Goal: Task Accomplishment & Management: Use online tool/utility

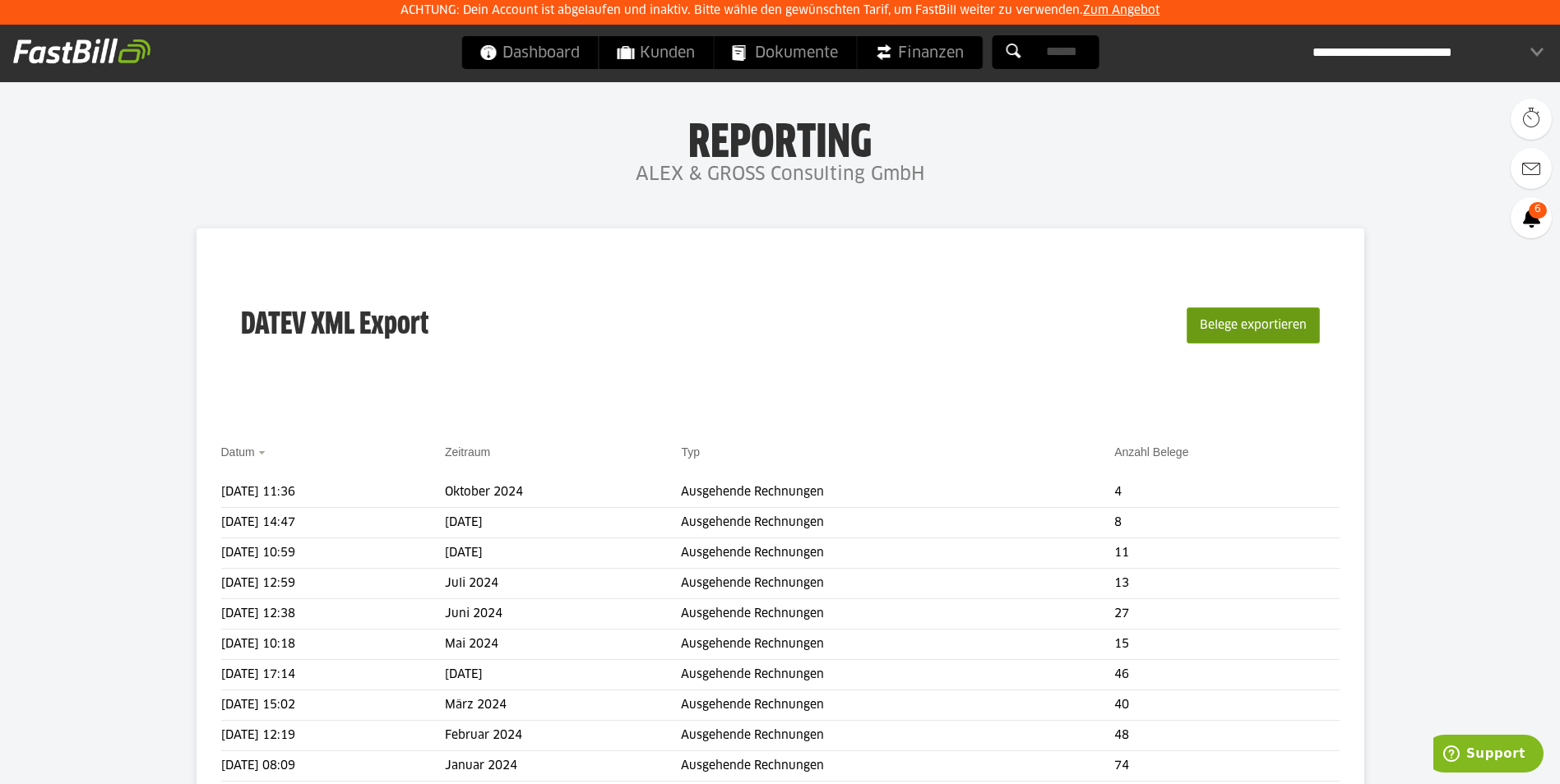
click at [1255, 321] on button "Belege exportieren" at bounding box center [1253, 326] width 133 height 37
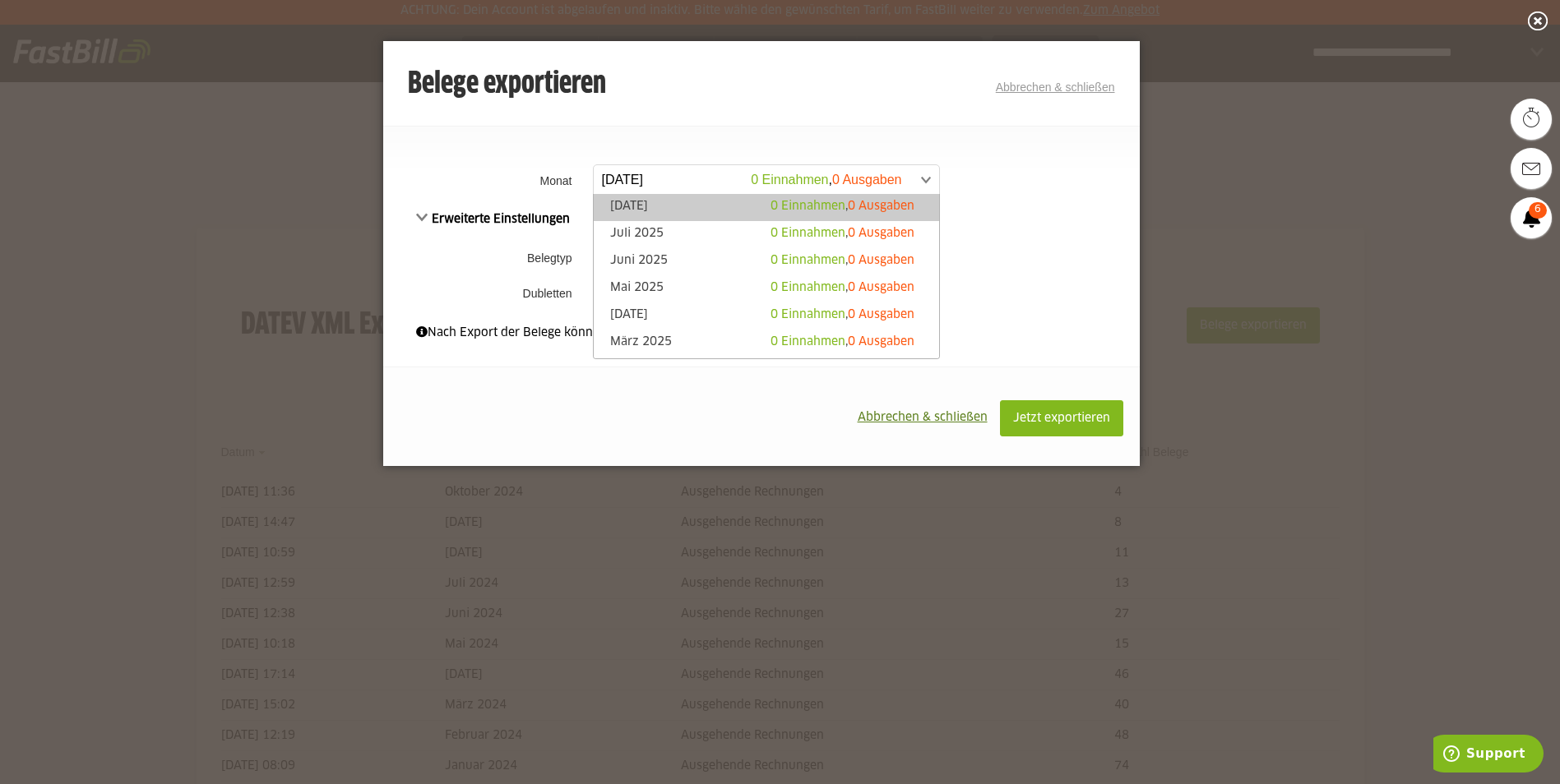
click at [689, 179] on span at bounding box center [758, 180] width 346 height 30
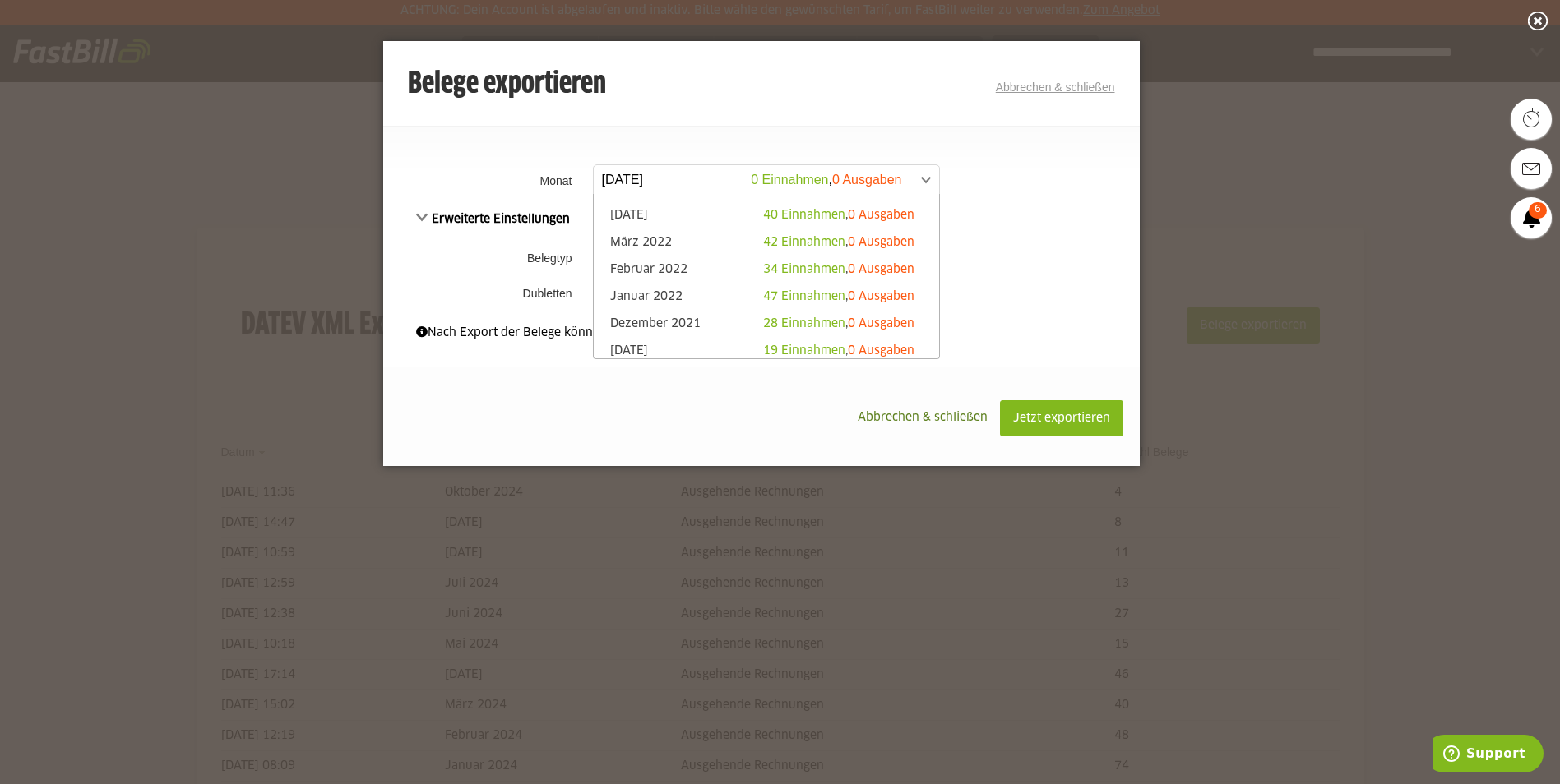
scroll to position [1069, 0]
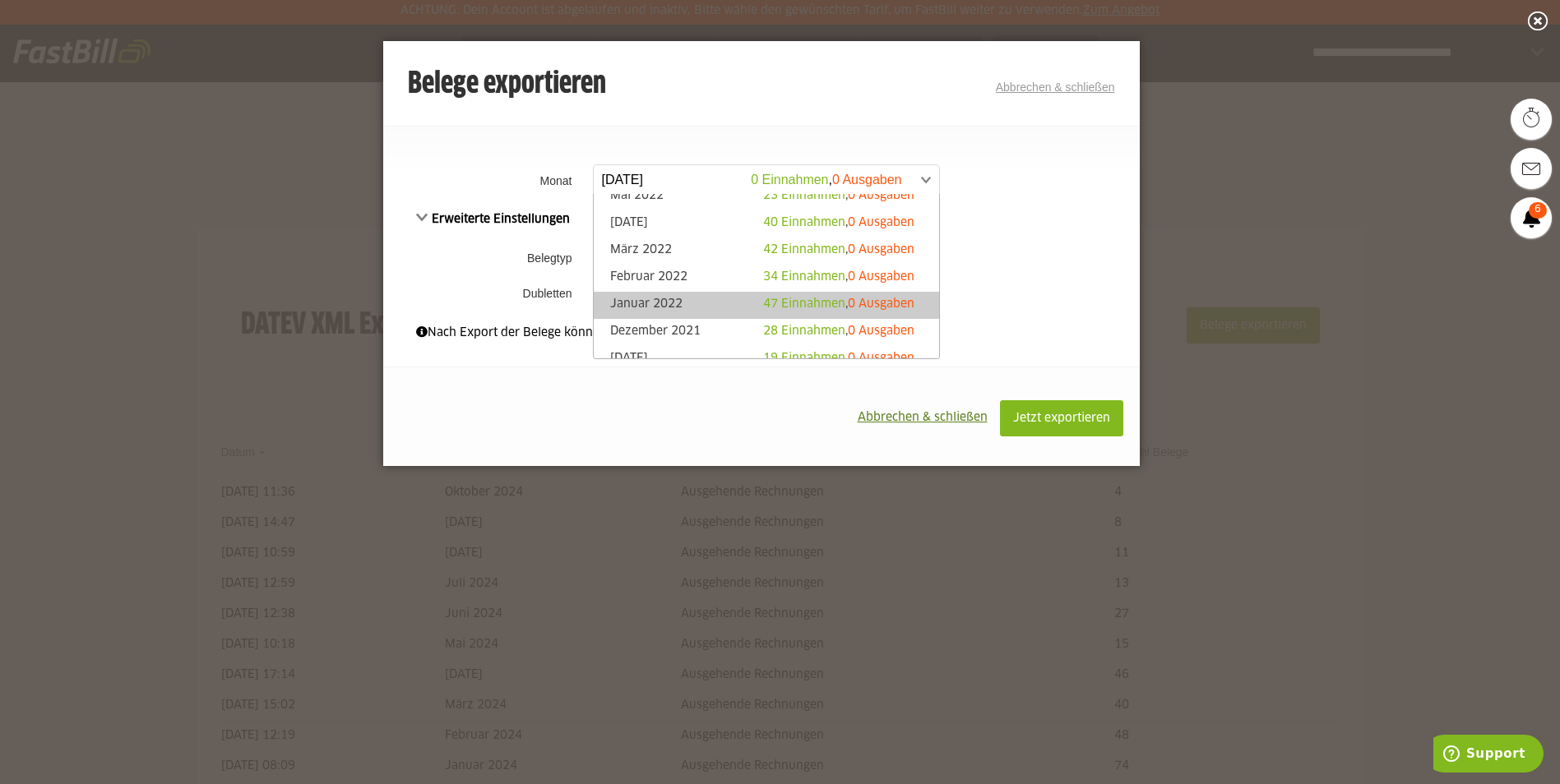
click at [650, 298] on link "Januar 2022 47 Einnahmen , 0 Ausgaben" at bounding box center [767, 305] width 329 height 19
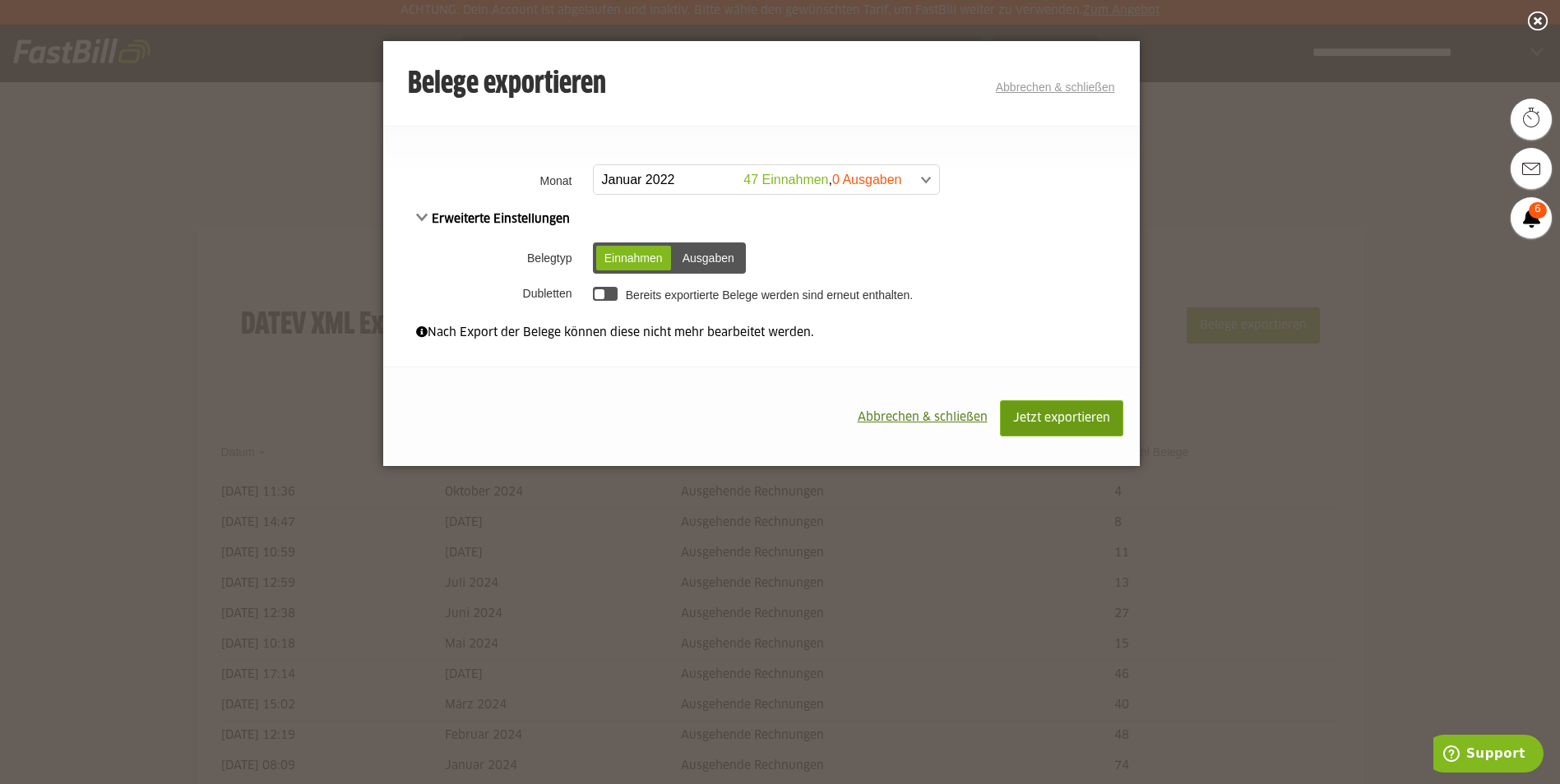
click at [1065, 417] on span "Jetzt exportieren" at bounding box center [1062, 419] width 97 height 12
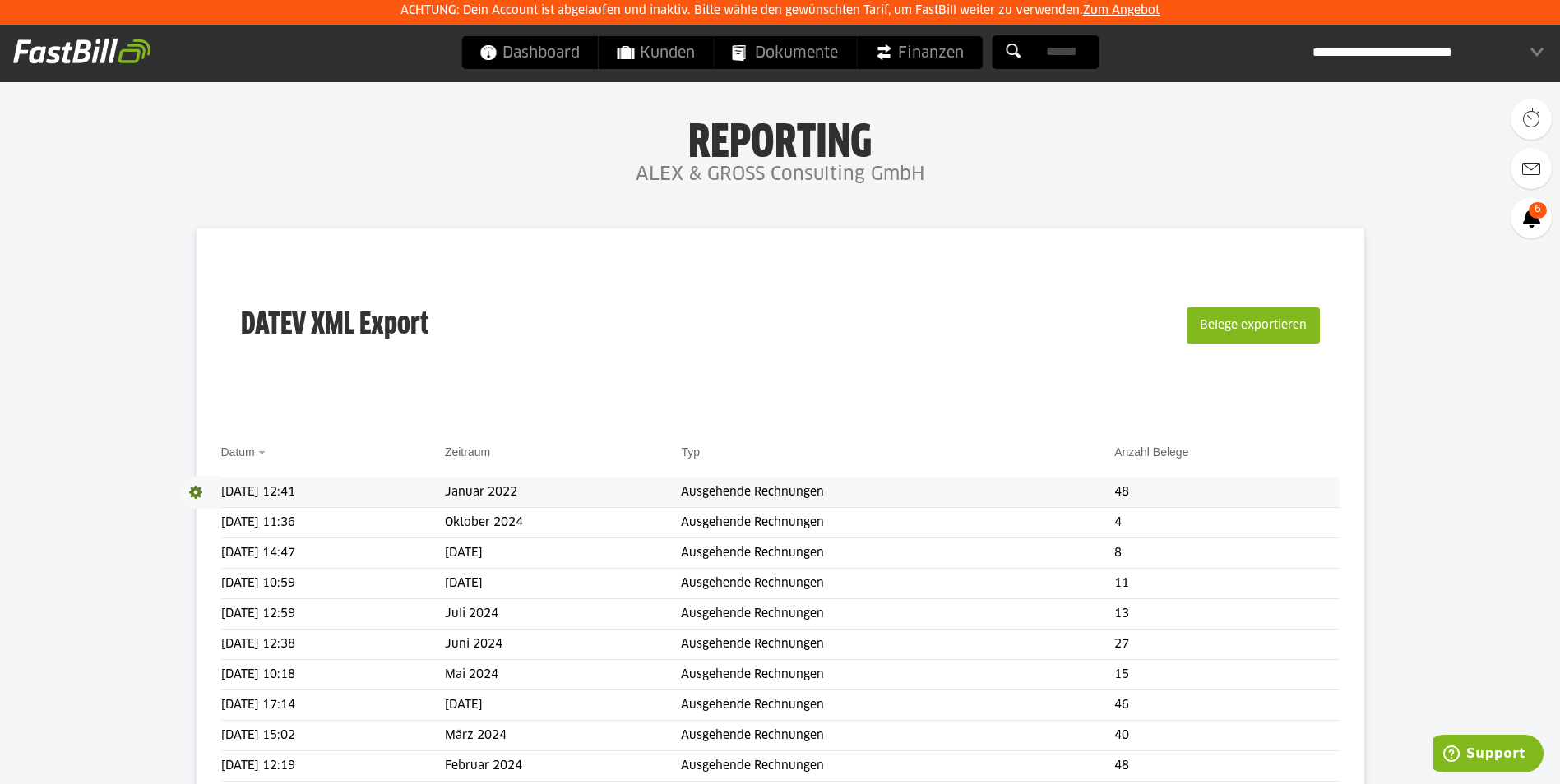
click at [193, 492] on span at bounding box center [200, 492] width 41 height 33
click at [1409, 49] on div "**********" at bounding box center [1428, 53] width 231 height 33
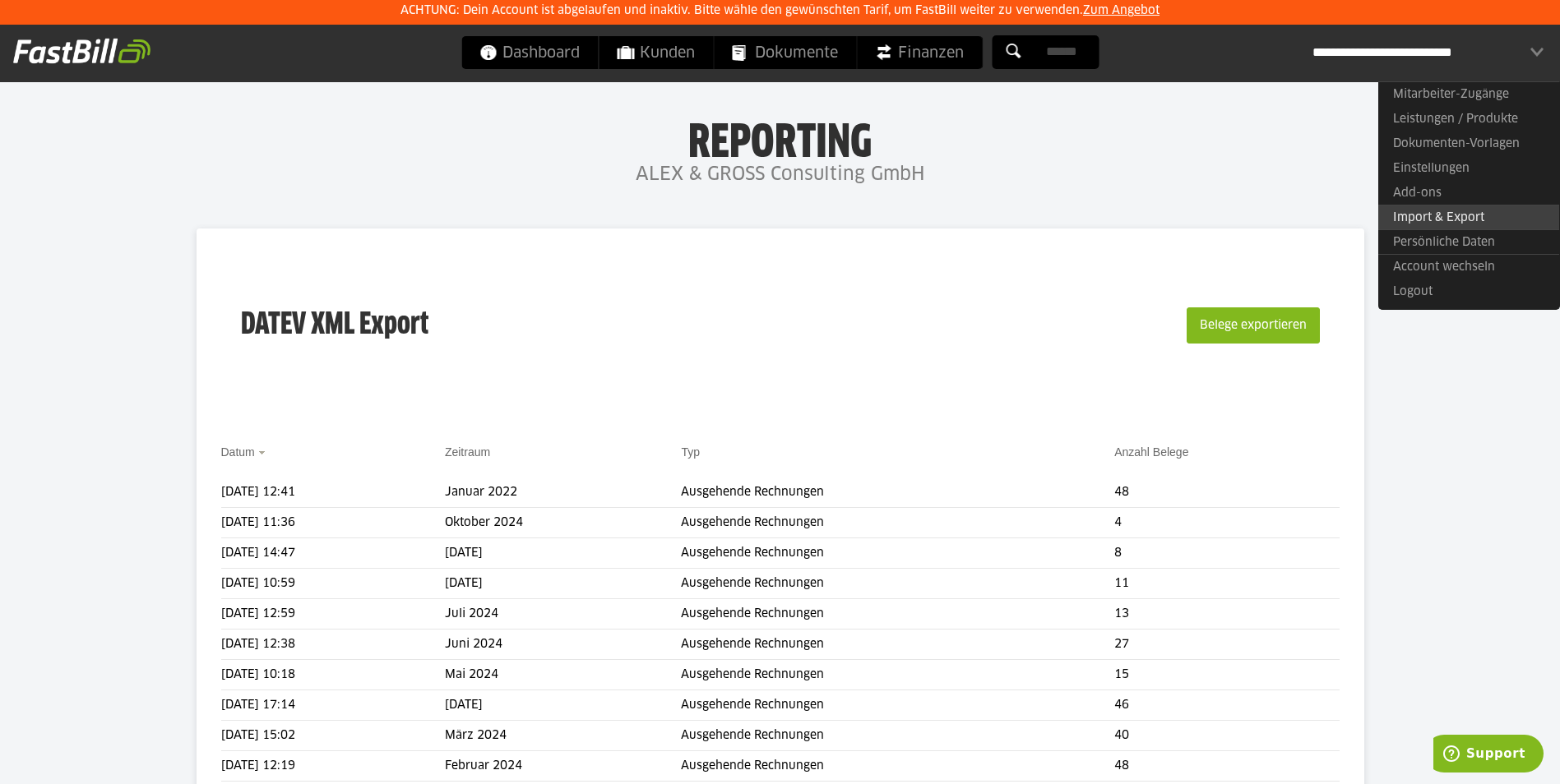
click at [1425, 212] on link "Import & Export" at bounding box center [1469, 217] width 181 height 26
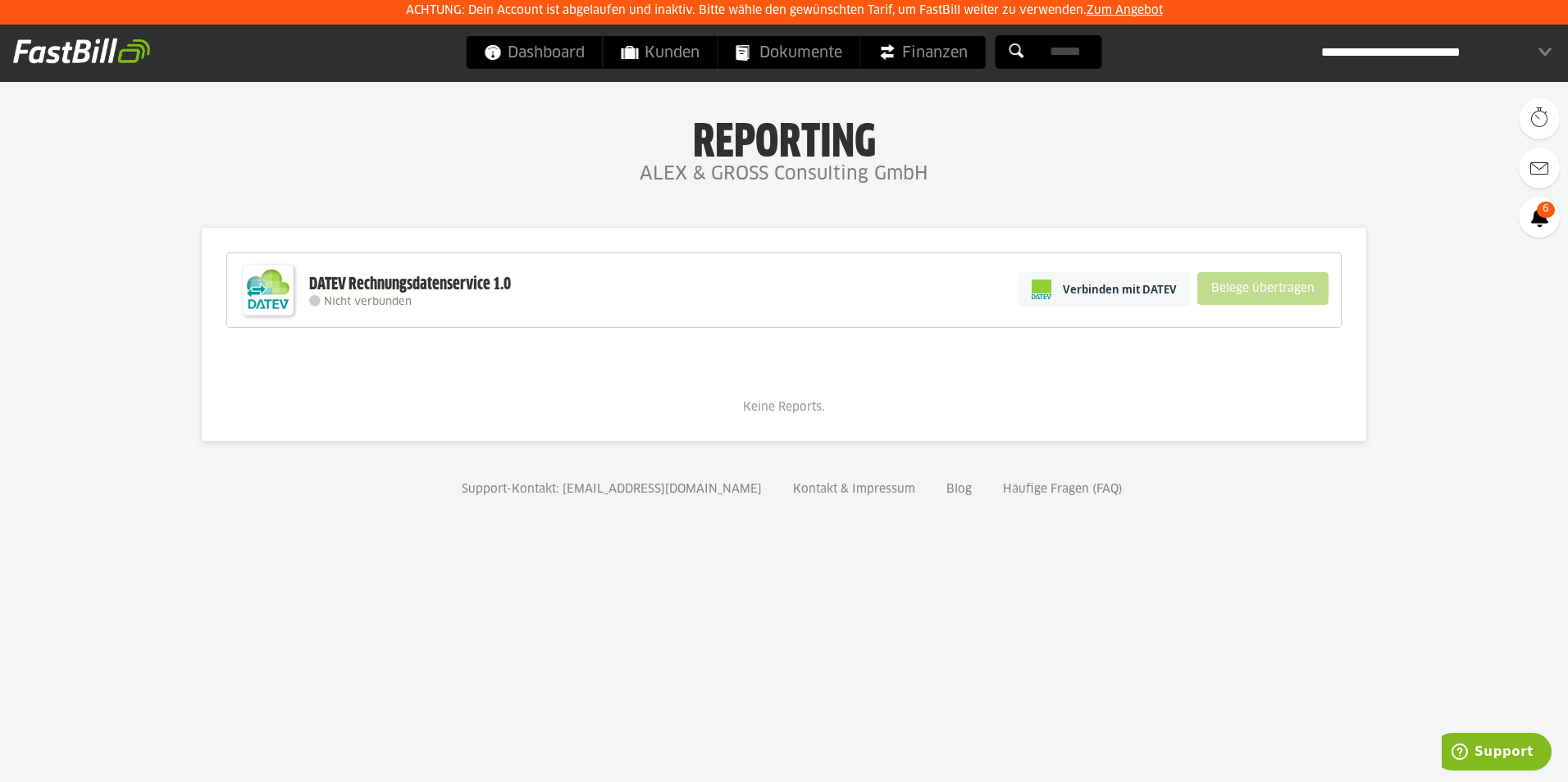
click at [1337, 47] on div "**********" at bounding box center [1436, 53] width 230 height 33
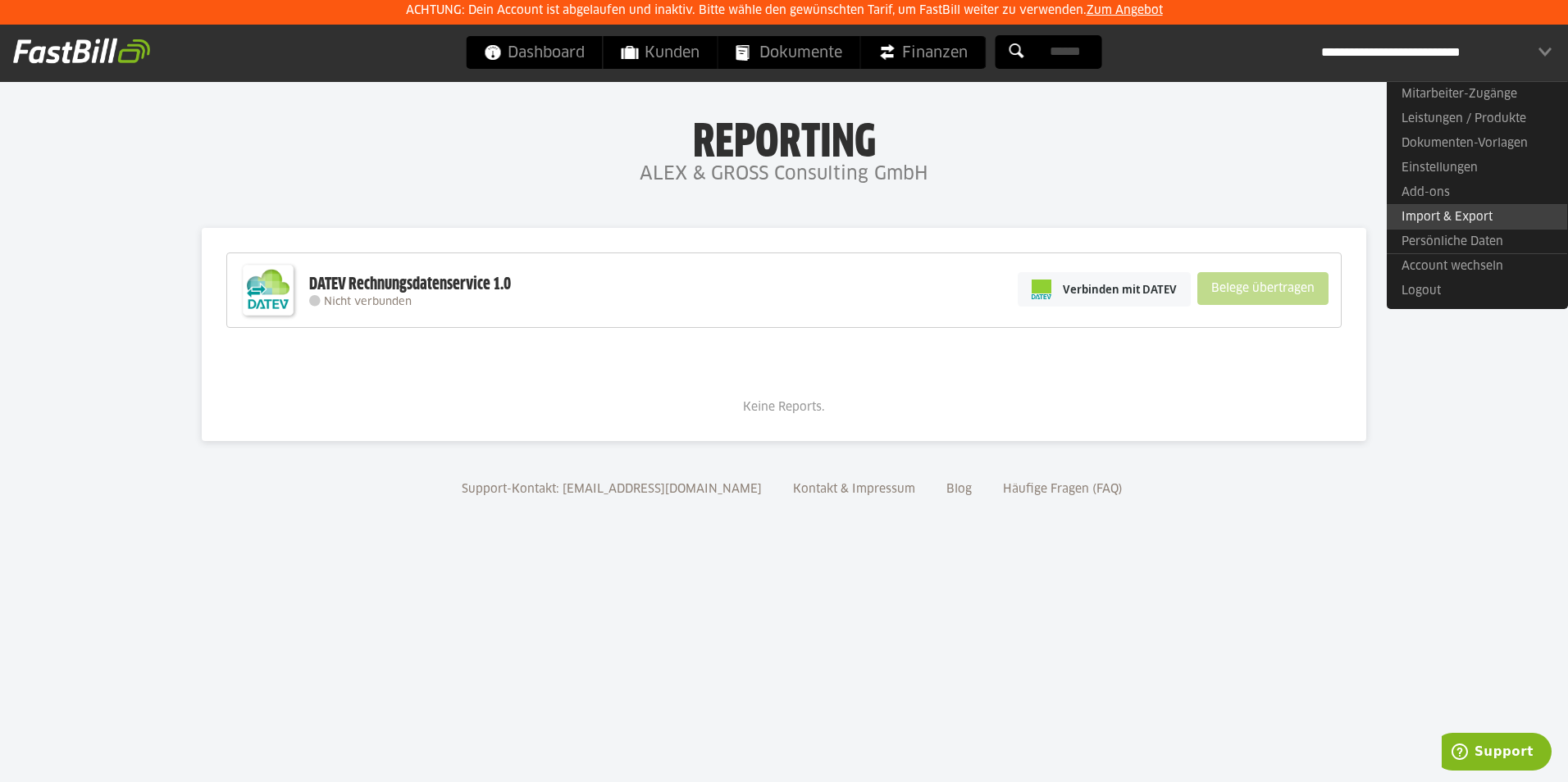
click at [1432, 220] on link "Import & Export" at bounding box center [1477, 216] width 181 height 26
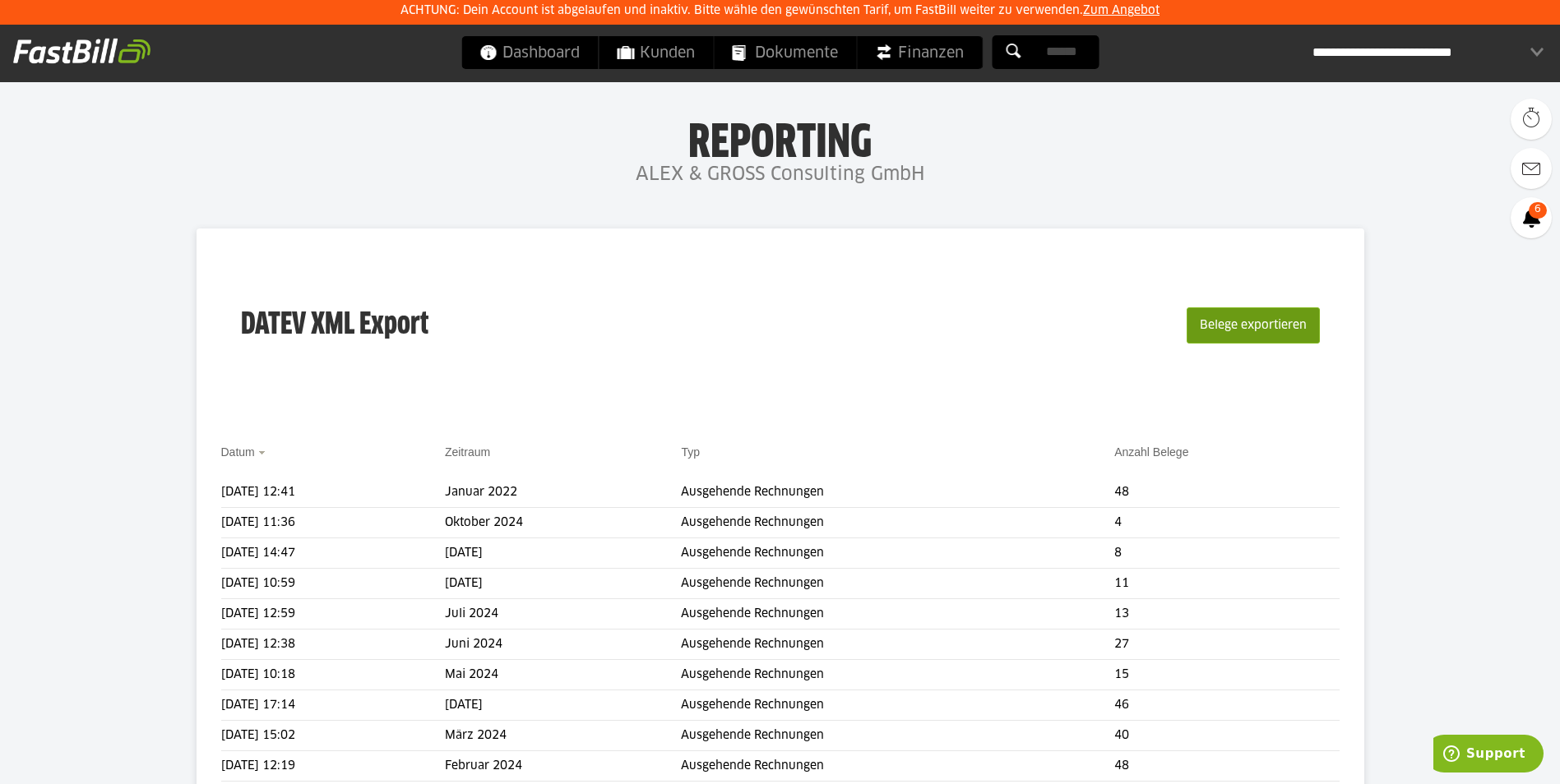
click at [1274, 322] on button "Belege exportieren" at bounding box center [1253, 326] width 133 height 37
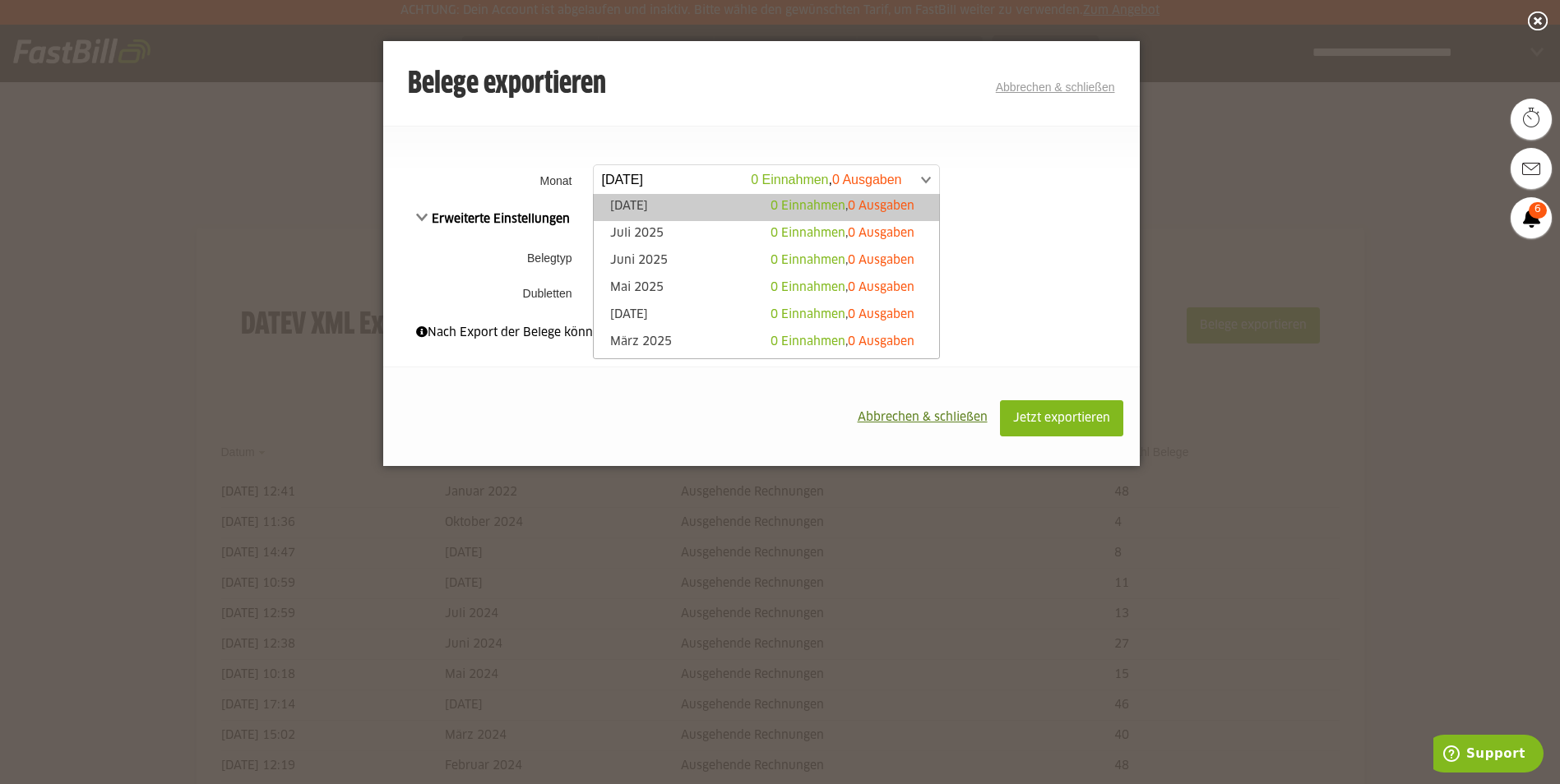
click at [678, 180] on span at bounding box center [758, 180] width 346 height 30
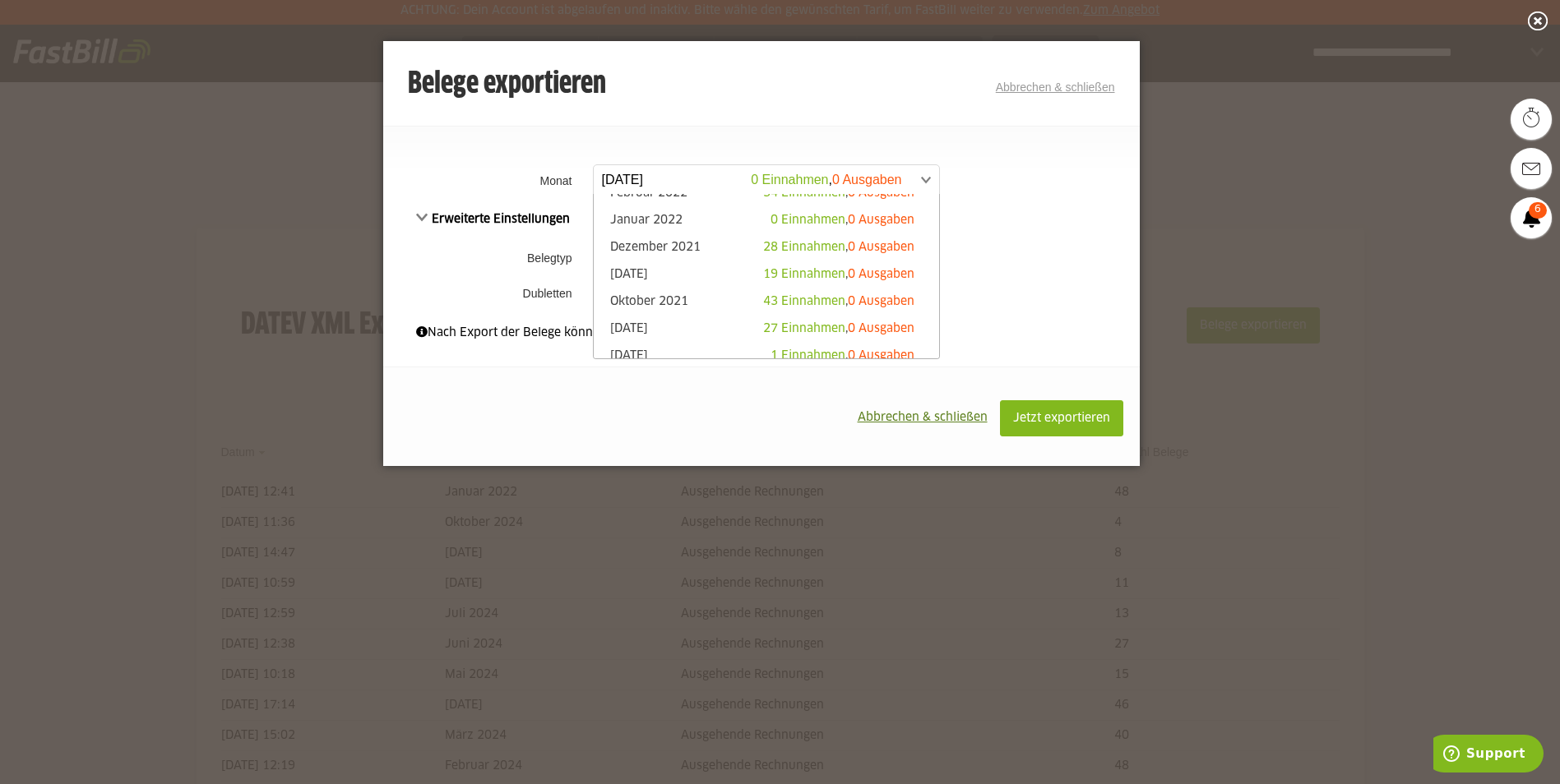
scroll to position [1113, 0]
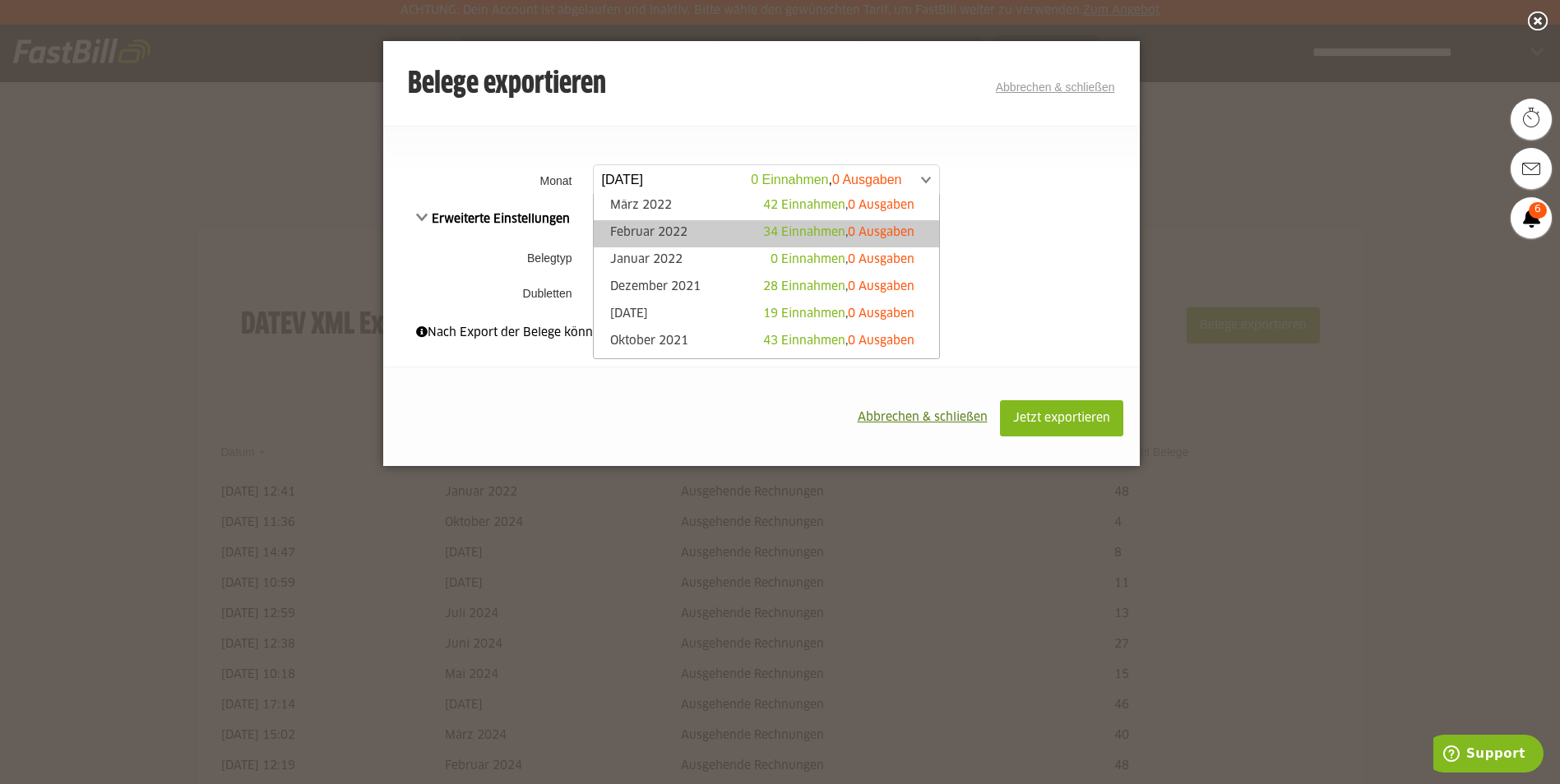
click at [683, 229] on link "Februar 2022 34 Einnahmen , 0 Ausgaben" at bounding box center [767, 233] width 329 height 19
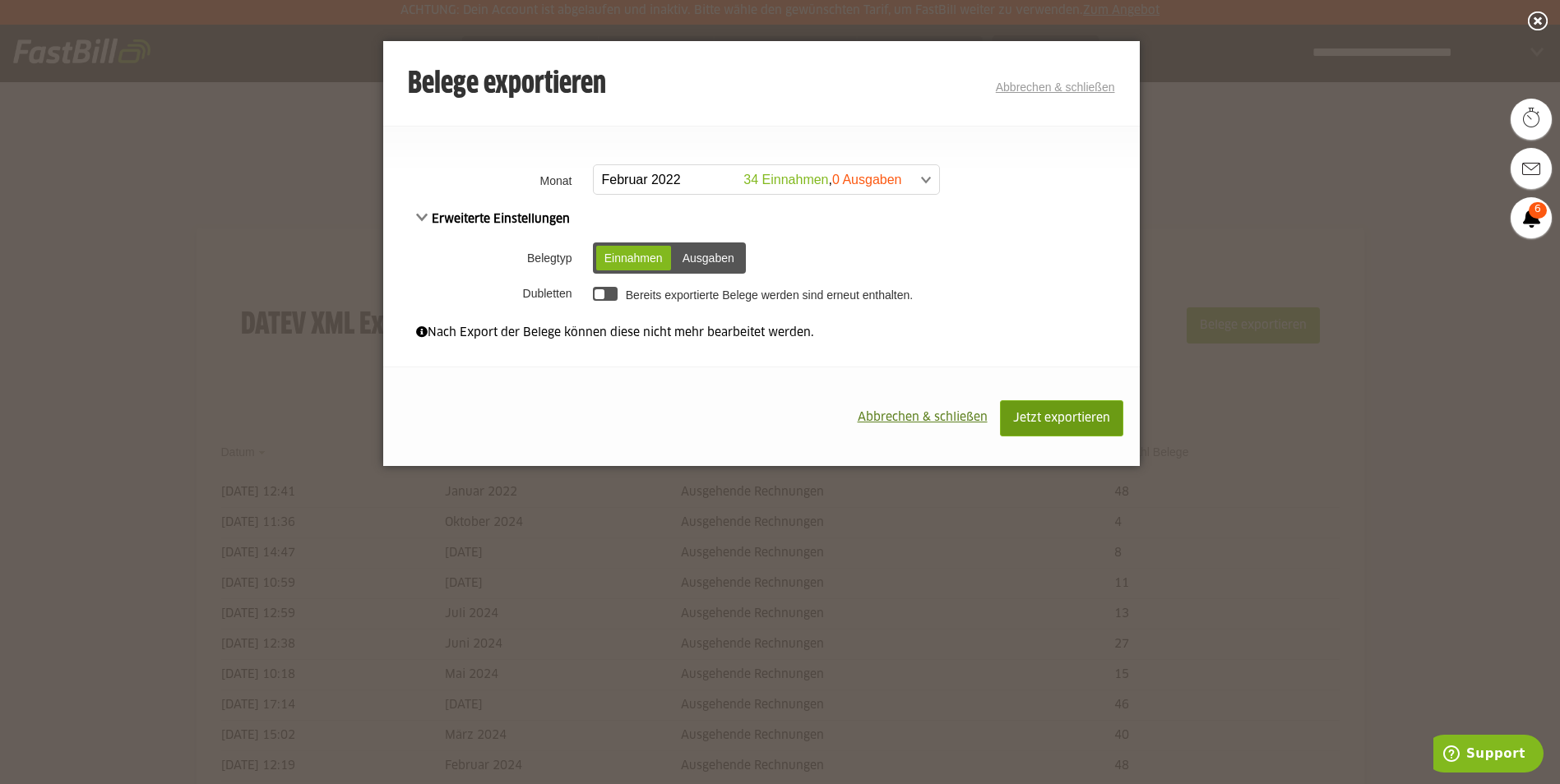
click at [1077, 418] on span "Jetzt exportieren" at bounding box center [1062, 419] width 97 height 12
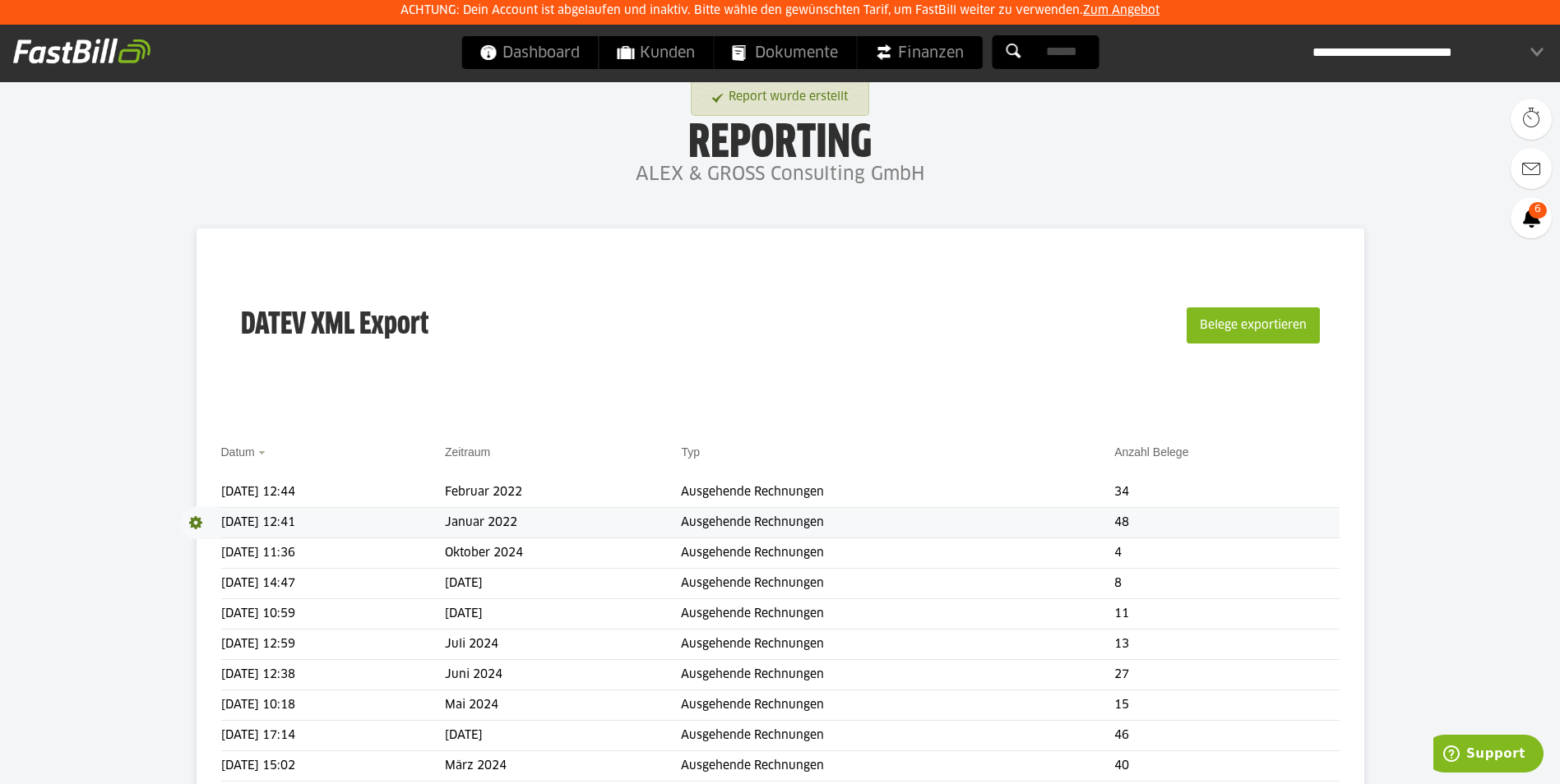
click at [192, 527] on span at bounding box center [200, 523] width 41 height 33
click at [209, 546] on link "Download" at bounding box center [224, 544] width 88 height 19
click at [844, 380] on div "DATEV XML Export Belege exportieren" at bounding box center [780, 336] width 1118 height 165
click at [1244, 329] on button "Belege exportieren" at bounding box center [1253, 326] width 133 height 37
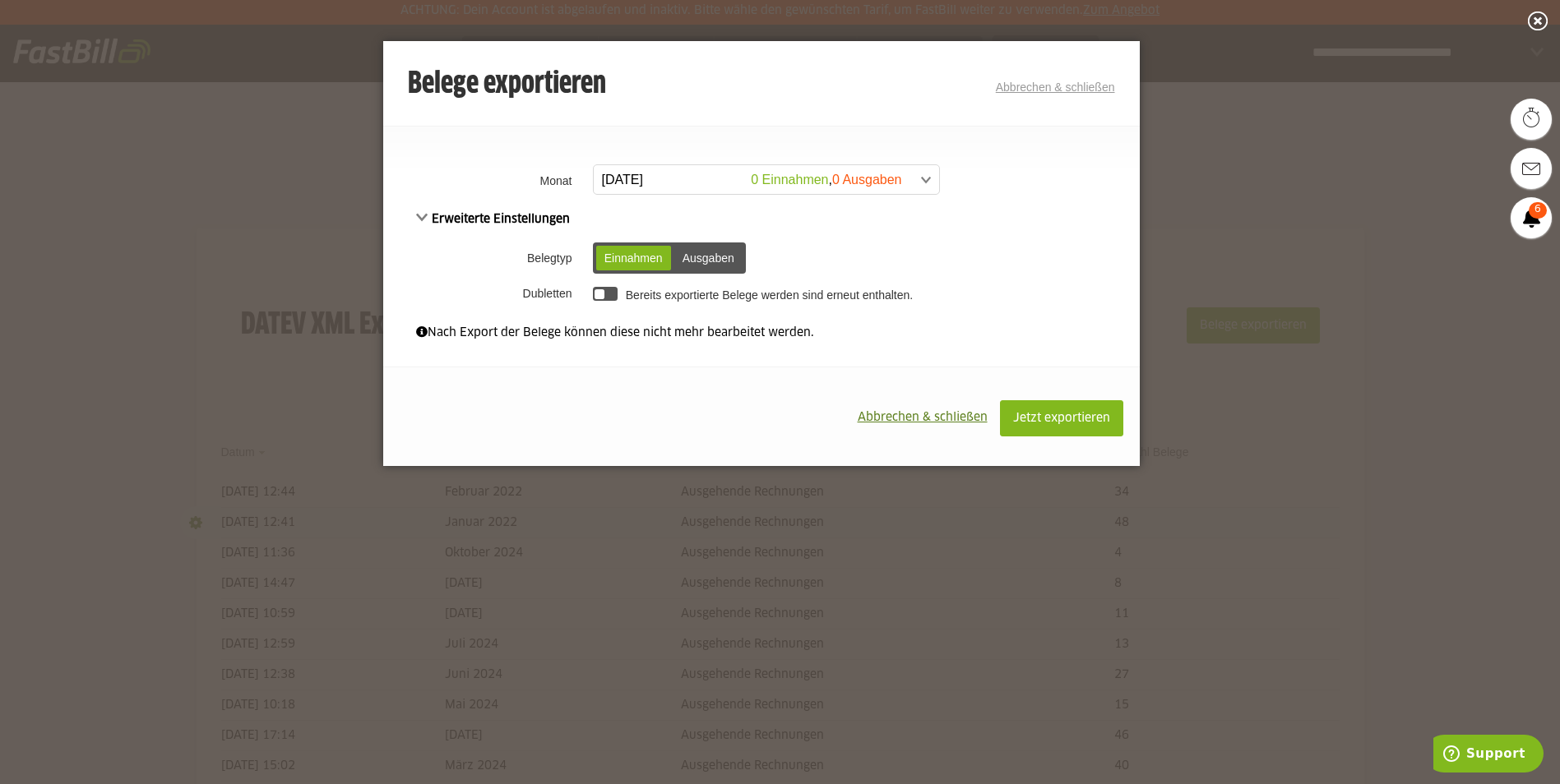
click at [502, 213] on span "Erweiterte Einstellungen" at bounding box center [493, 219] width 155 height 12
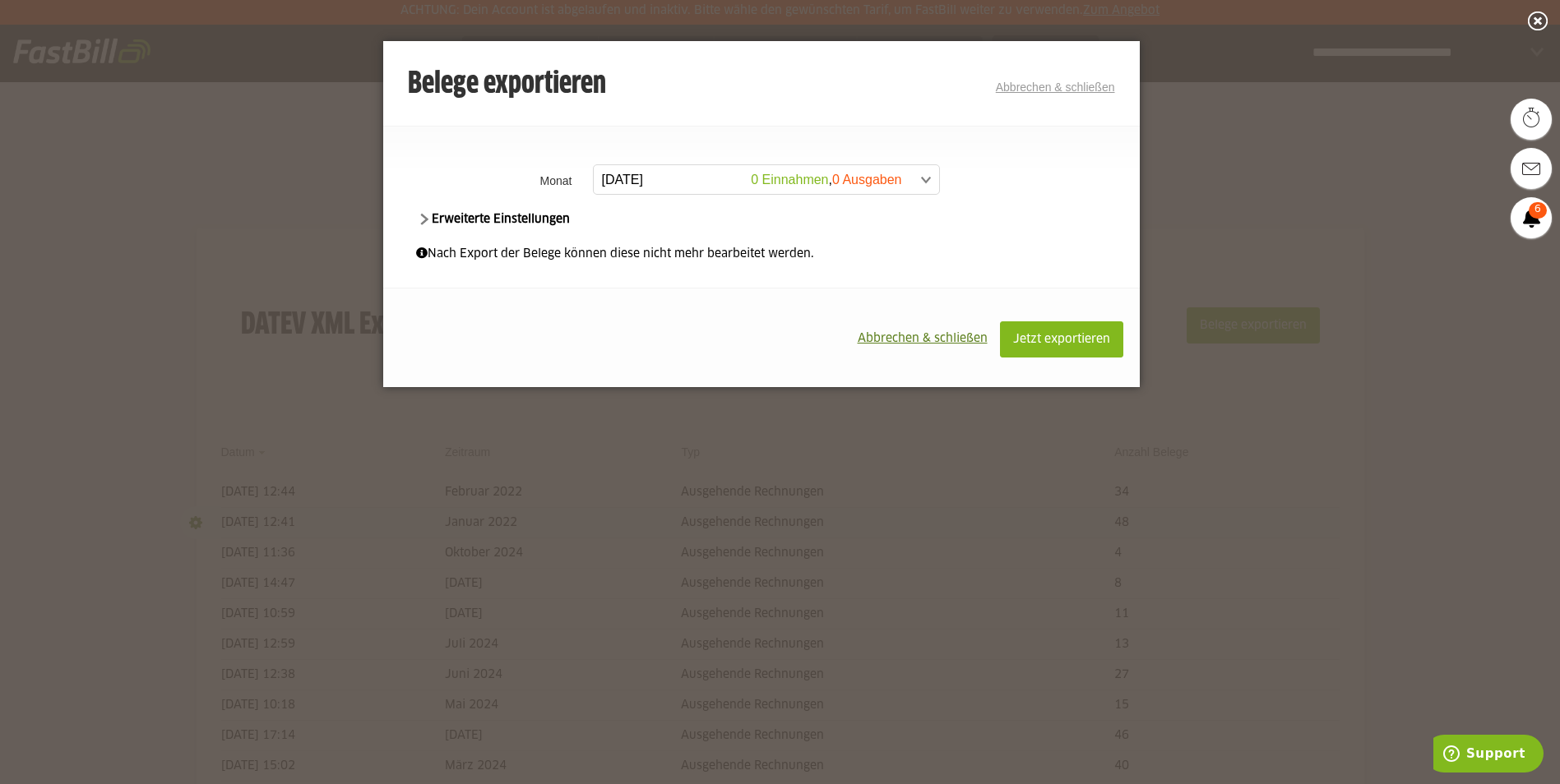
click at [421, 213] on span "Erweiterte Einstellungen" at bounding box center [493, 219] width 155 height 12
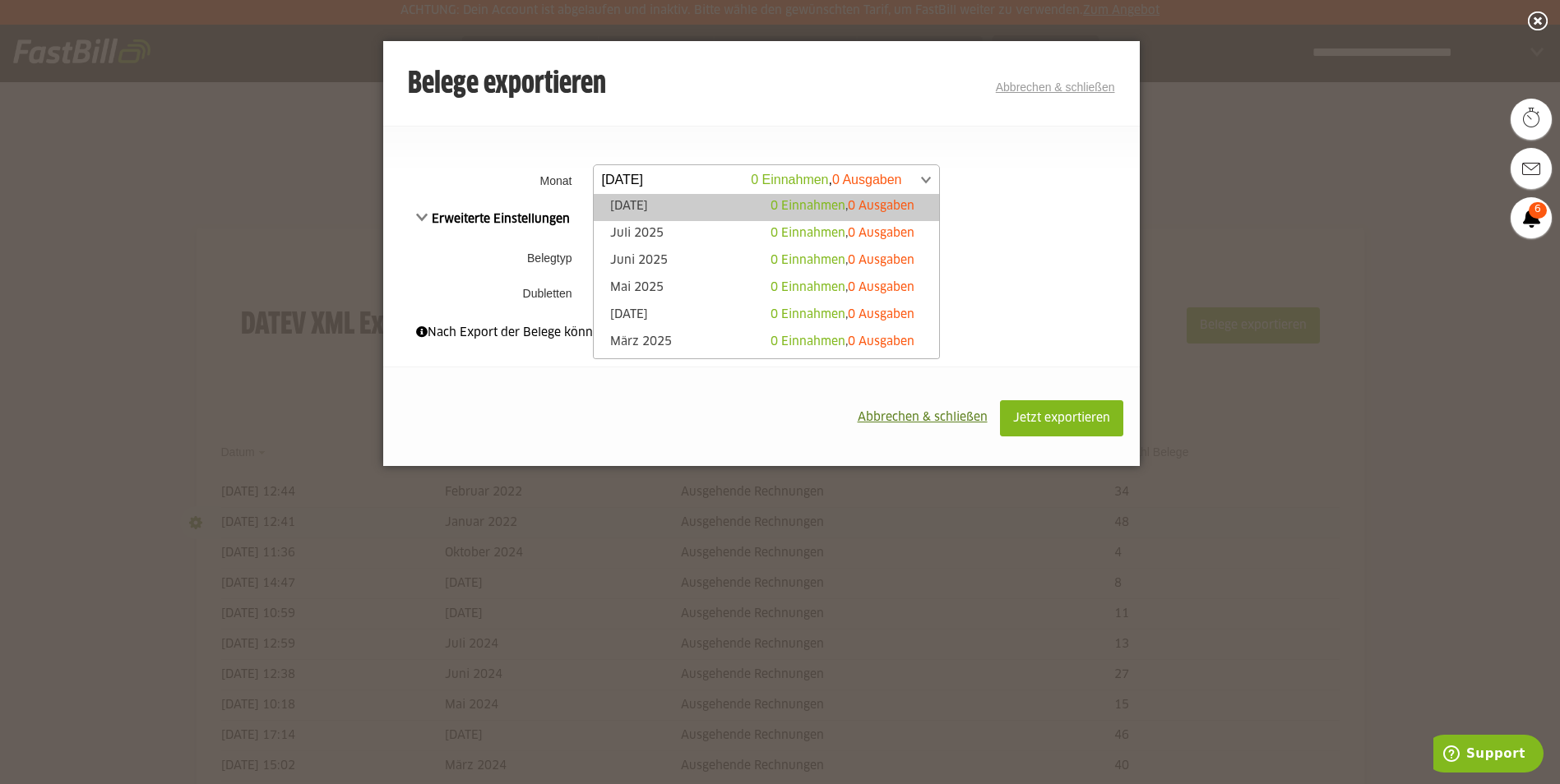
click at [677, 174] on span at bounding box center [758, 180] width 346 height 30
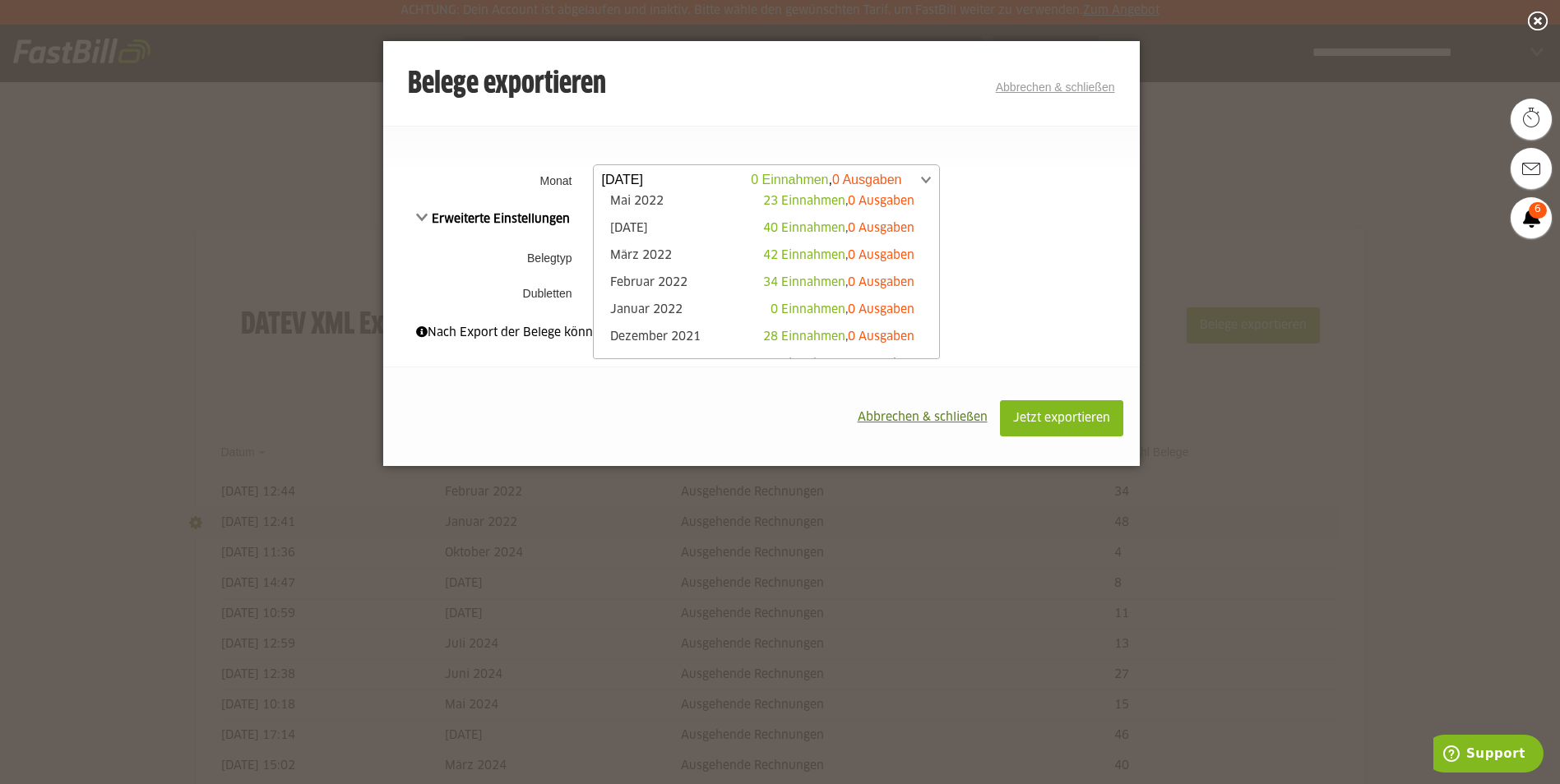
scroll to position [1080, 0]
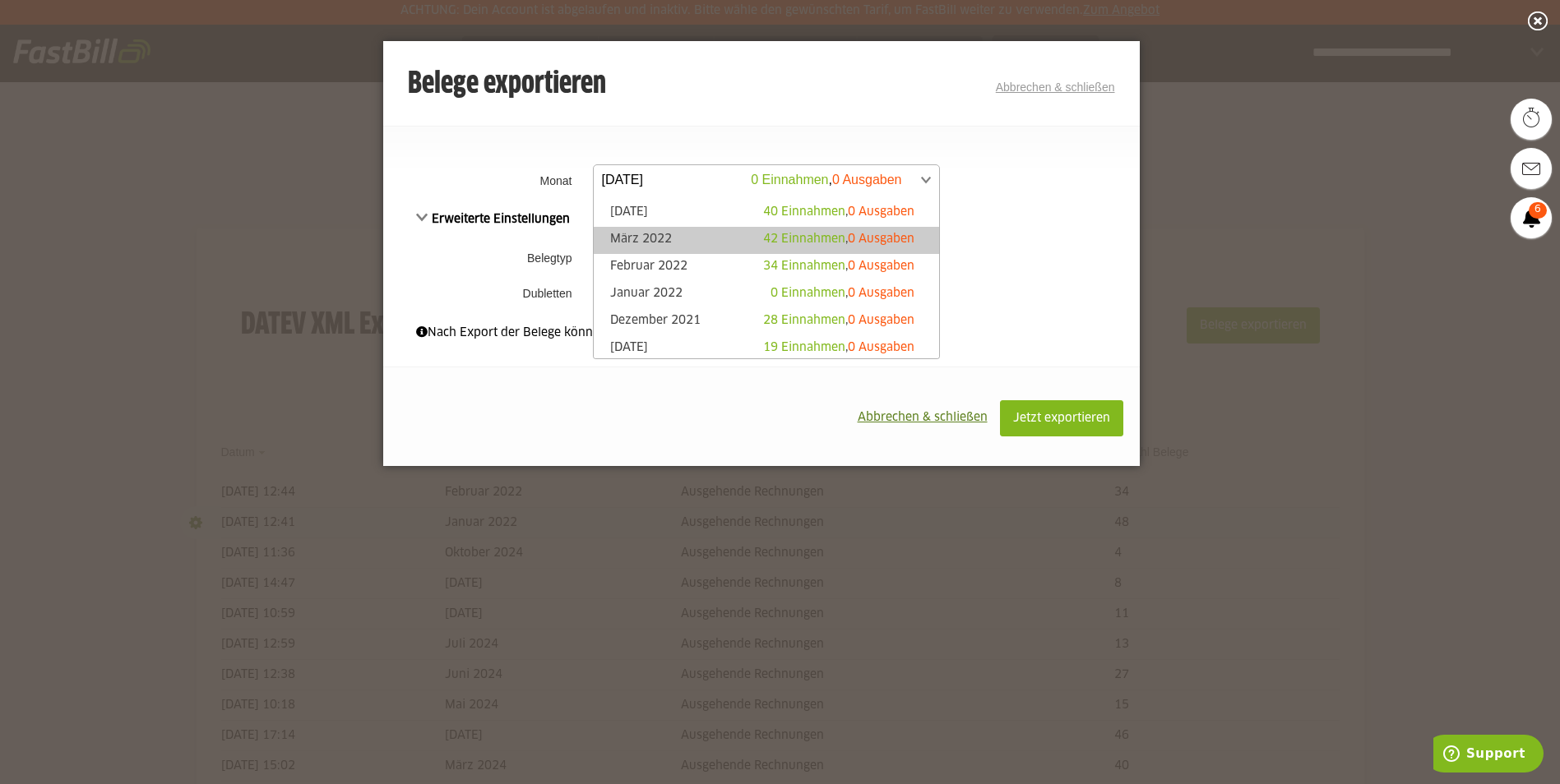
click at [687, 242] on link "März 2022 42 Einnahmen , 0 Ausgaben" at bounding box center [767, 240] width 329 height 19
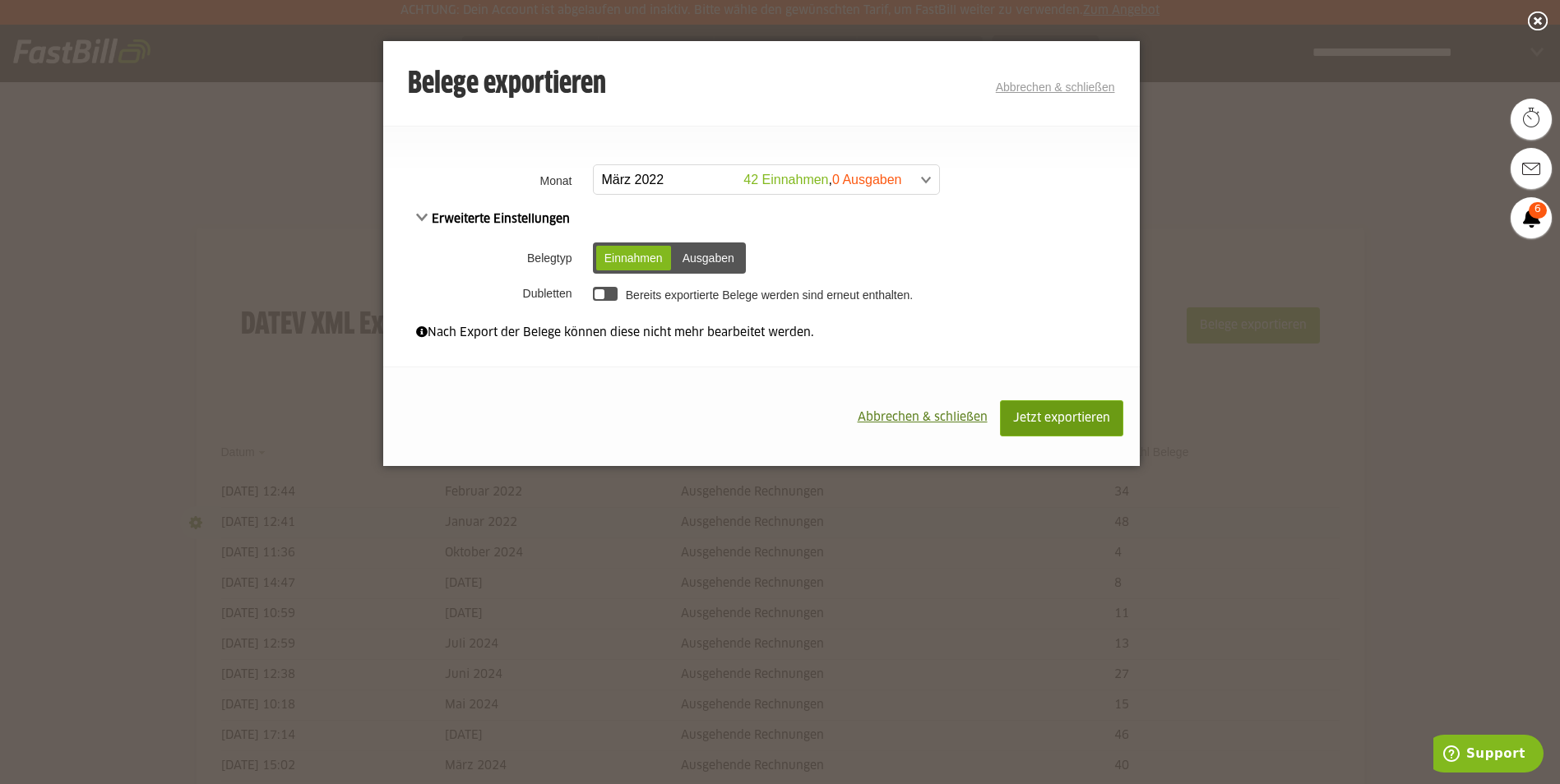
click at [1050, 418] on span "Jetzt exportieren" at bounding box center [1062, 419] width 97 height 12
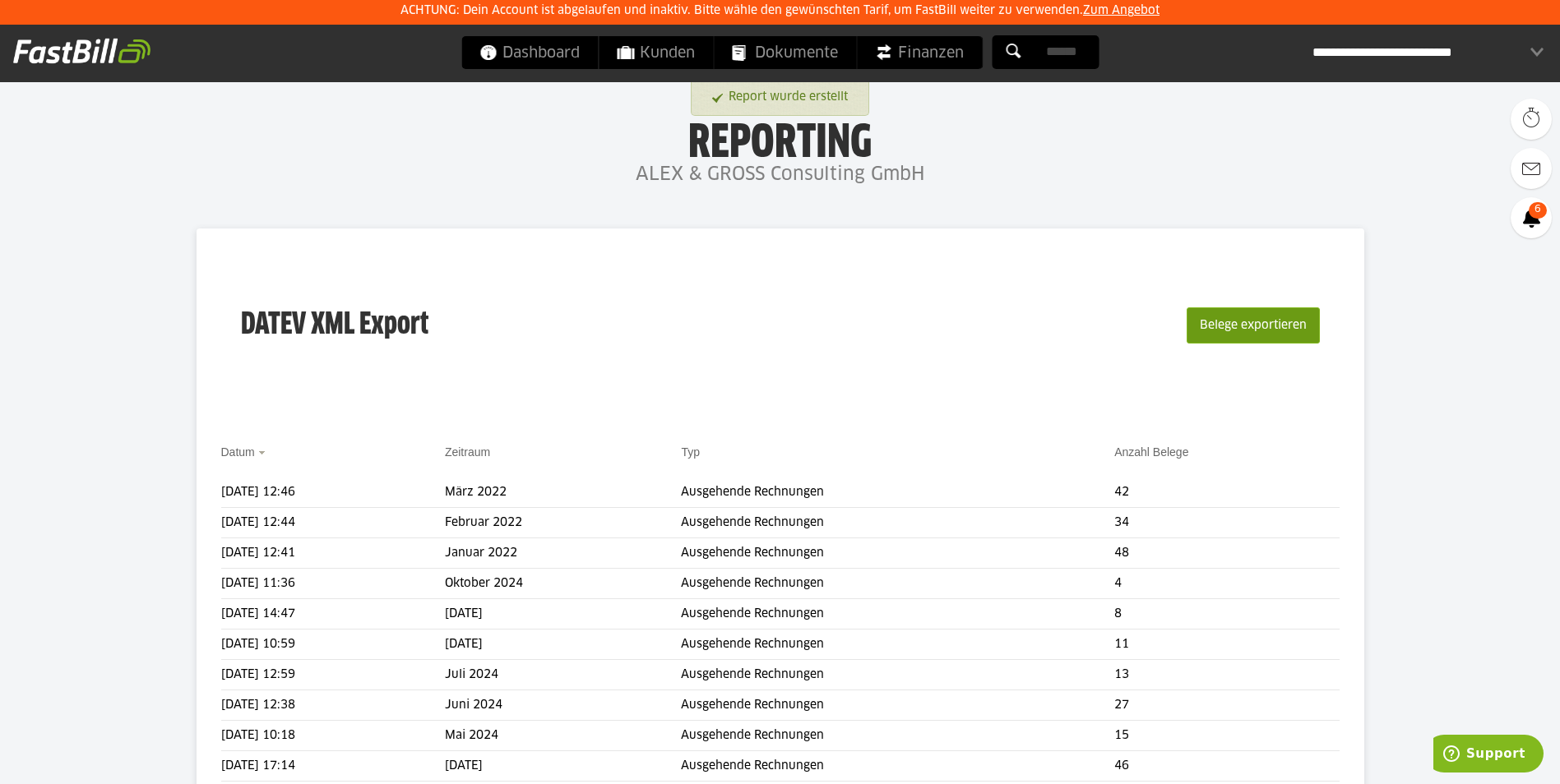
click at [1230, 324] on button "Belege exportieren" at bounding box center [1253, 326] width 133 height 37
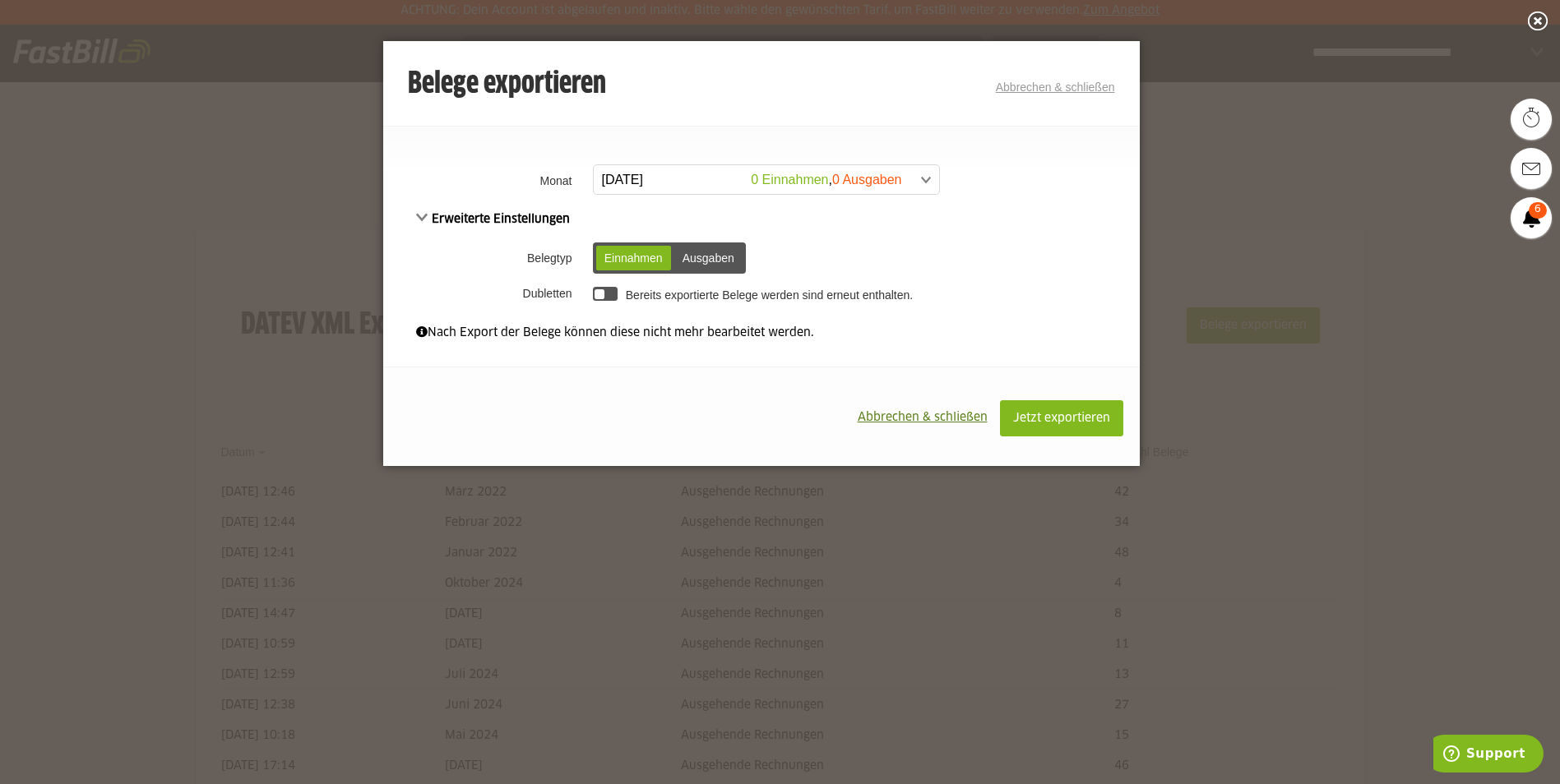
click at [726, 180] on span at bounding box center [758, 180] width 346 height 30
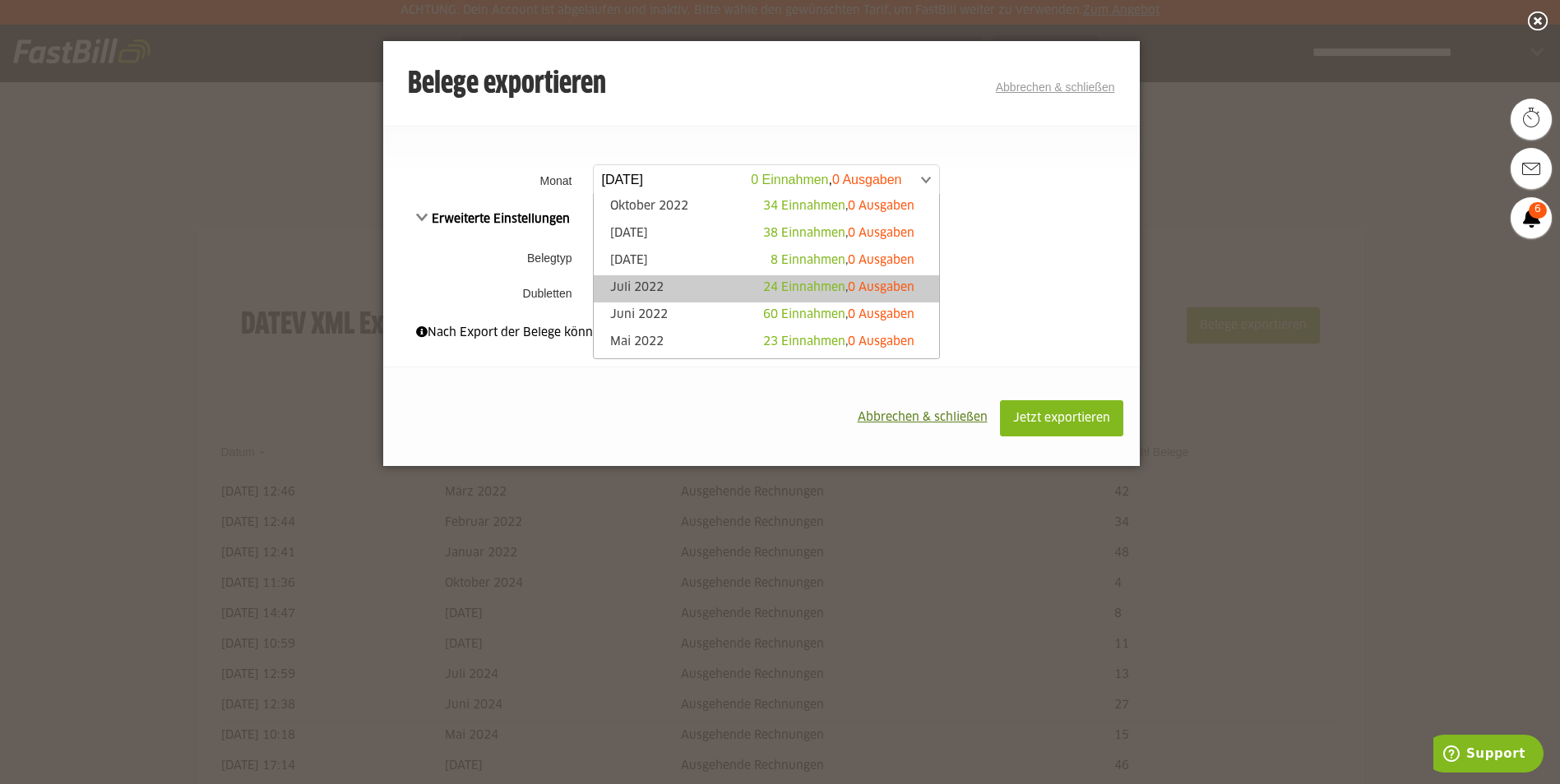
scroll to position [1005, 0]
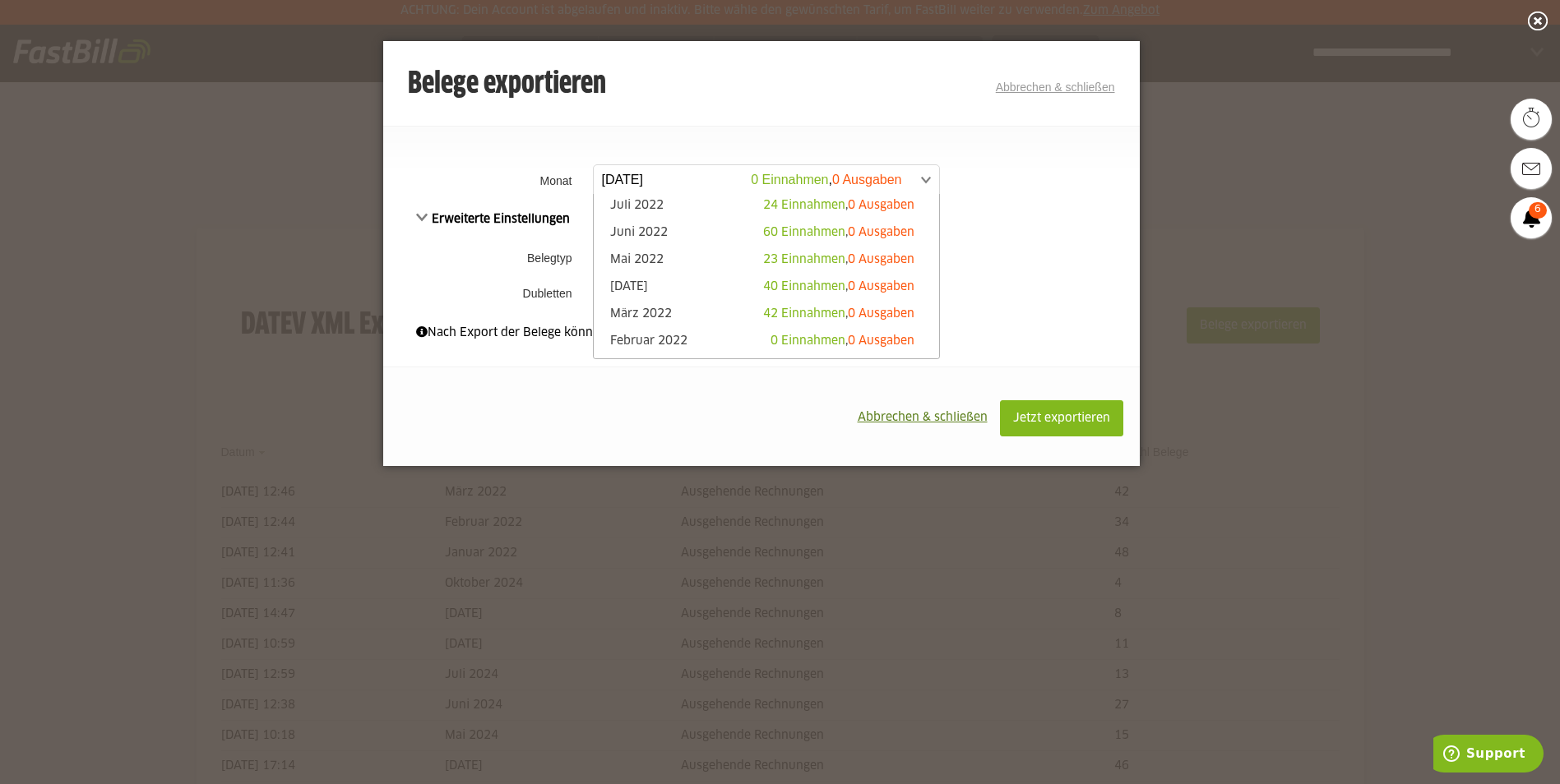
click at [645, 276] on li "April 2022 40 Einnahmen , 0 Ausgaben" at bounding box center [767, 288] width 346 height 27
click at [645, 280] on link "April 2022 40 Einnahmen , 0 Ausgaben" at bounding box center [767, 288] width 329 height 19
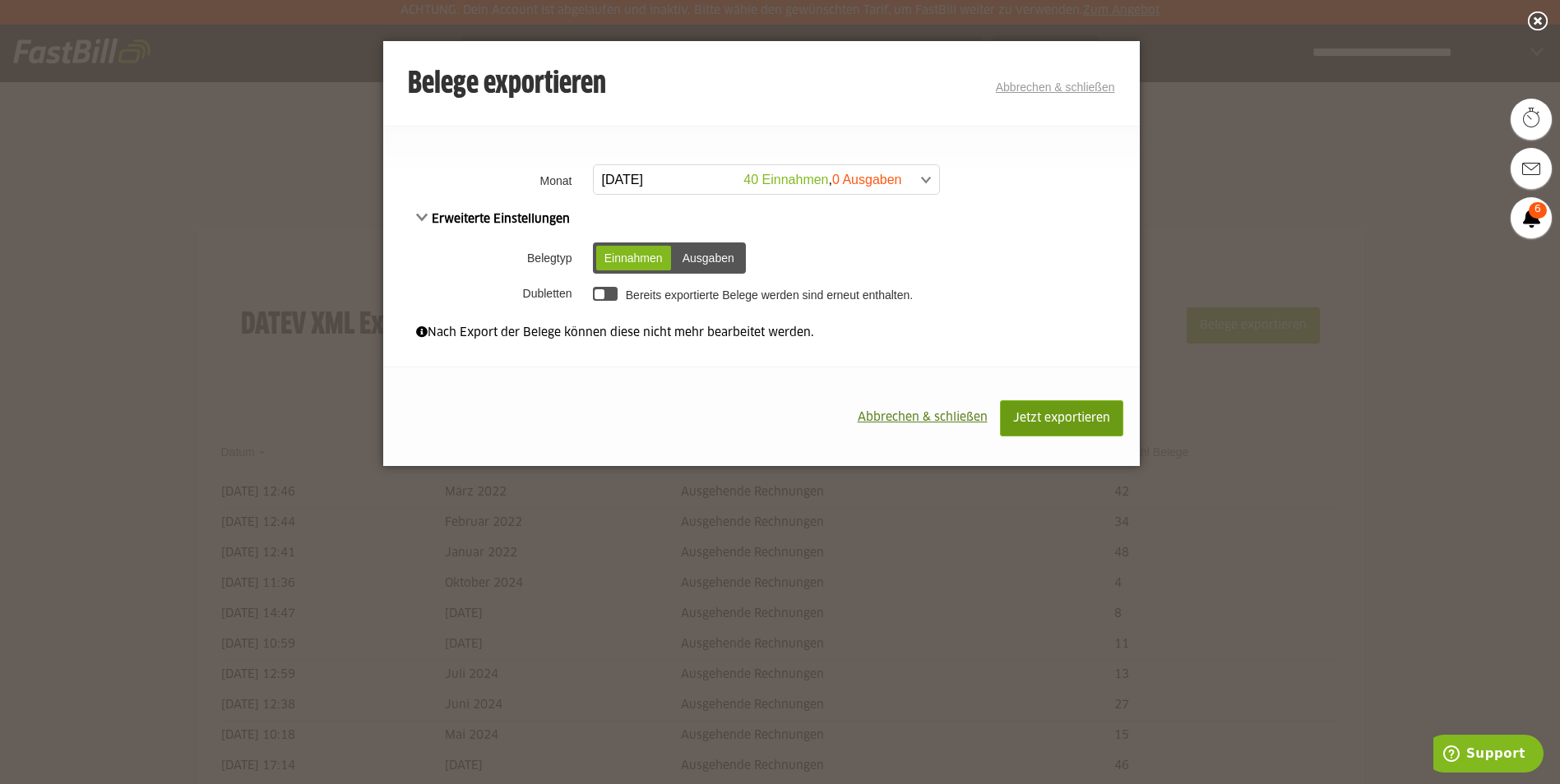
click at [1055, 423] on span "Jetzt exportieren" at bounding box center [1062, 419] width 97 height 12
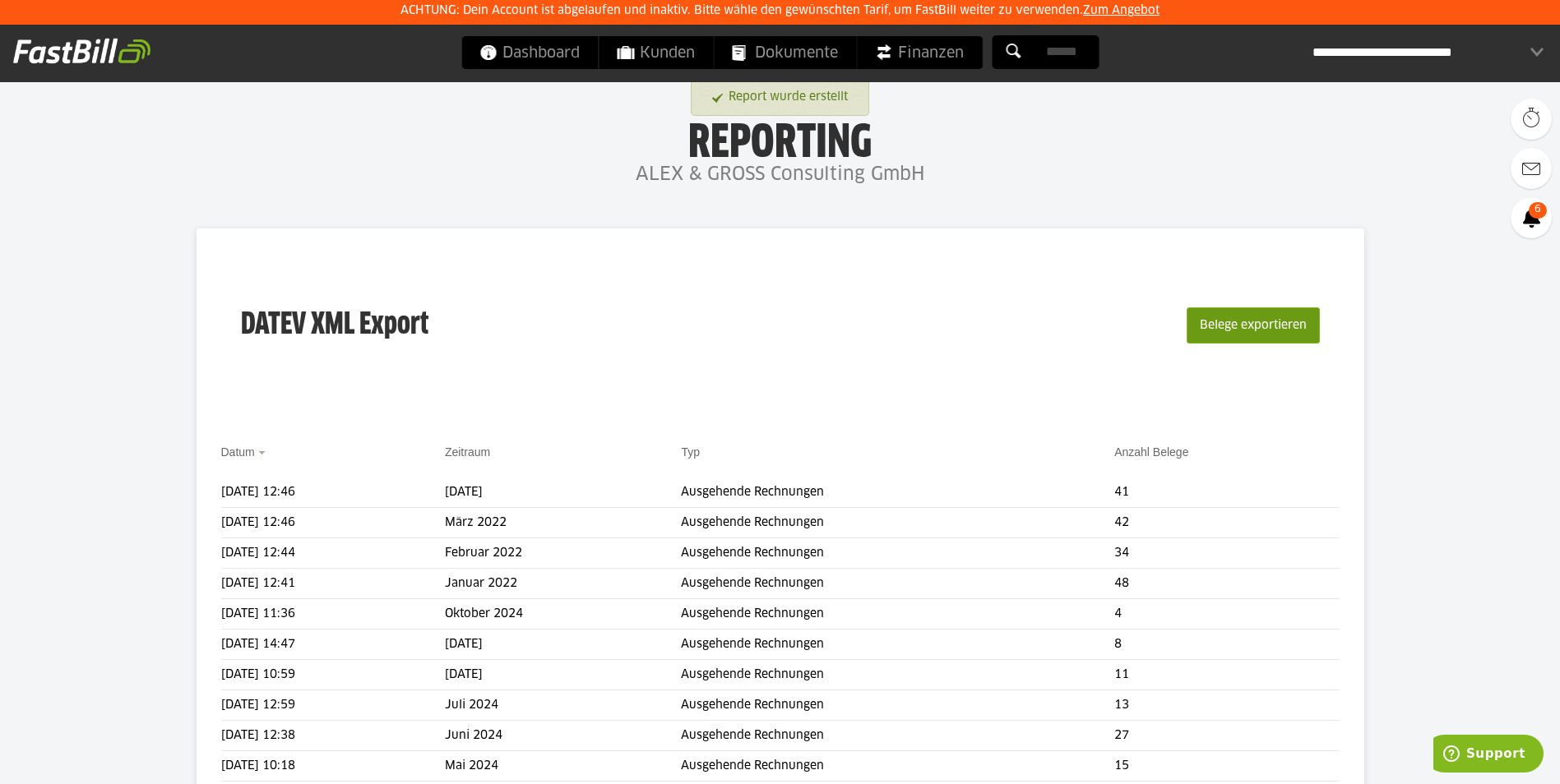
click at [1243, 325] on button "Belege exportieren" at bounding box center [1253, 326] width 133 height 37
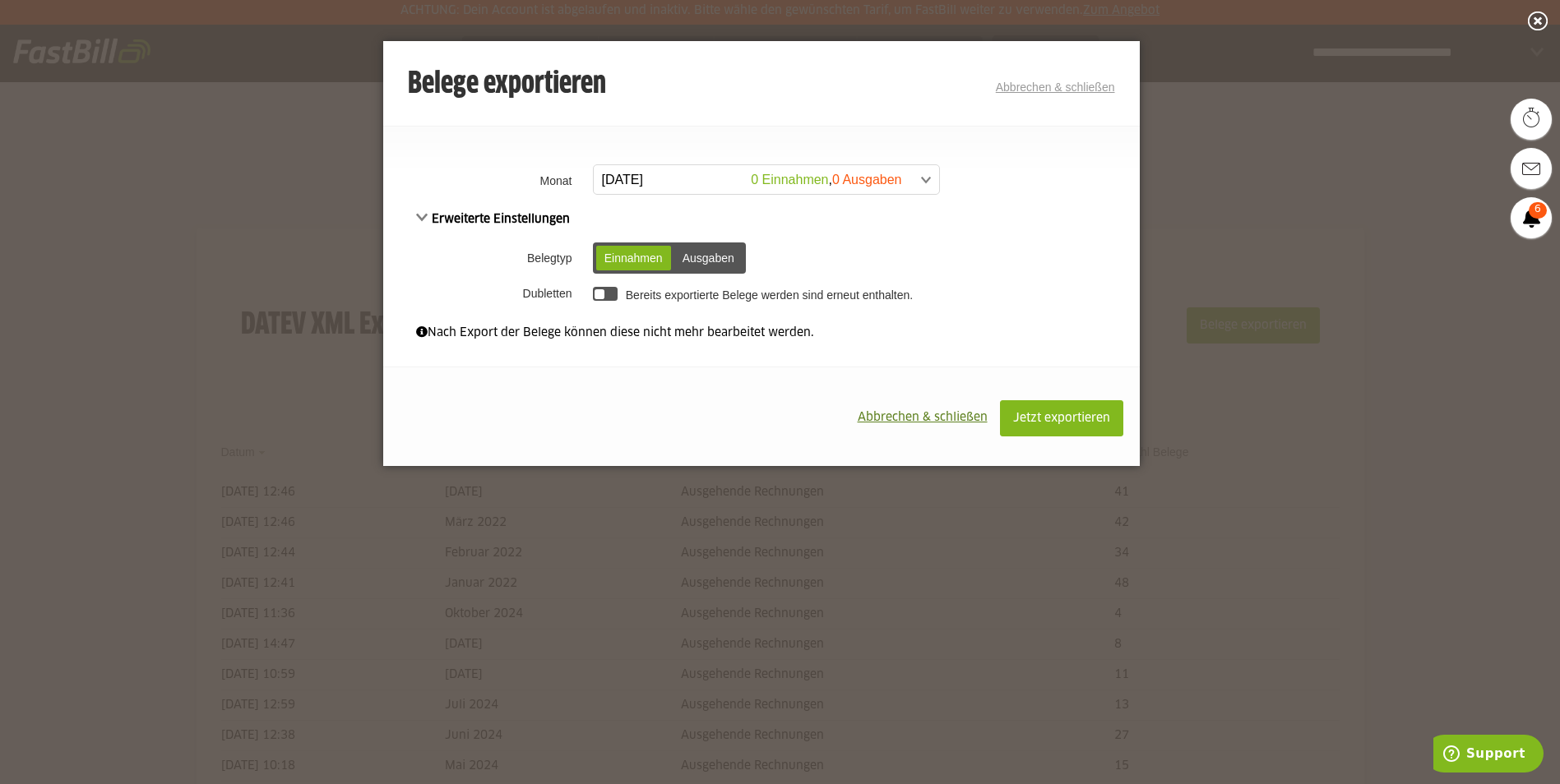
click at [706, 179] on span at bounding box center [758, 180] width 346 height 30
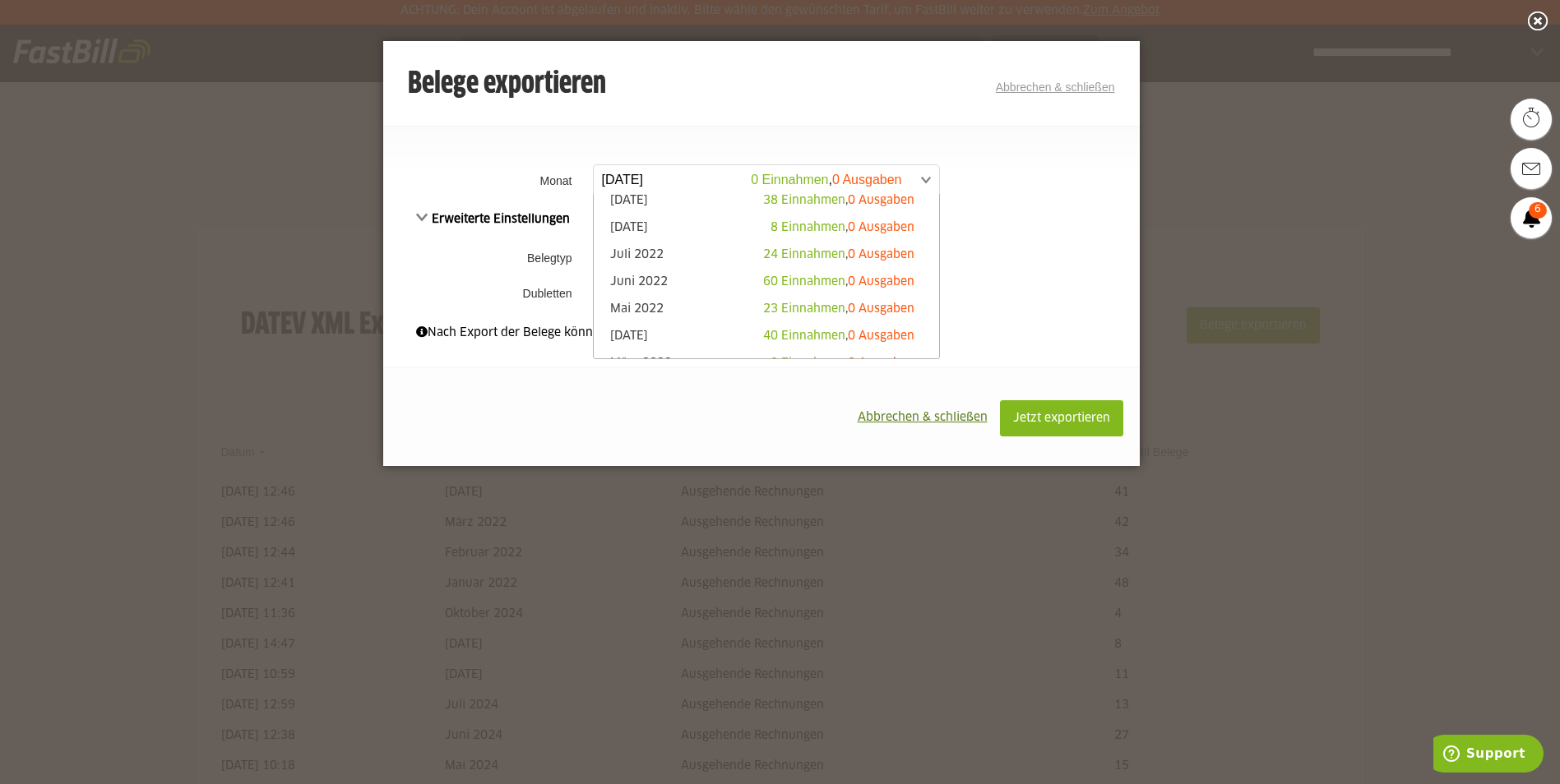
scroll to position [1007, 0]
click at [700, 252] on link "Mai 2022 23 Einnahmen , 0 Ausgaben" at bounding box center [767, 258] width 329 height 19
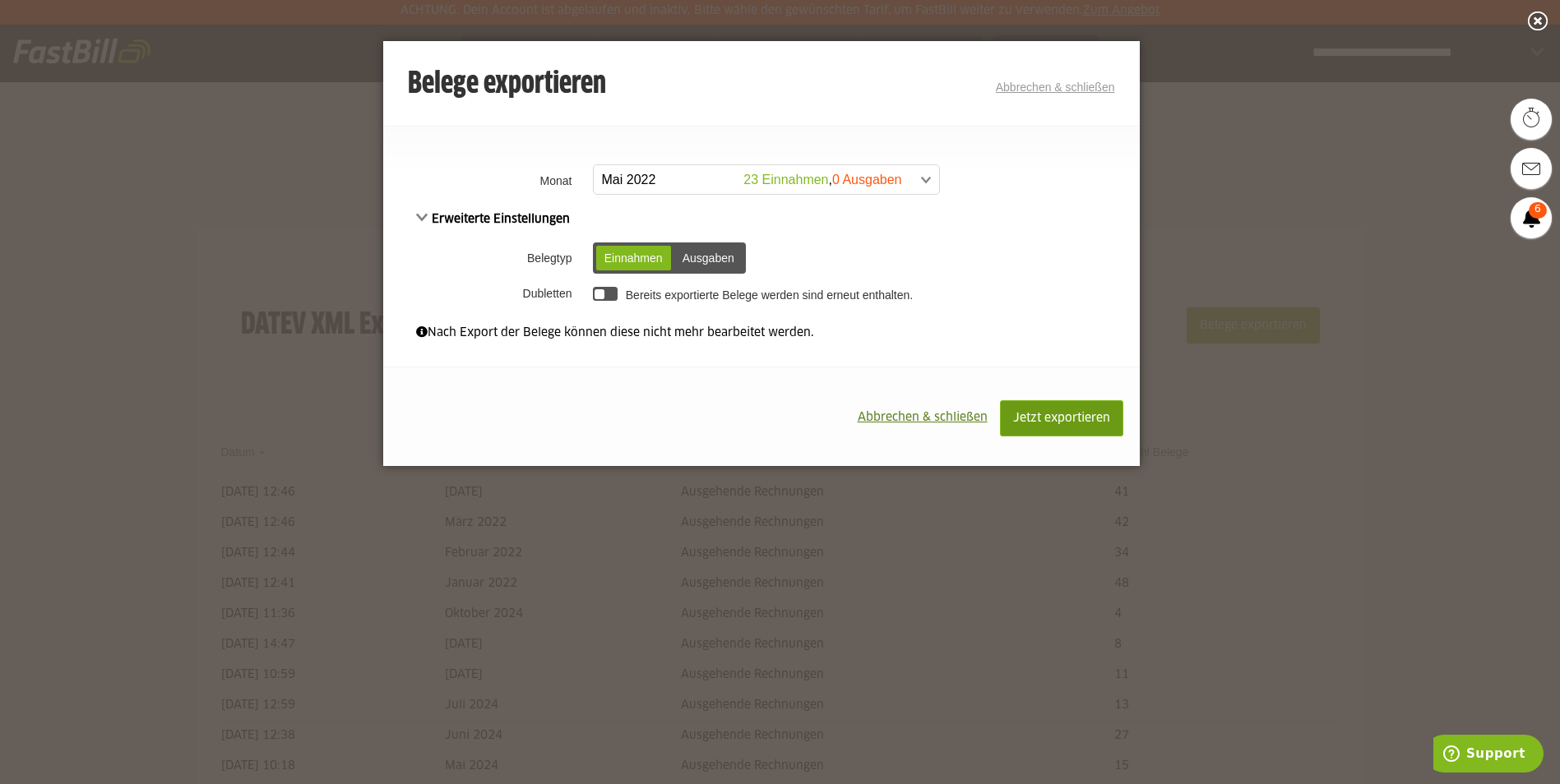
click at [1032, 408] on button "Jetzt exportieren" at bounding box center [1062, 419] width 123 height 37
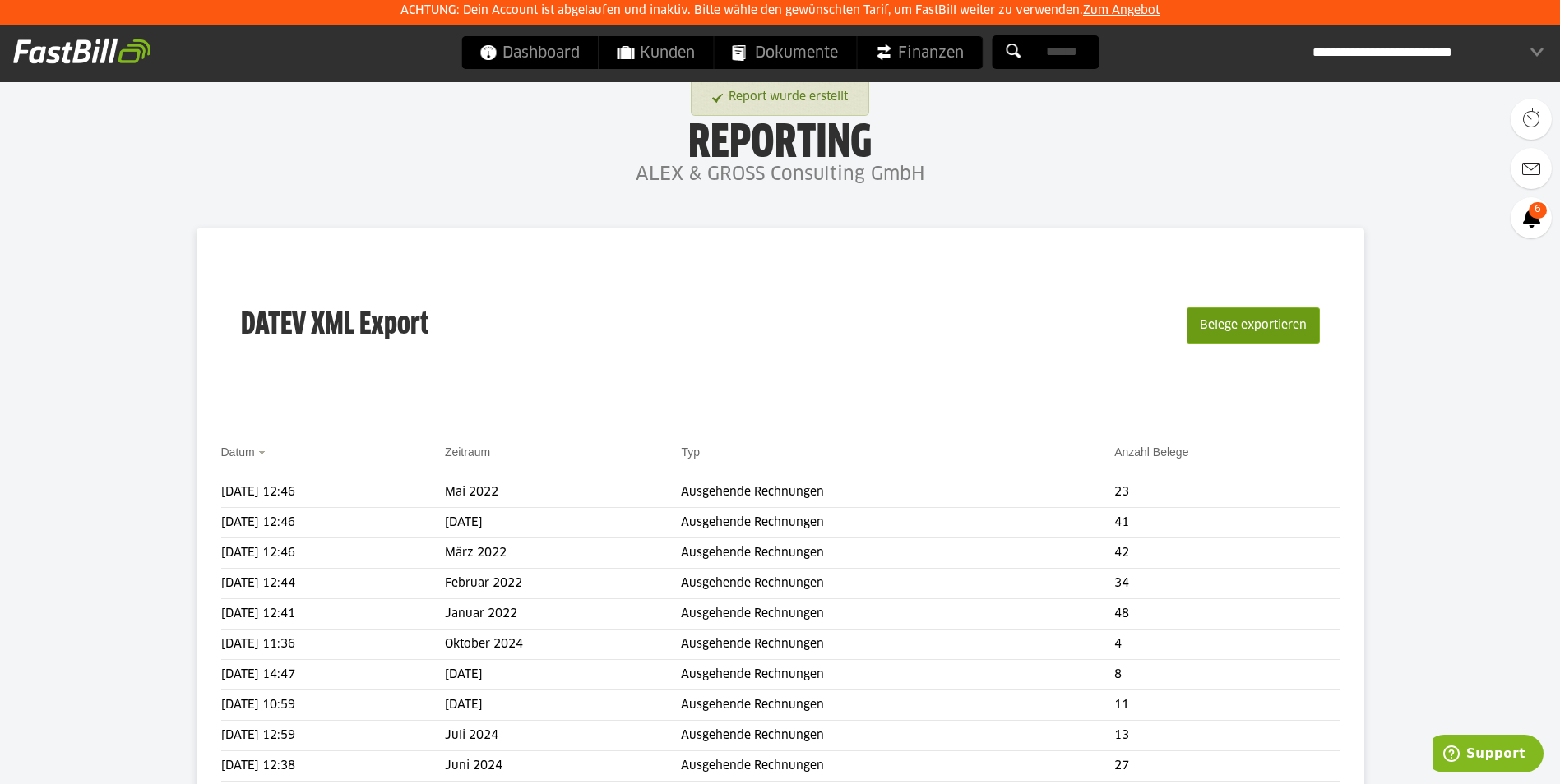
click at [1227, 325] on button "Belege exportieren" at bounding box center [1253, 326] width 133 height 37
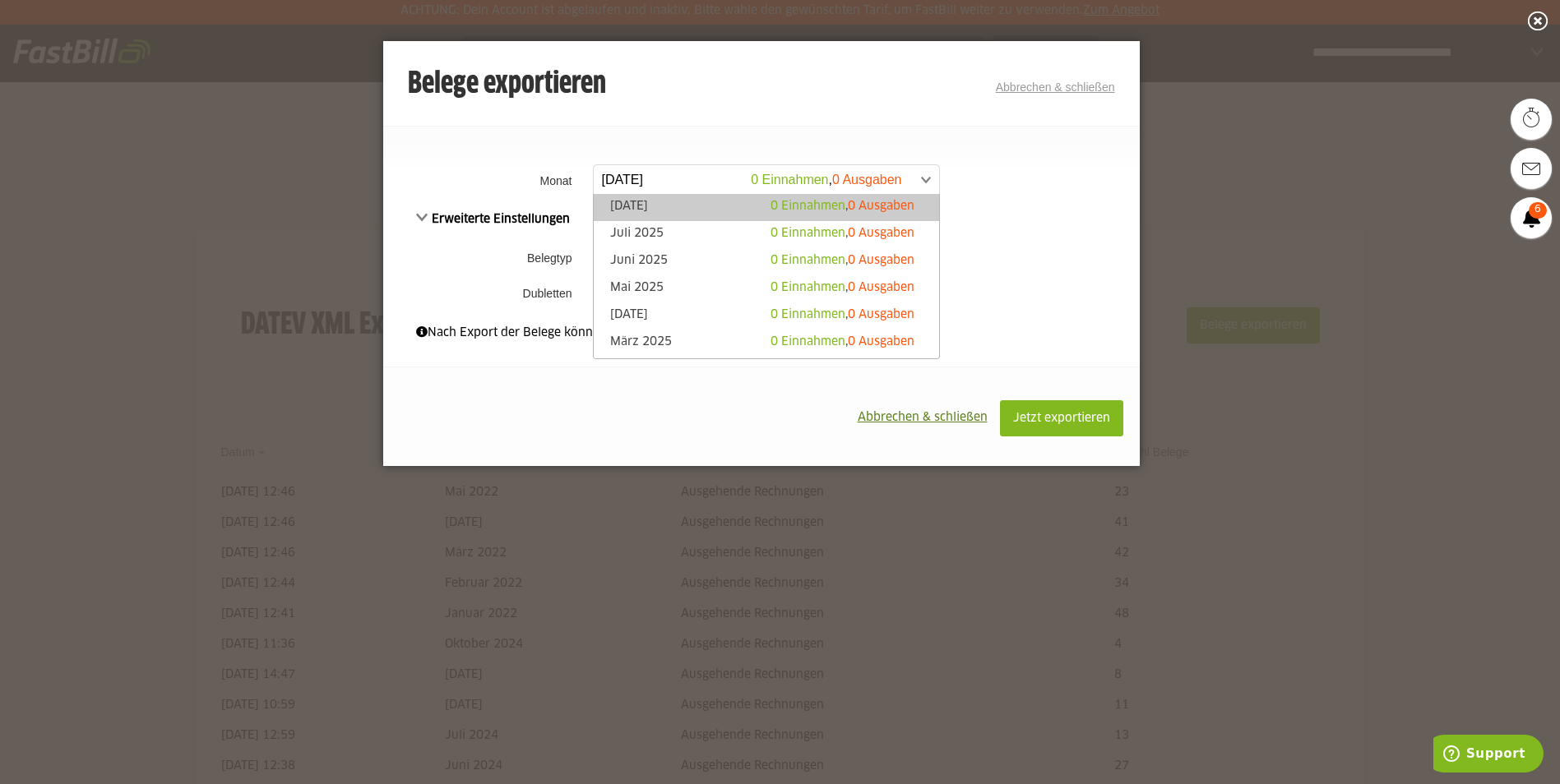
click at [697, 179] on span at bounding box center [758, 180] width 346 height 30
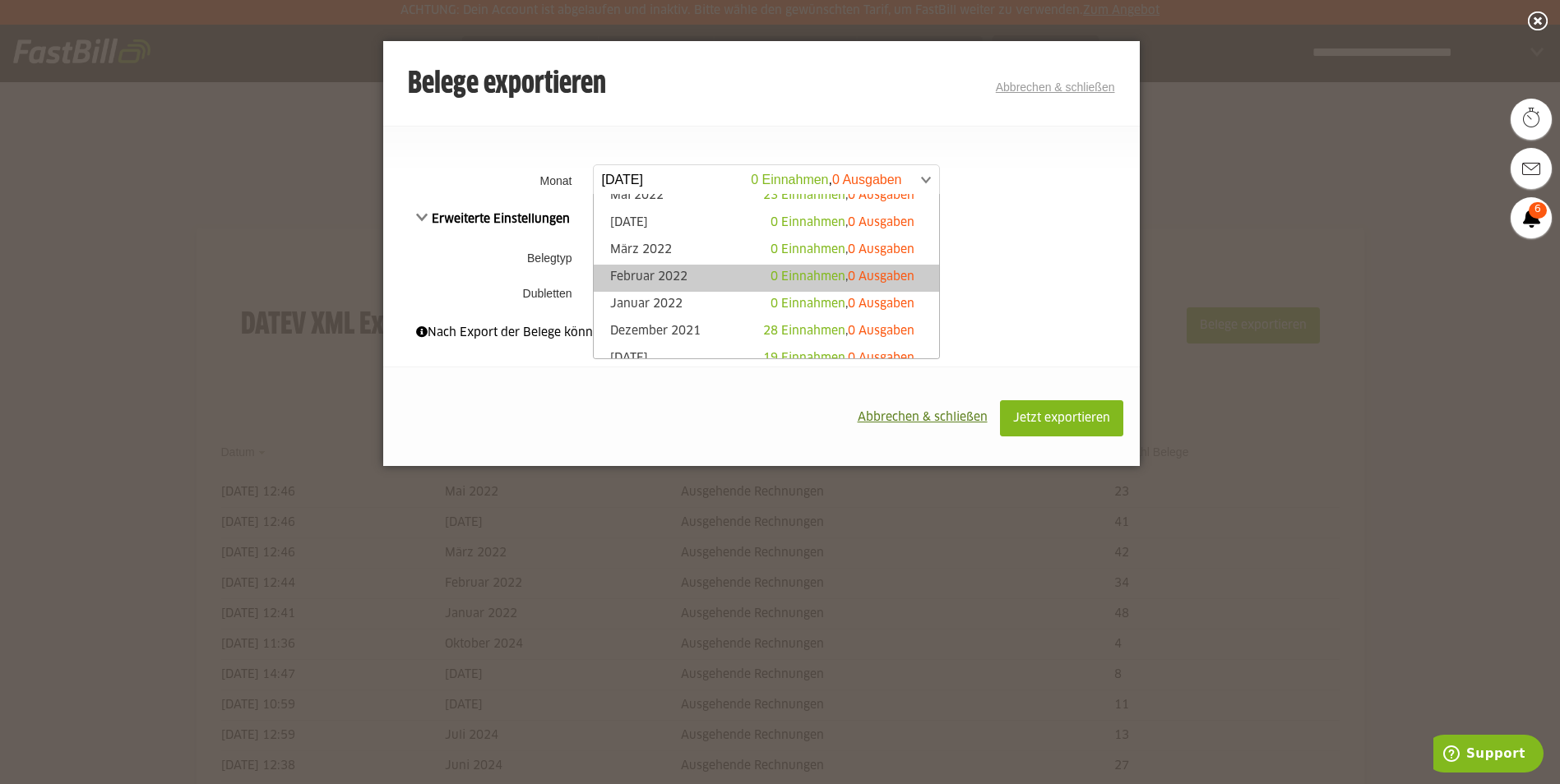
scroll to position [987, 0]
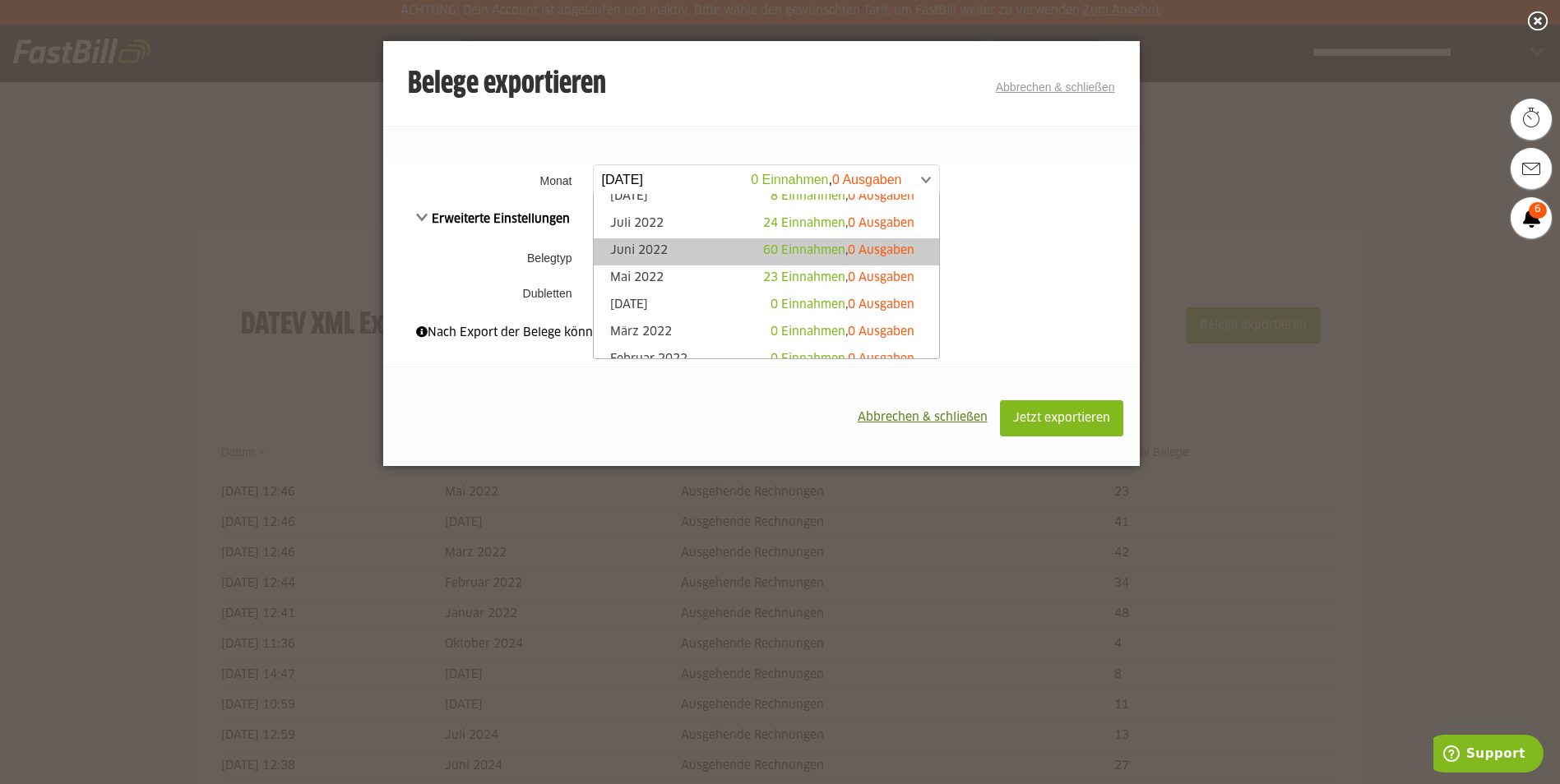
click at [644, 243] on link "Juni 2022 60 Einnahmen , 0 Ausgaben" at bounding box center [767, 252] width 329 height 19
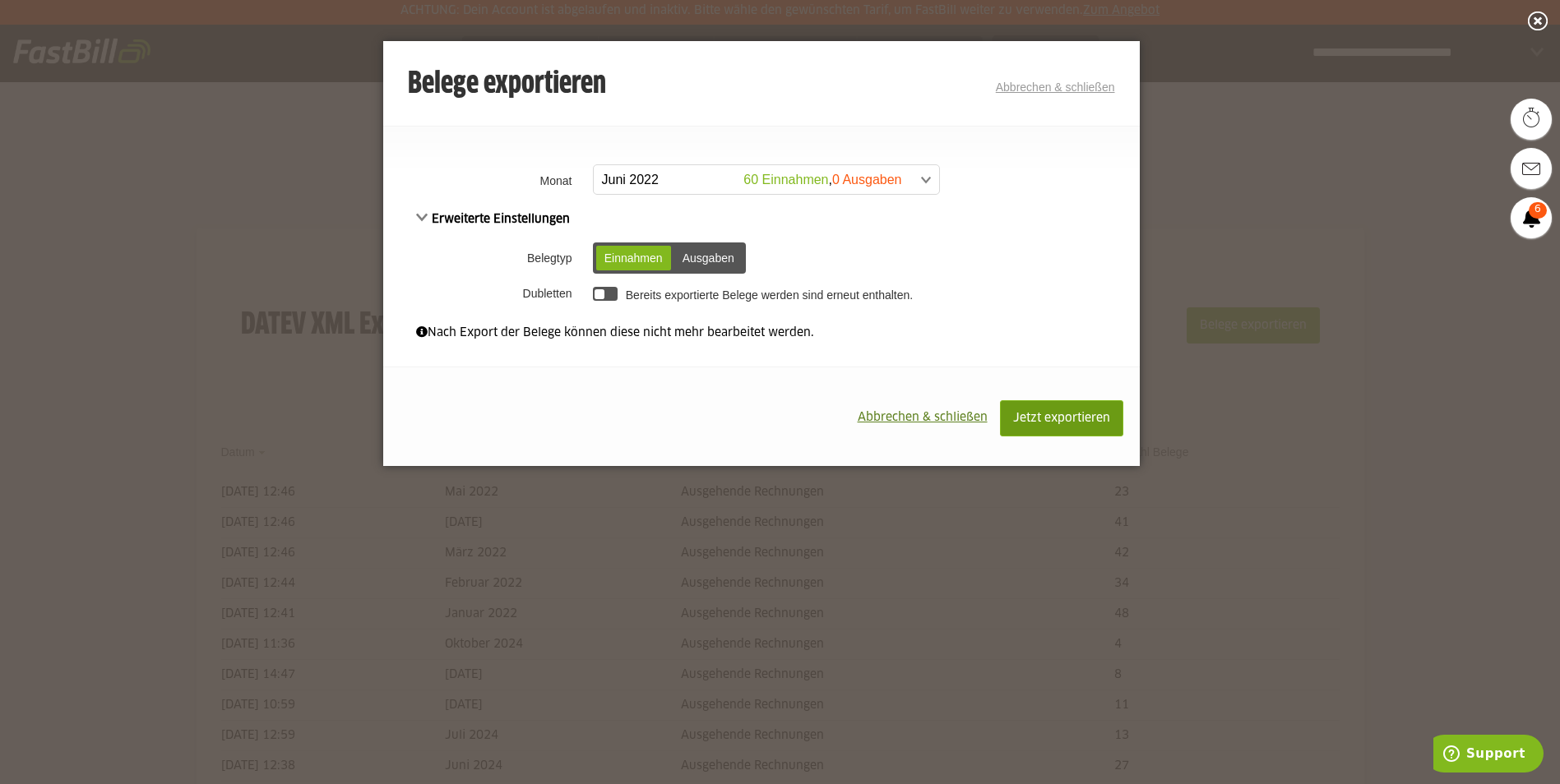
click at [1049, 413] on span "Jetzt exportieren" at bounding box center [1062, 419] width 97 height 12
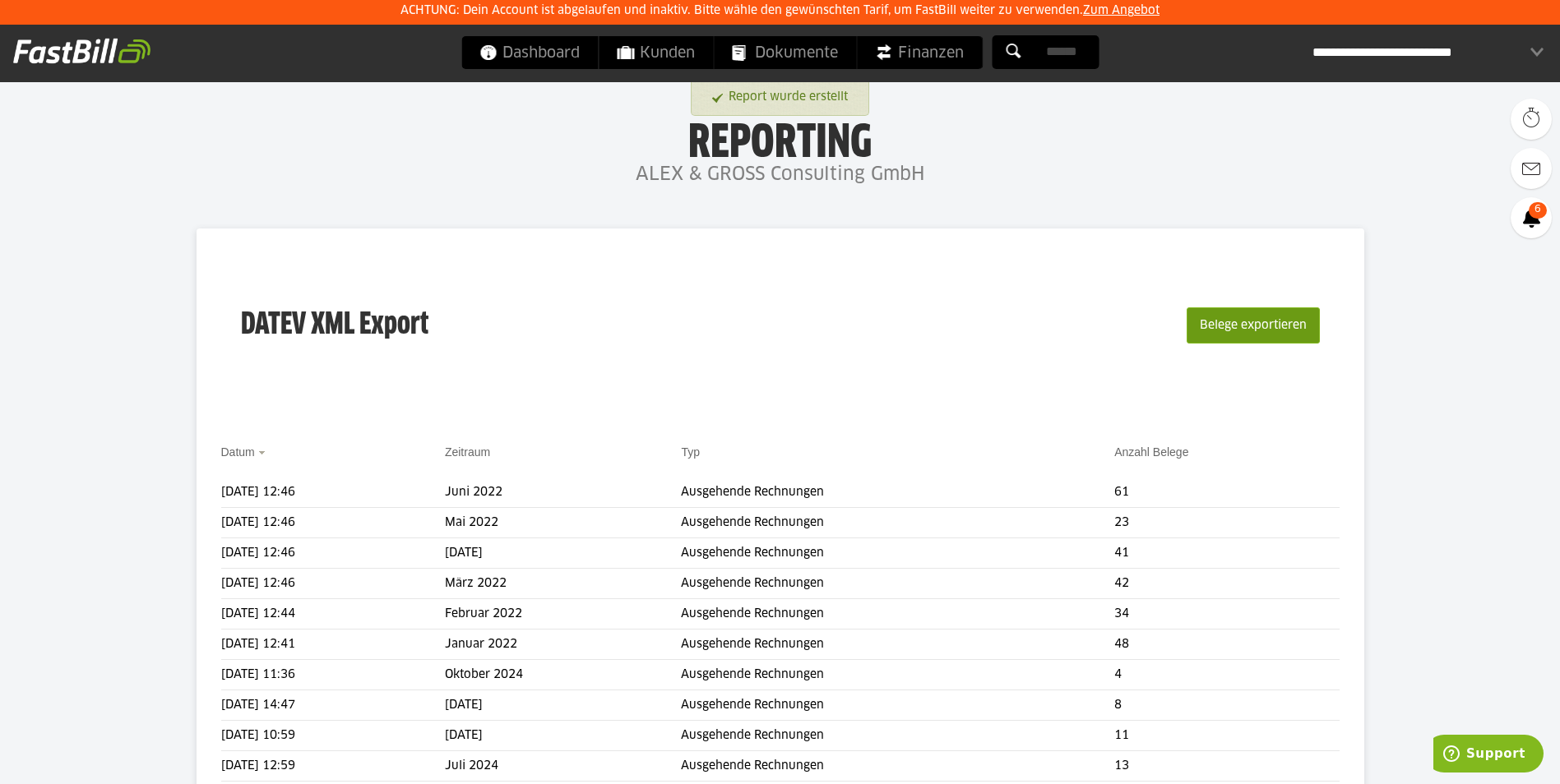
click at [1202, 328] on button "Belege exportieren" at bounding box center [1253, 326] width 133 height 37
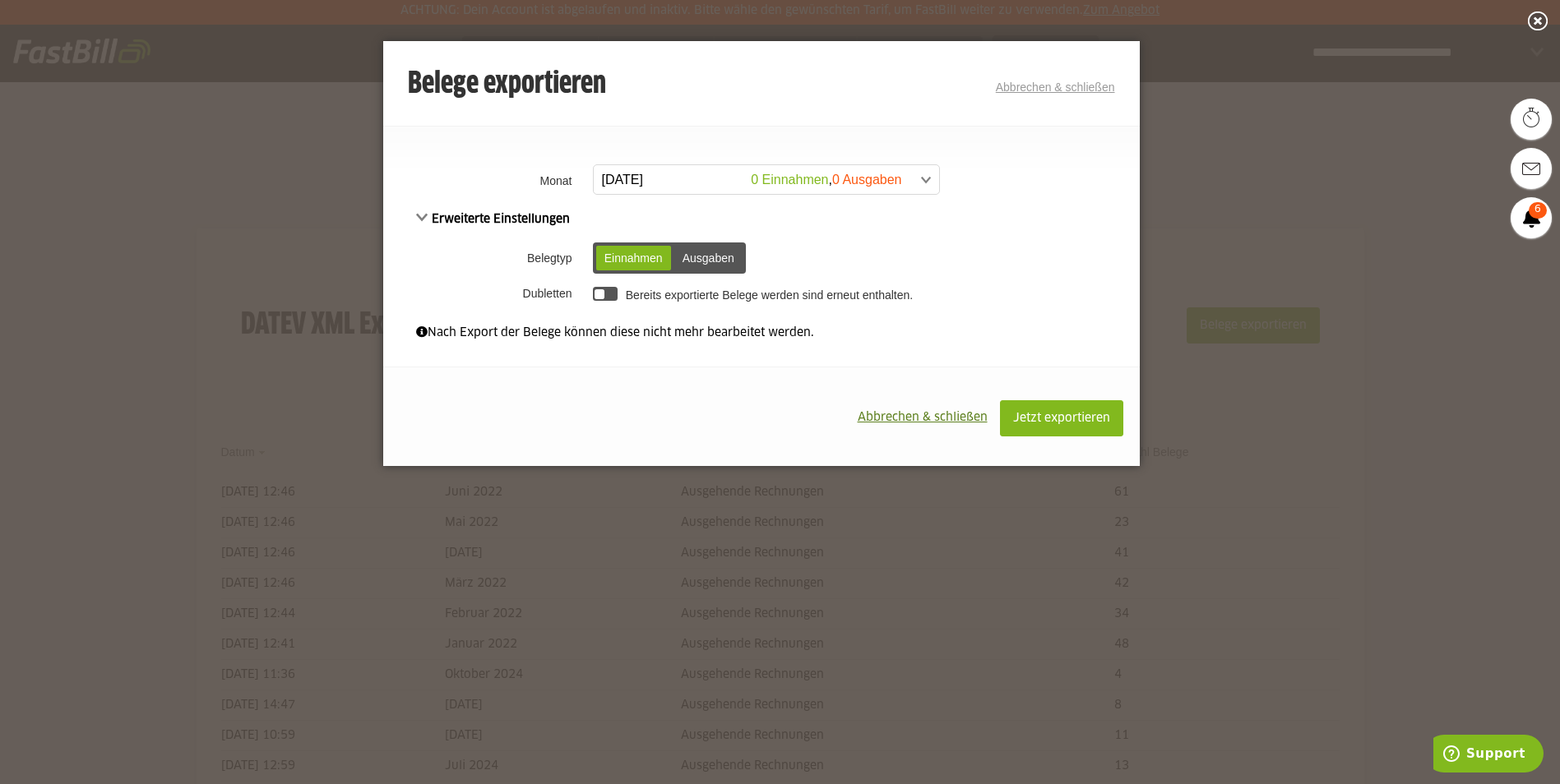
click at [707, 181] on span at bounding box center [758, 180] width 346 height 30
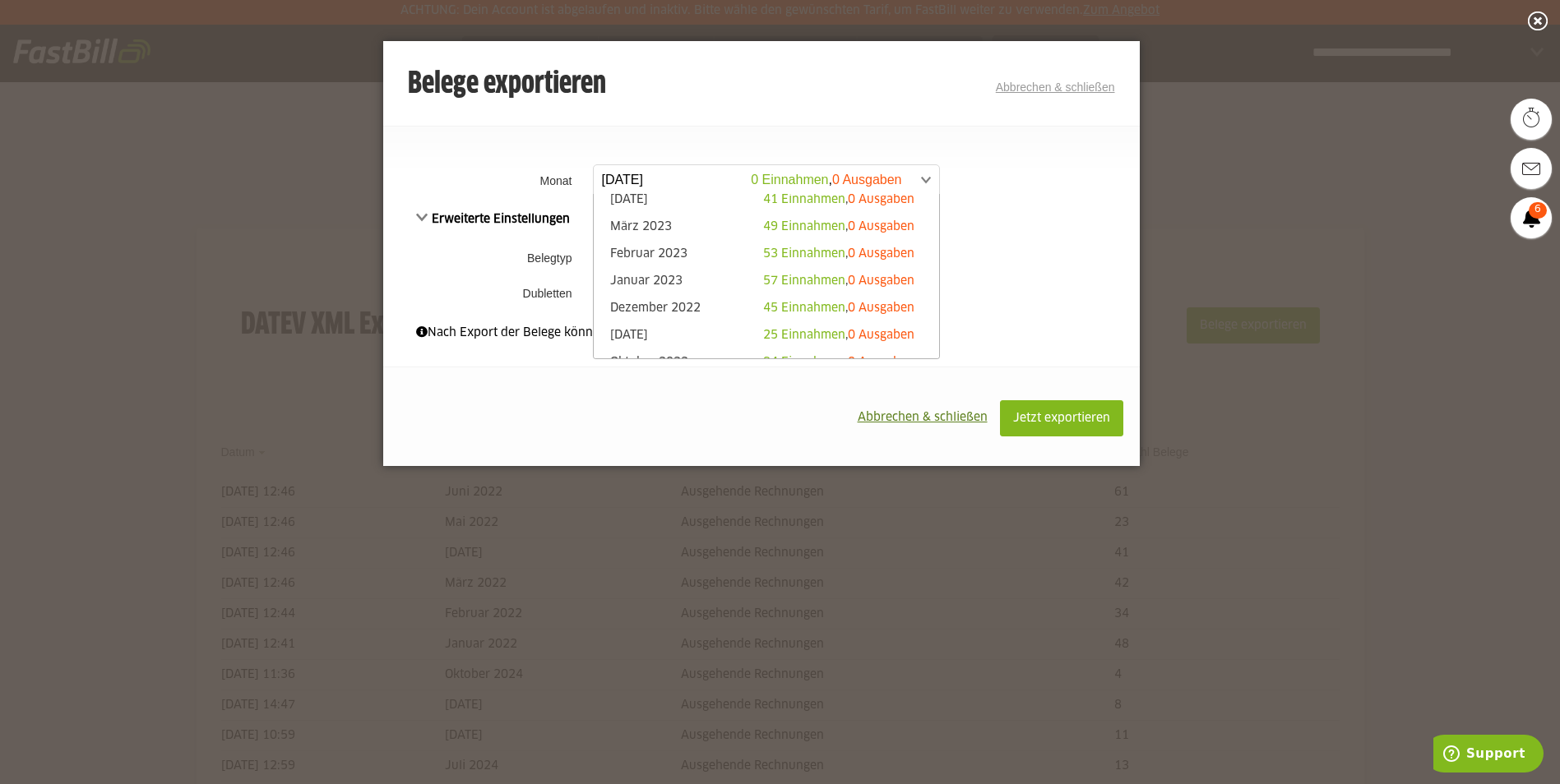
scroll to position [863, 0]
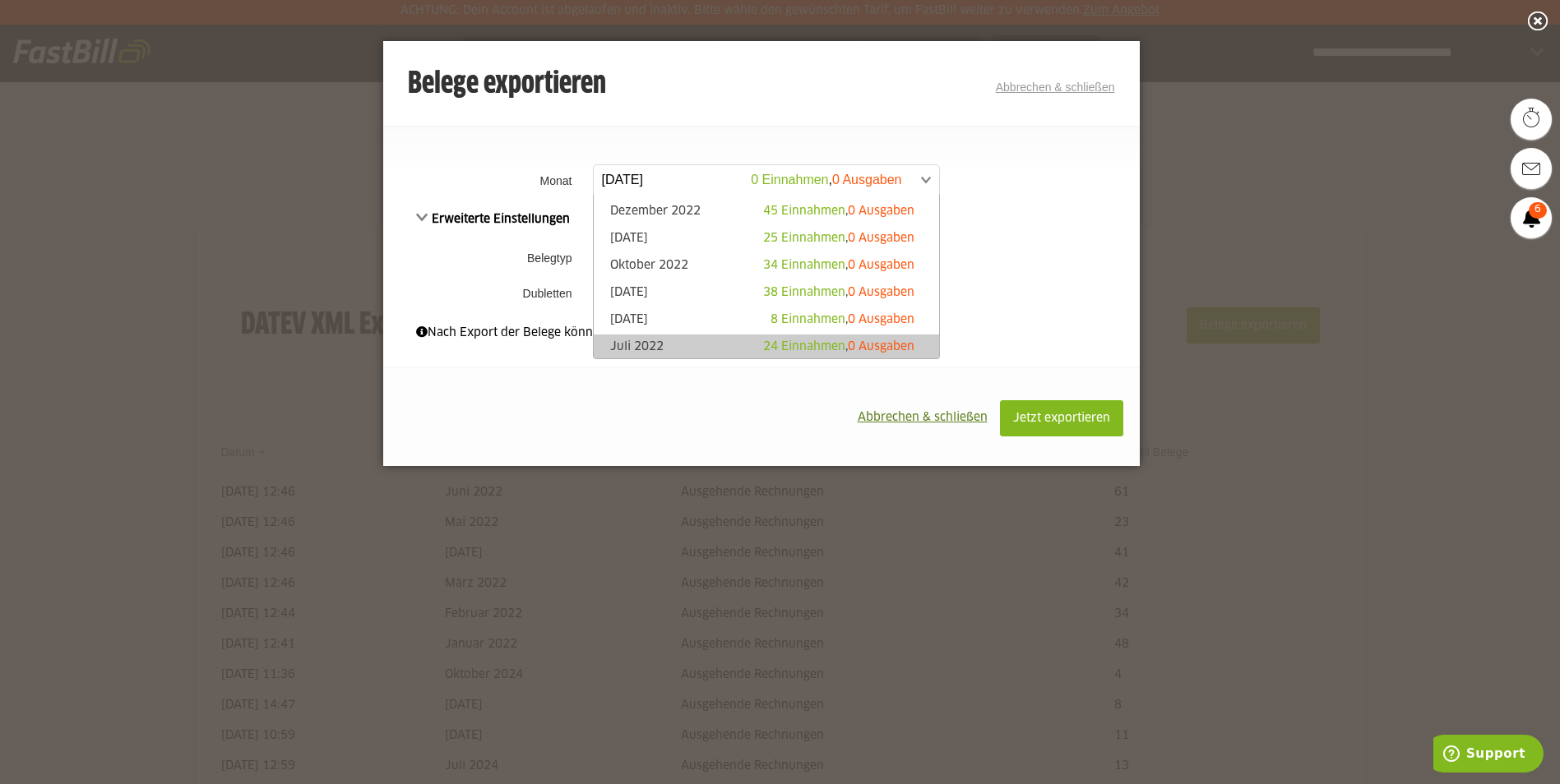
click at [658, 346] on link "Juli 2022 24 Einnahmen , 0 Ausgaben" at bounding box center [767, 348] width 329 height 19
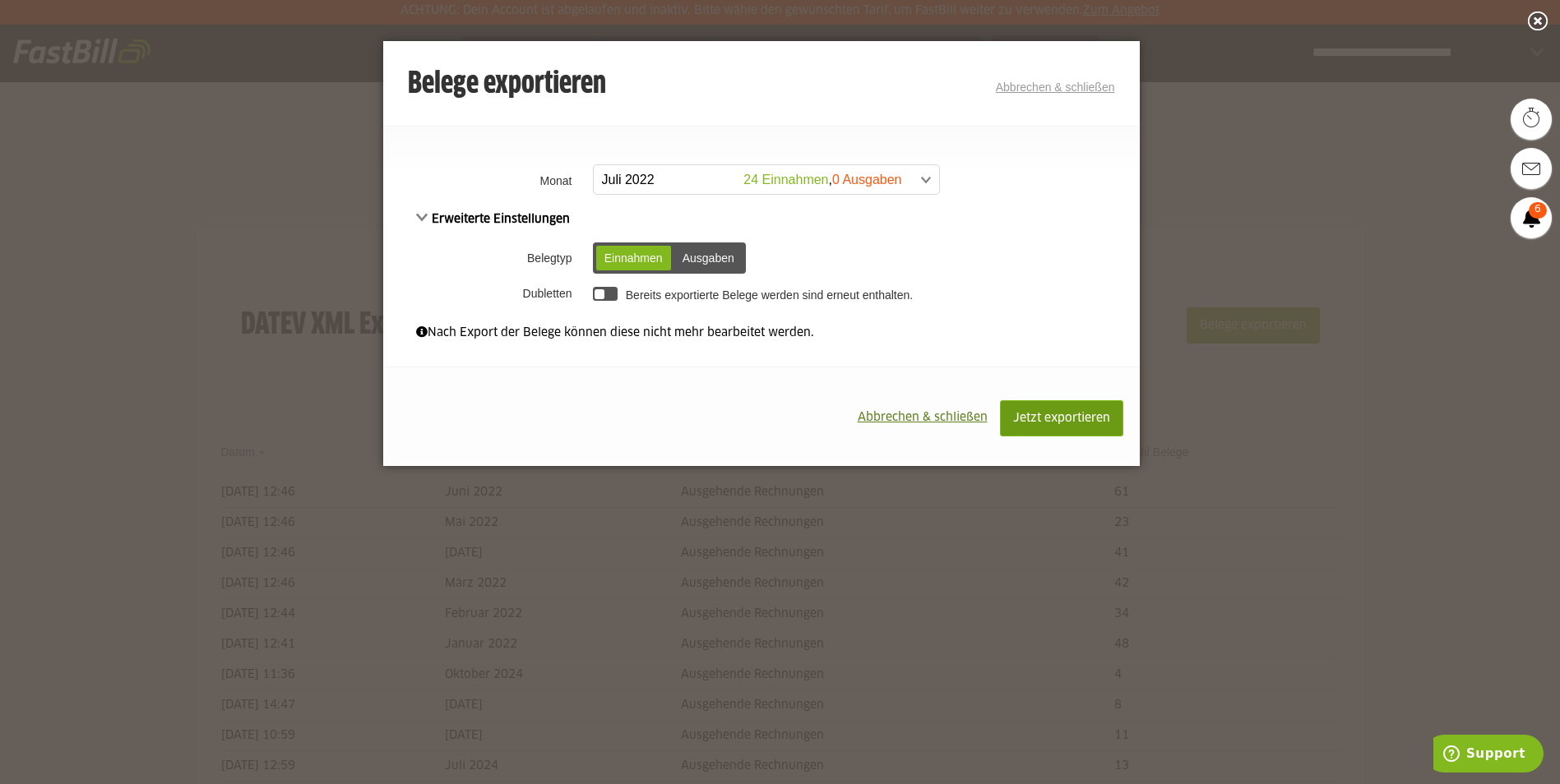
click at [1079, 411] on button "Jetzt exportieren" at bounding box center [1062, 419] width 123 height 37
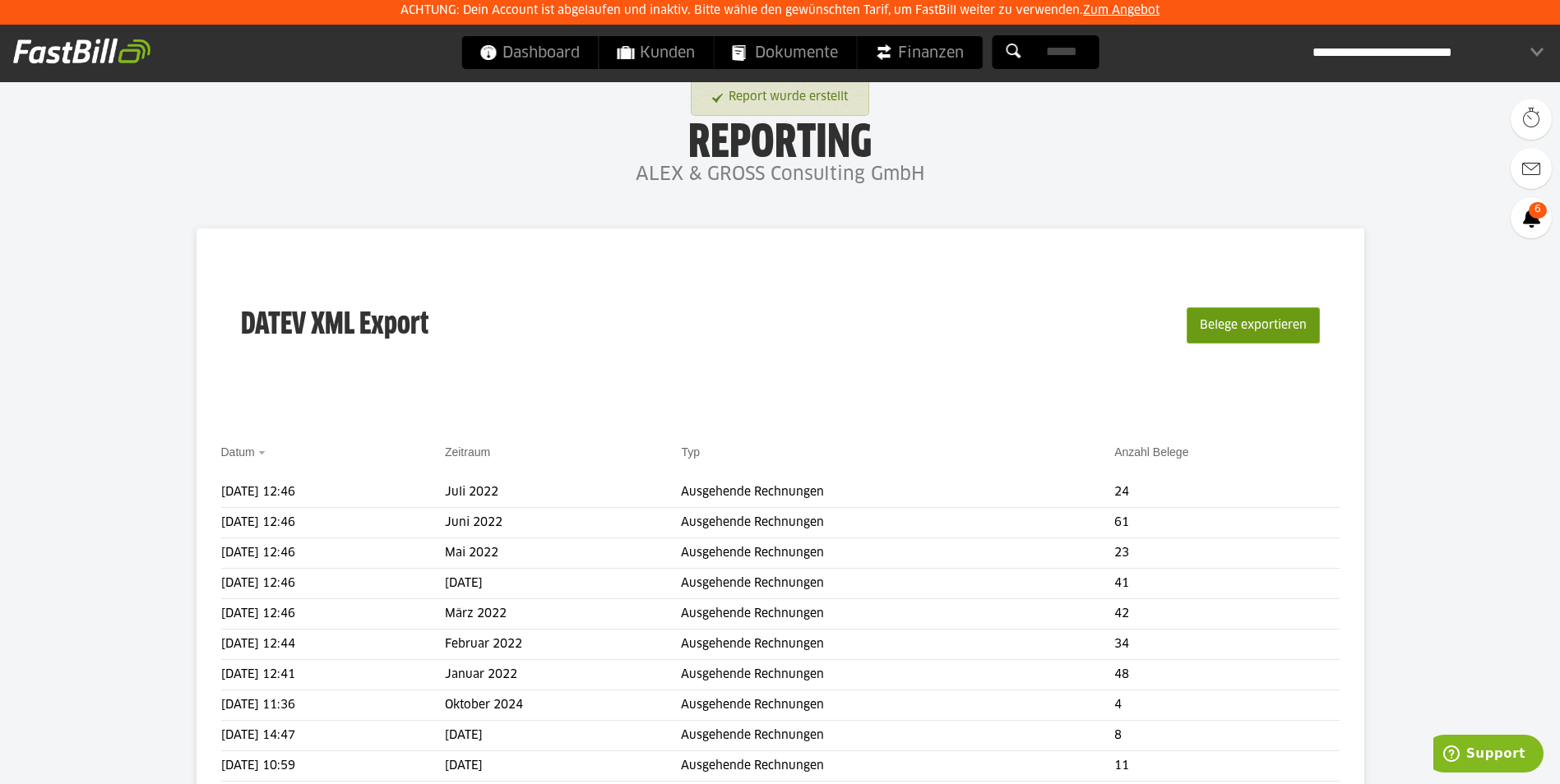
click at [1233, 316] on button "Belege exportieren" at bounding box center [1253, 326] width 133 height 37
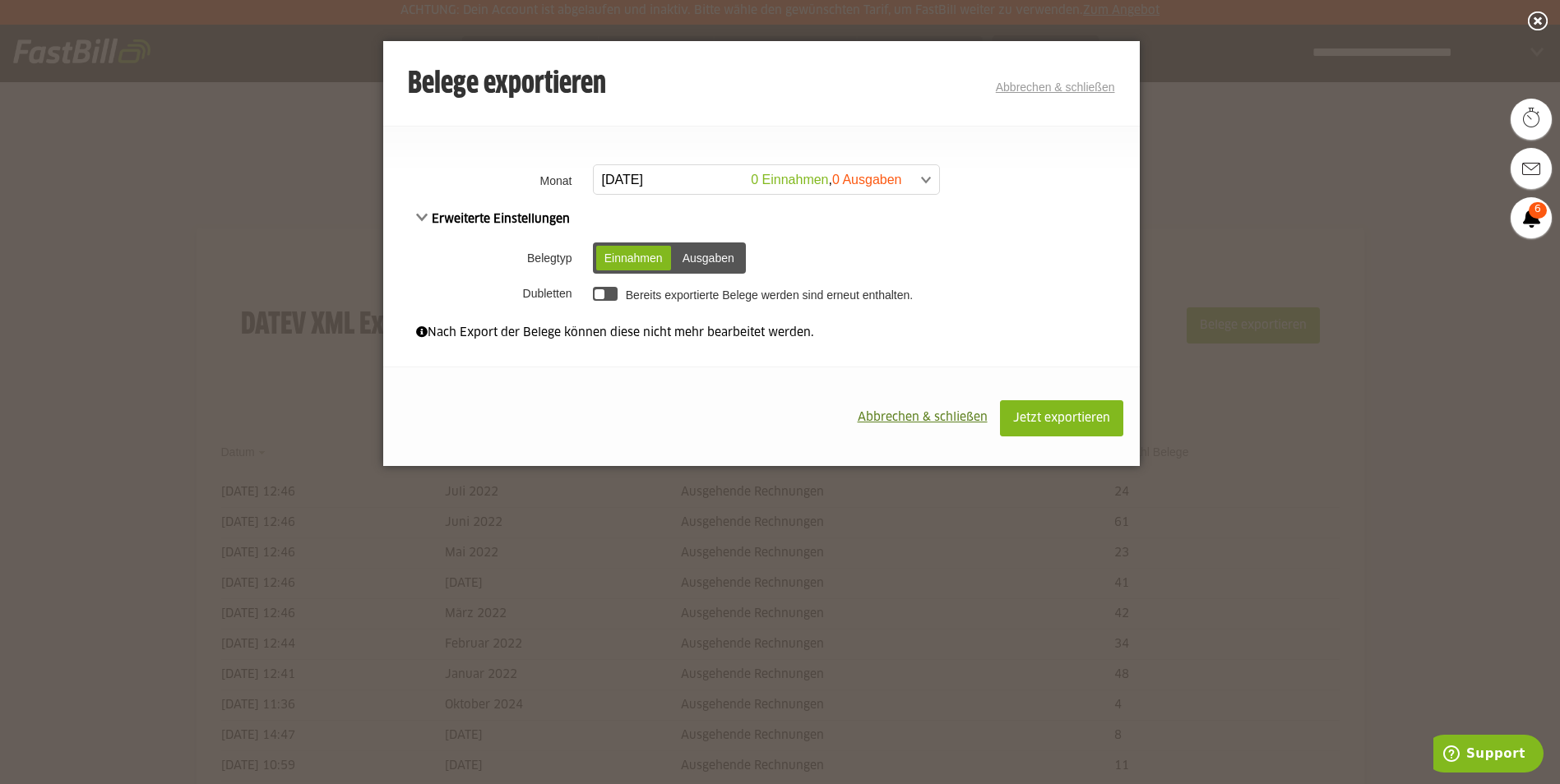
click at [719, 176] on span at bounding box center [758, 180] width 346 height 30
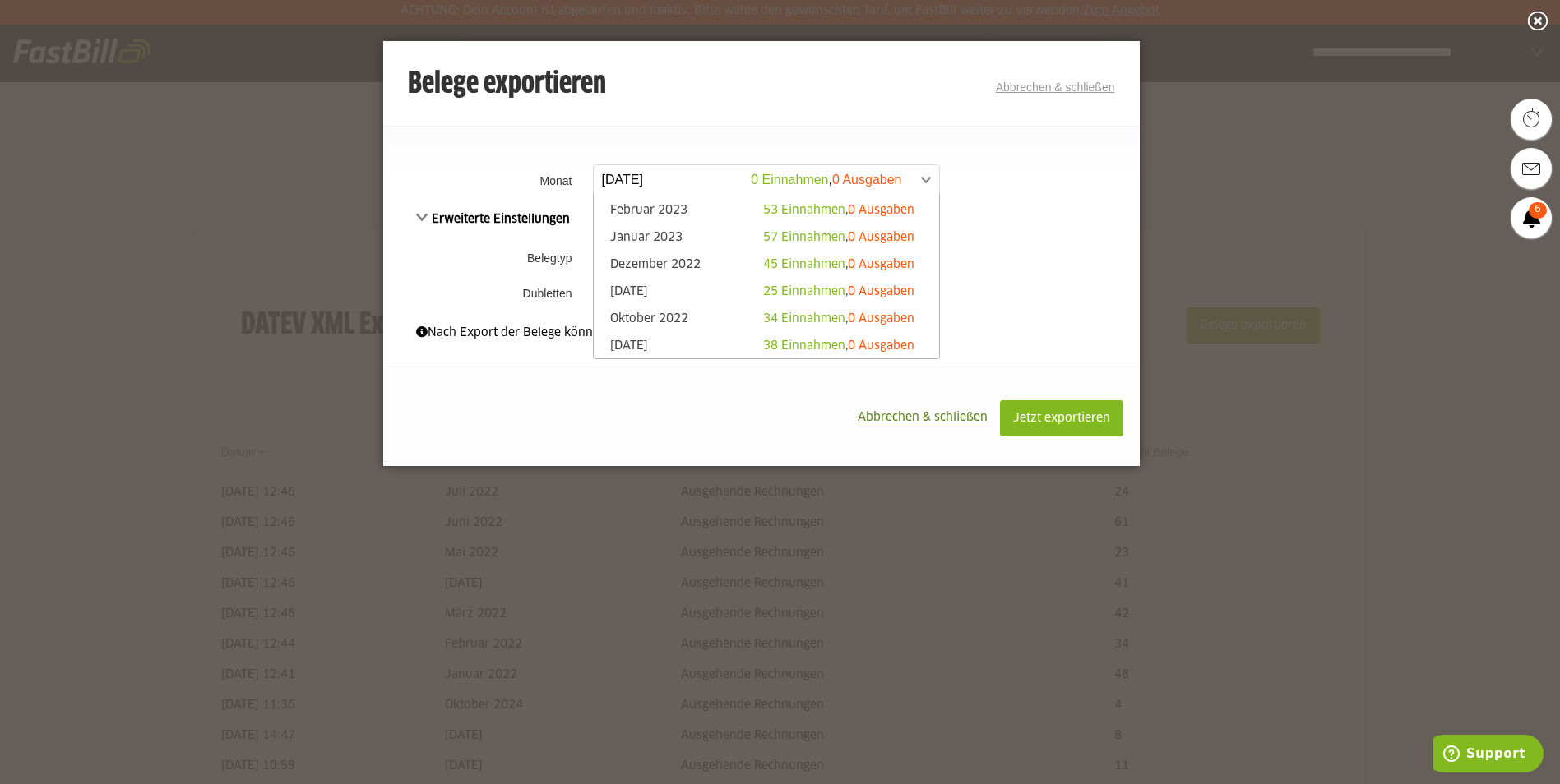
scroll to position [863, 0]
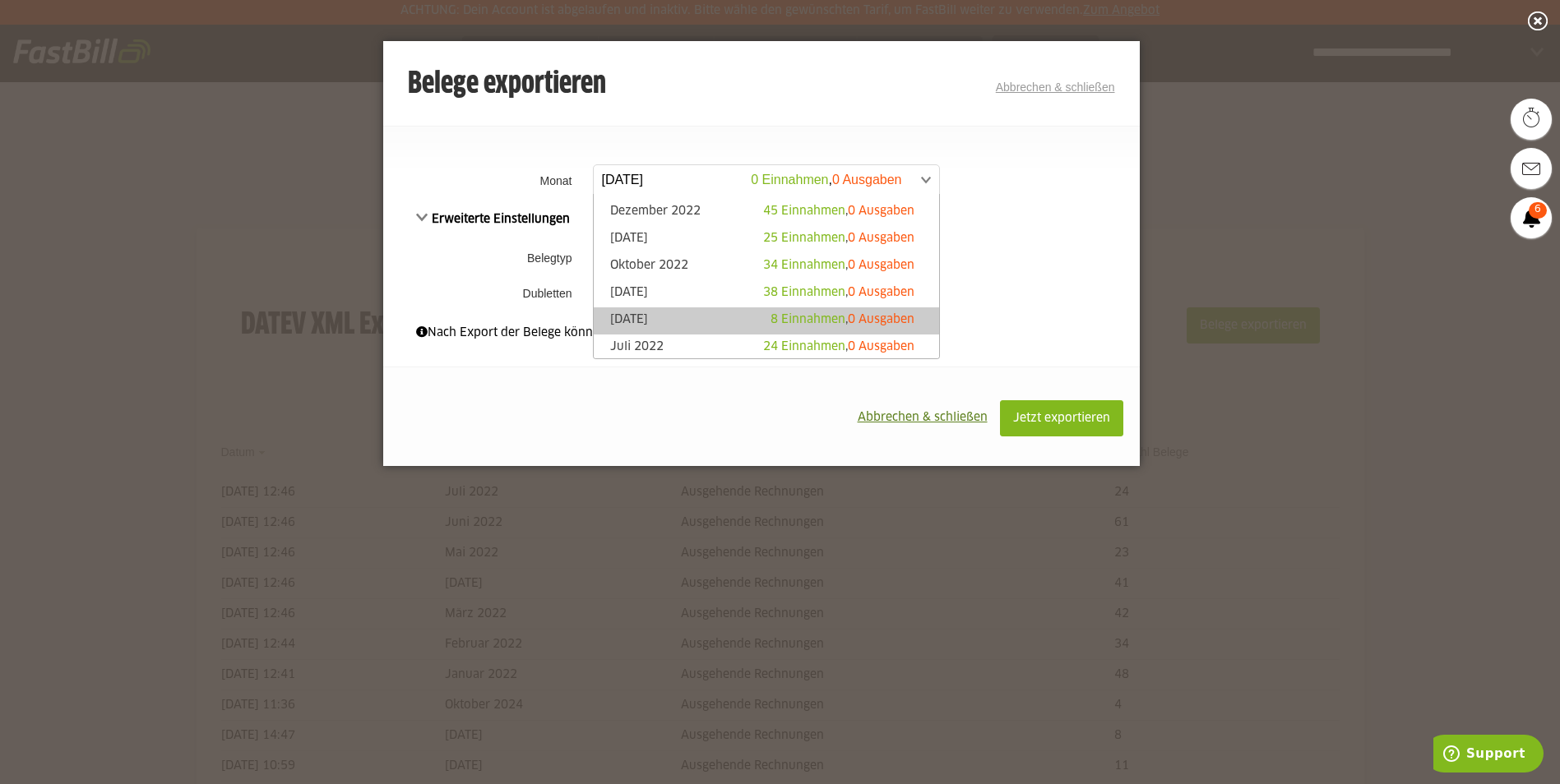
click at [634, 324] on link "August 2022 8 Einnahmen , 0 Ausgaben" at bounding box center [767, 321] width 329 height 19
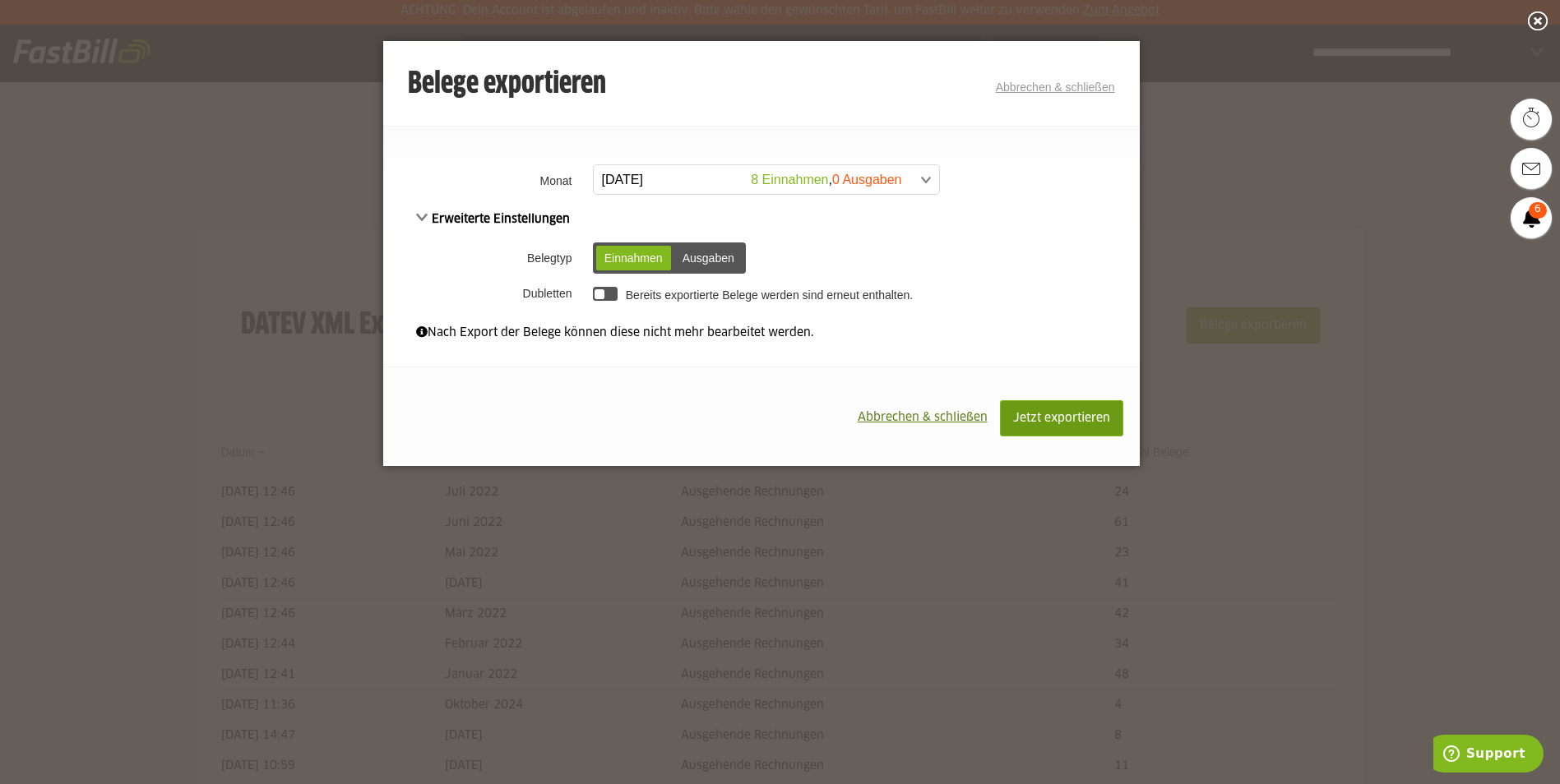
click at [1067, 427] on button "Jetzt exportieren" at bounding box center [1062, 419] width 123 height 37
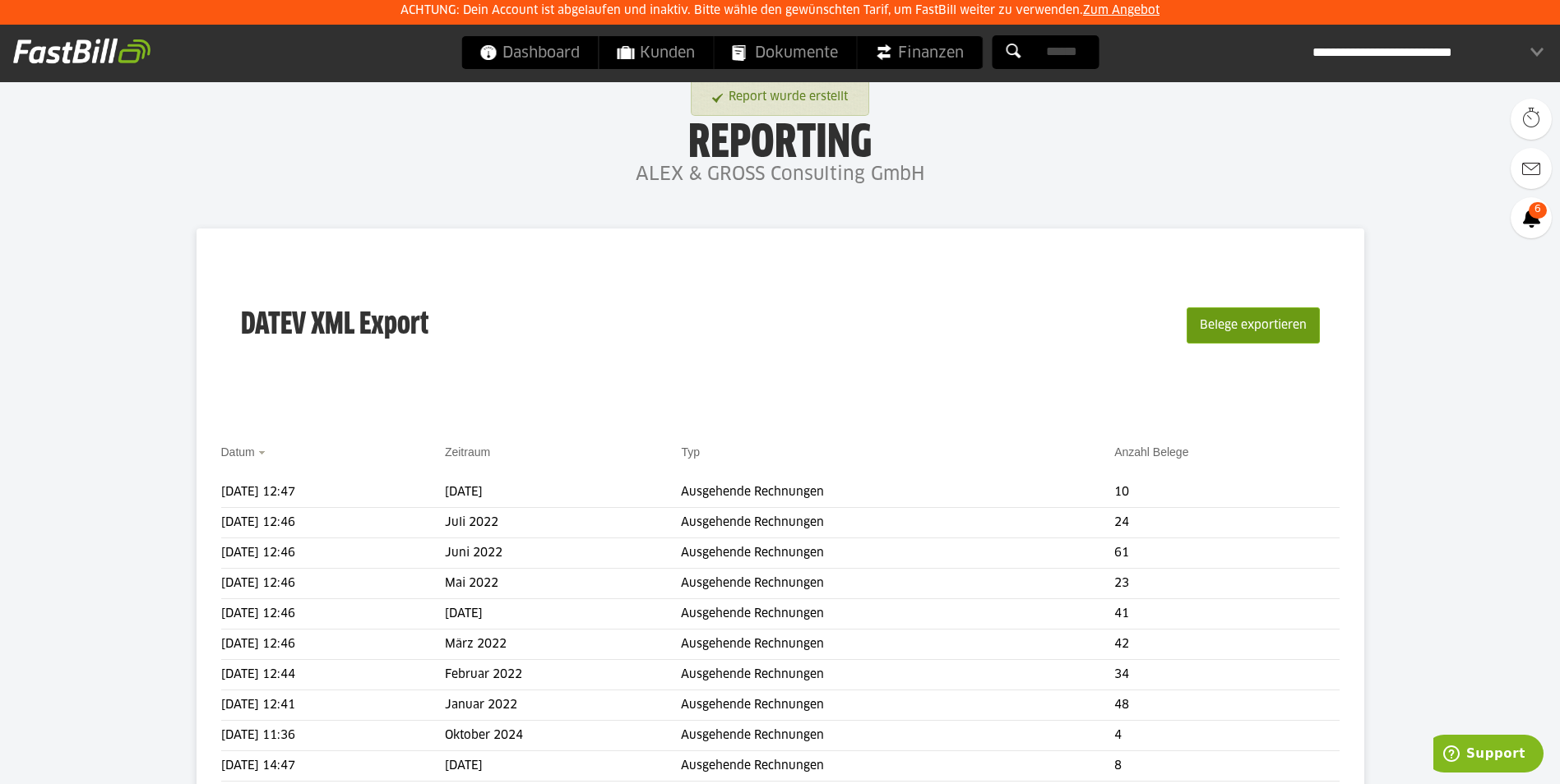
click at [1281, 326] on button "Belege exportieren" at bounding box center [1253, 326] width 133 height 37
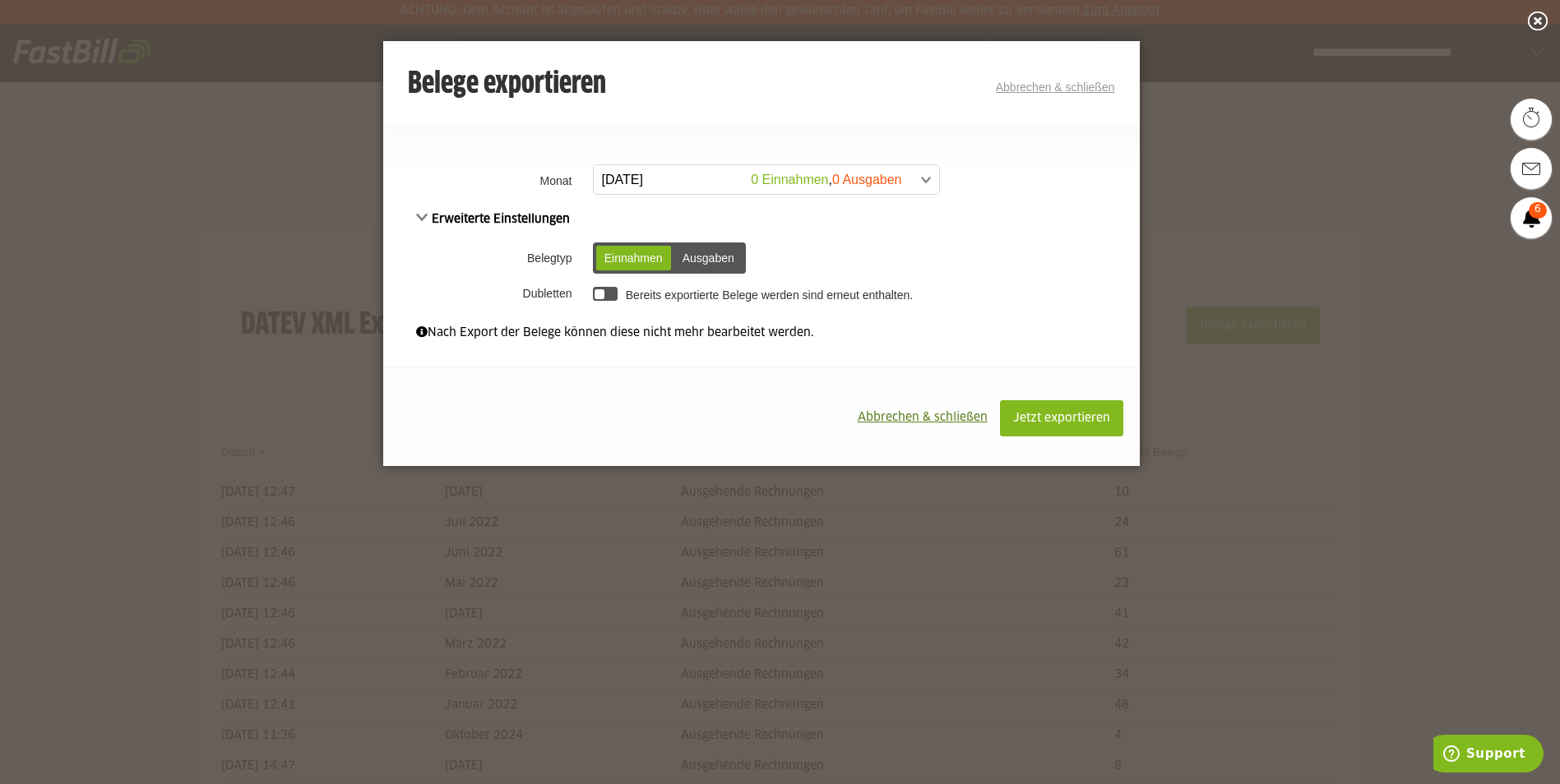
click at [713, 179] on span at bounding box center [758, 180] width 346 height 30
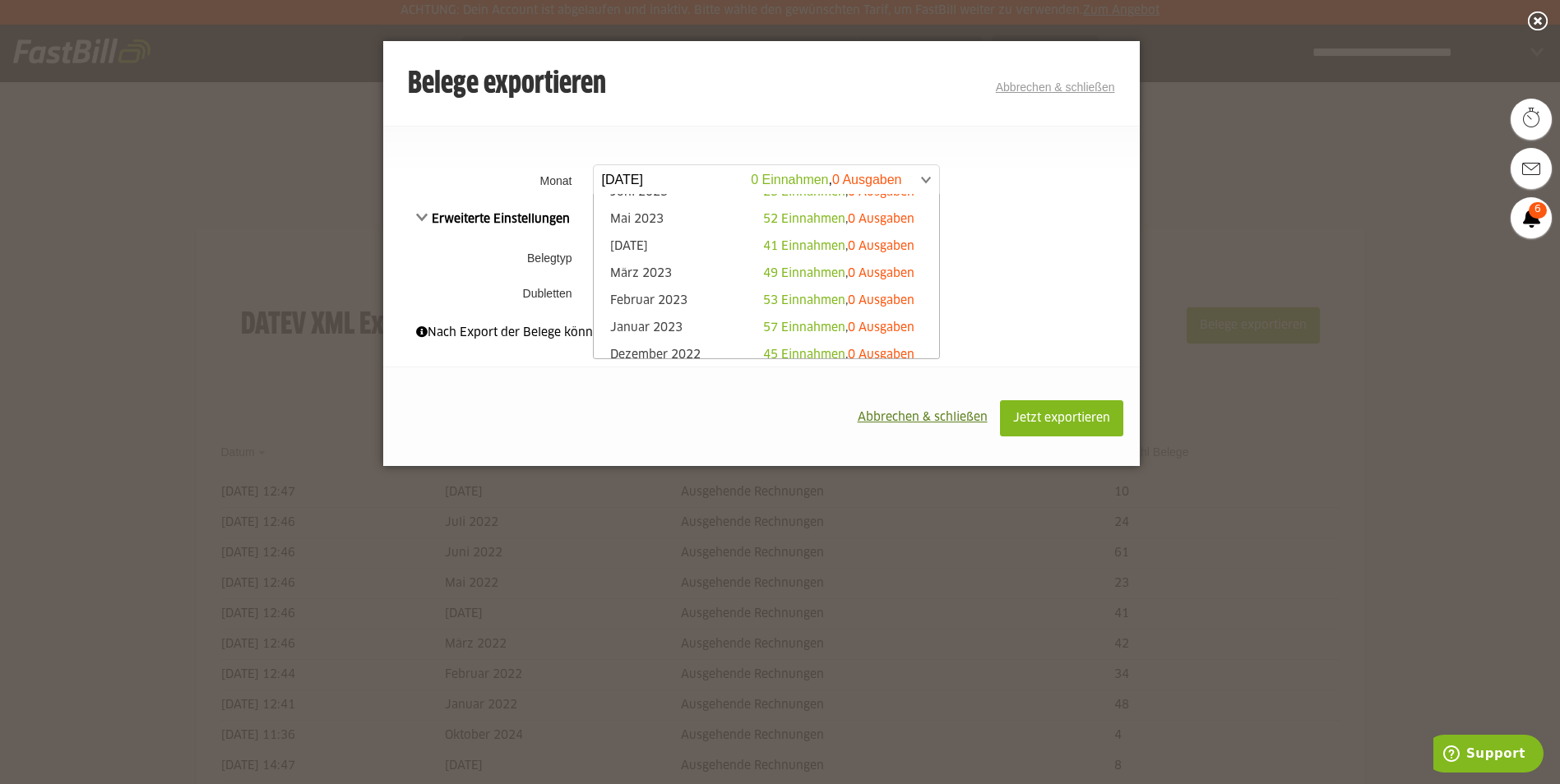
scroll to position [863, 0]
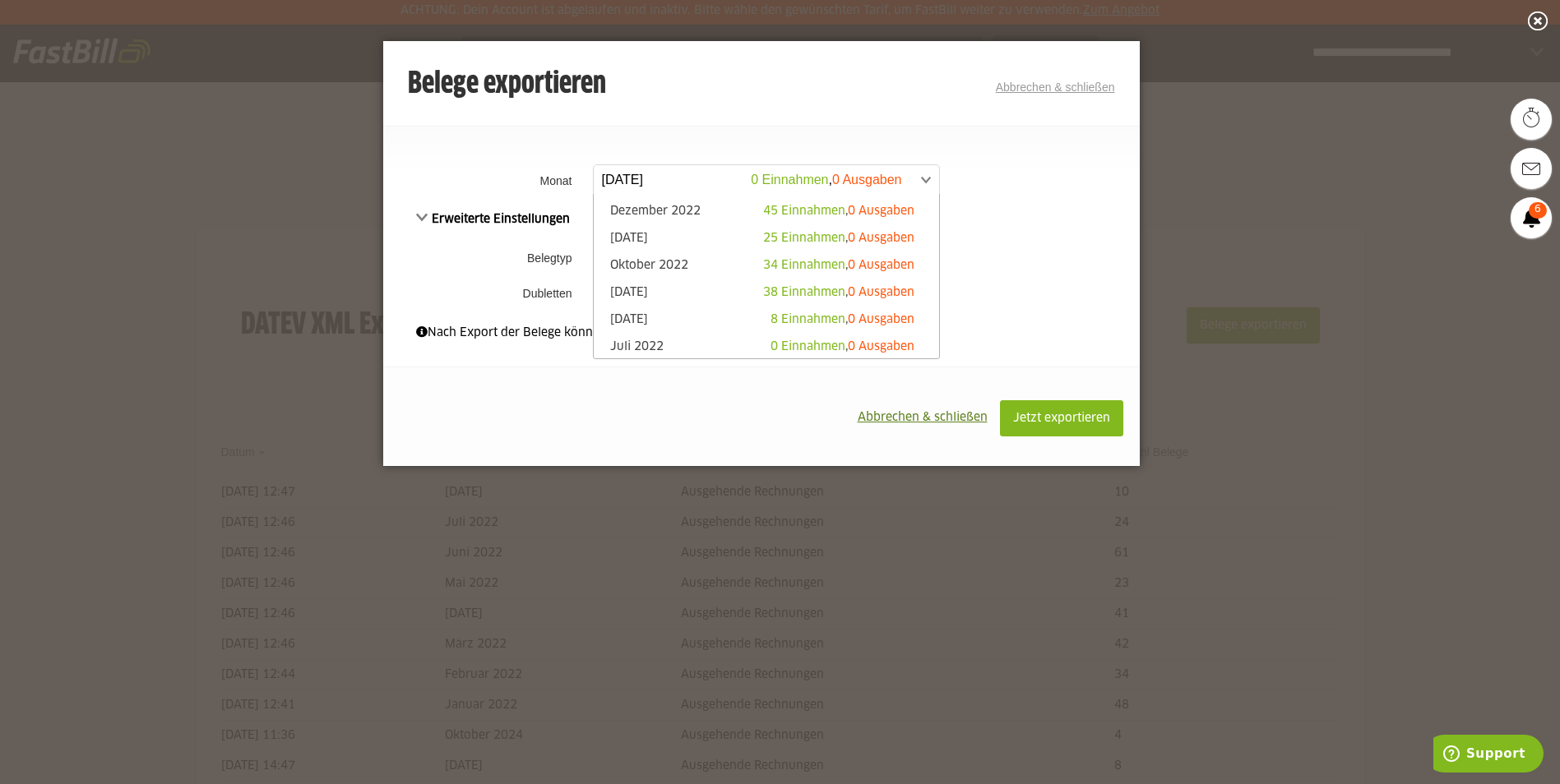
click at [665, 284] on li "September 2022 38 Einnahmen , 0 Ausgaben" at bounding box center [767, 294] width 346 height 27
click at [665, 288] on link "September 2022 38 Einnahmen , 0 Ausgaben" at bounding box center [767, 293] width 329 height 19
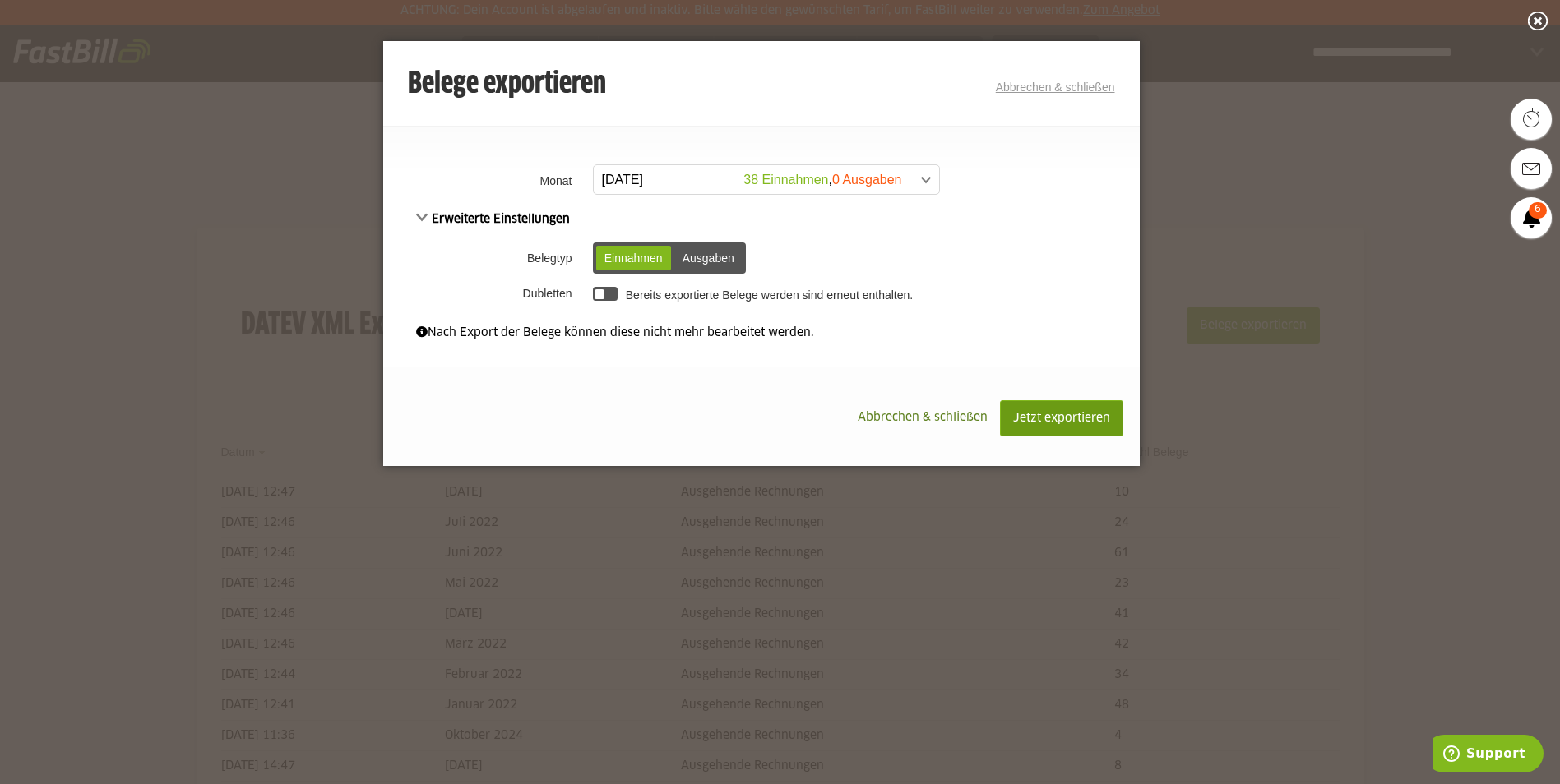
click at [1066, 415] on span "Jetzt exportieren" at bounding box center [1062, 419] width 97 height 12
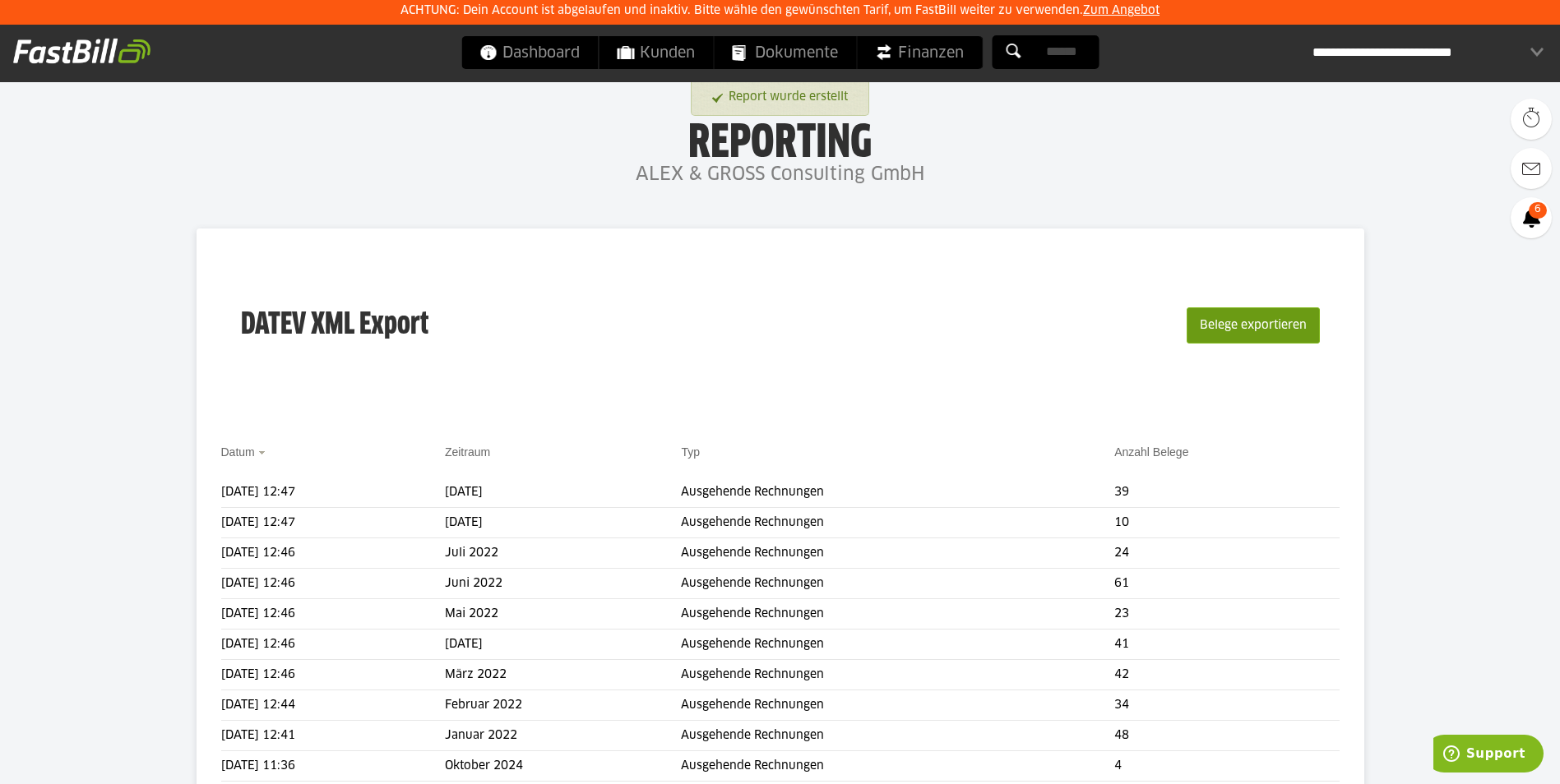
click at [1258, 322] on button "Belege exportieren" at bounding box center [1253, 326] width 133 height 37
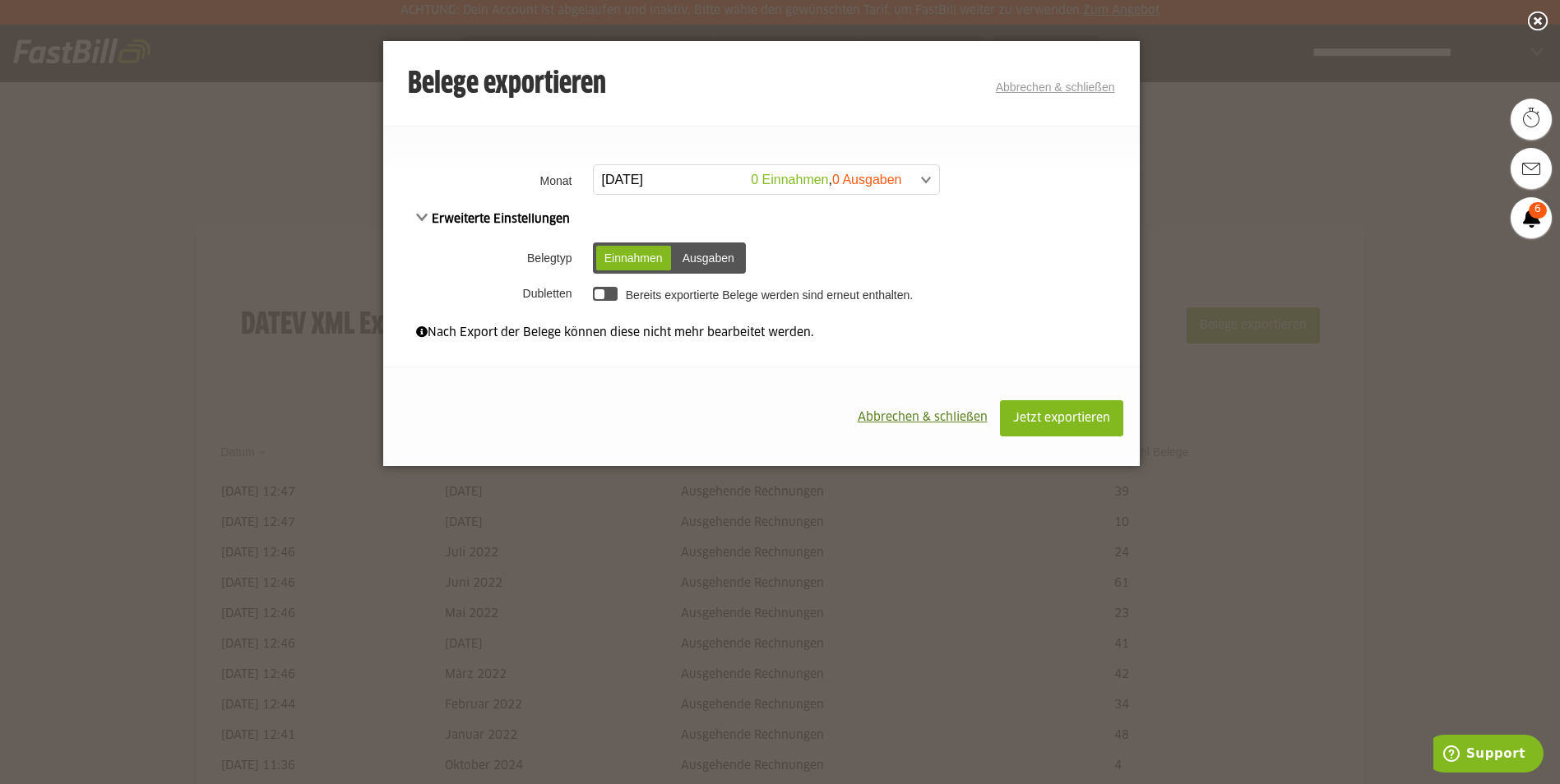
click at [709, 178] on span at bounding box center [758, 180] width 346 height 30
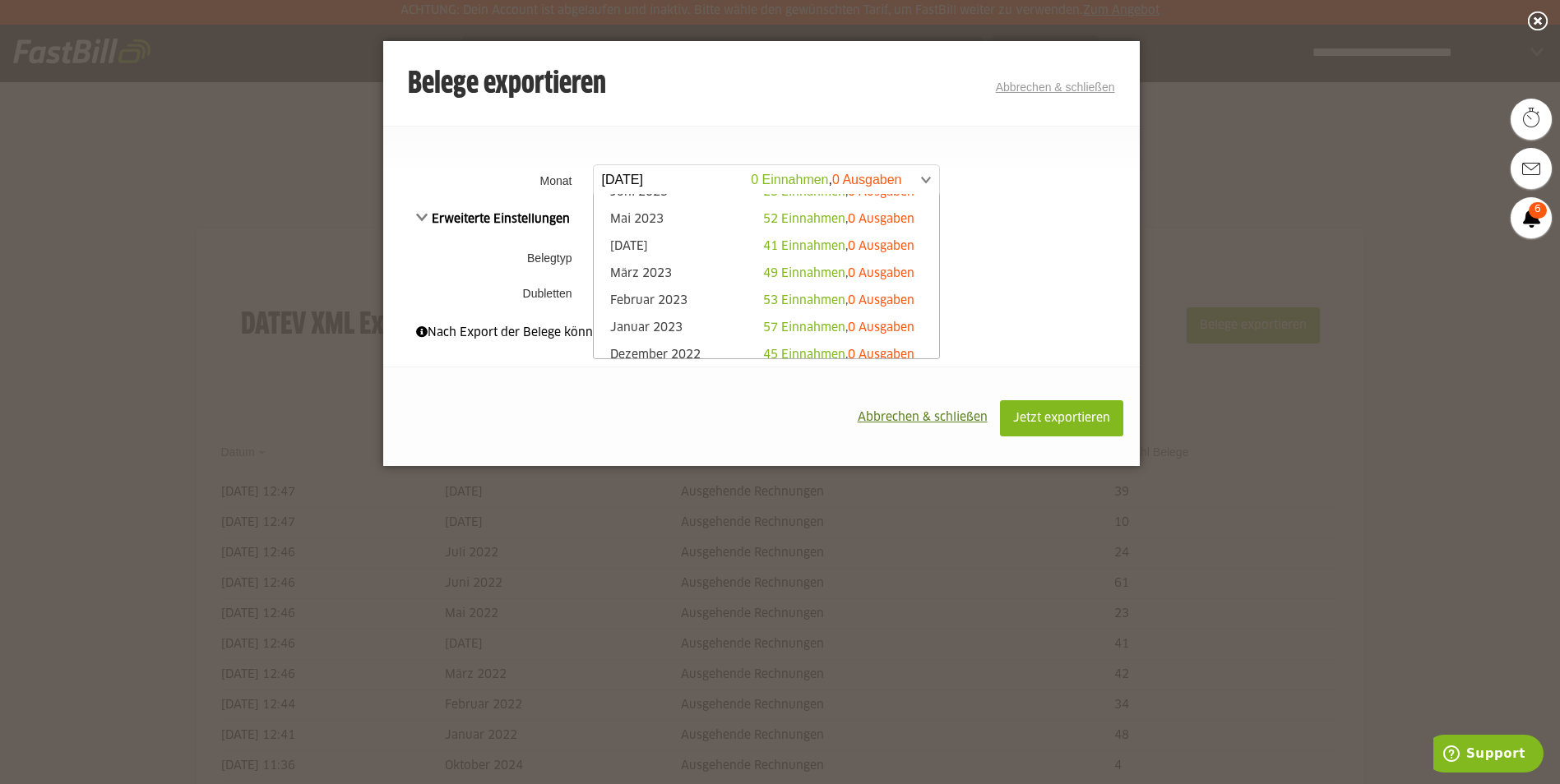
scroll to position [863, 0]
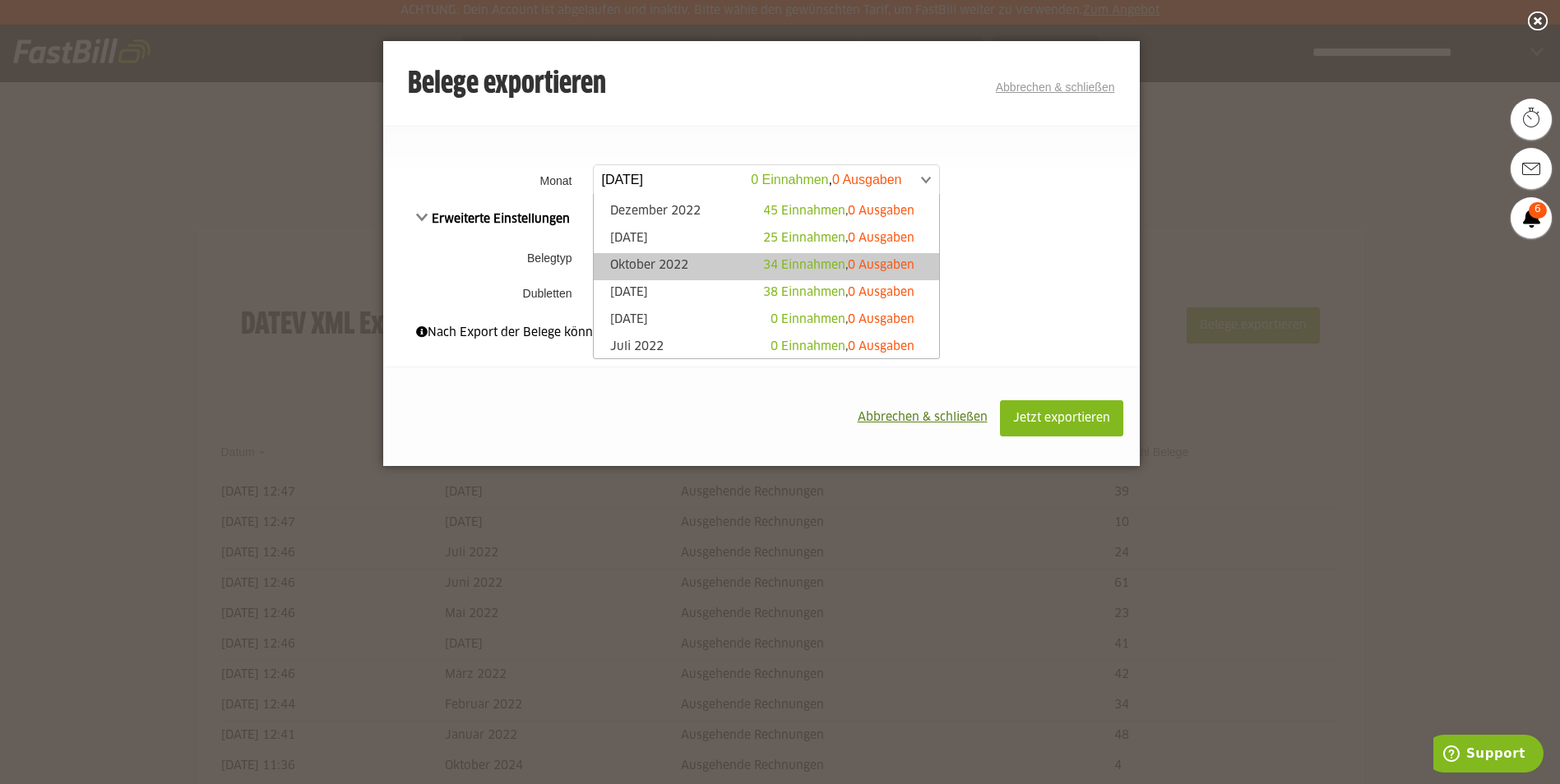
click at [685, 270] on link "Oktober 2022 34 Einnahmen , 0 Ausgaben" at bounding box center [767, 267] width 329 height 19
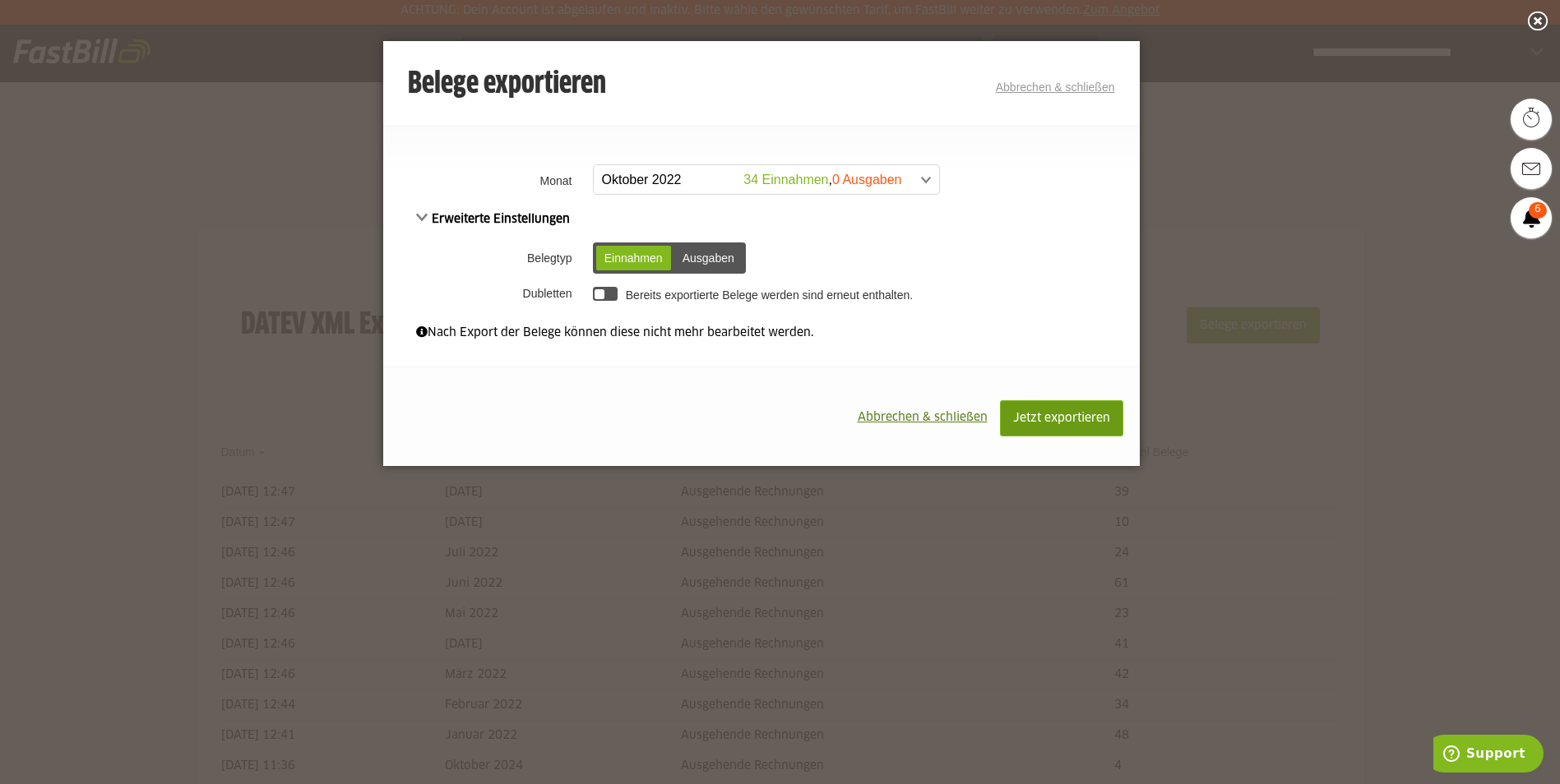
click at [1057, 415] on span "Jetzt exportieren" at bounding box center [1062, 419] width 97 height 12
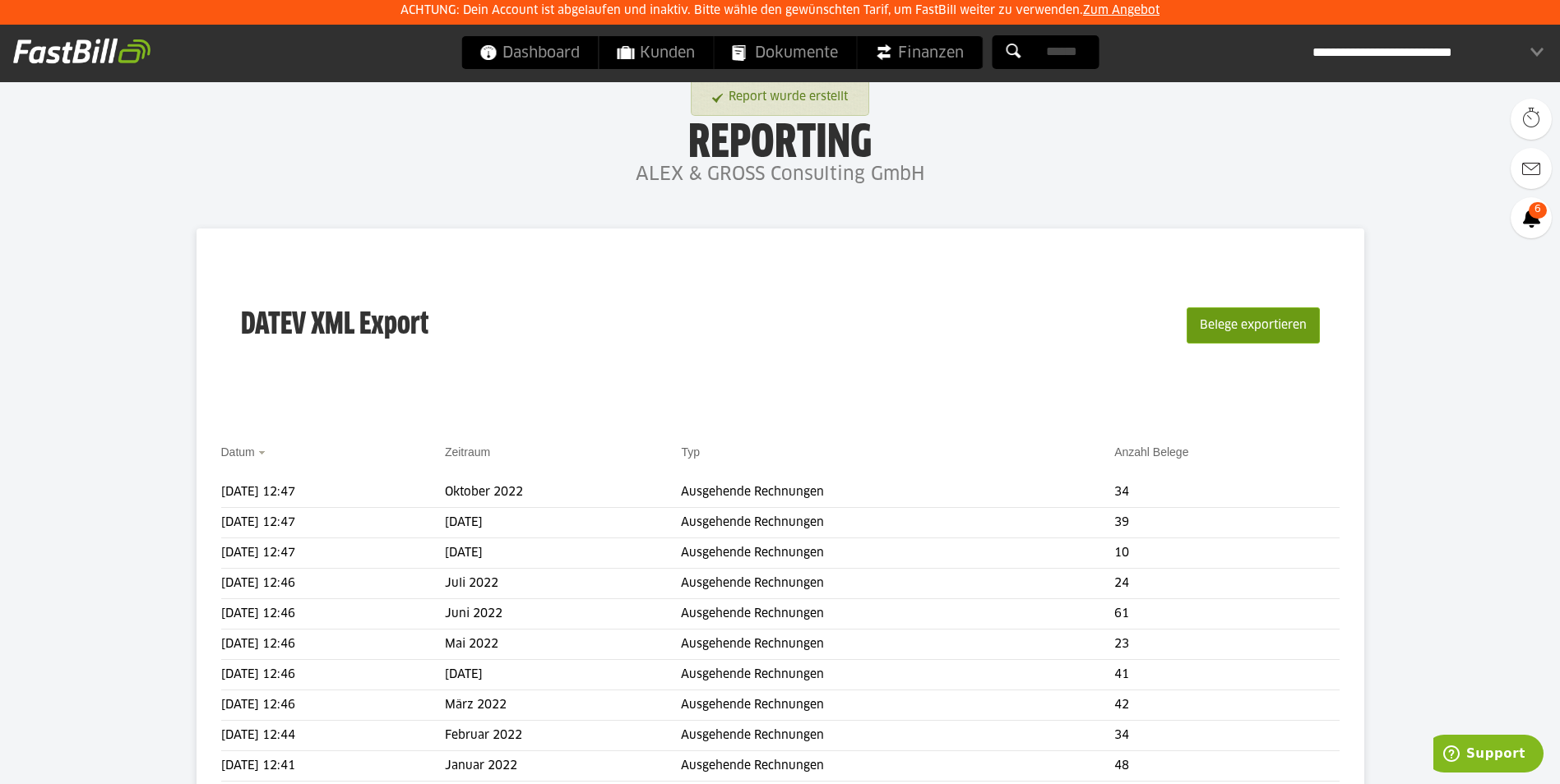
click at [1233, 321] on button "Belege exportieren" at bounding box center [1253, 326] width 133 height 37
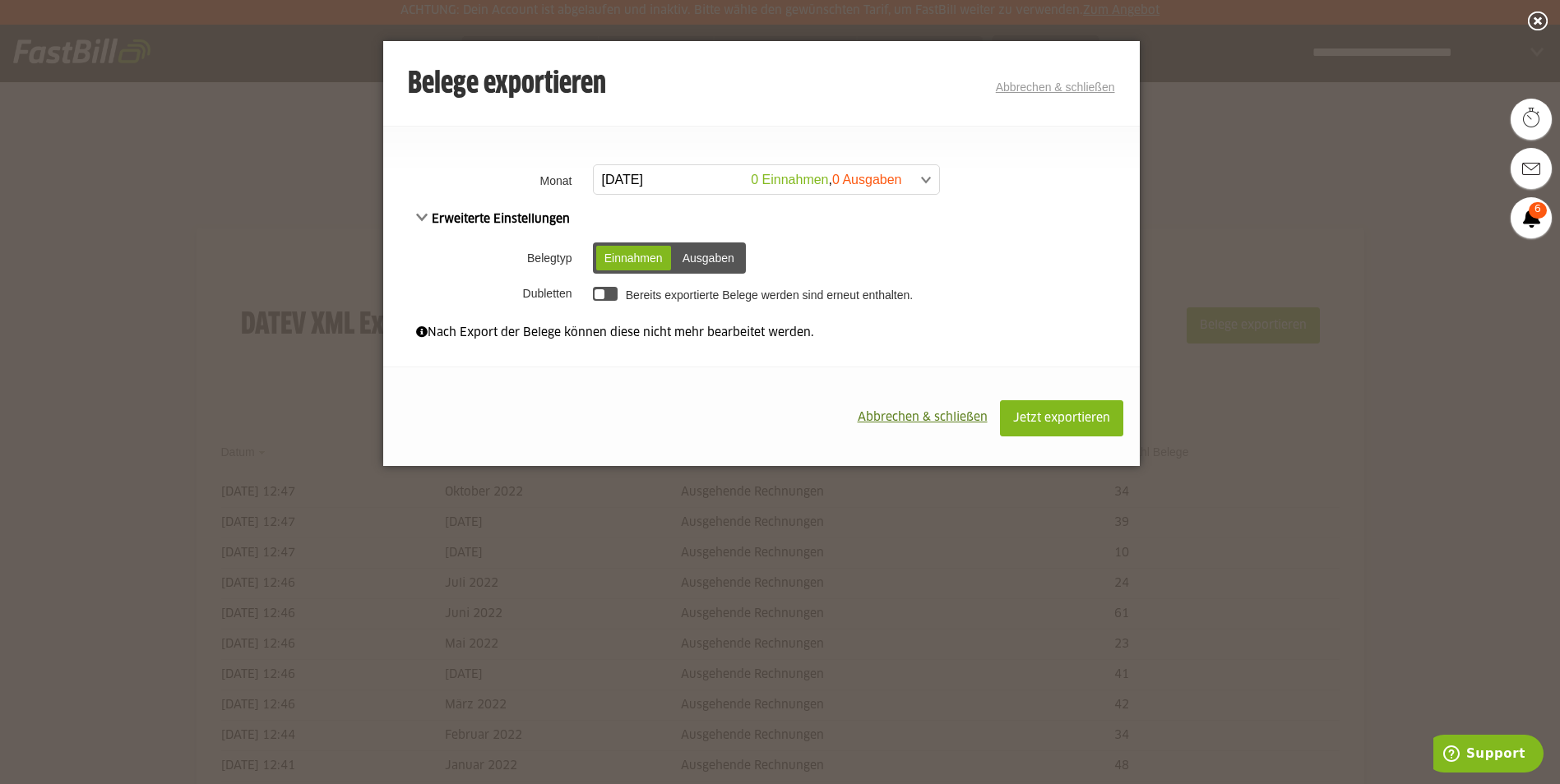
click at [709, 186] on span at bounding box center [758, 180] width 346 height 30
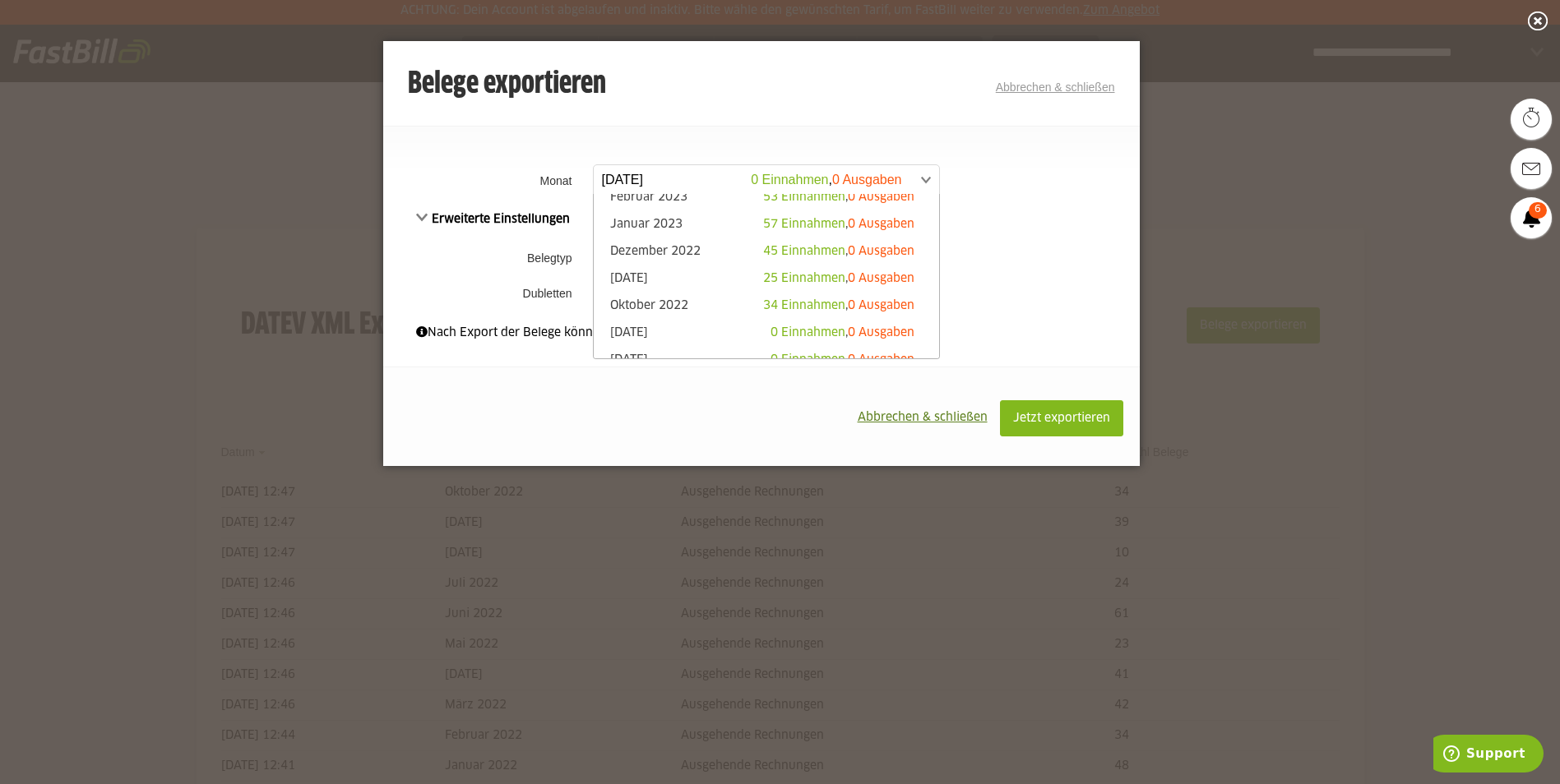
scroll to position [863, 0]
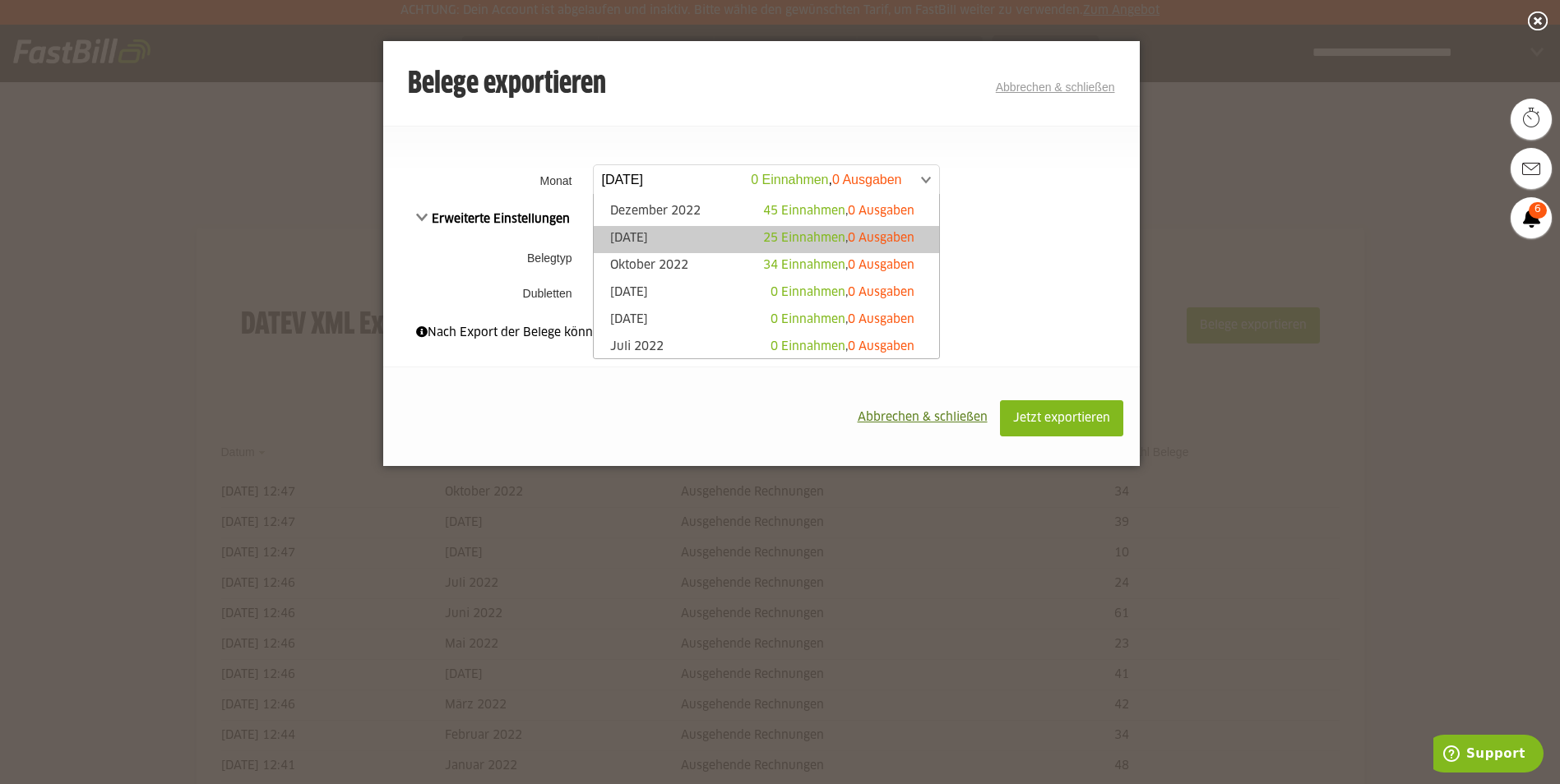
click at [650, 238] on link "November 2022 25 Einnahmen , 0 Ausgaben" at bounding box center [767, 239] width 329 height 19
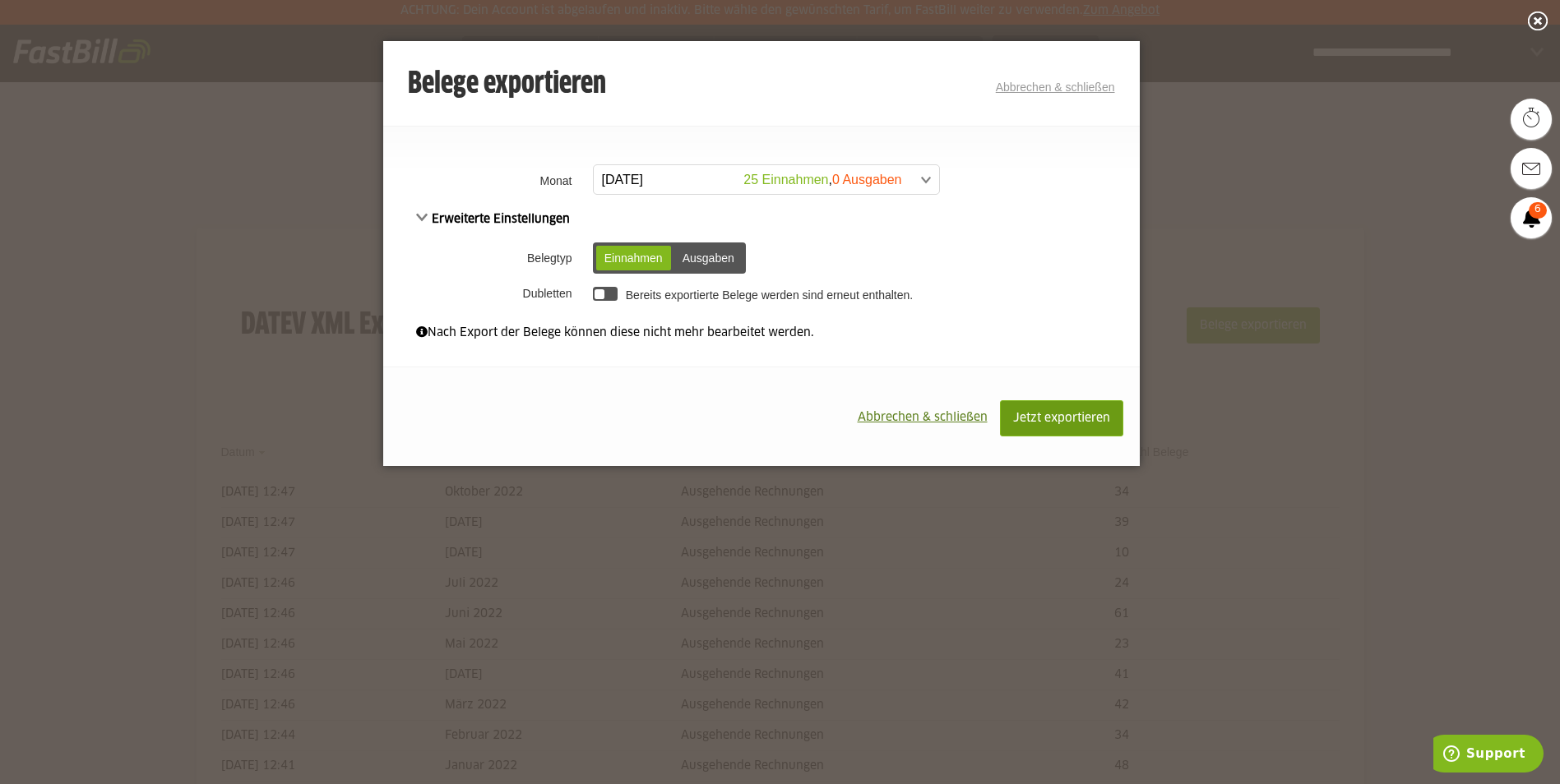
click at [1033, 415] on span "Jetzt exportieren" at bounding box center [1062, 419] width 97 height 12
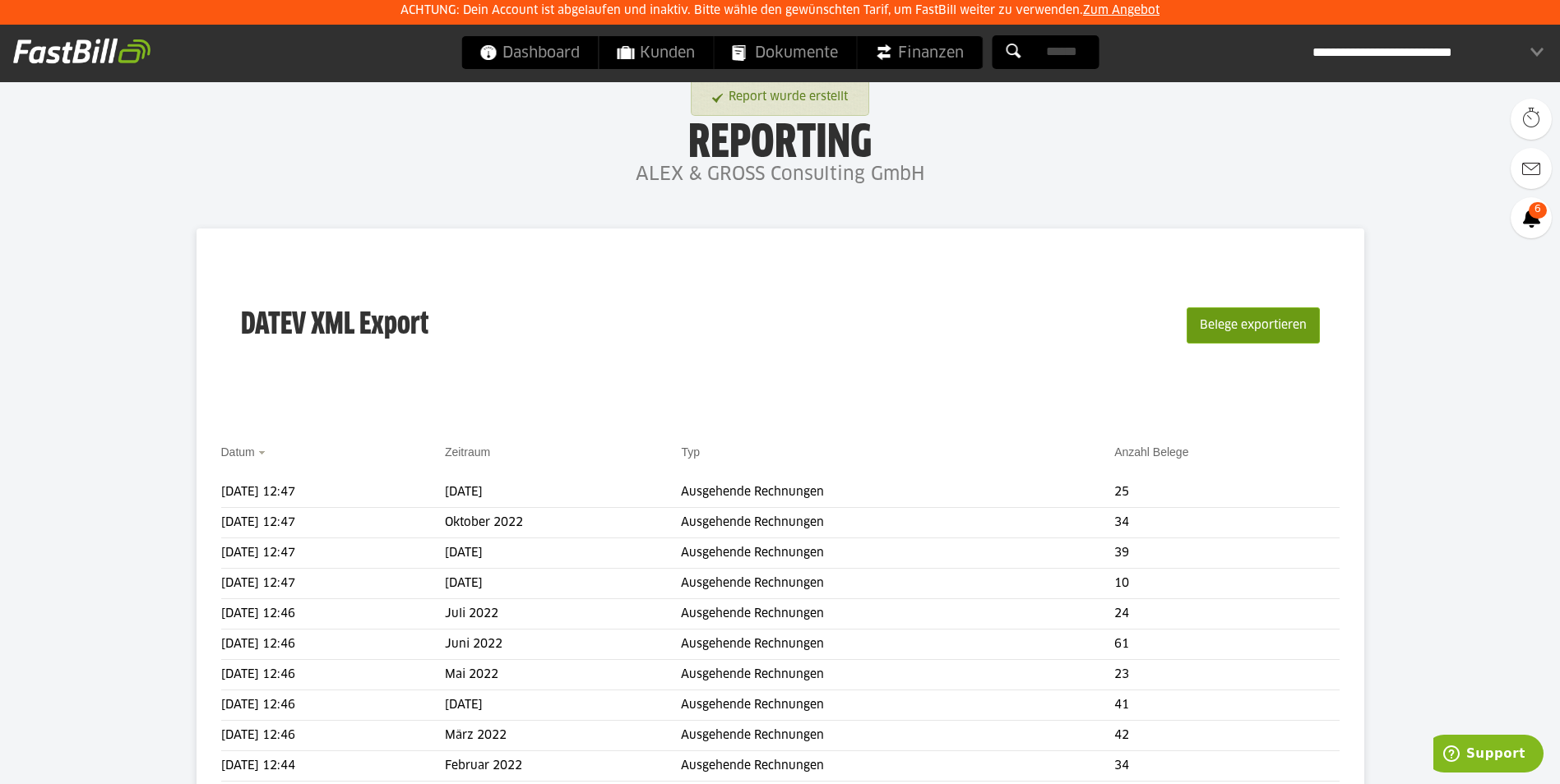
click at [1236, 322] on button "Belege exportieren" at bounding box center [1253, 326] width 133 height 37
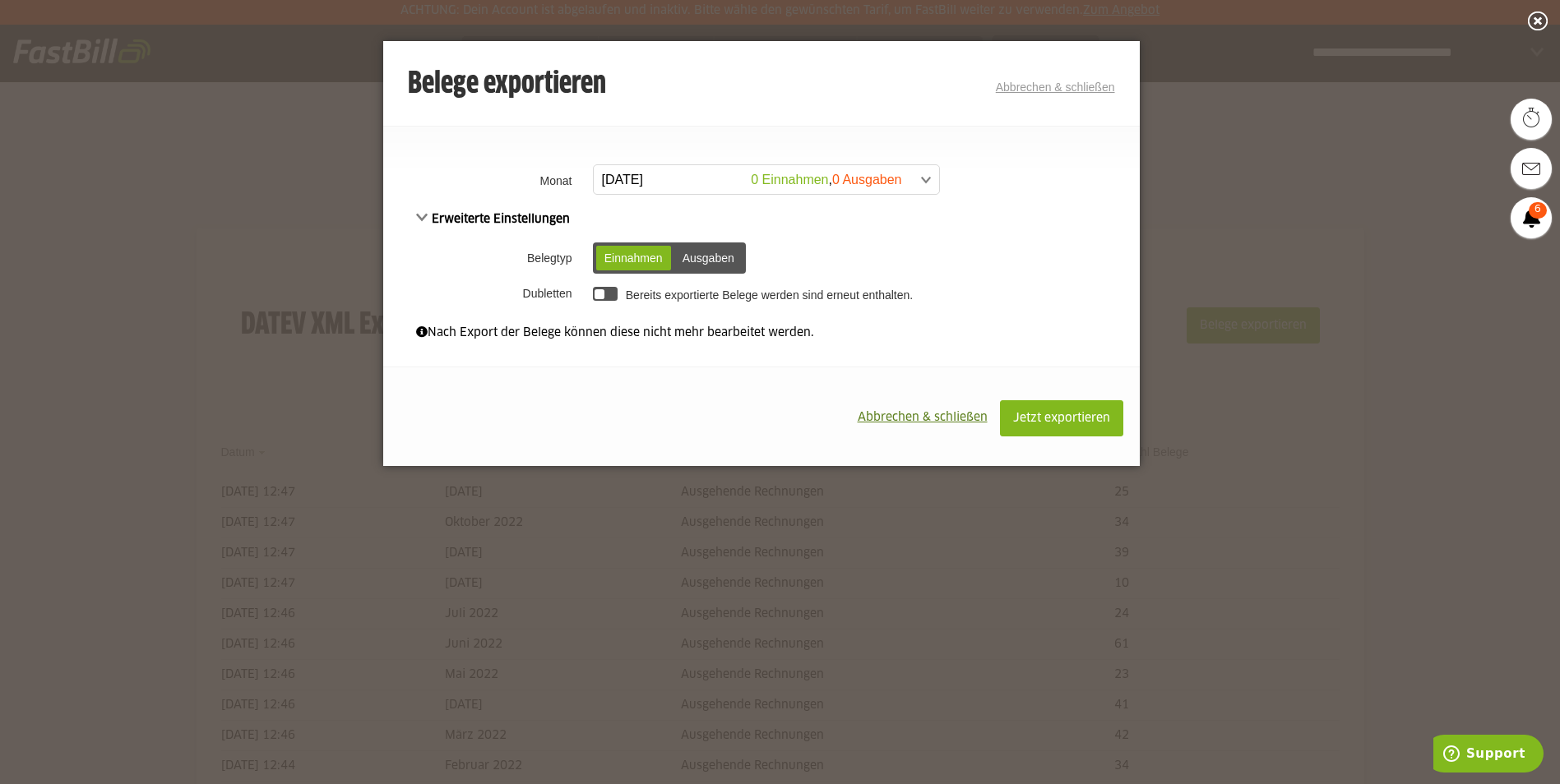
click at [697, 179] on span at bounding box center [758, 180] width 346 height 30
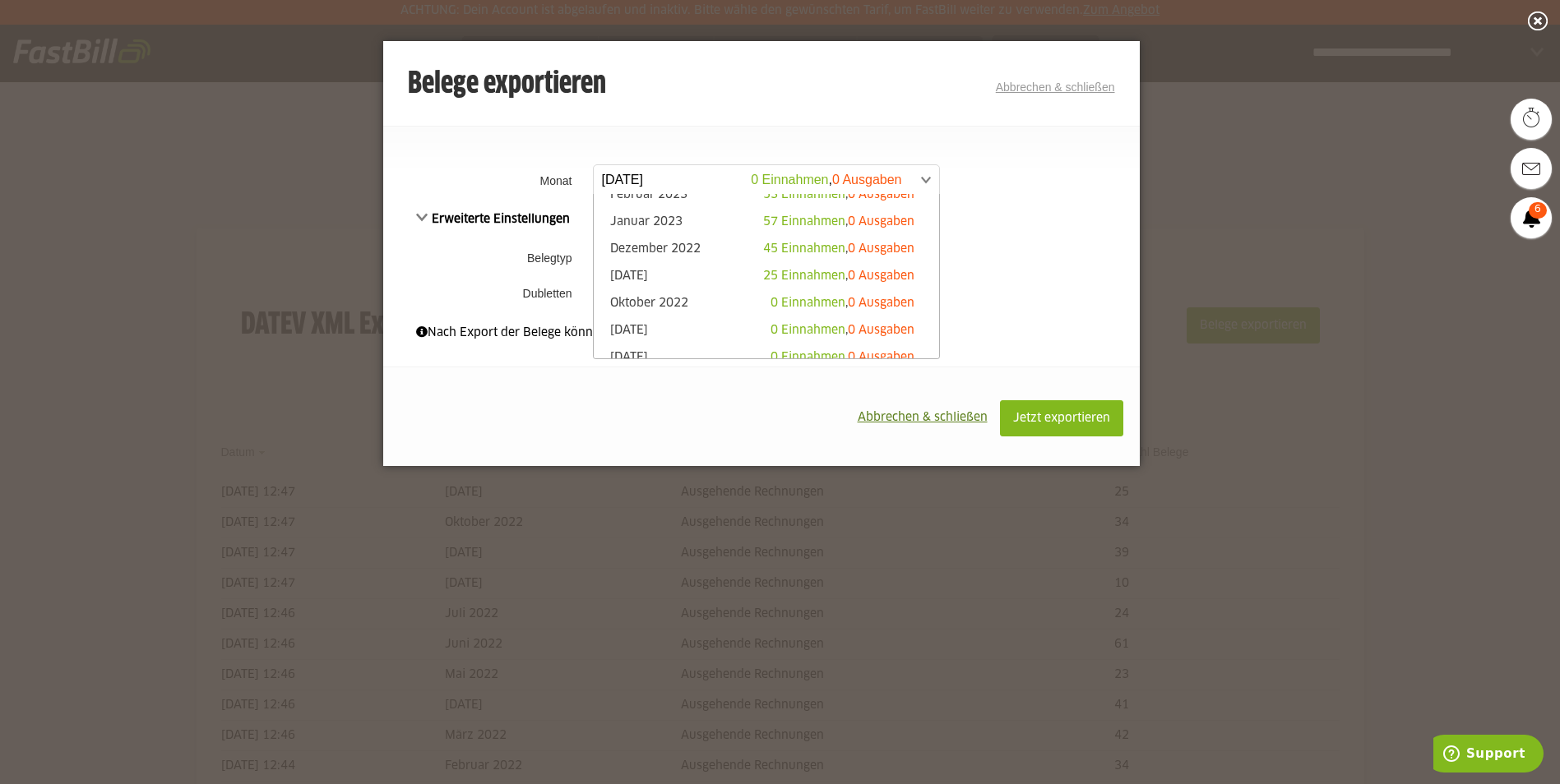
scroll to position [863, 0]
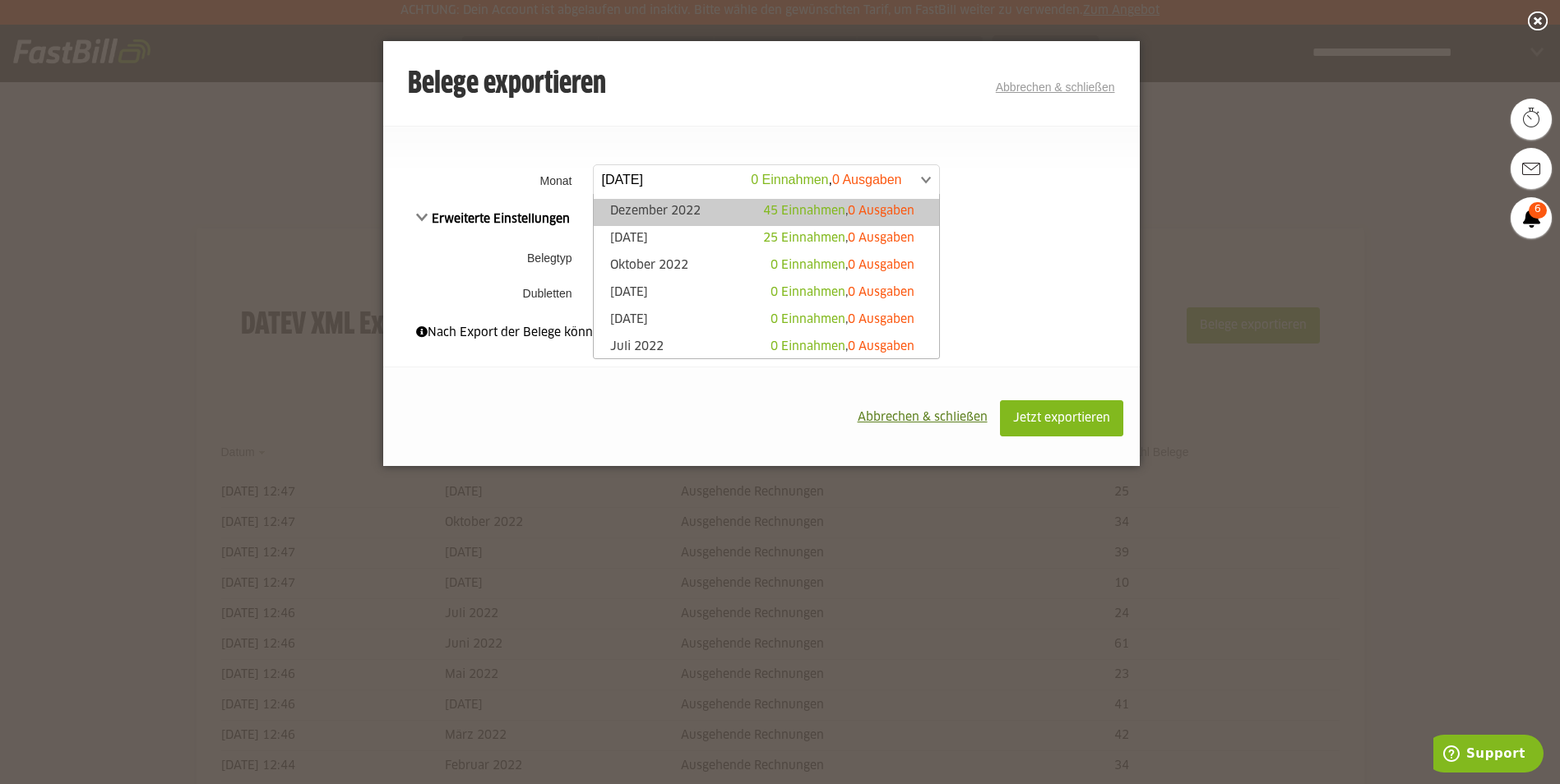
click at [632, 208] on link "Dezember 2022 45 Einnahmen , 0 Ausgaben" at bounding box center [767, 212] width 329 height 19
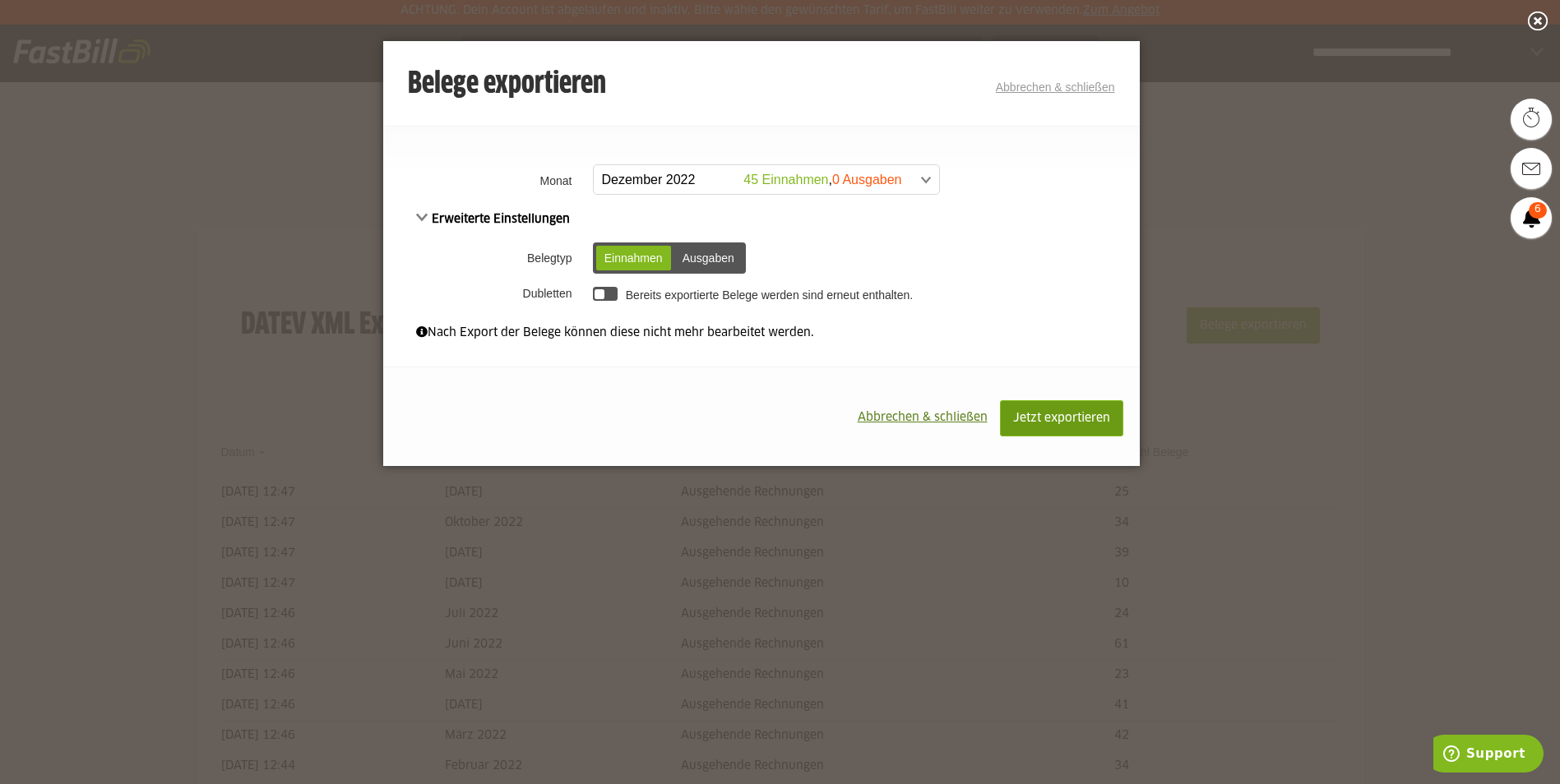
click at [1057, 406] on button "Jetzt exportieren" at bounding box center [1062, 419] width 123 height 37
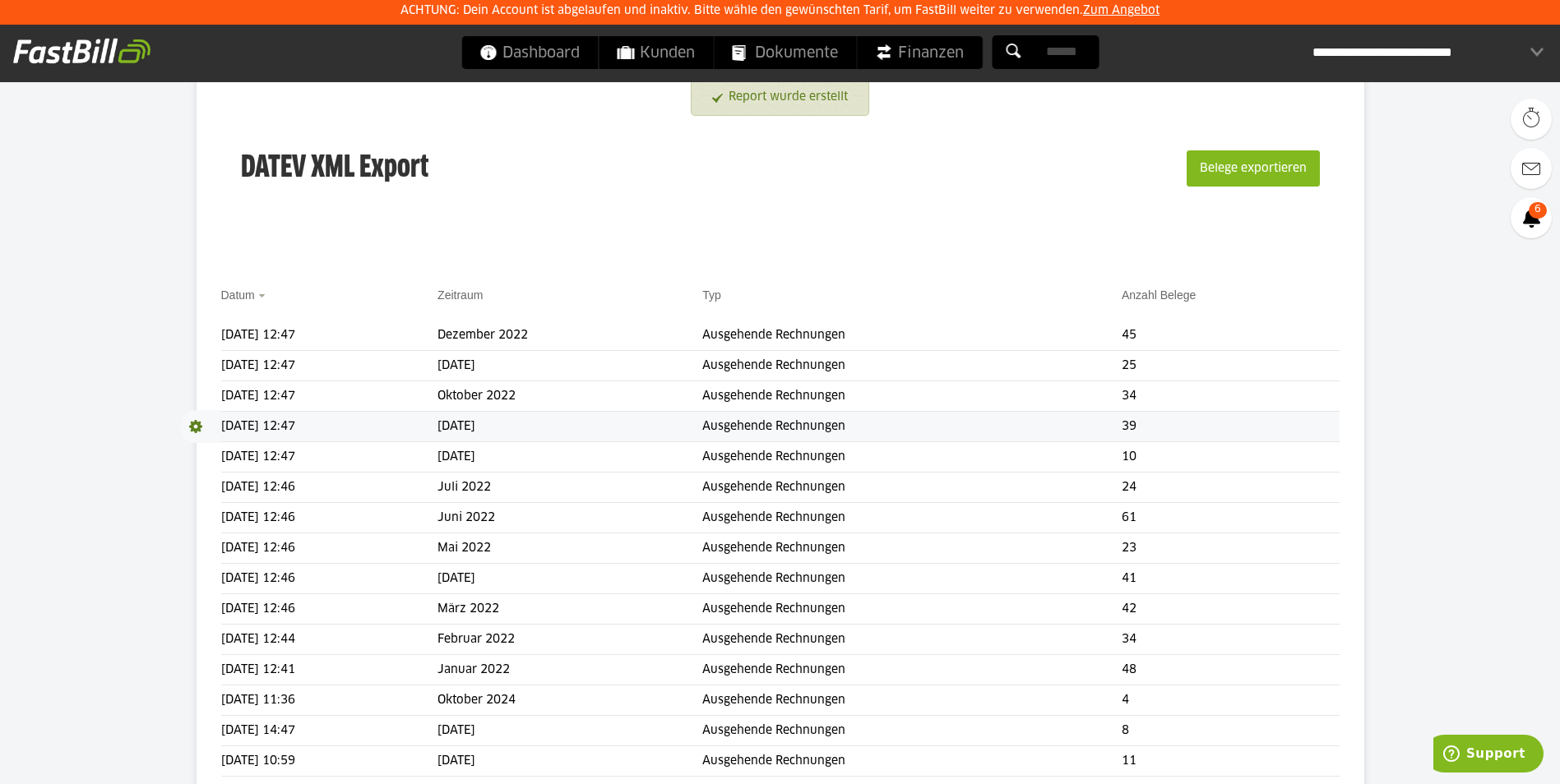
scroll to position [164, 0]
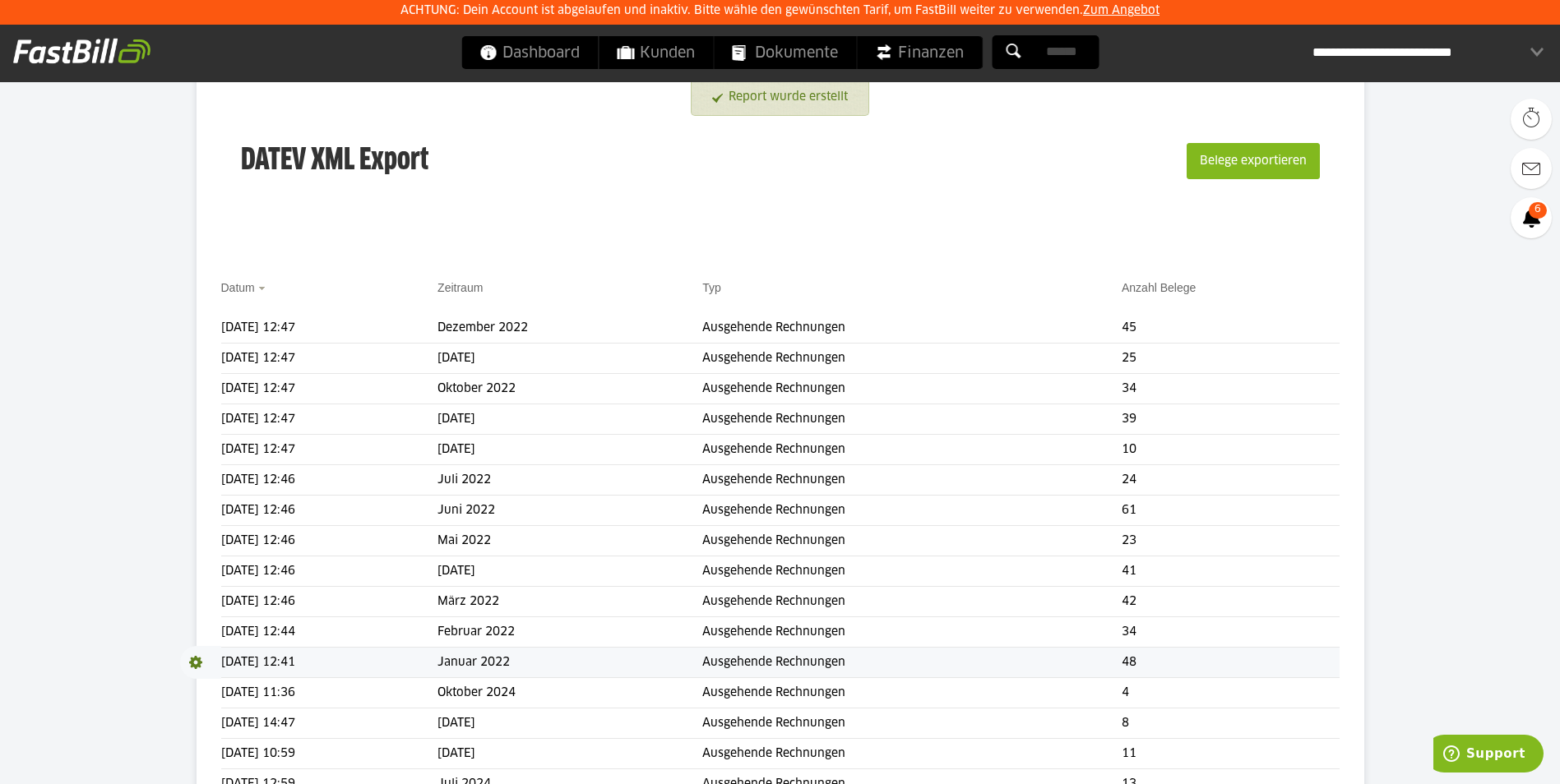
click at [191, 665] on span at bounding box center [200, 663] width 41 height 33
click at [200, 684] on link "Download" at bounding box center [224, 684] width 88 height 19
click at [195, 665] on span "Download" at bounding box center [200, 663] width 41 height 33
click at [204, 689] on link "Download" at bounding box center [224, 684] width 88 height 19
click at [190, 660] on span "Download" at bounding box center [200, 663] width 41 height 33
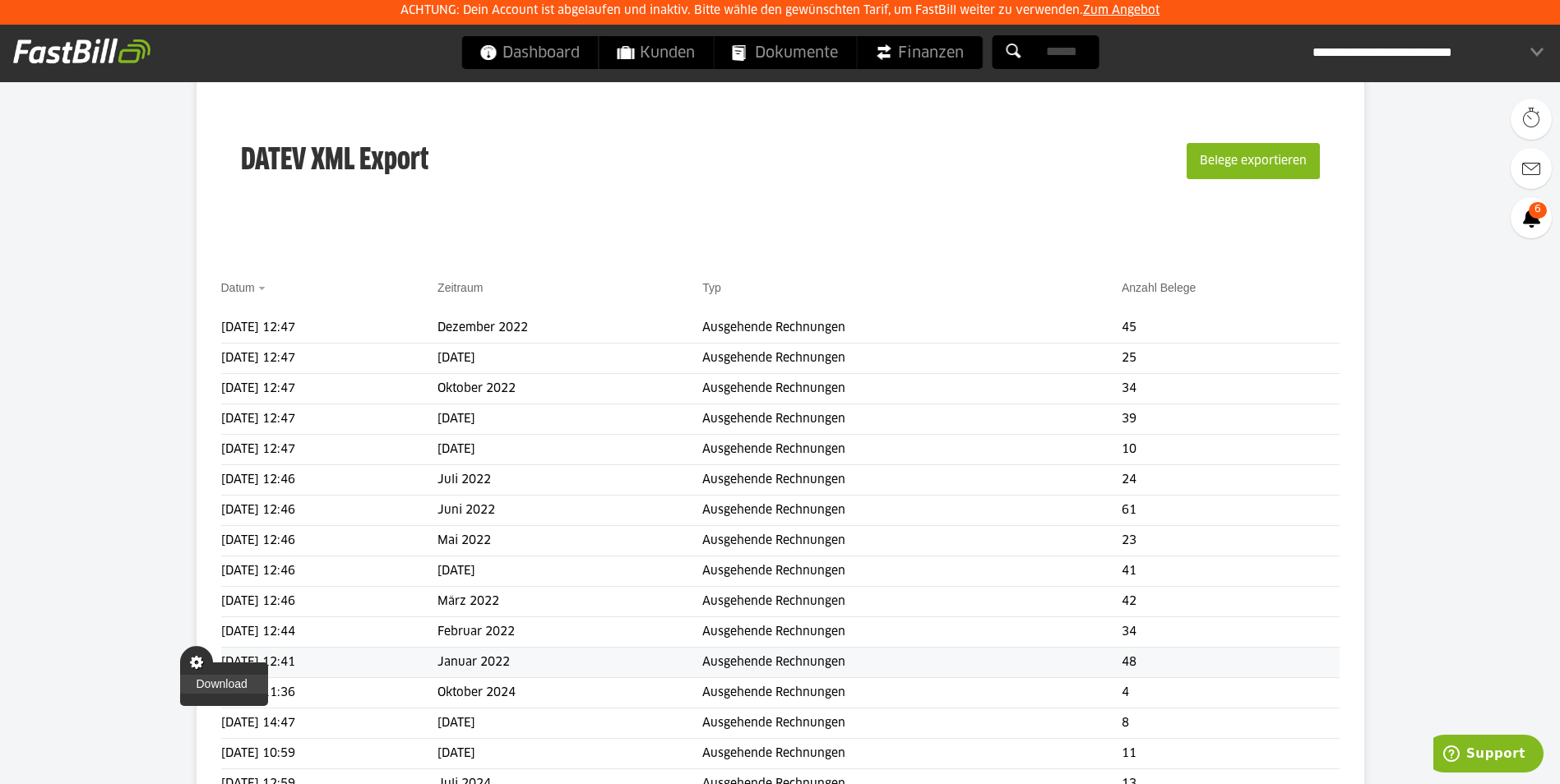
click at [207, 684] on link "Download" at bounding box center [224, 684] width 88 height 19
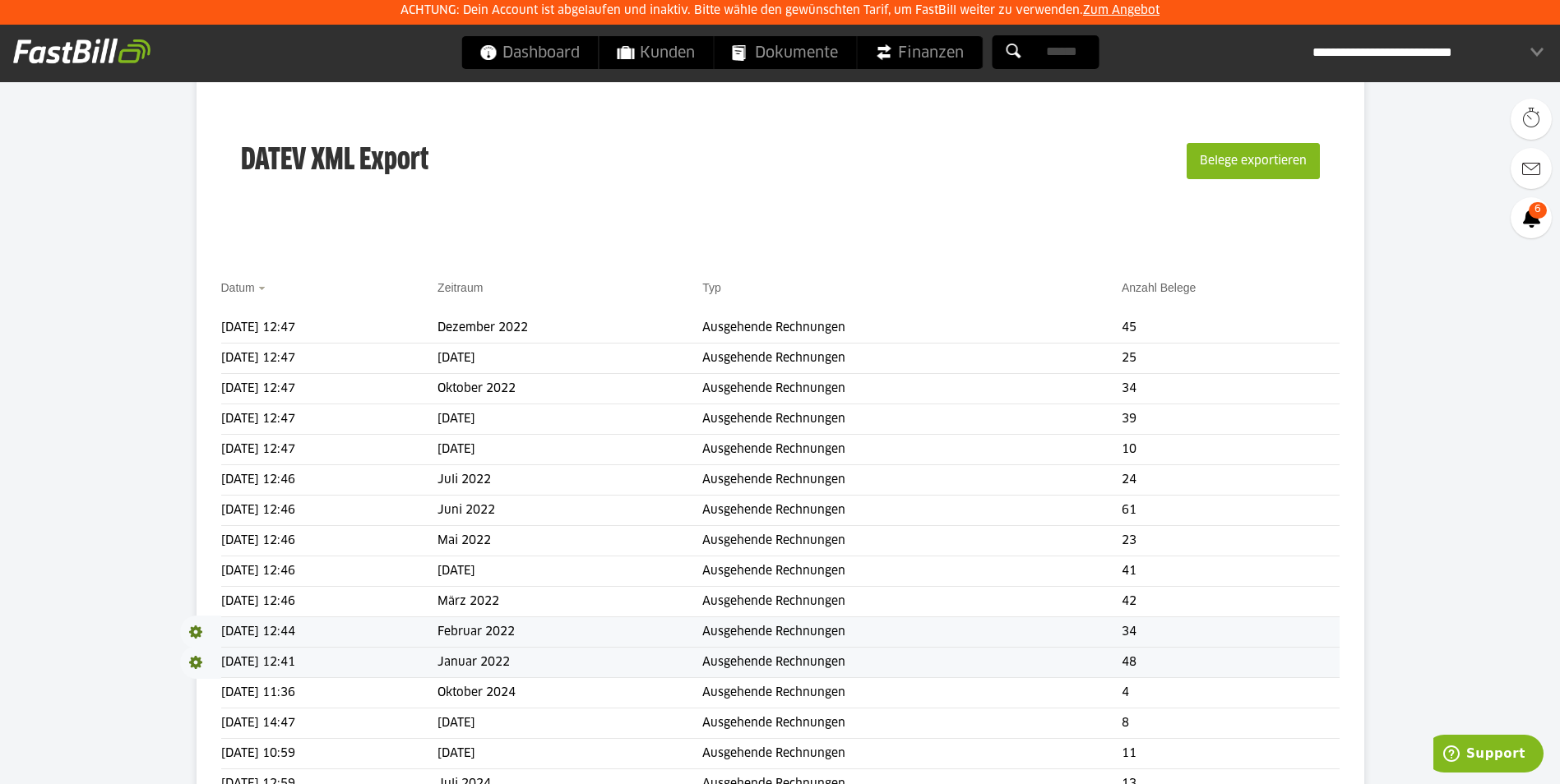
click at [197, 635] on span at bounding box center [200, 632] width 41 height 33
click at [204, 659] on link "Download" at bounding box center [224, 654] width 88 height 19
click at [196, 604] on span at bounding box center [200, 602] width 41 height 33
click at [206, 624] on link "Download" at bounding box center [224, 623] width 88 height 19
click at [194, 569] on span at bounding box center [200, 571] width 41 height 33
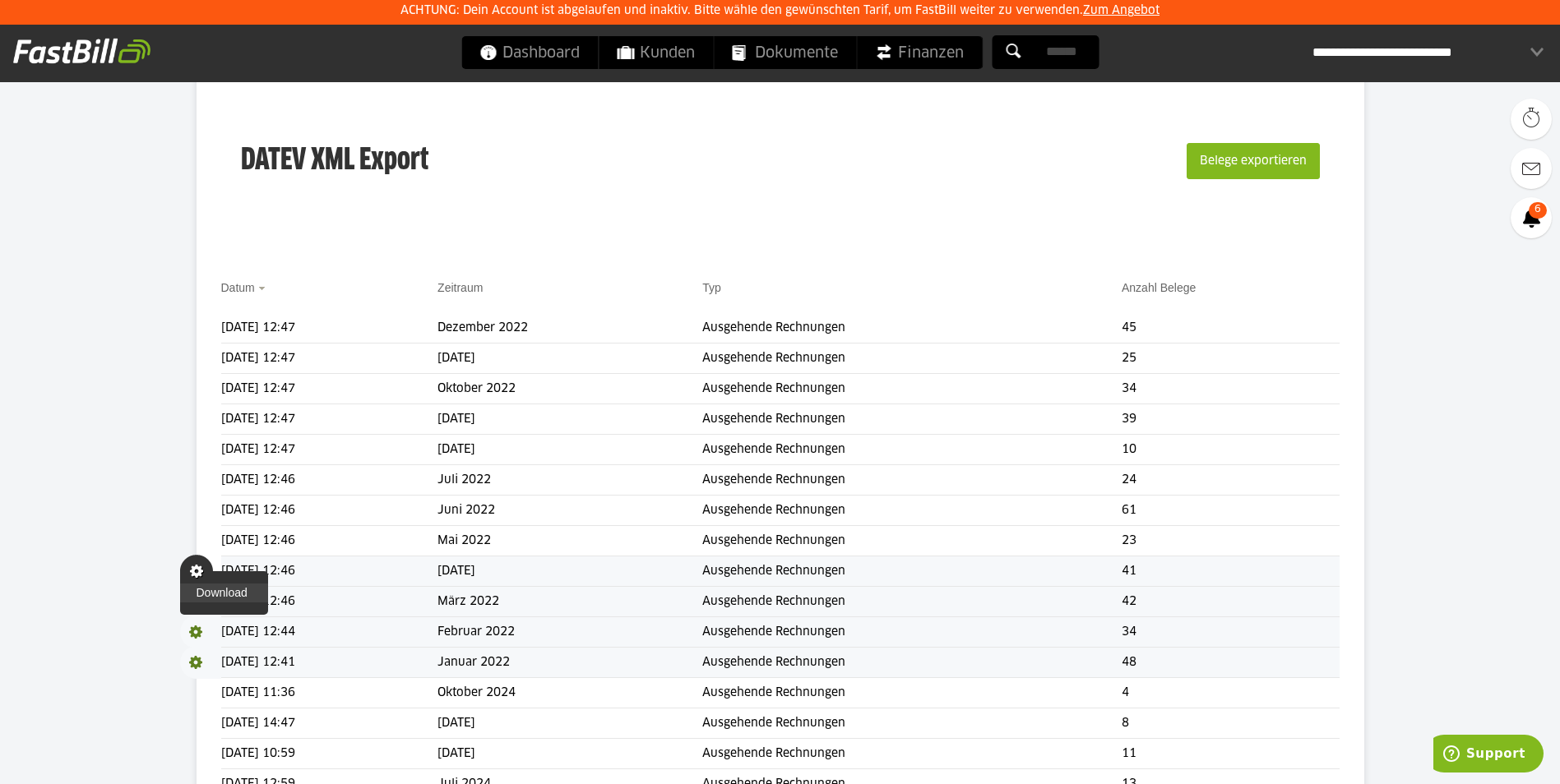
click at [208, 591] on link "Download" at bounding box center [224, 593] width 88 height 19
click at [194, 541] on span at bounding box center [200, 541] width 41 height 33
click at [208, 563] on link "Download" at bounding box center [224, 562] width 88 height 19
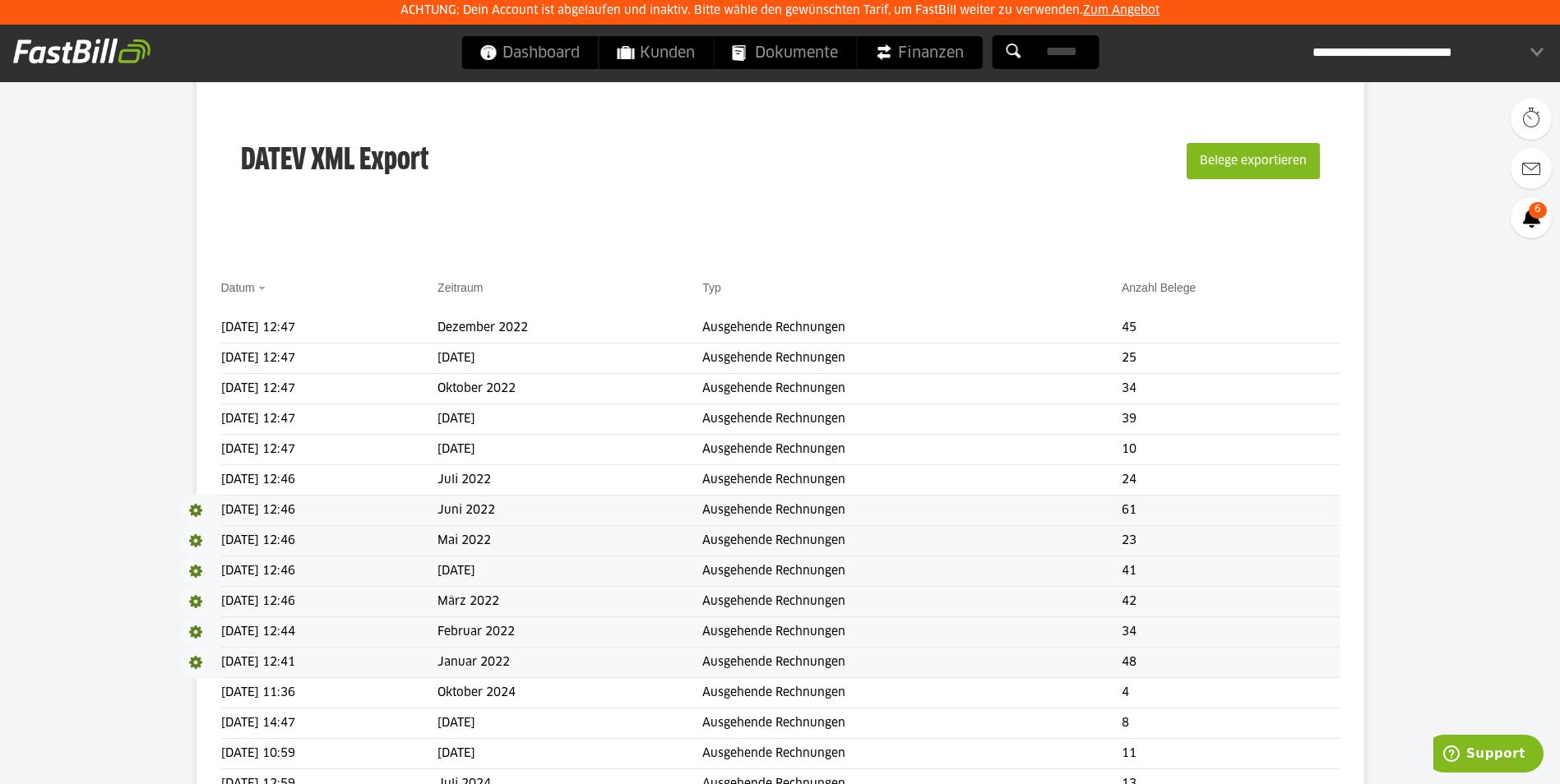
click at [193, 503] on span at bounding box center [200, 511] width 41 height 33
click at [212, 532] on link "Download" at bounding box center [224, 532] width 88 height 19
click at [199, 478] on span at bounding box center [200, 480] width 41 height 33
click at [208, 500] on link "Download" at bounding box center [224, 502] width 88 height 19
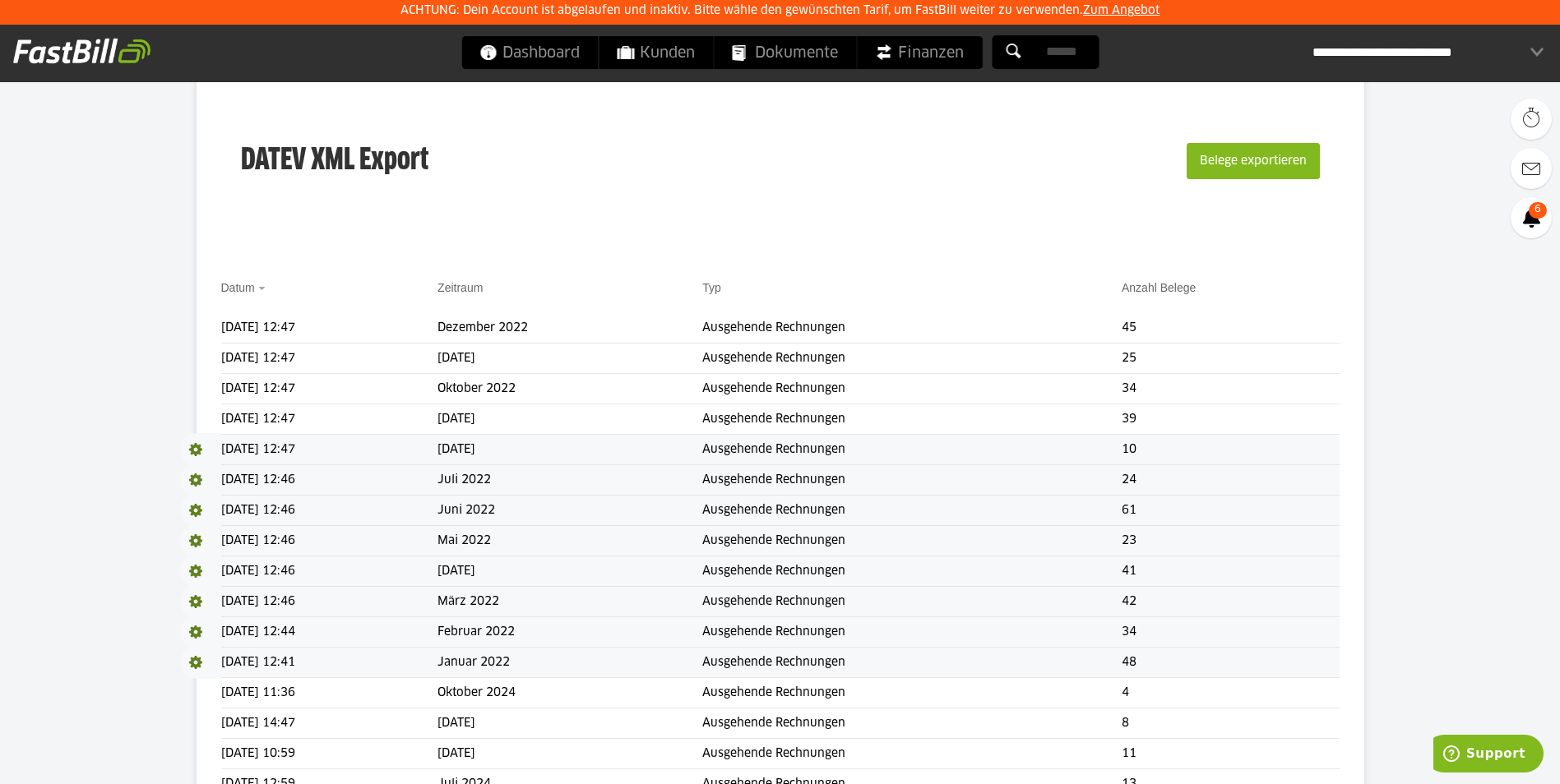
click at [194, 454] on span at bounding box center [200, 450] width 41 height 33
click at [204, 475] on link "Download" at bounding box center [224, 471] width 88 height 19
click at [199, 423] on span at bounding box center [200, 419] width 41 height 33
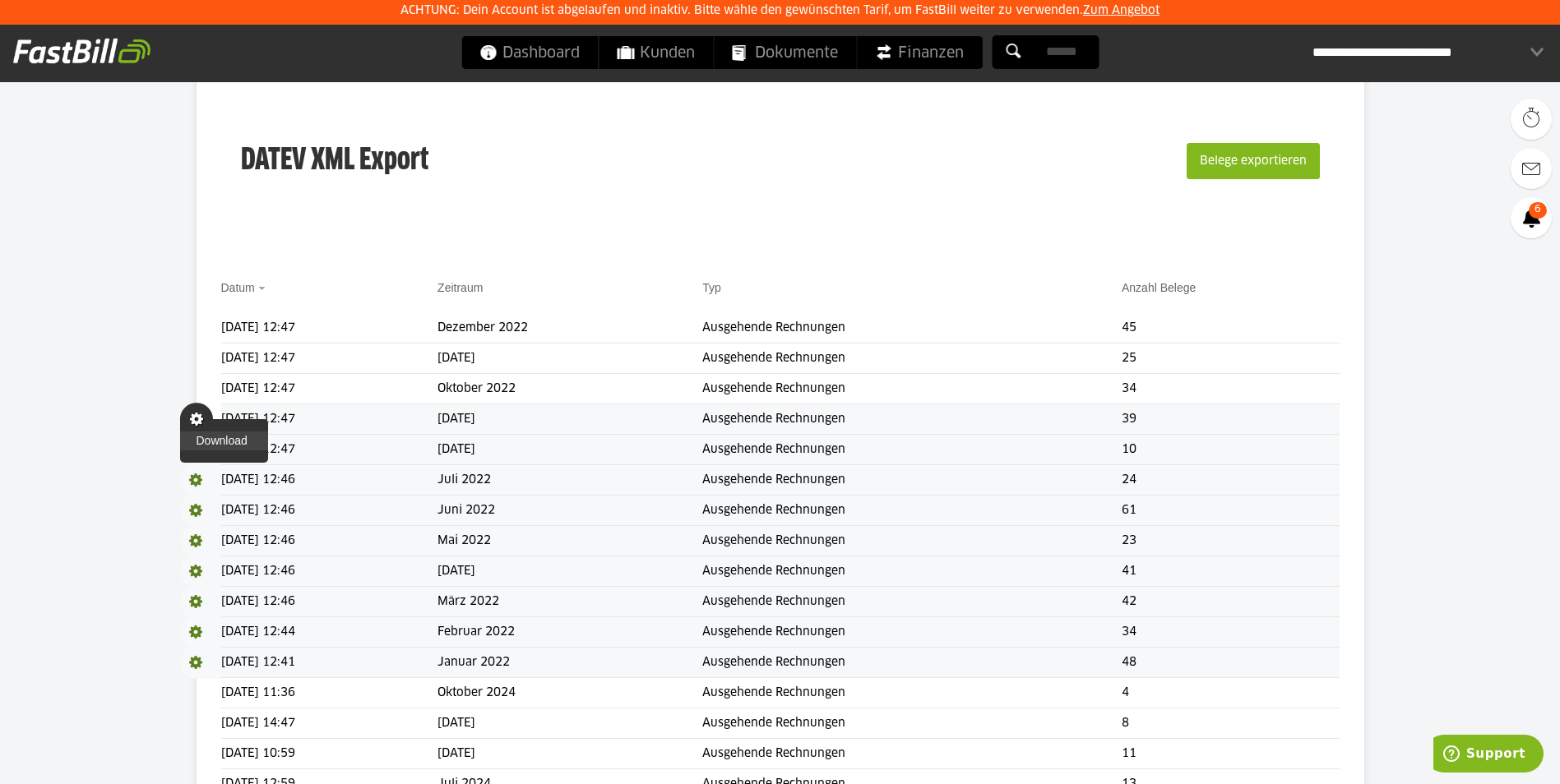
click at [206, 442] on link "Download" at bounding box center [224, 441] width 88 height 19
click at [196, 390] on span at bounding box center [200, 389] width 41 height 33
click at [197, 412] on link "Download" at bounding box center [224, 410] width 88 height 19
click at [194, 355] on span at bounding box center [200, 359] width 41 height 33
click at [212, 376] on link "Download" at bounding box center [224, 380] width 88 height 19
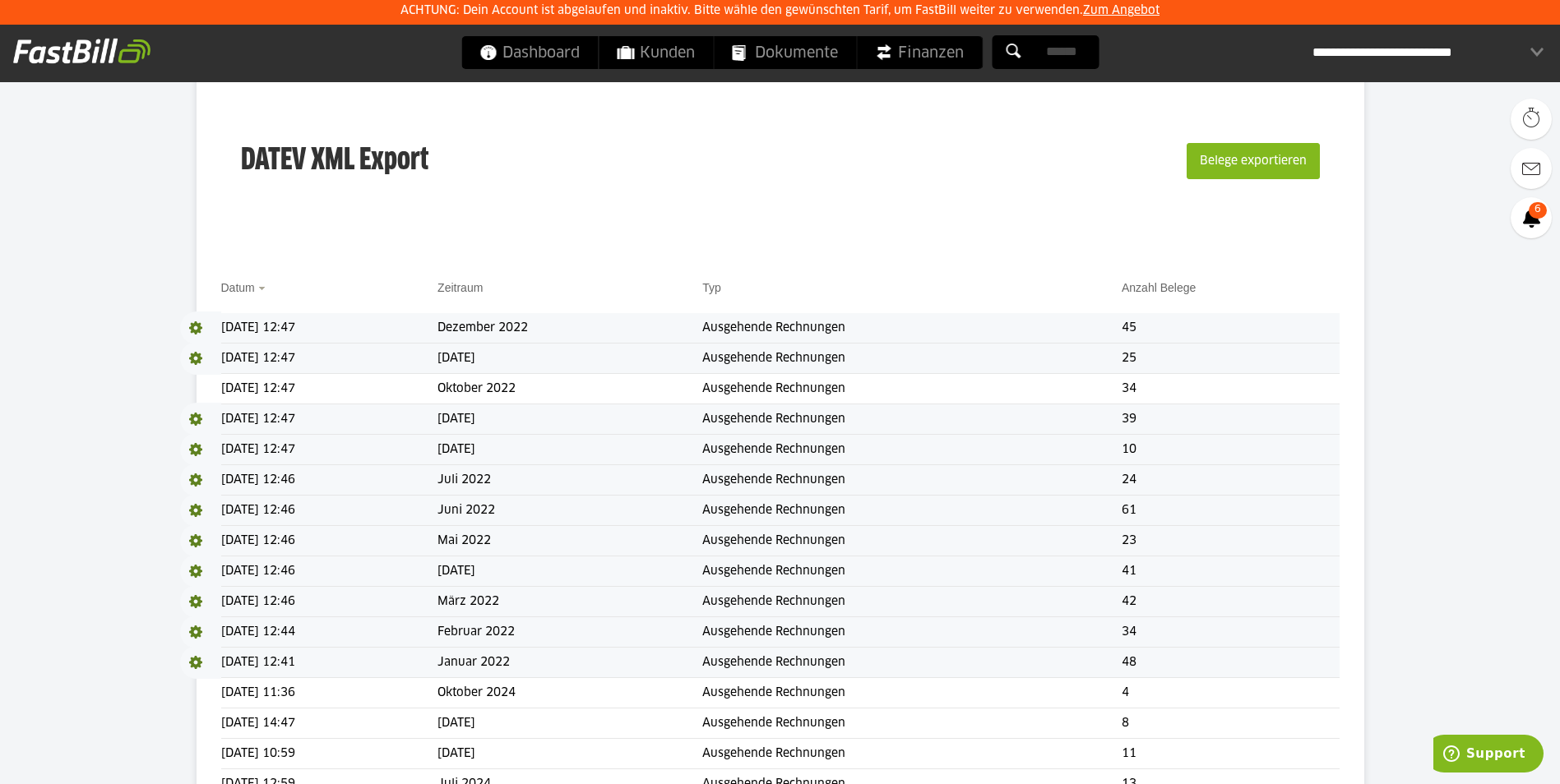
click at [195, 326] on span at bounding box center [200, 328] width 41 height 33
click at [203, 354] on link "Download" at bounding box center [224, 350] width 88 height 19
click at [195, 328] on span "Download" at bounding box center [200, 328] width 41 height 33
click at [202, 344] on span at bounding box center [197, 328] width 33 height 33
click at [199, 326] on span "Download" at bounding box center [200, 328] width 41 height 33
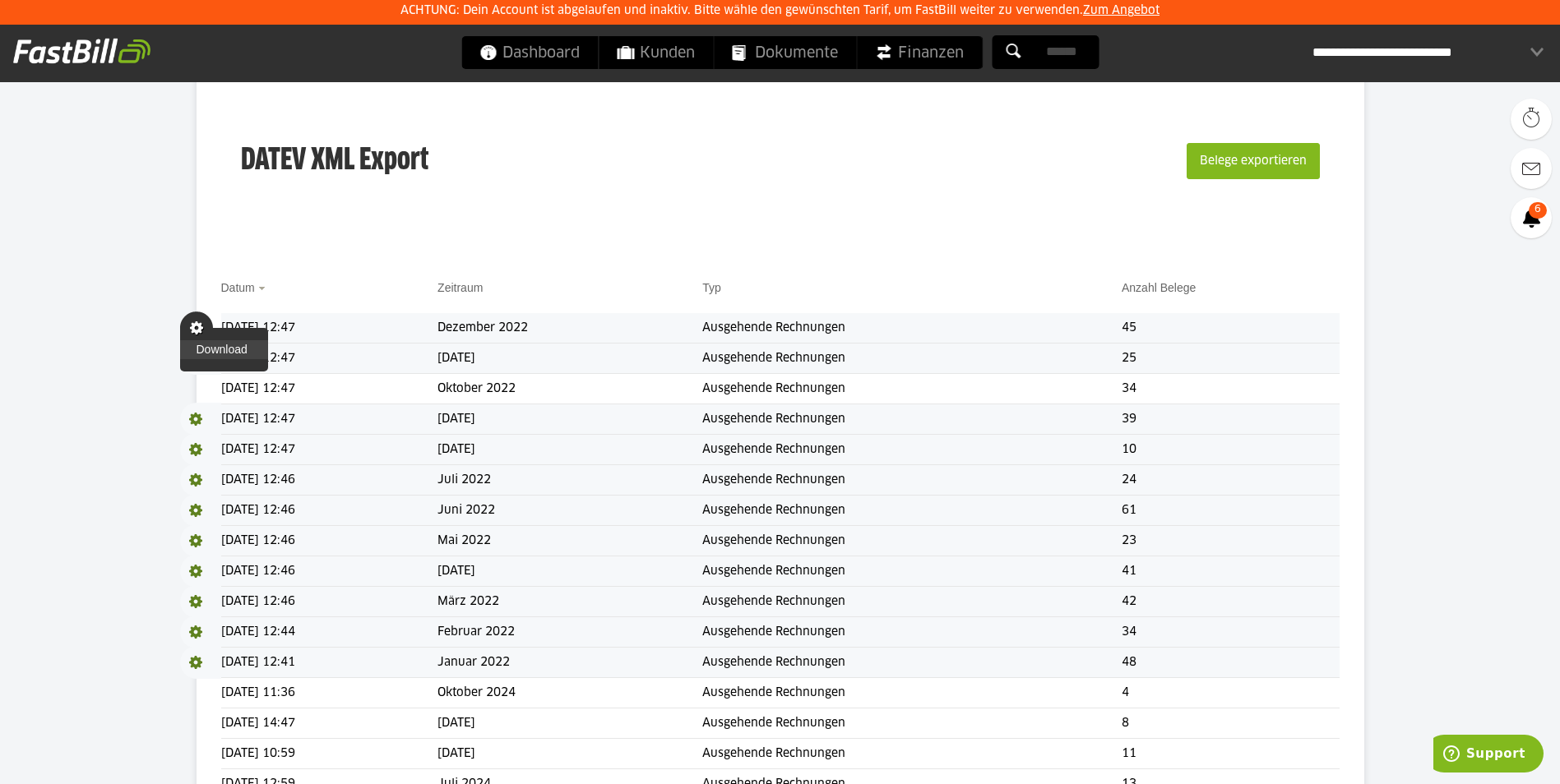
click at [196, 353] on link "Download" at bounding box center [224, 350] width 88 height 19
click at [198, 355] on span "Download" at bounding box center [200, 359] width 41 height 33
click at [206, 378] on link "Download" at bounding box center [224, 380] width 88 height 19
click at [197, 383] on span "Download" at bounding box center [200, 389] width 41 height 33
click at [205, 409] on link "Download" at bounding box center [224, 410] width 88 height 19
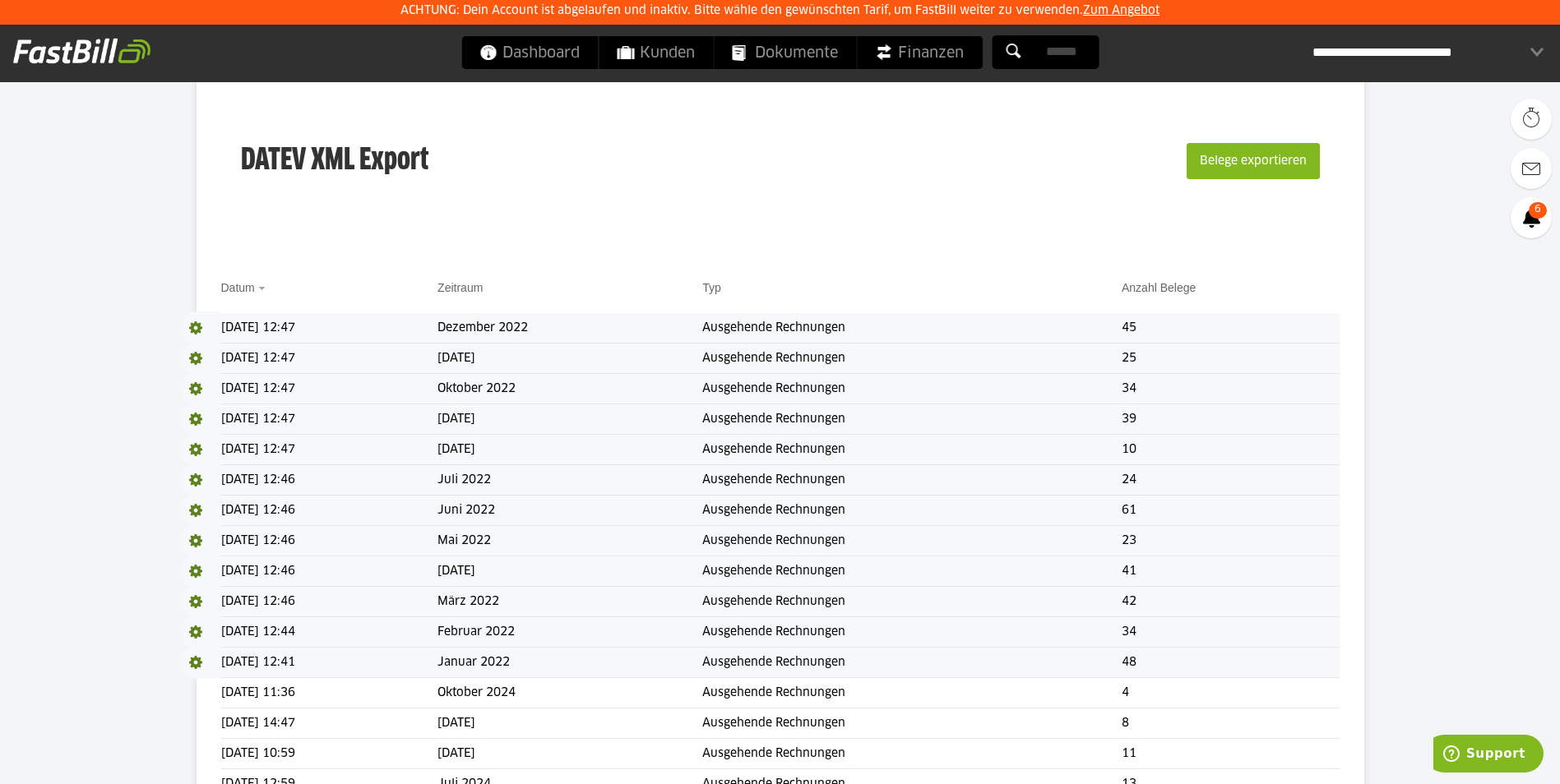
click at [191, 419] on span "Download" at bounding box center [200, 419] width 41 height 33
click at [194, 440] on link "Download" at bounding box center [224, 441] width 88 height 19
click at [195, 445] on span "Download" at bounding box center [200, 450] width 41 height 33
click at [203, 475] on link "Download" at bounding box center [224, 471] width 88 height 19
click at [197, 481] on span "Download" at bounding box center [200, 480] width 41 height 33
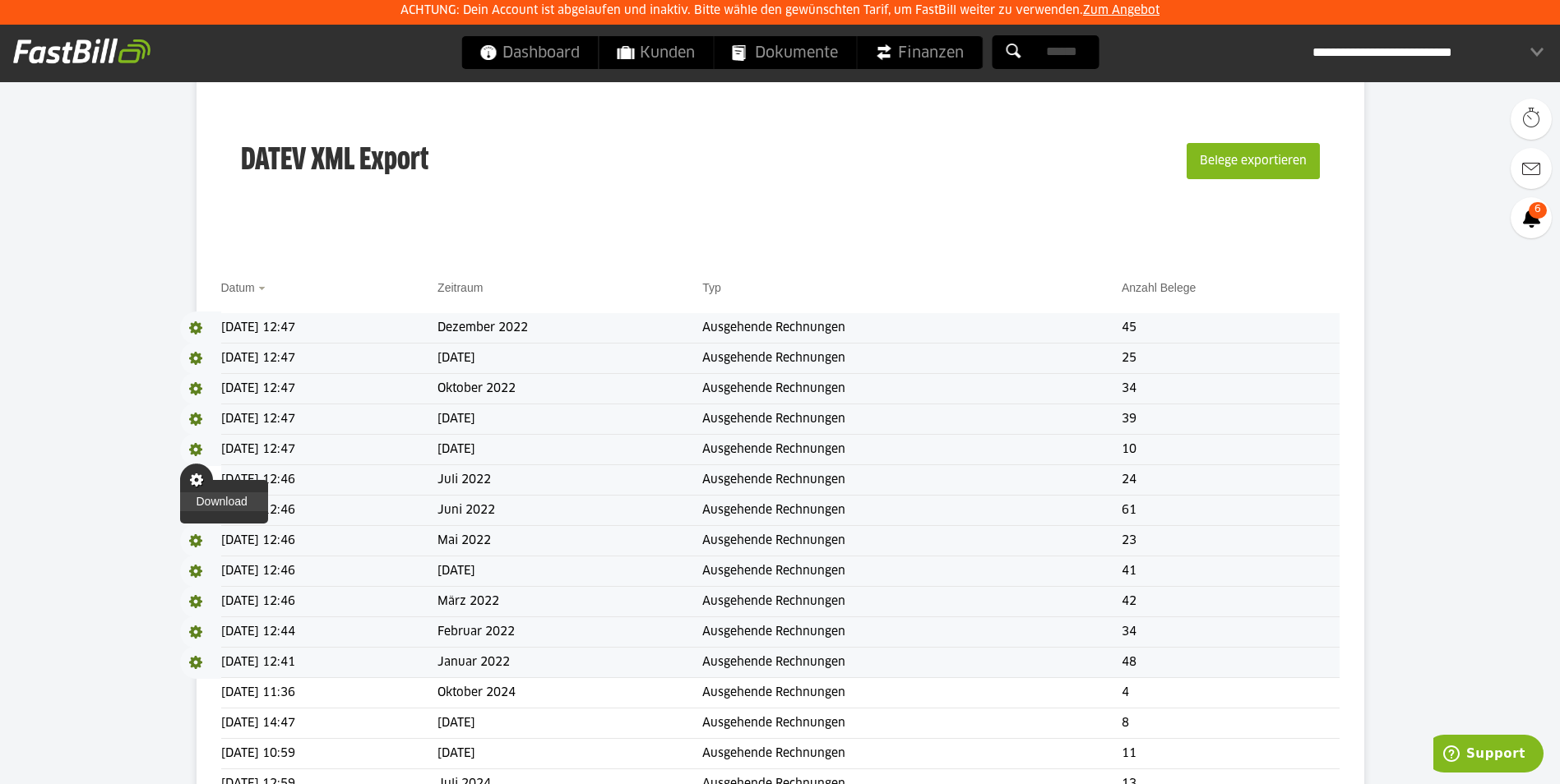
click at [200, 501] on link "Download" at bounding box center [224, 502] width 88 height 19
click at [194, 511] on span "Download" at bounding box center [200, 511] width 41 height 33
click at [202, 532] on link "Download" at bounding box center [224, 532] width 88 height 19
click at [196, 542] on span "Download" at bounding box center [200, 541] width 41 height 33
click at [203, 561] on link "Download" at bounding box center [224, 562] width 88 height 19
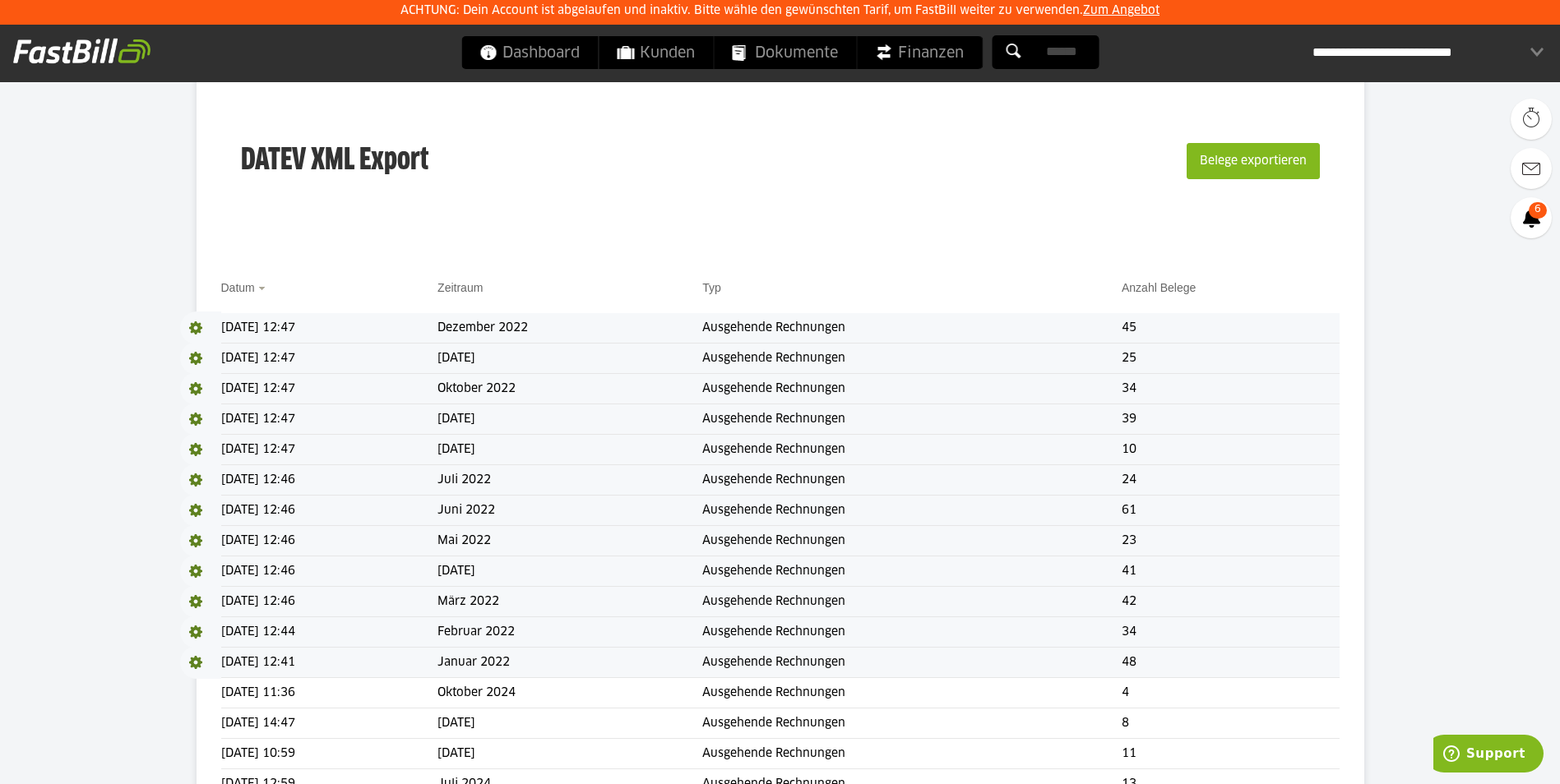
click at [196, 570] on span "Download" at bounding box center [200, 571] width 41 height 33
click at [199, 591] on link "Download" at bounding box center [224, 593] width 88 height 19
click at [199, 603] on span "Download" at bounding box center [200, 602] width 41 height 33
click at [204, 621] on link "Download" at bounding box center [224, 623] width 88 height 19
click at [196, 633] on span "Download" at bounding box center [200, 632] width 41 height 33
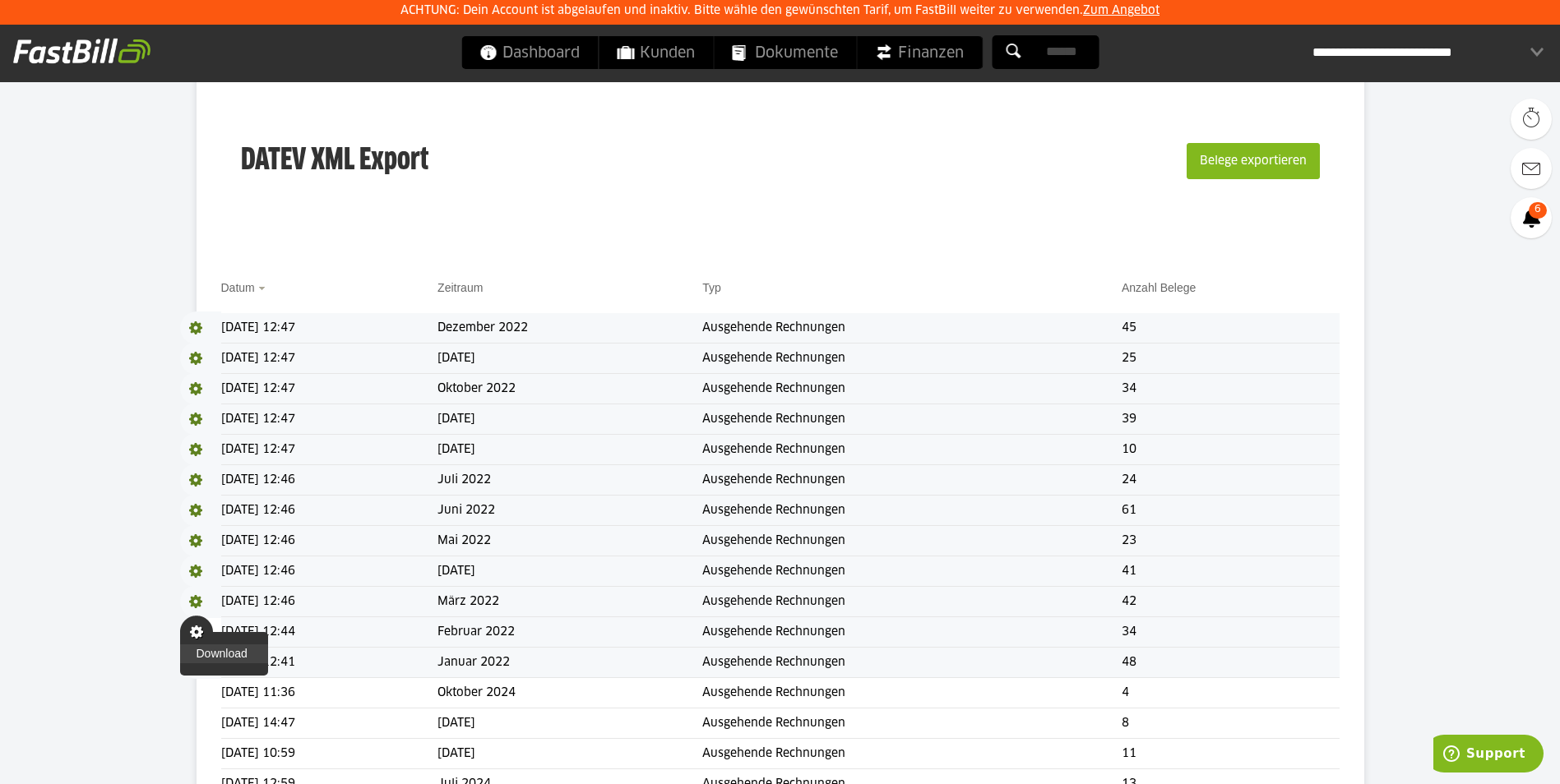
click at [204, 651] on link "Download" at bounding box center [224, 654] width 88 height 19
click at [192, 664] on span "Download" at bounding box center [200, 663] width 41 height 33
click at [197, 679] on span at bounding box center [197, 663] width 33 height 33
click at [198, 663] on span "Download" at bounding box center [200, 663] width 41 height 33
click at [199, 680] on link "Download" at bounding box center [224, 684] width 88 height 19
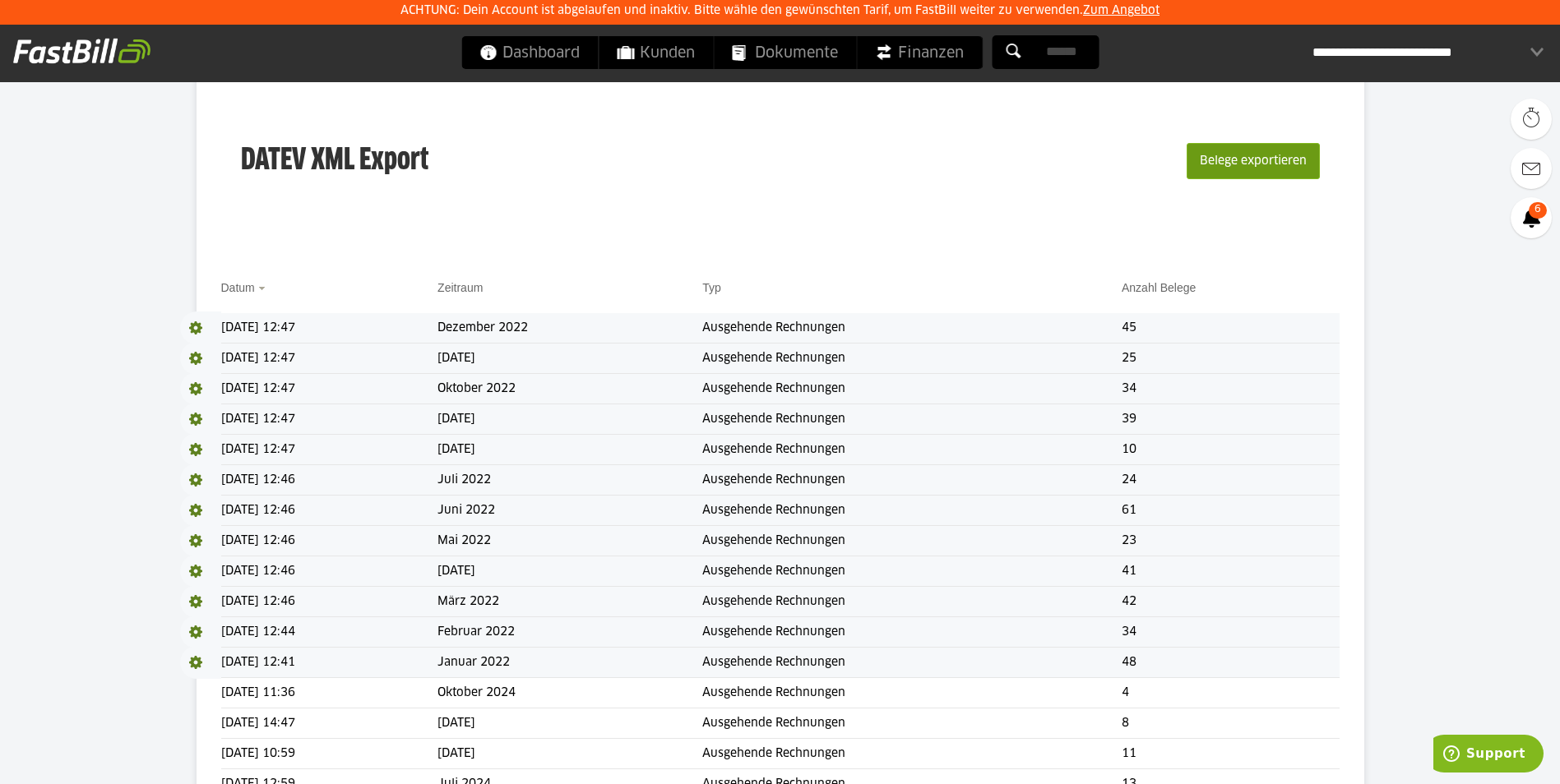
click at [1247, 163] on button "Belege exportieren" at bounding box center [1253, 161] width 133 height 37
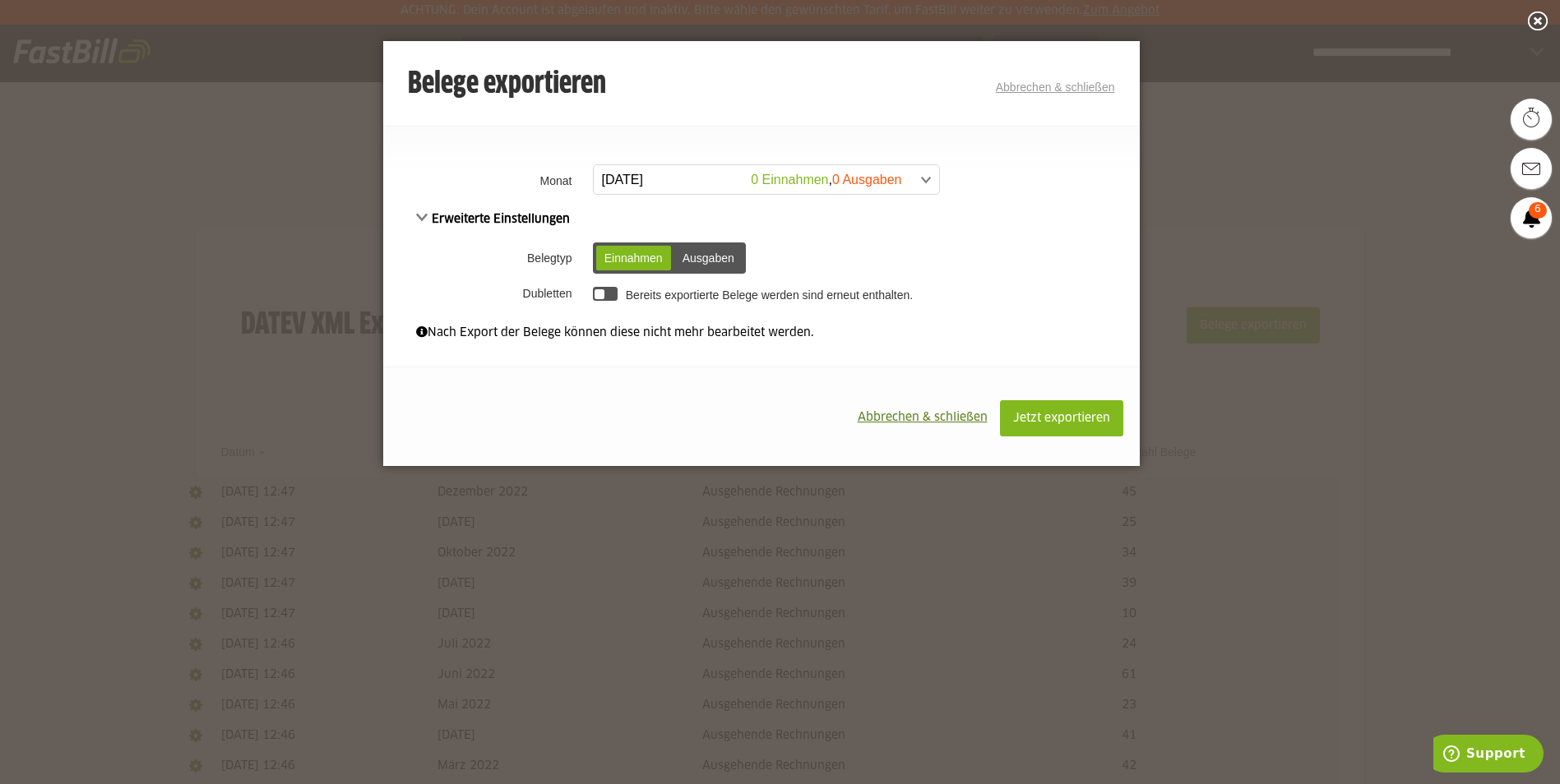
click at [694, 181] on span at bounding box center [758, 180] width 346 height 30
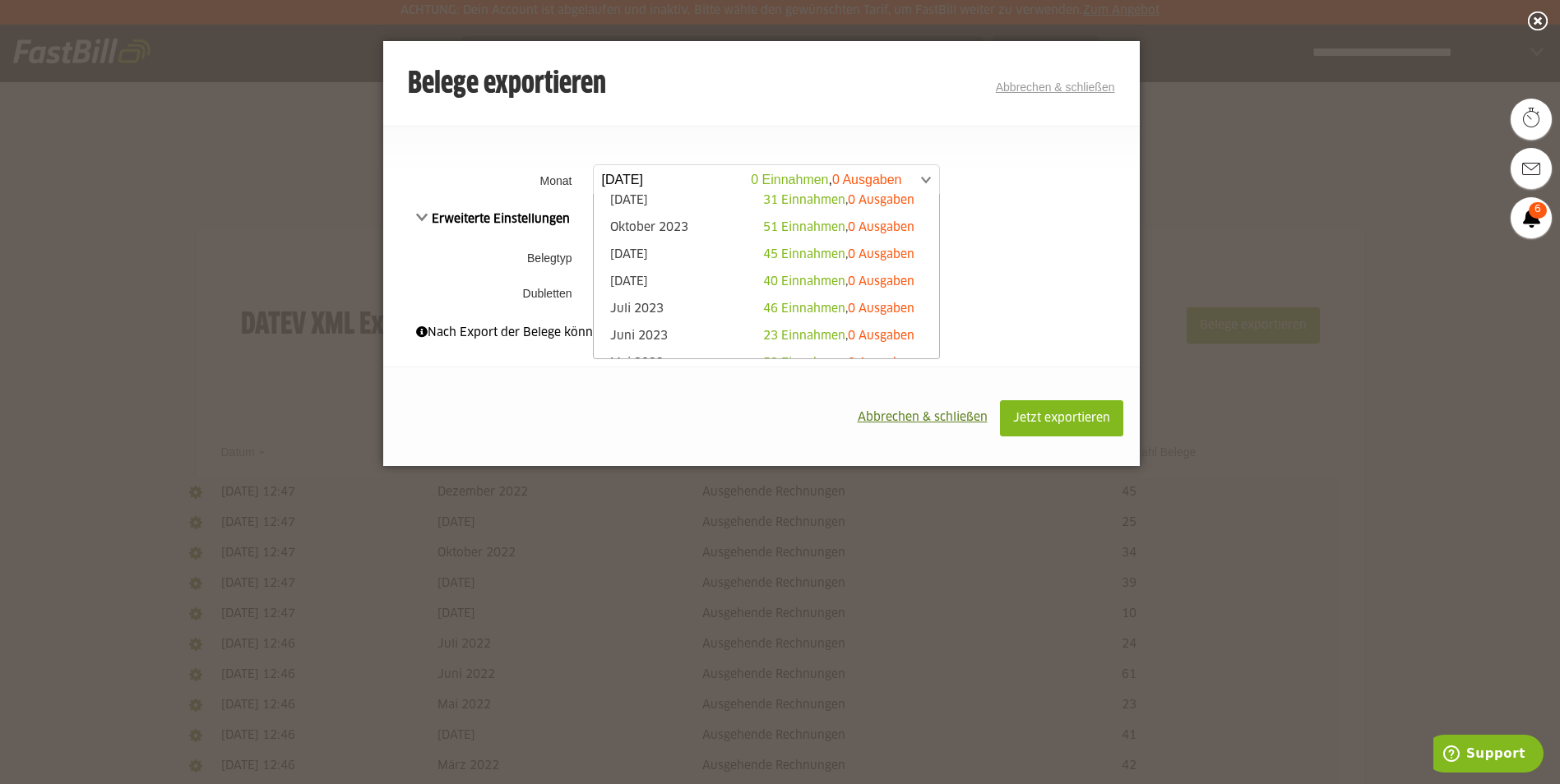
scroll to position [719, 0]
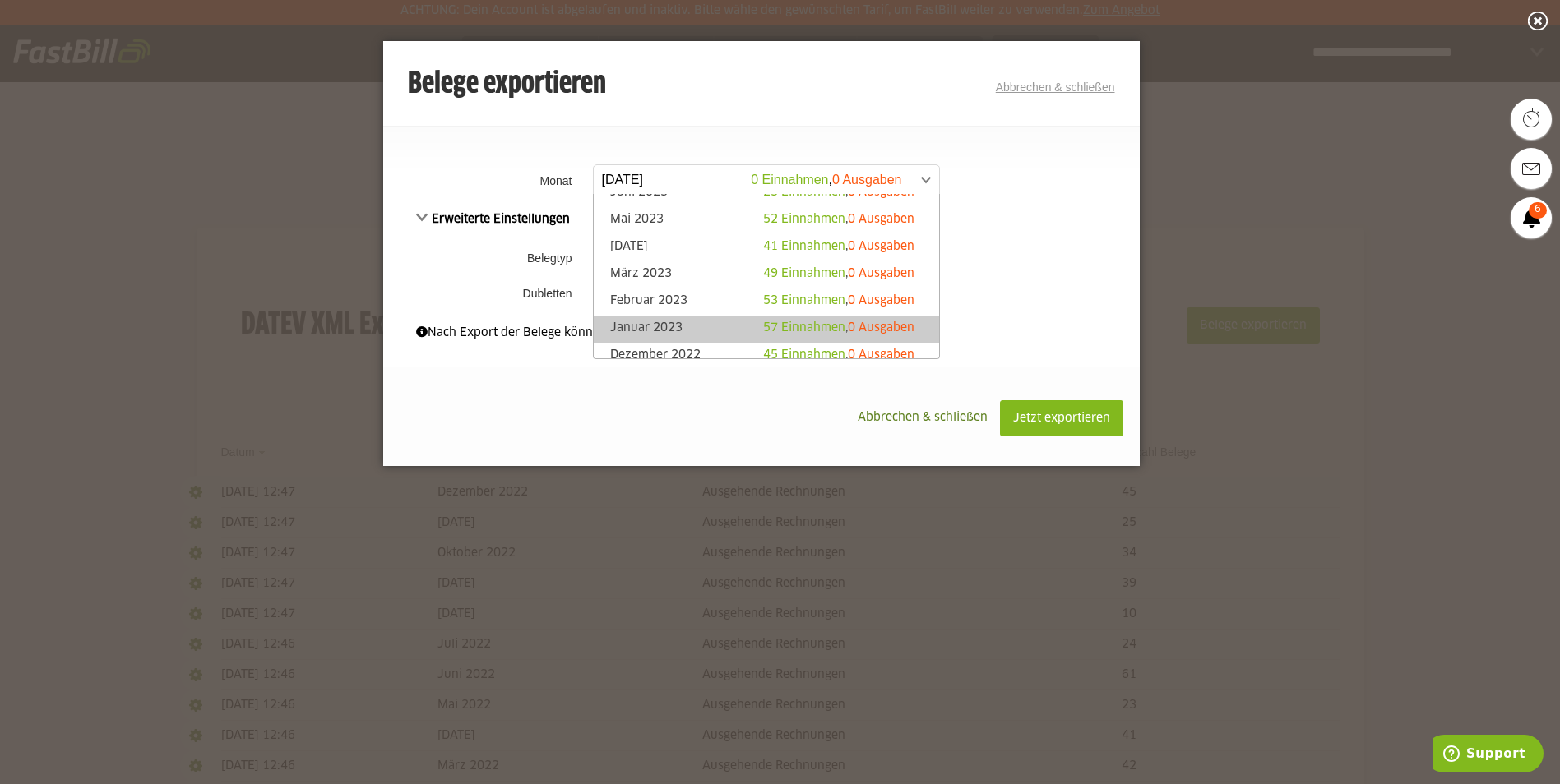
click at [685, 327] on link "Januar 2023 57 Einnahmen , 0 Ausgaben" at bounding box center [767, 329] width 329 height 19
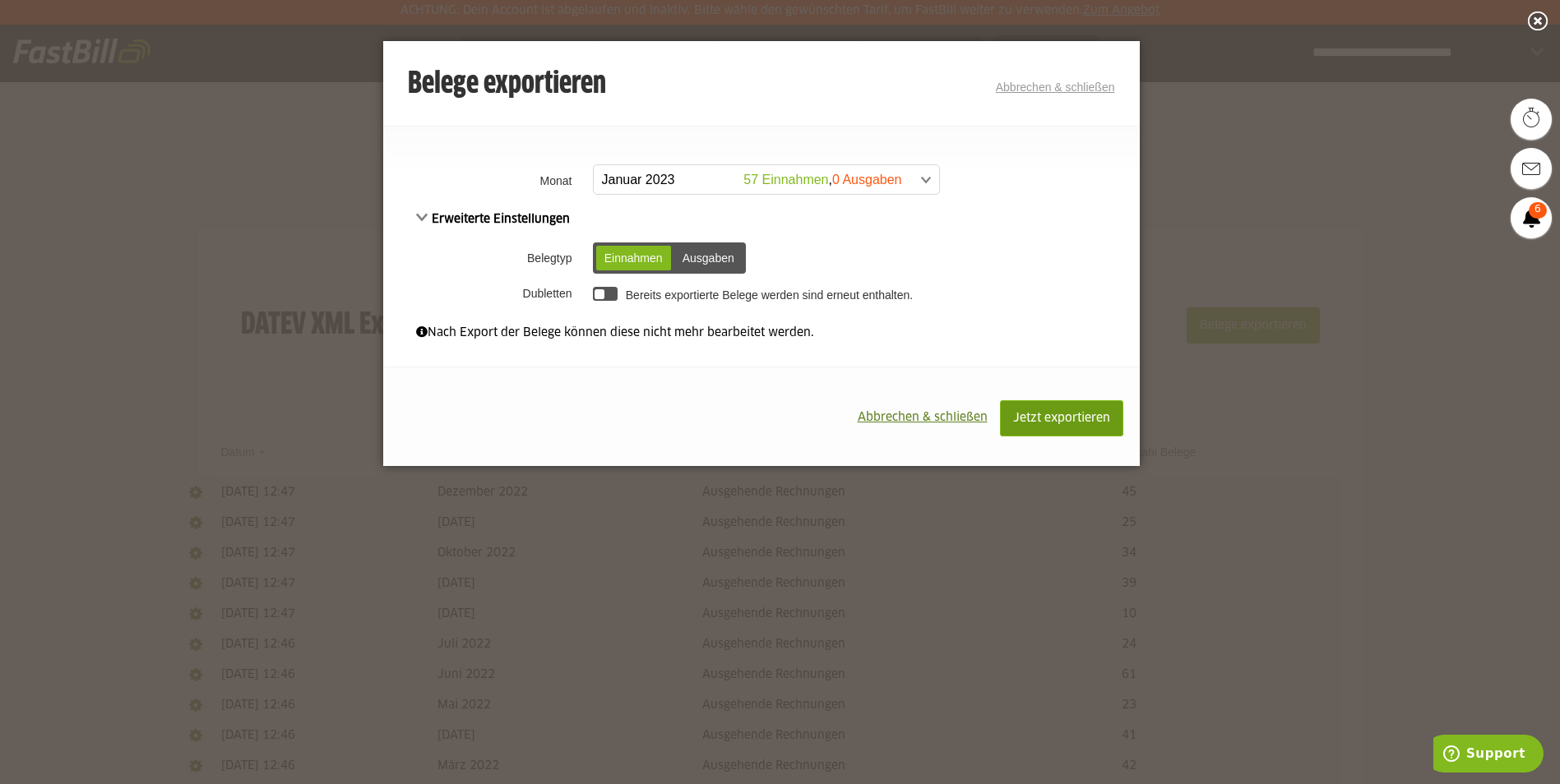
click at [1073, 413] on span "Jetzt exportieren" at bounding box center [1062, 419] width 97 height 12
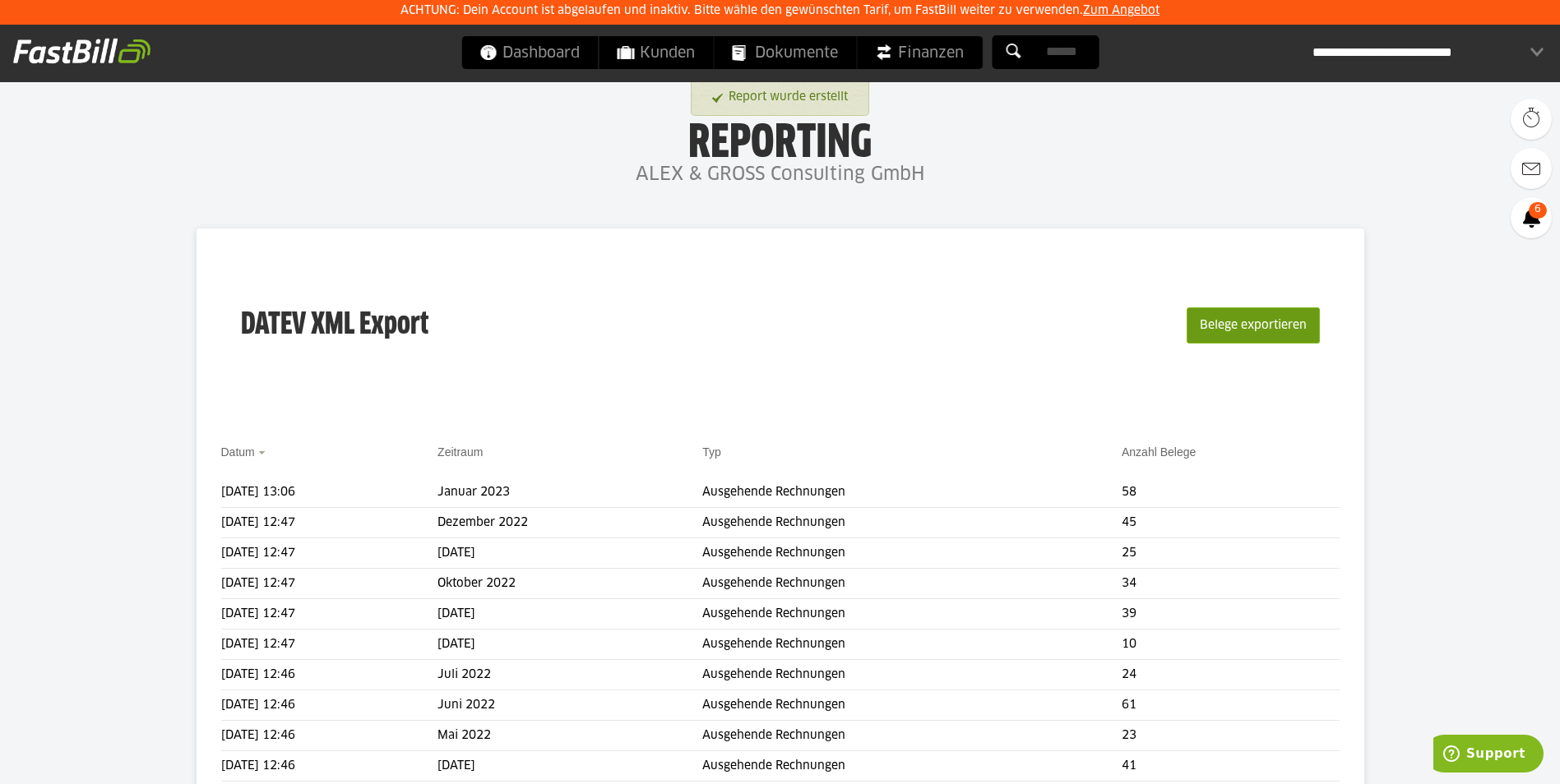
click at [1299, 324] on button "Belege exportieren" at bounding box center [1253, 326] width 133 height 37
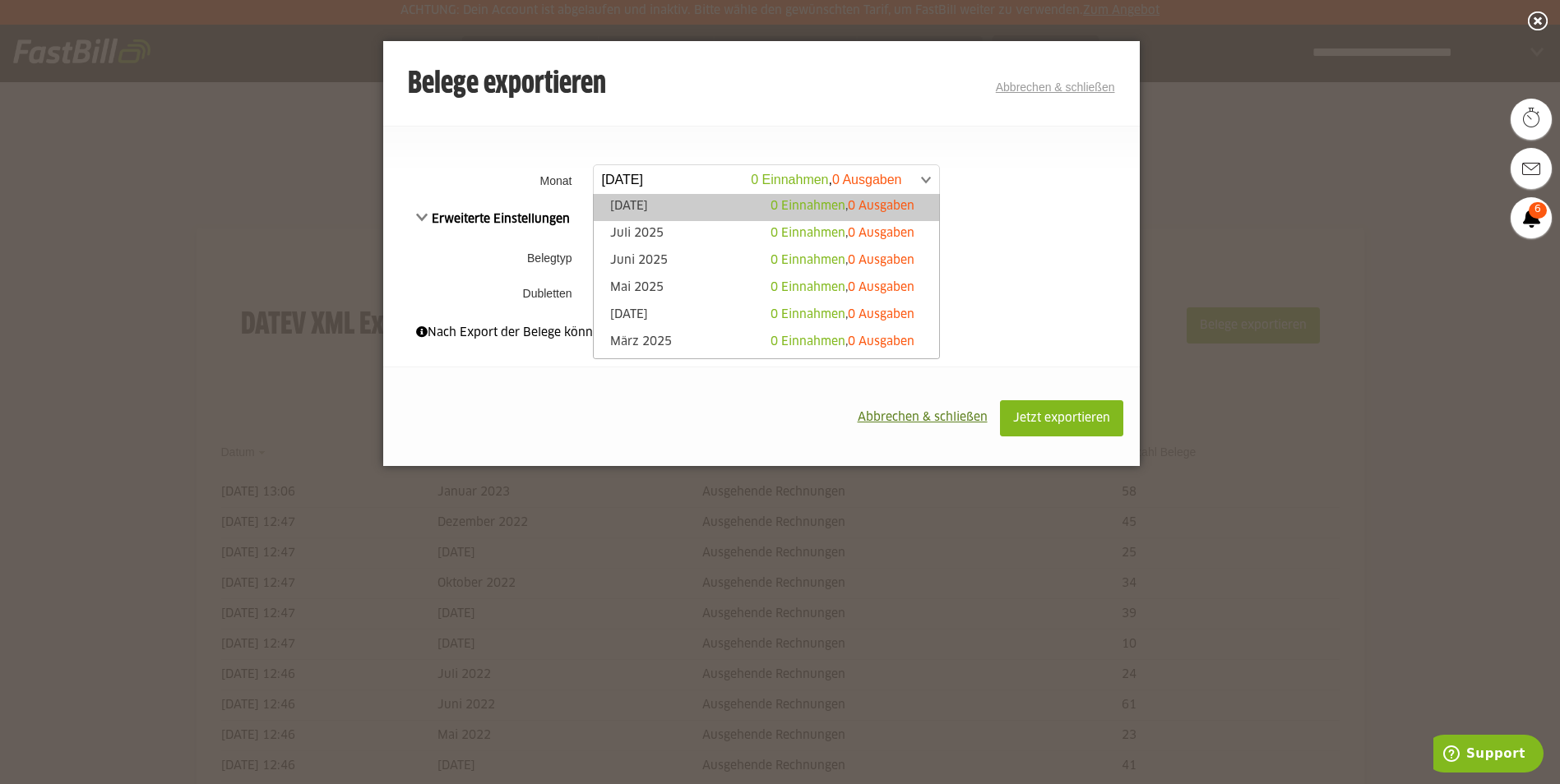
click at [710, 184] on span at bounding box center [758, 180] width 346 height 30
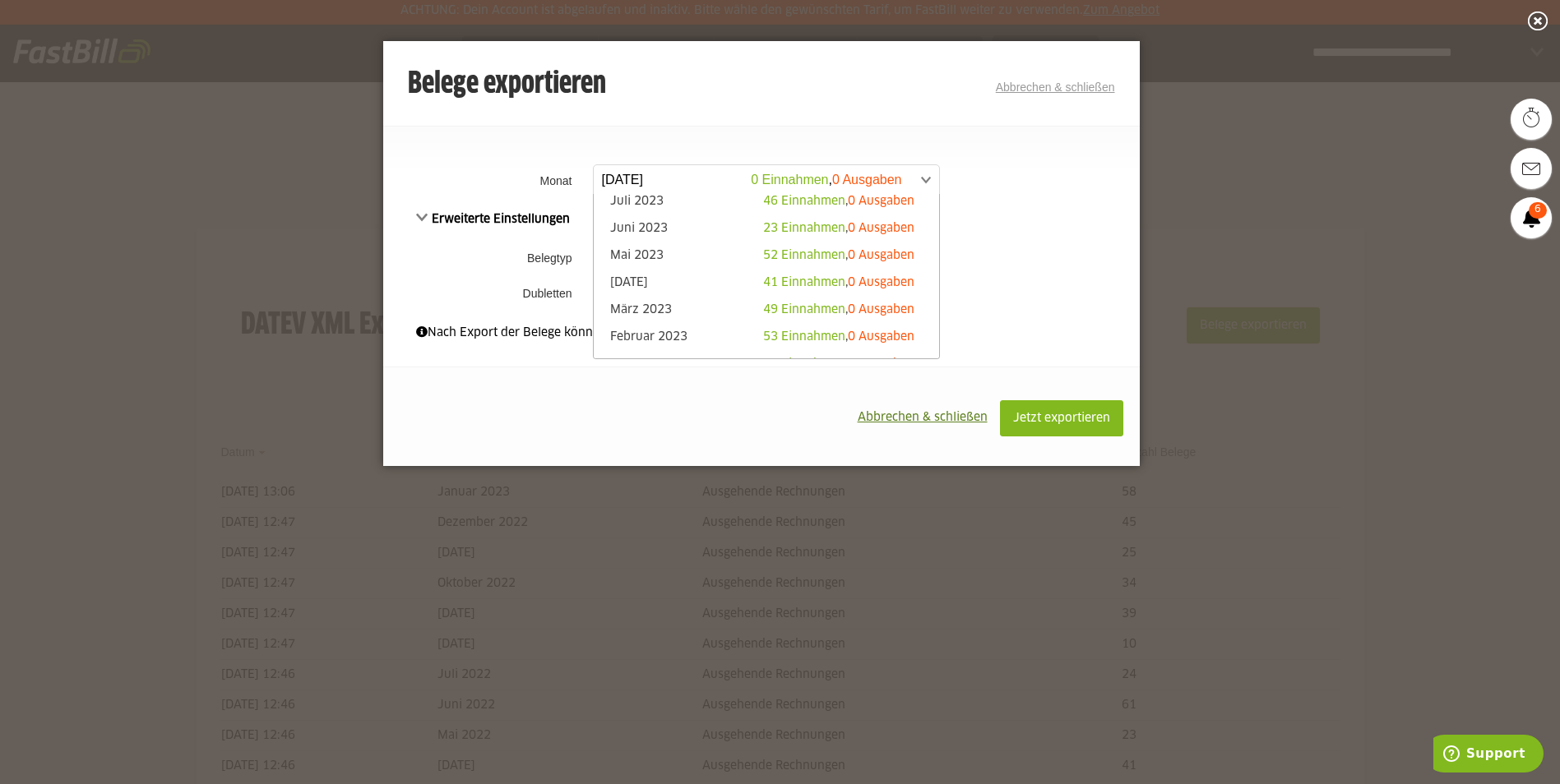
scroll to position [719, 0]
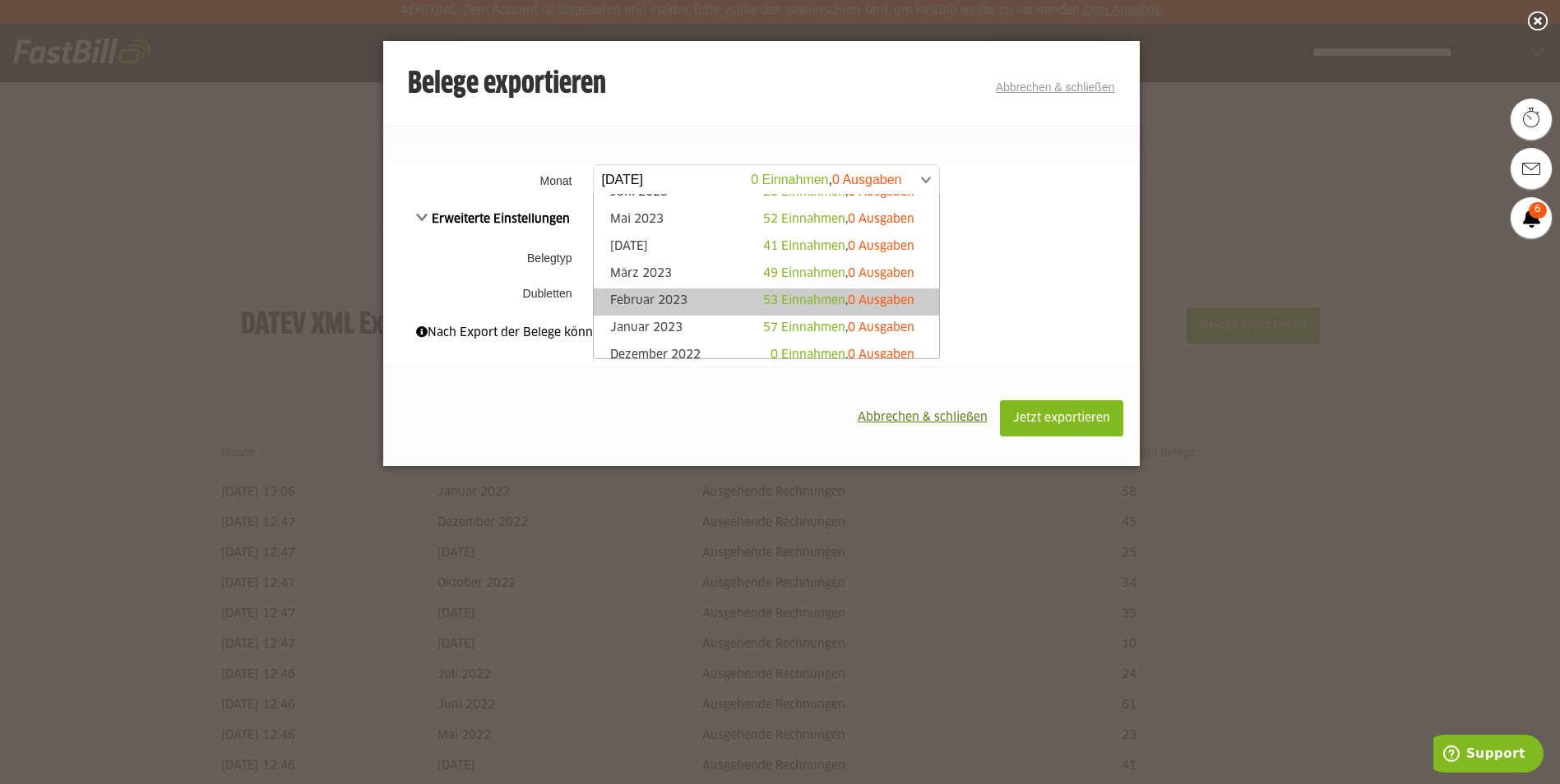
click at [724, 300] on link "Februar 2023 53 Einnahmen , 0 Ausgaben" at bounding box center [767, 301] width 329 height 19
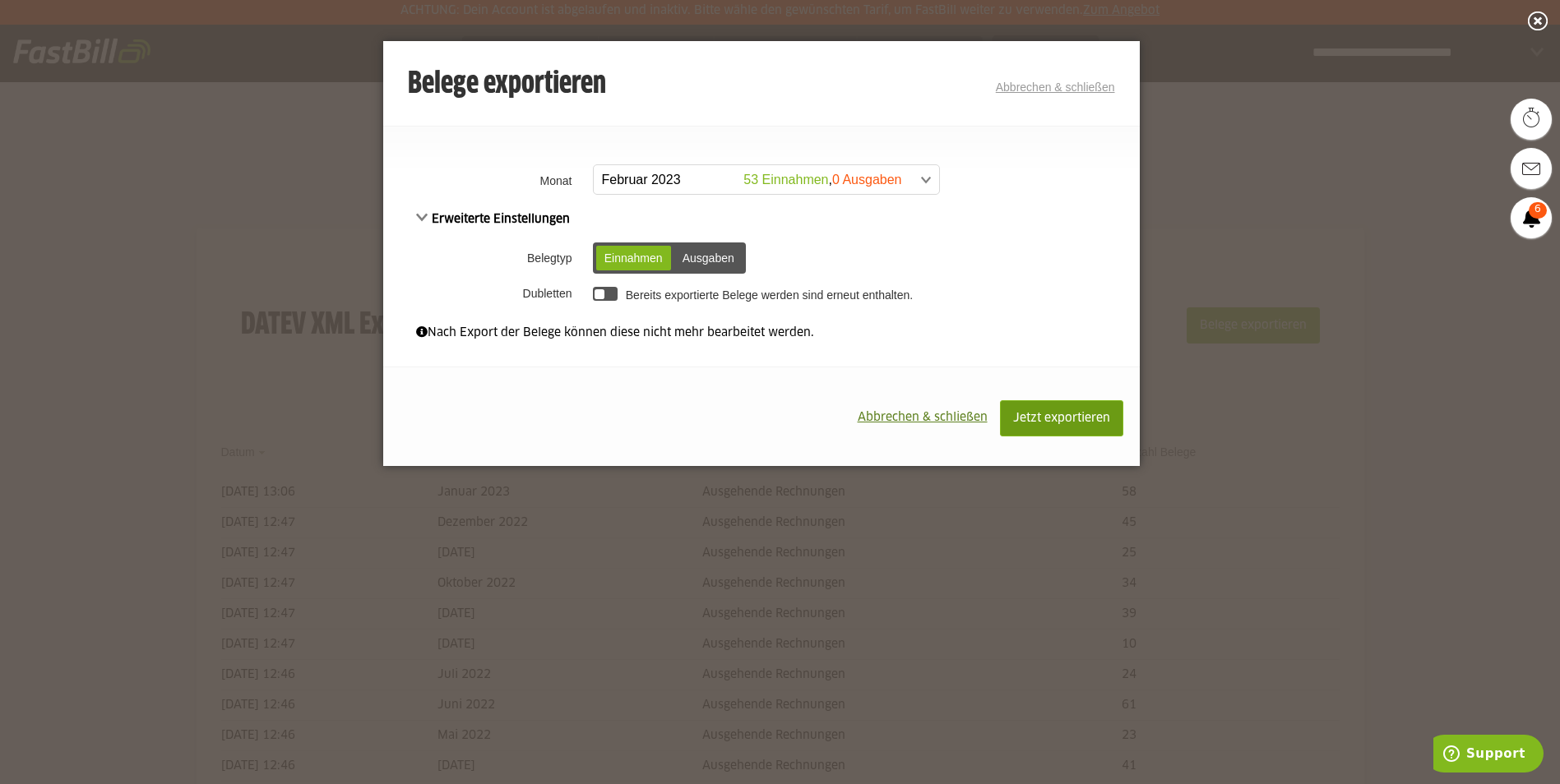
click at [1097, 421] on span "Jetzt exportieren" at bounding box center [1062, 419] width 97 height 12
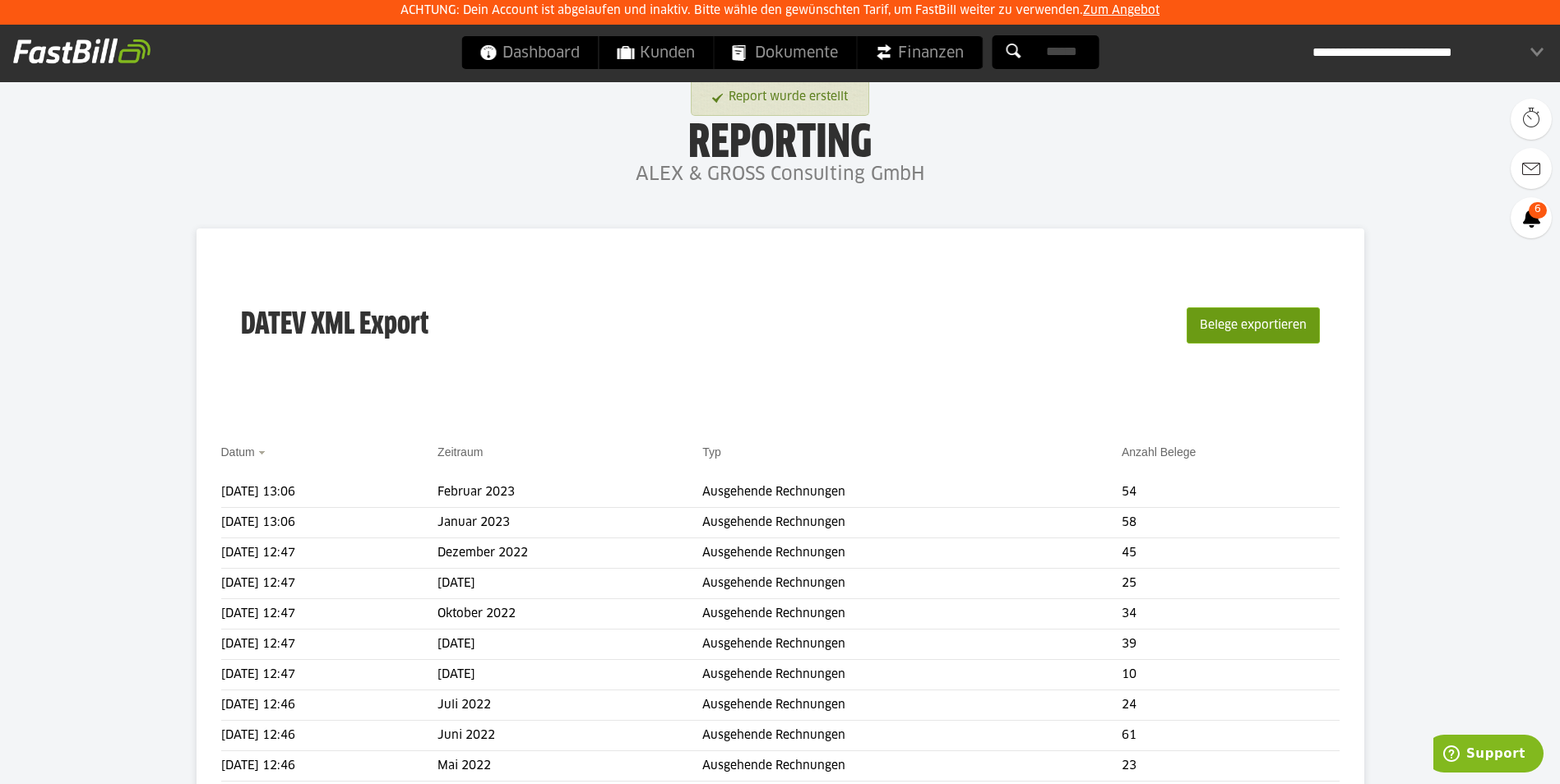
click at [1239, 323] on button "Belege exportieren" at bounding box center [1253, 326] width 133 height 37
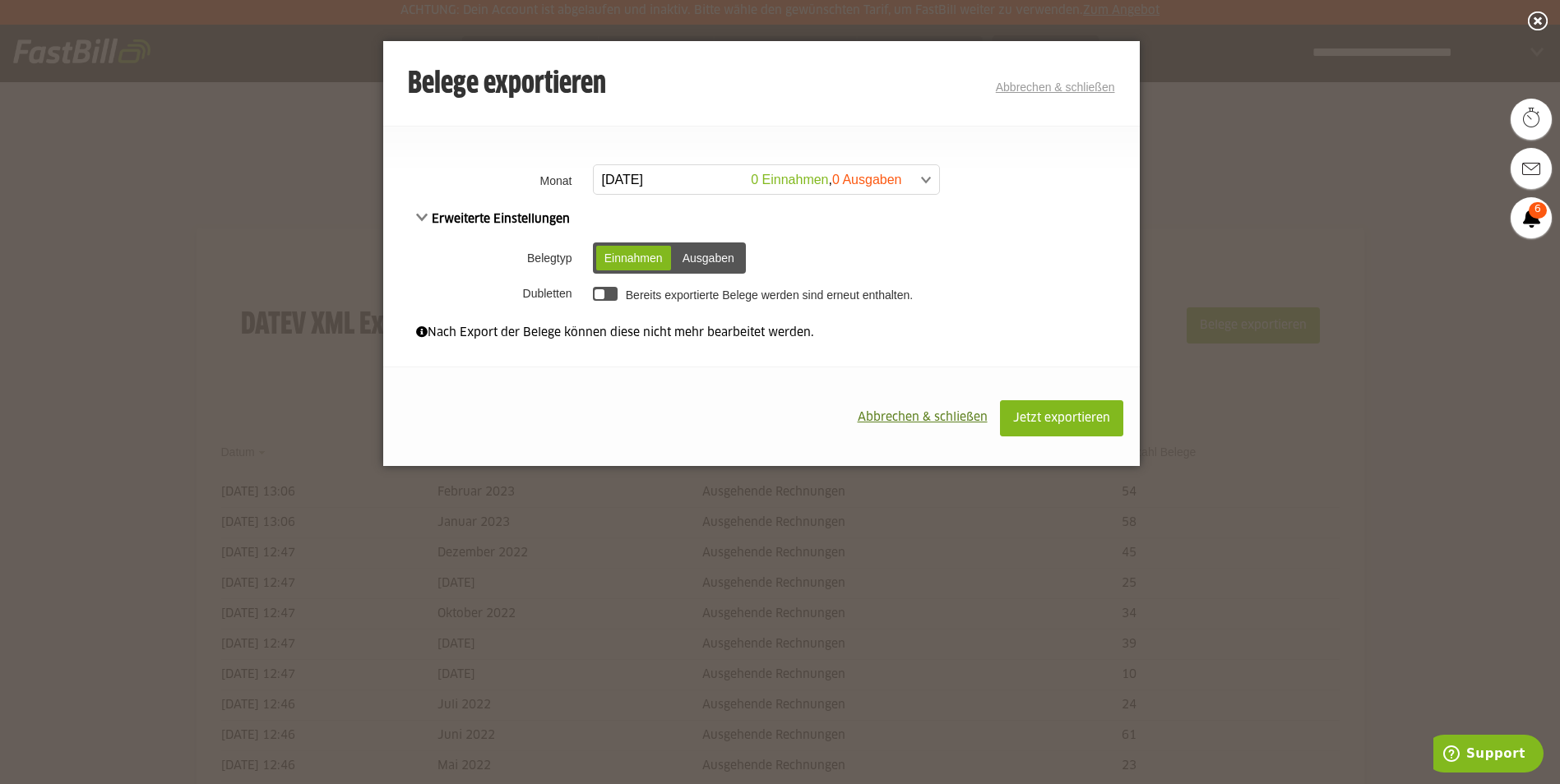
click at [689, 181] on span at bounding box center [758, 180] width 346 height 30
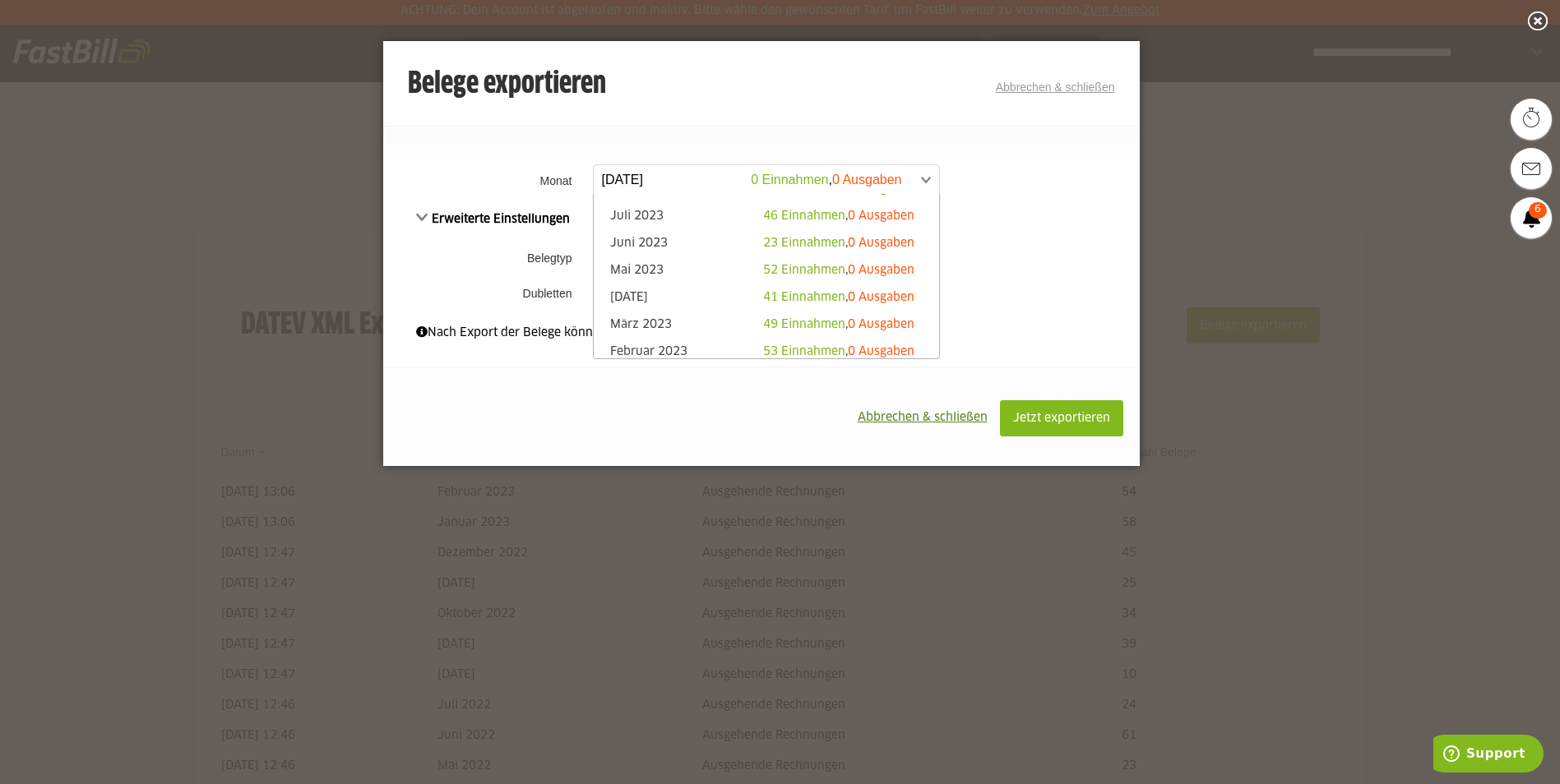
scroll to position [719, 0]
click at [664, 271] on link "März 2023 49 Einnahmen , 0 Ausgaben" at bounding box center [767, 275] width 329 height 19
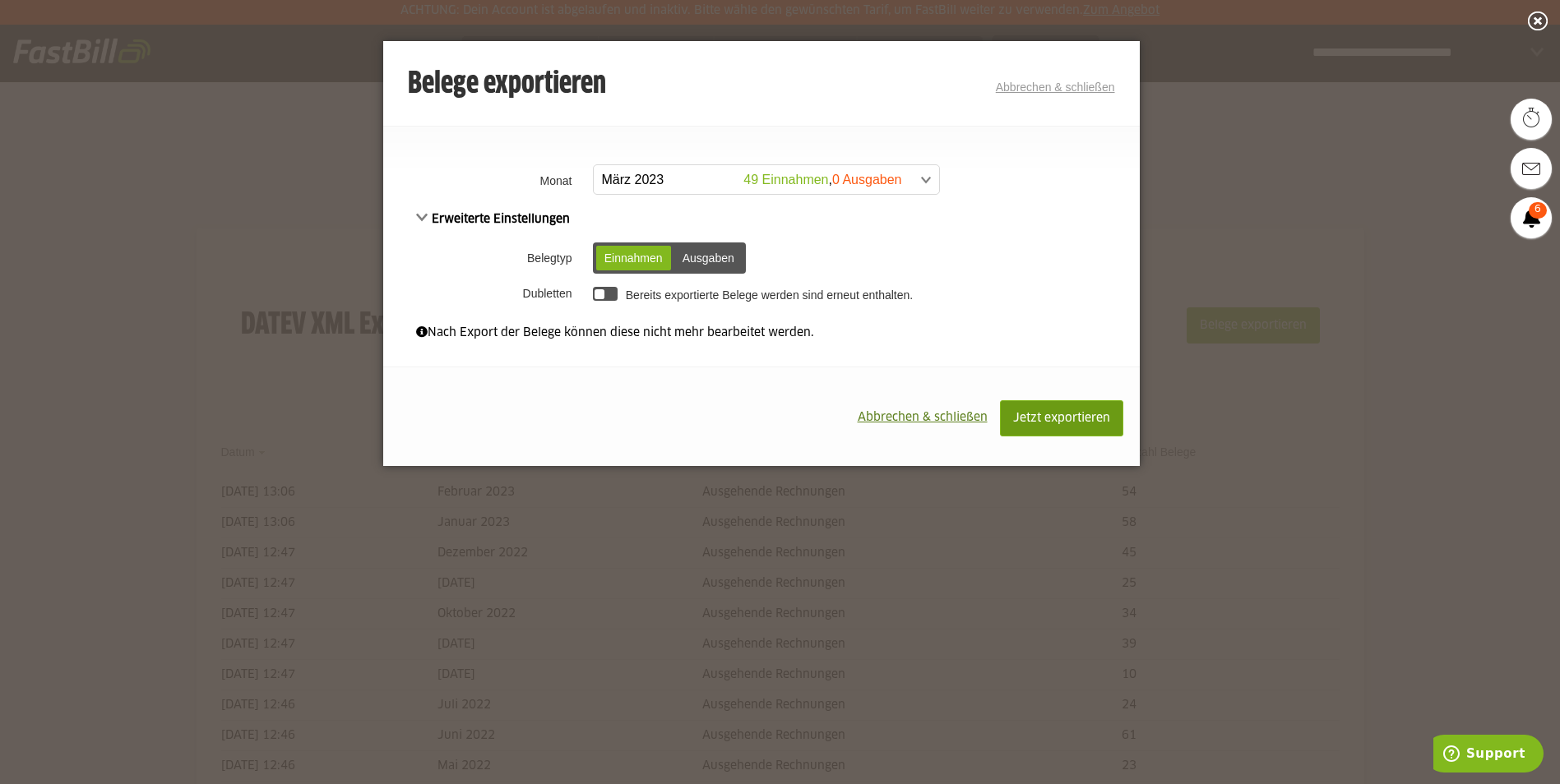
click at [1030, 402] on button "Jetzt exportieren" at bounding box center [1062, 419] width 123 height 37
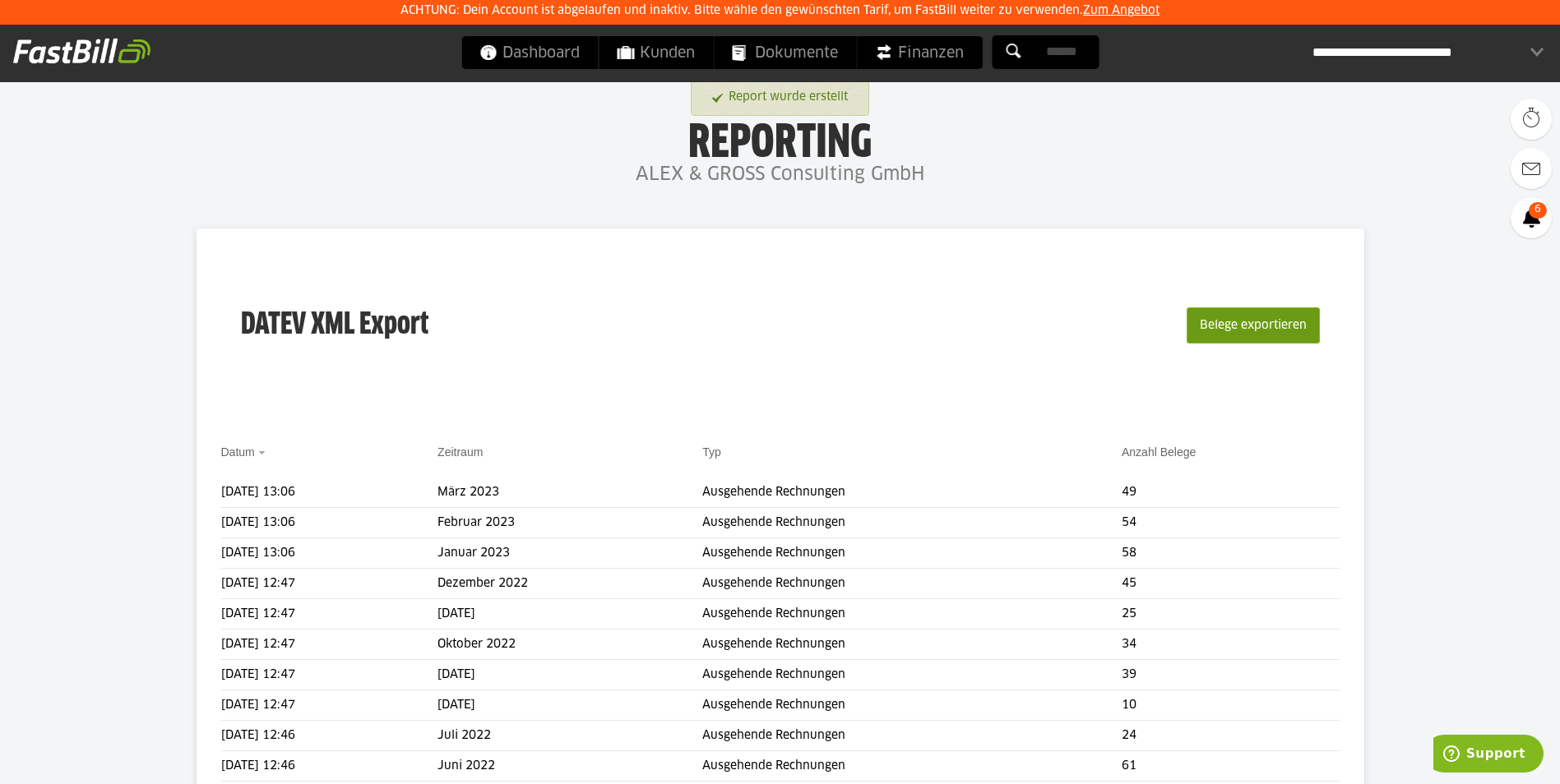
click at [1250, 330] on button "Belege exportieren" at bounding box center [1253, 326] width 133 height 37
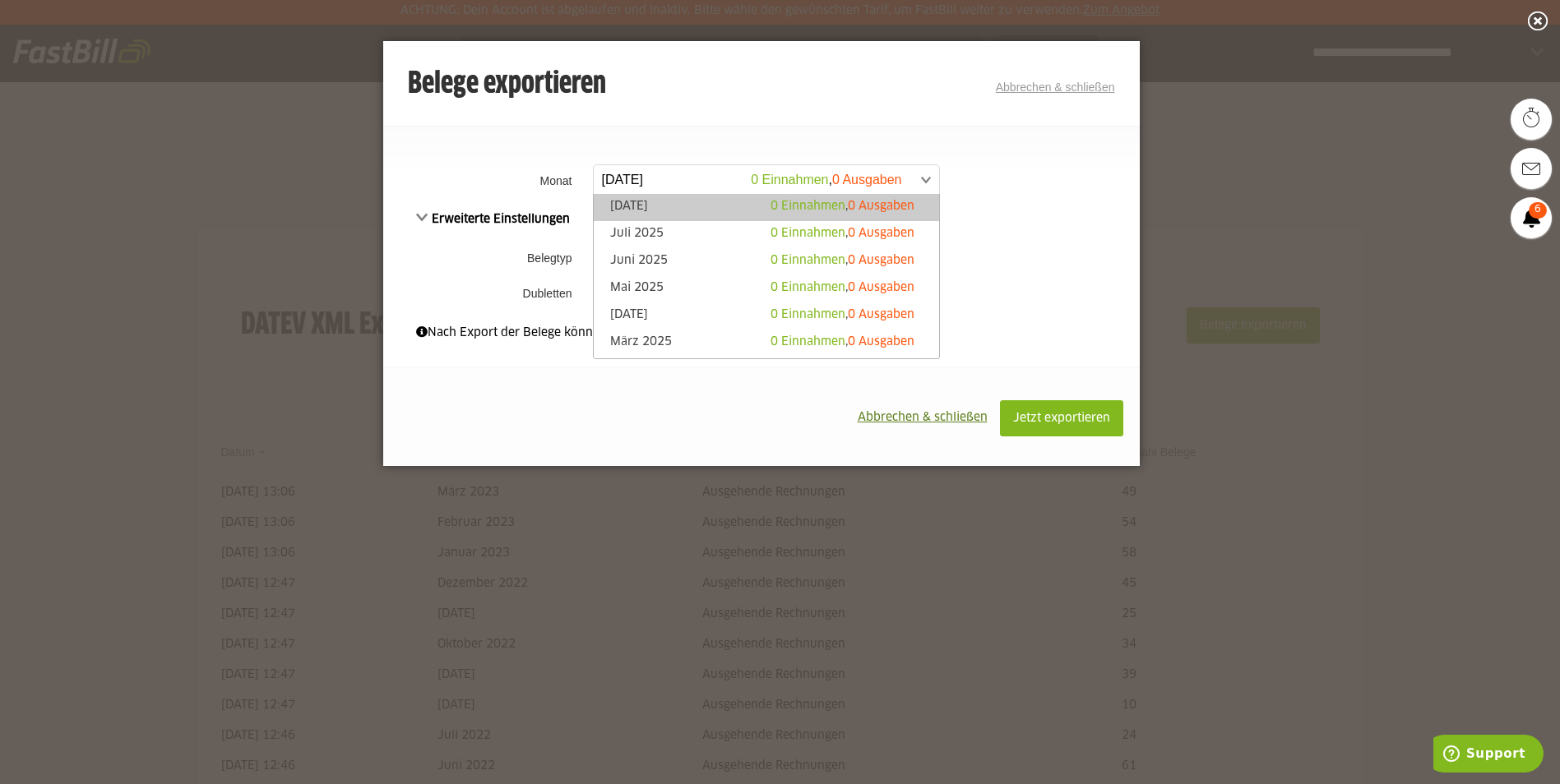
click at [694, 179] on span at bounding box center [758, 180] width 346 height 30
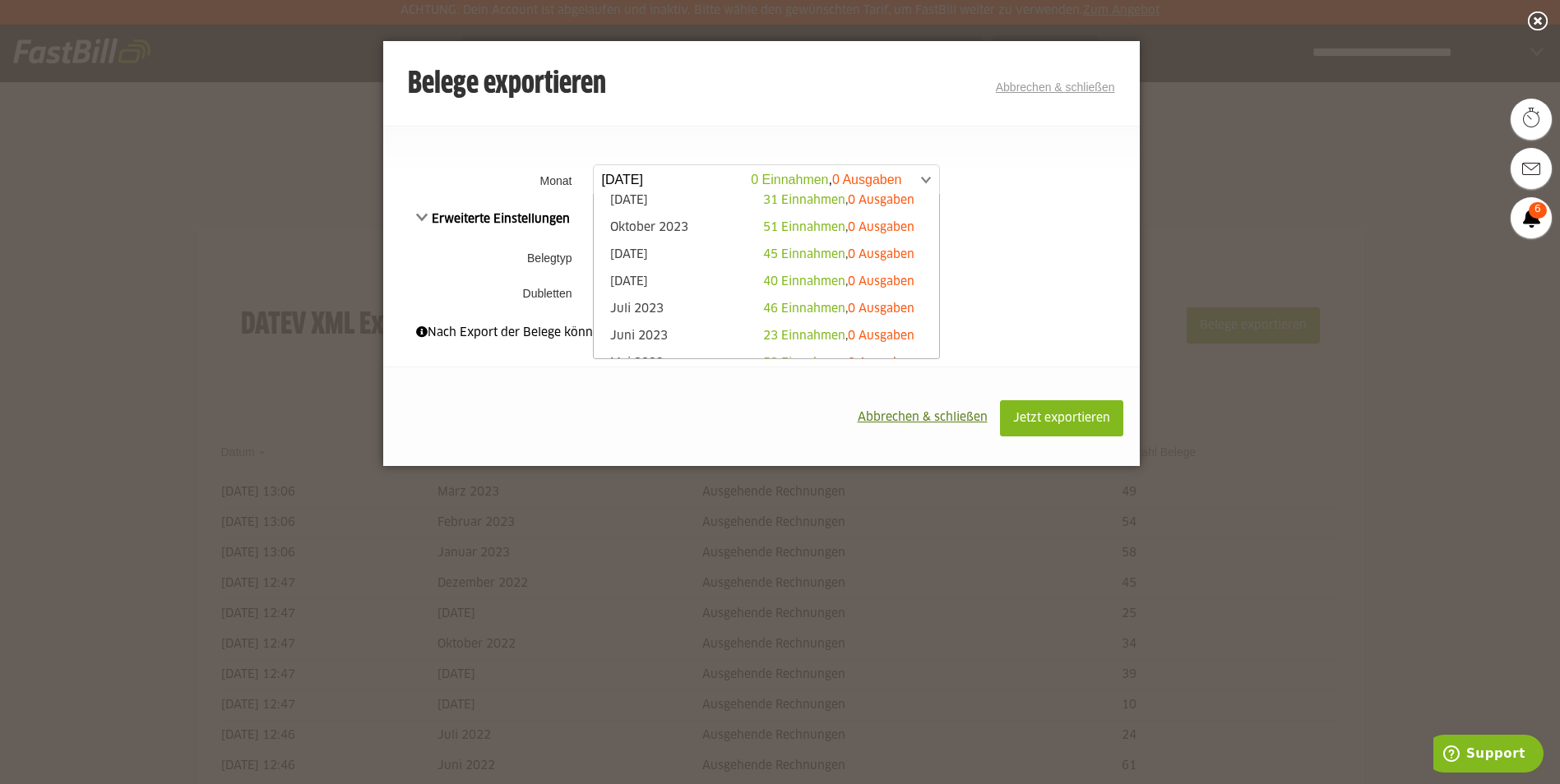
scroll to position [719, 0]
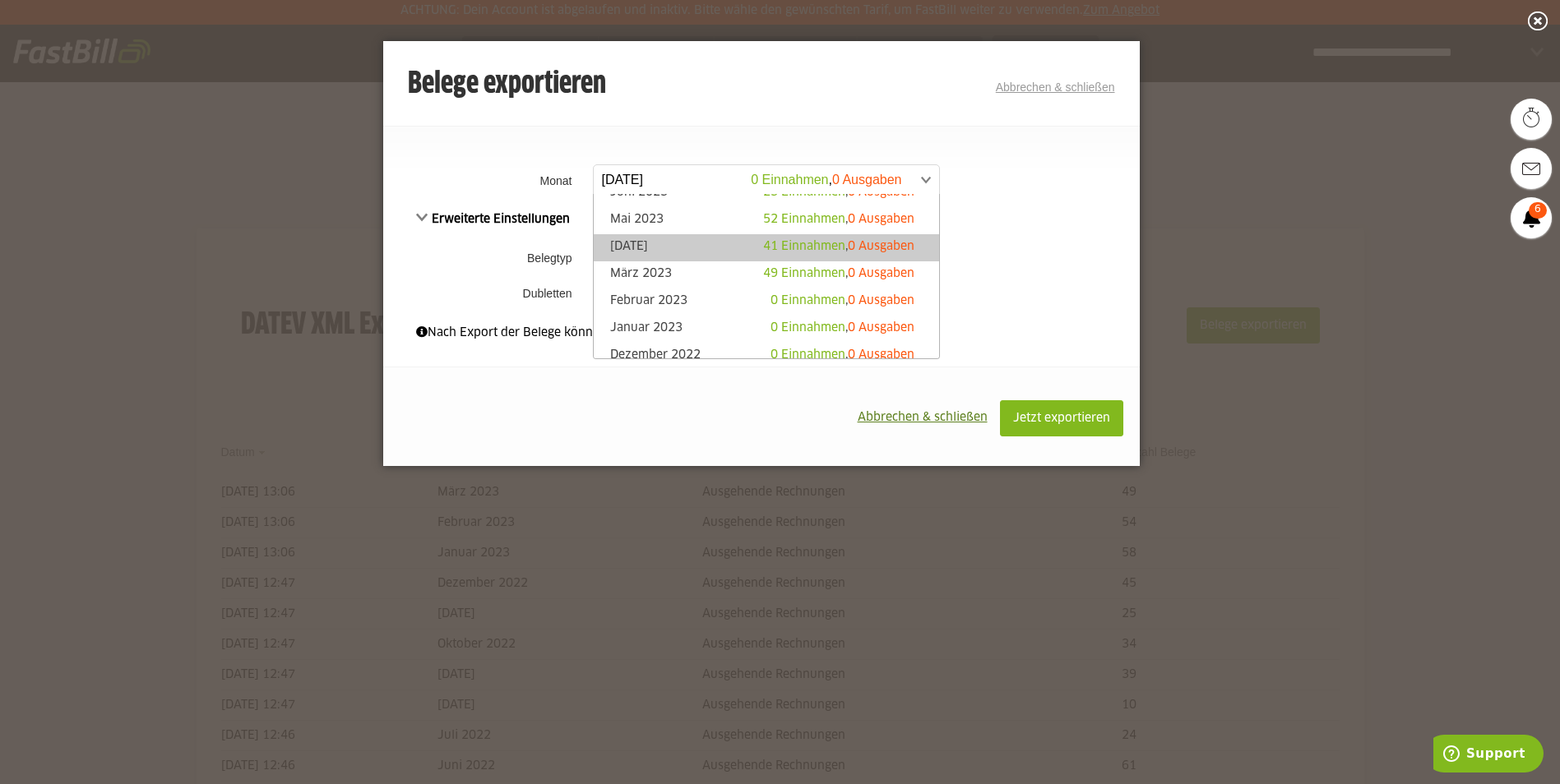
click at [649, 247] on link "[DATE] 41 Einnahmen , 0 Ausgaben" at bounding box center [767, 247] width 329 height 19
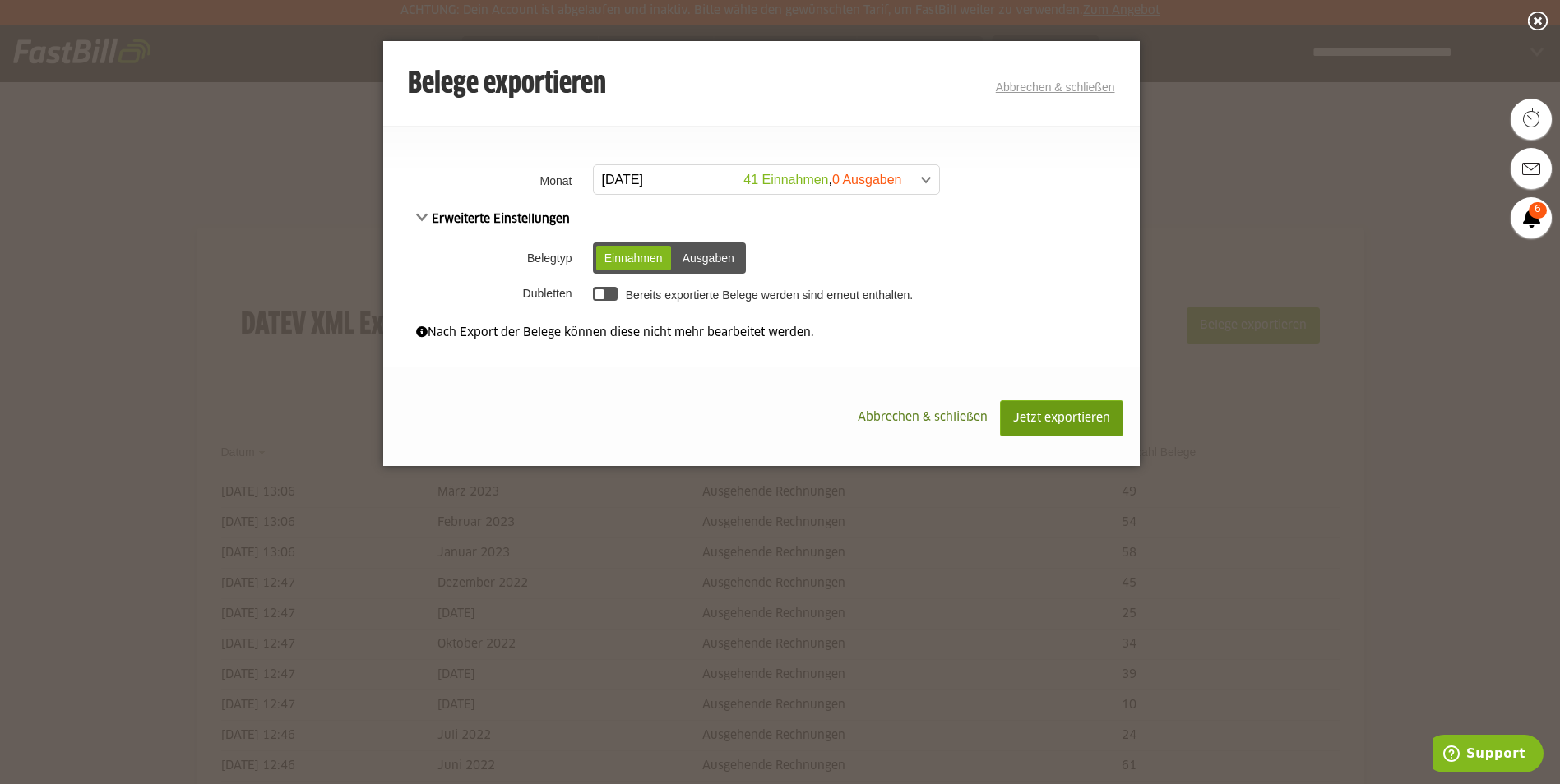
click at [1072, 419] on span "Jetzt exportieren" at bounding box center [1062, 419] width 97 height 12
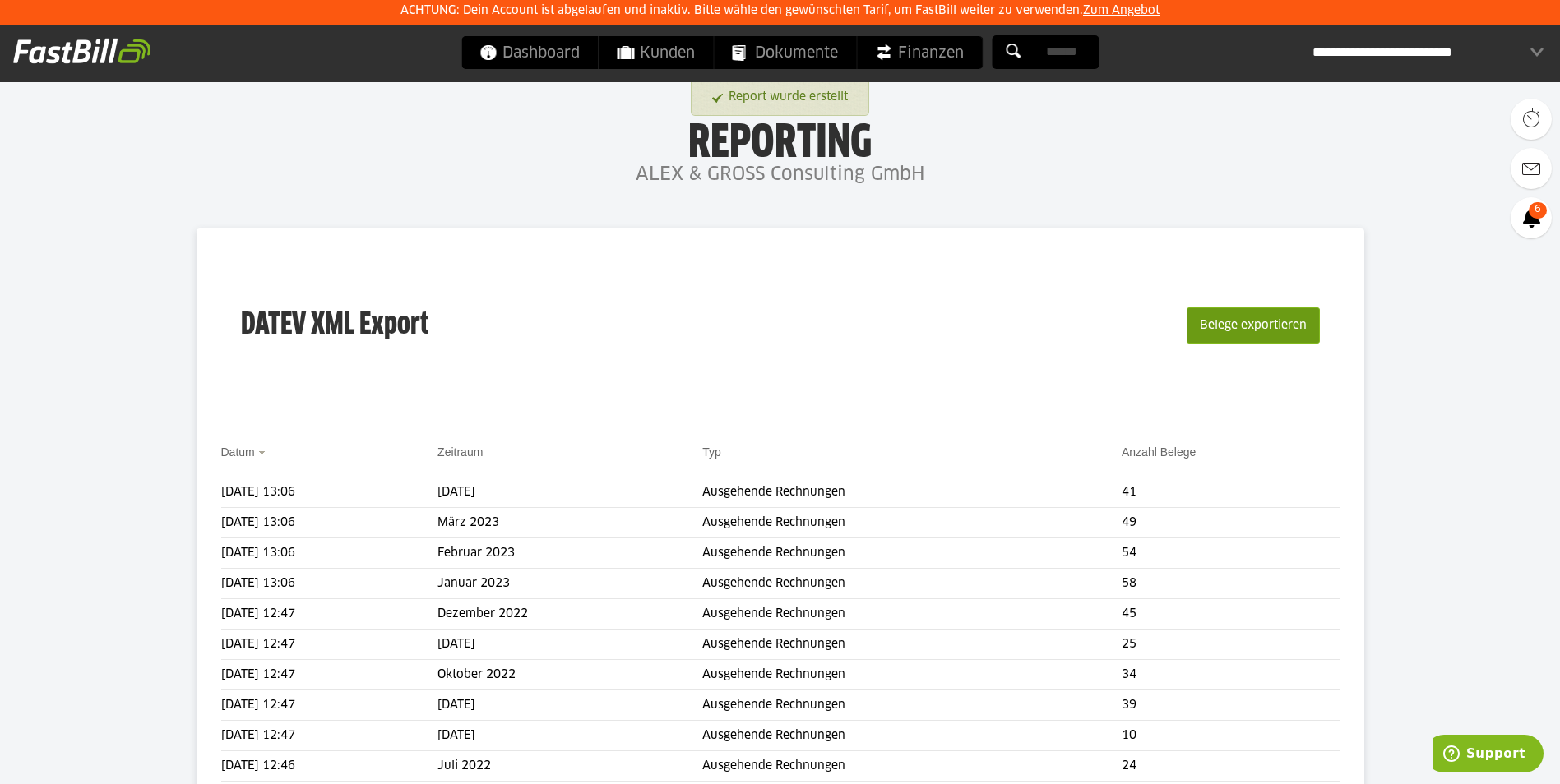
click at [1263, 324] on button "Belege exportieren" at bounding box center [1253, 326] width 133 height 37
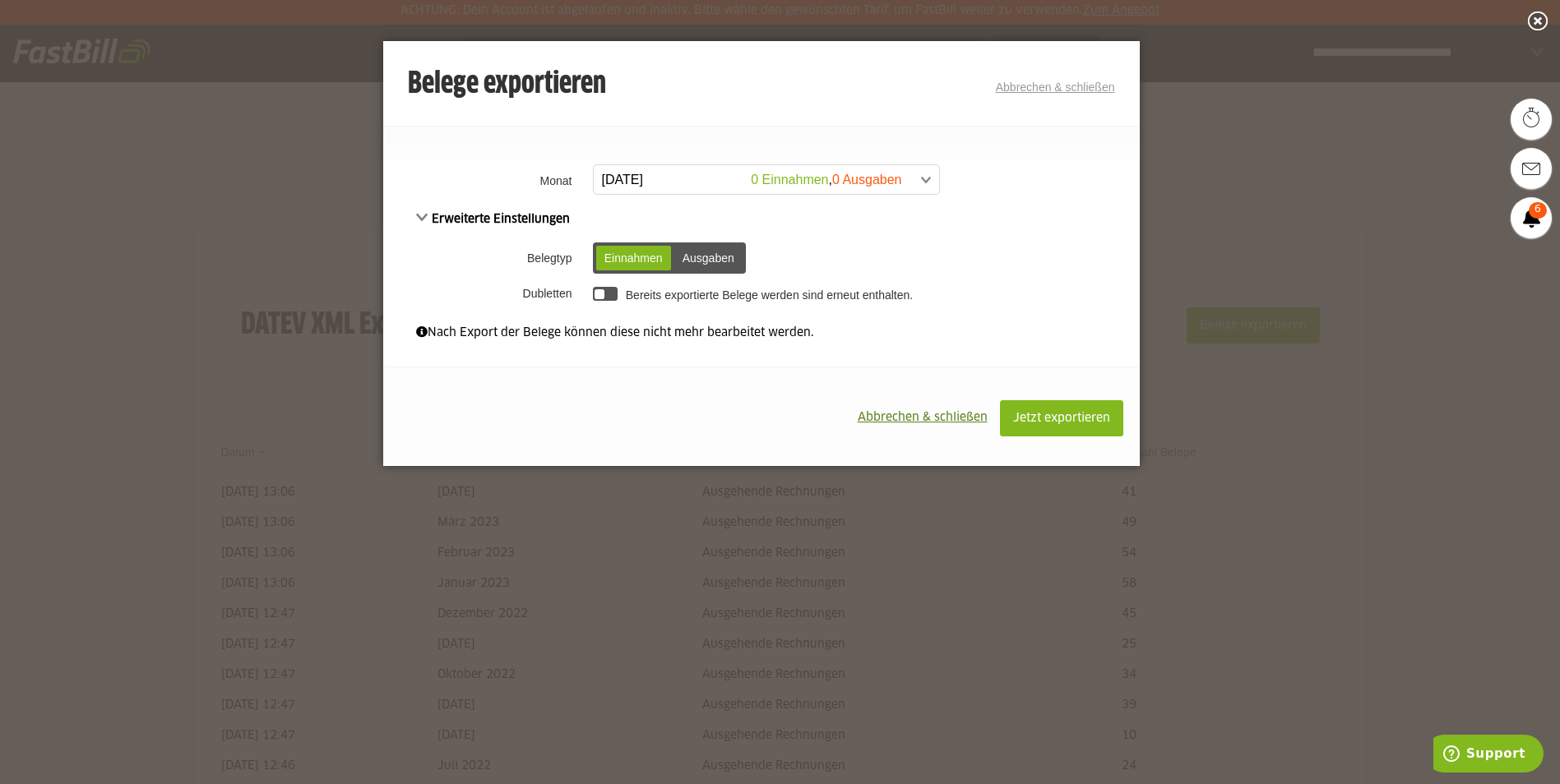
click at [697, 179] on span at bounding box center [758, 180] width 346 height 30
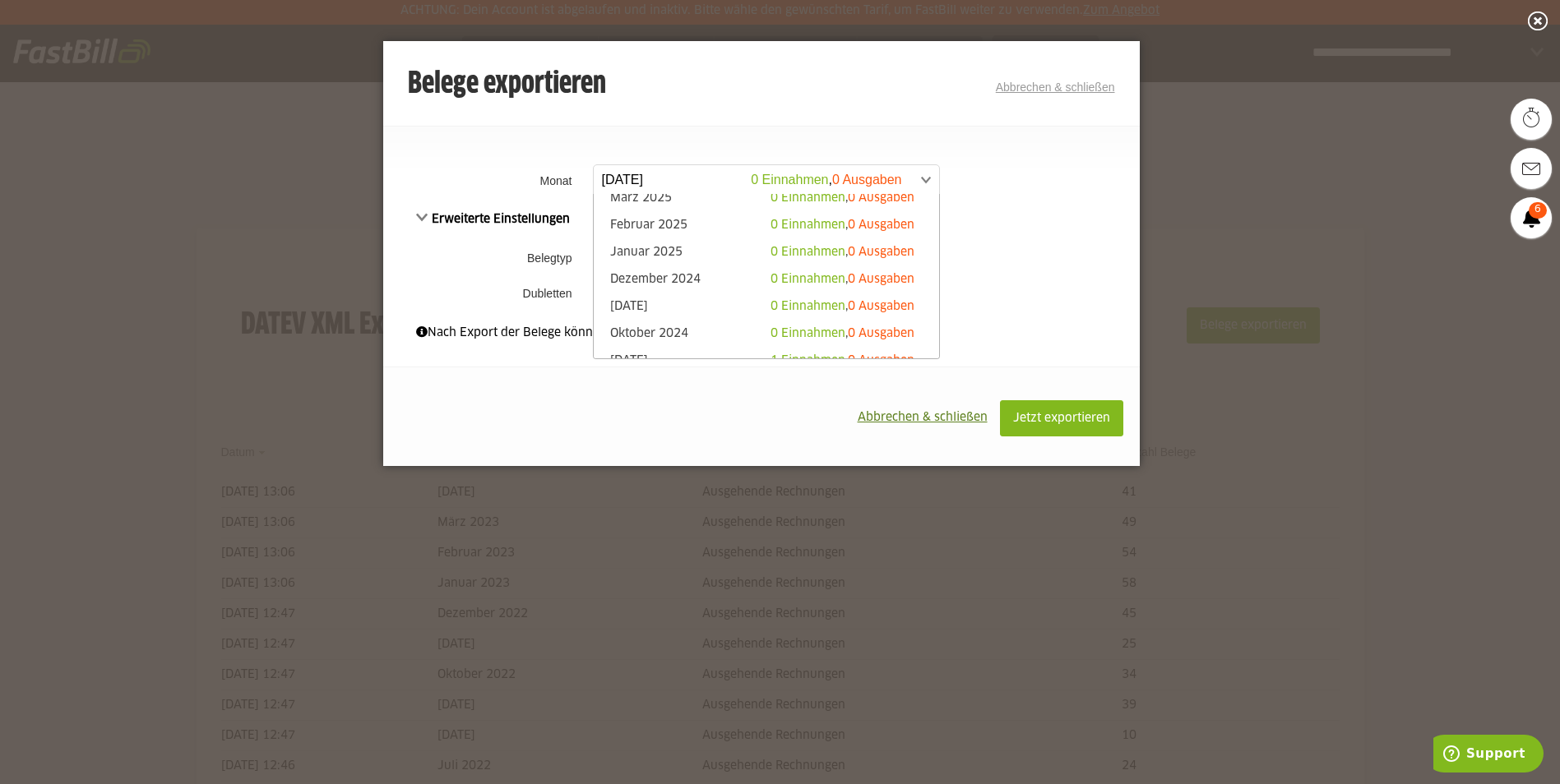
scroll to position [287, 0]
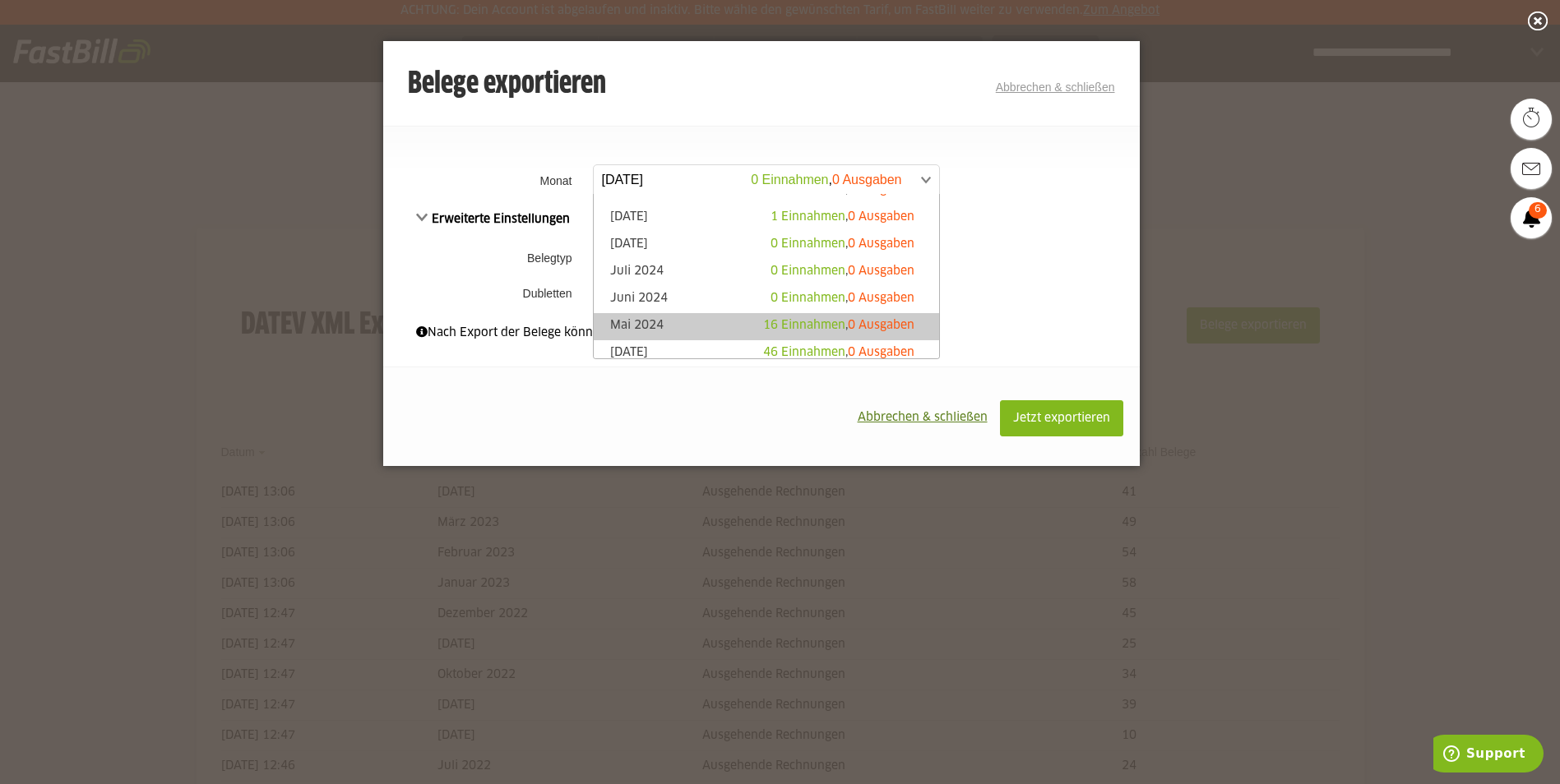
click at [635, 318] on link "Mai 2024 16 Einnahmen , 0 Ausgaben" at bounding box center [767, 326] width 329 height 19
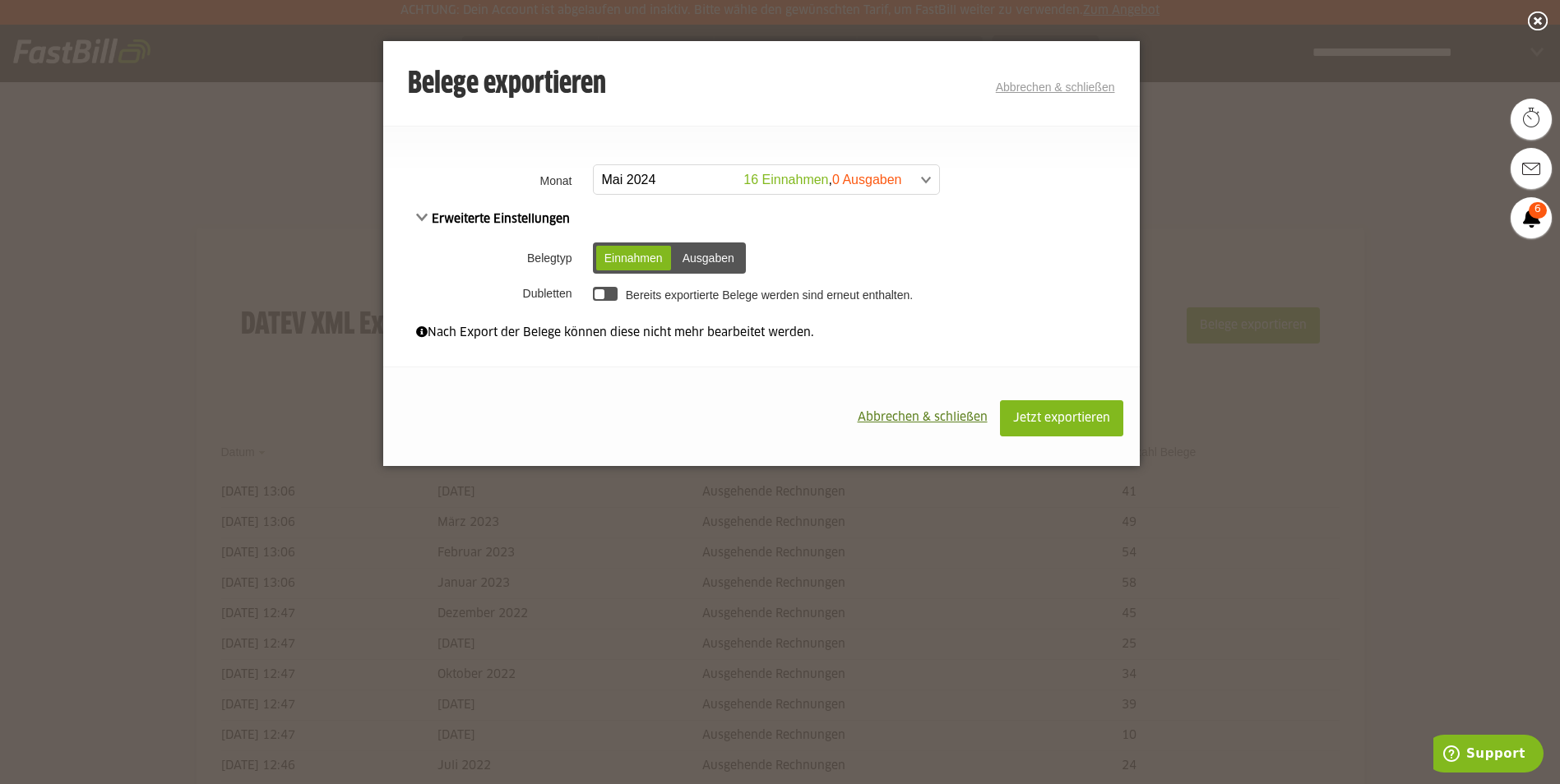
scroll to position [325, 0]
click span
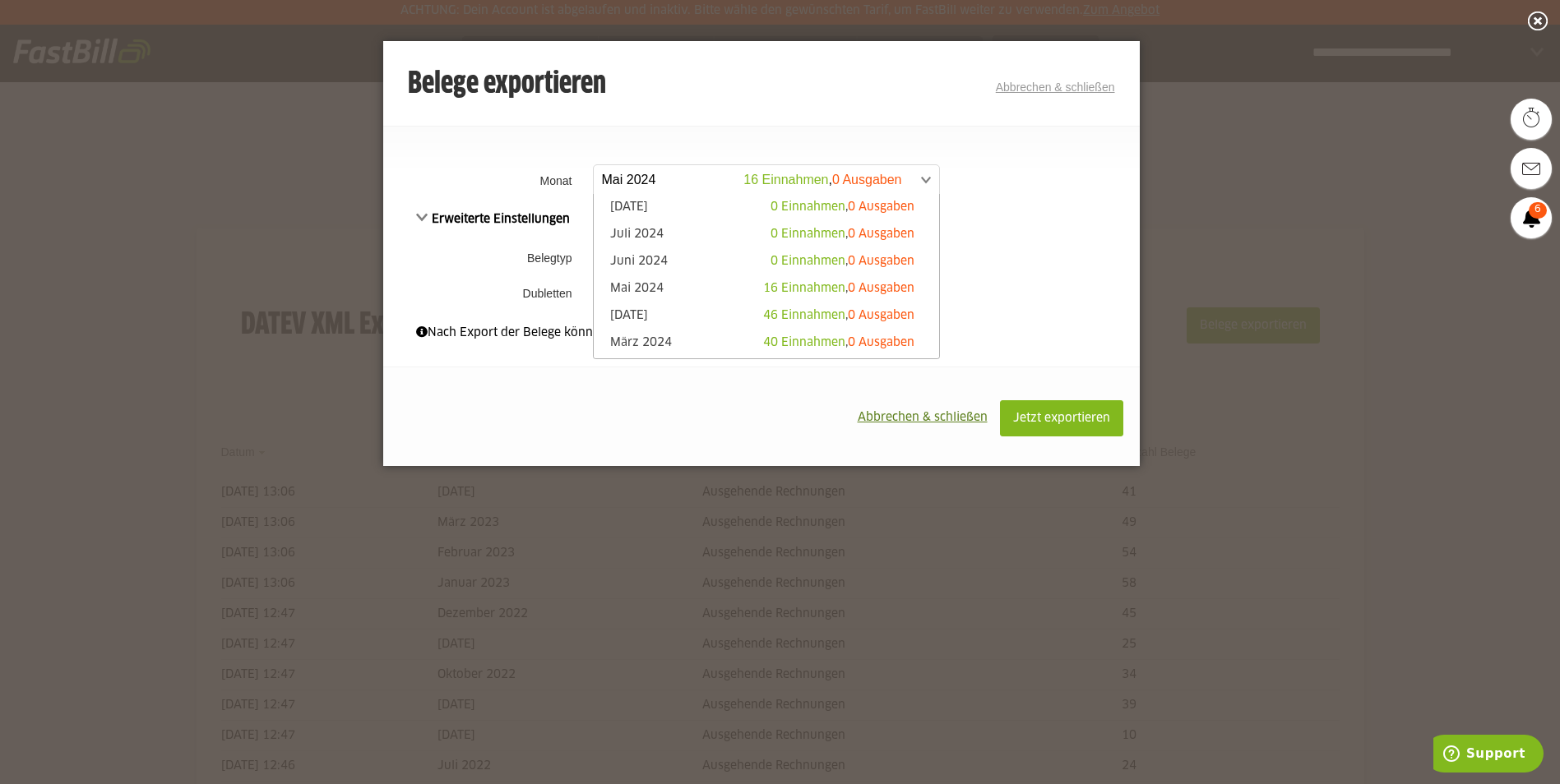
click ul "August 2025 0 Einnahmen , 0 Ausgaben Juli 2025 0 Einnahmen , 0 Ausgaben Juni 20…"
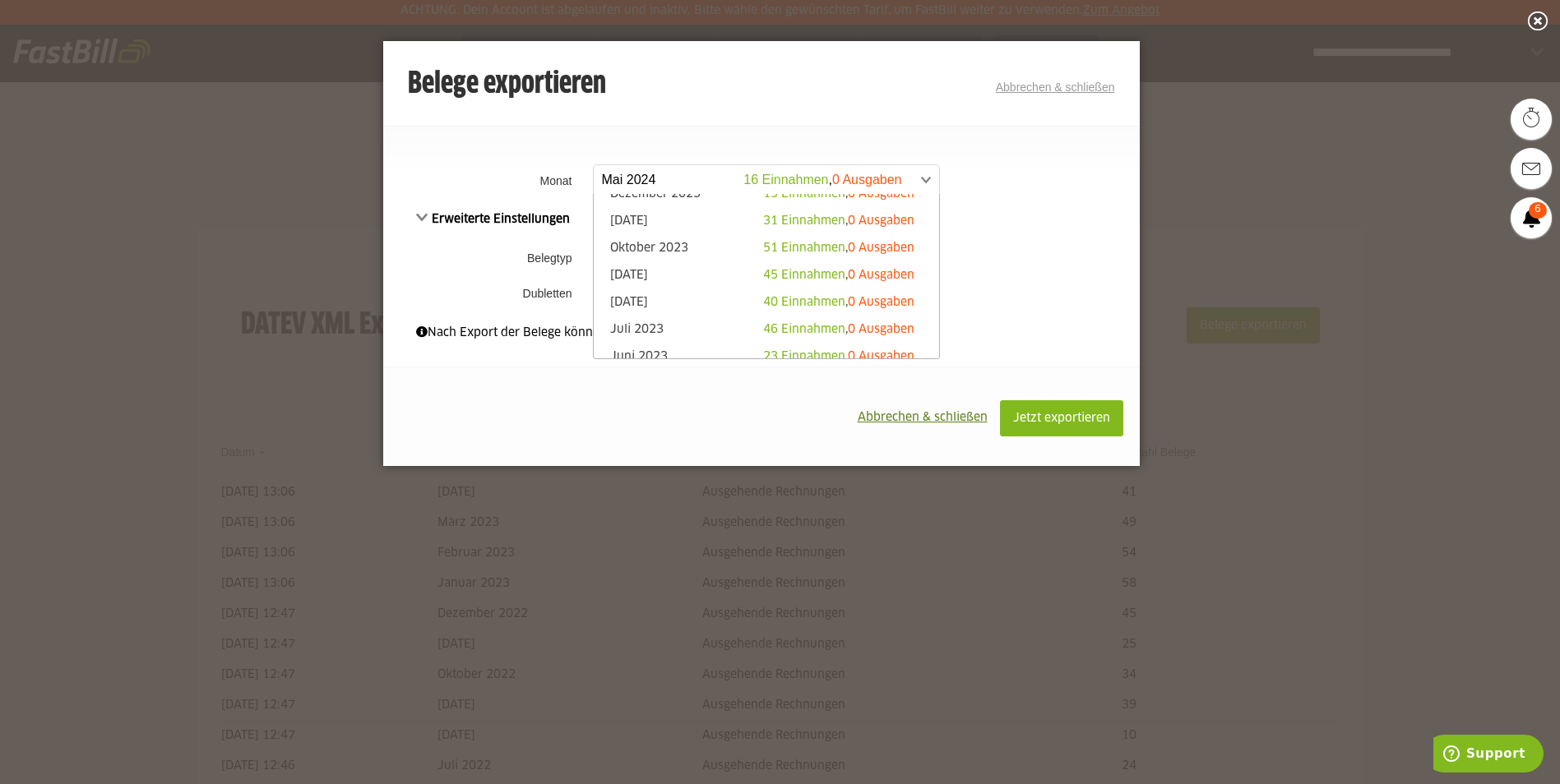
scroll to position [612, 0]
click link "Mai 2023 52 Einnahmen , 0 Ausgaben"
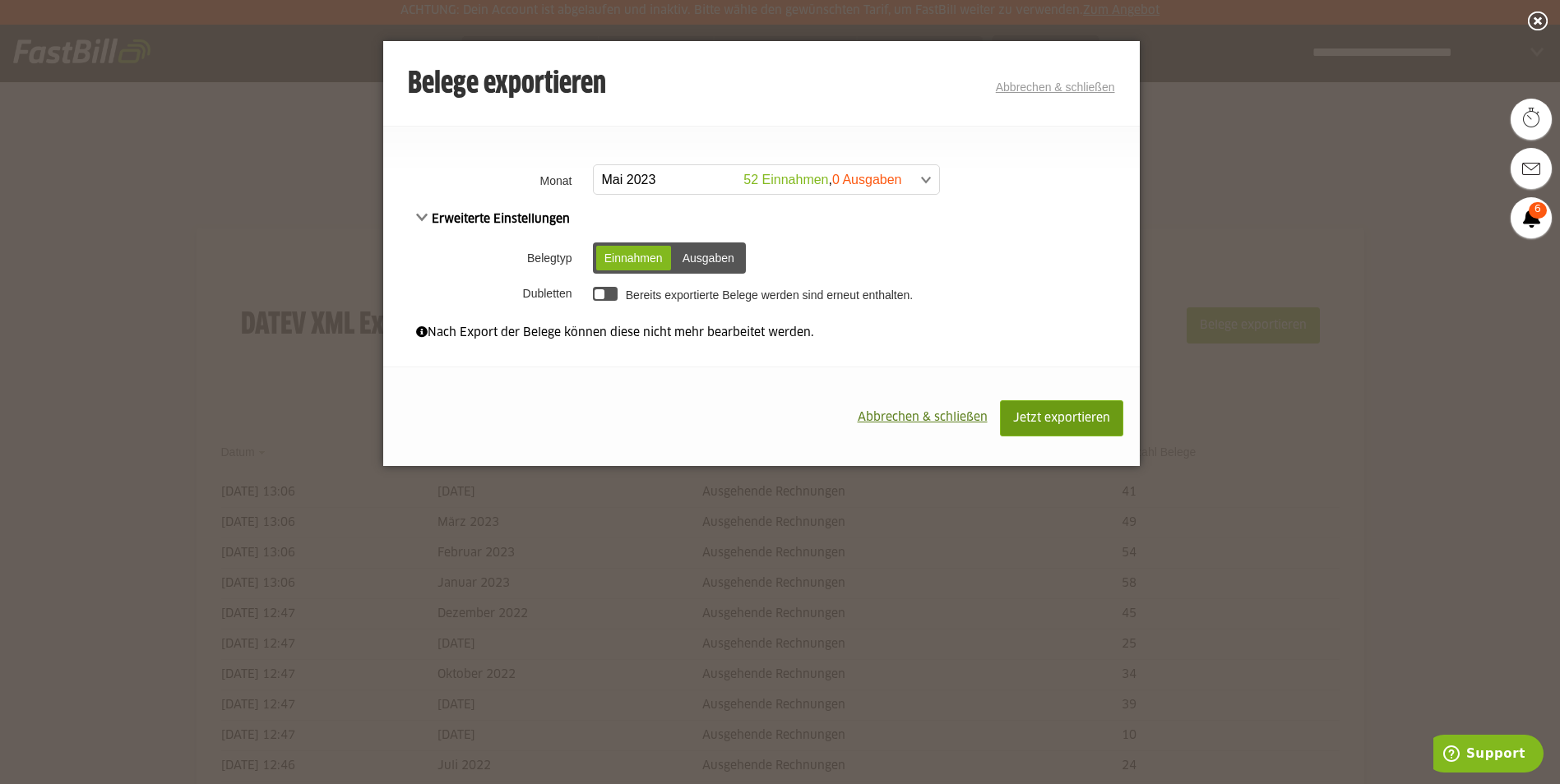
click span "Jetzt exportieren"
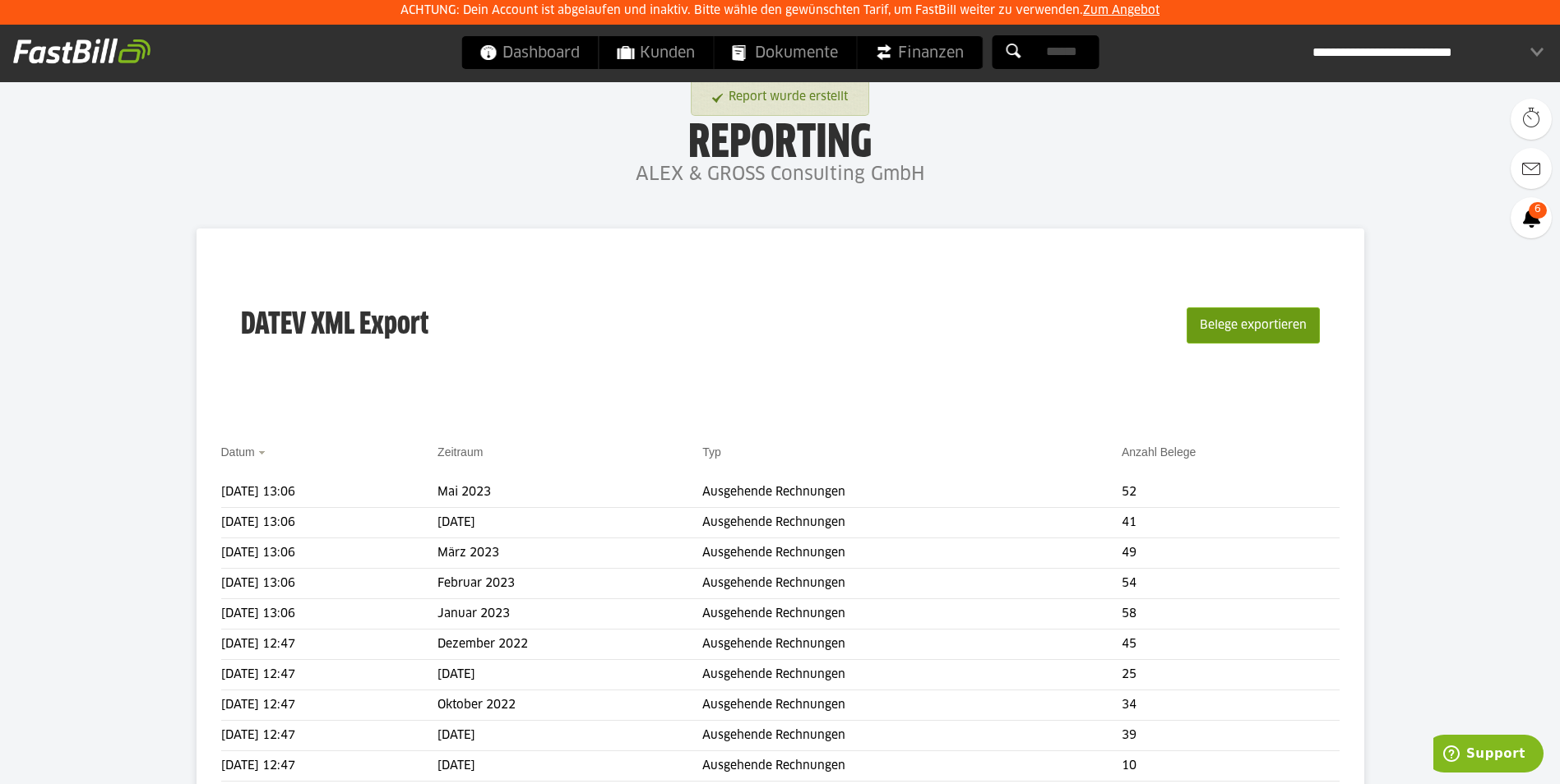
click at [1281, 329] on button "Belege exportieren" at bounding box center [1253, 326] width 133 height 37
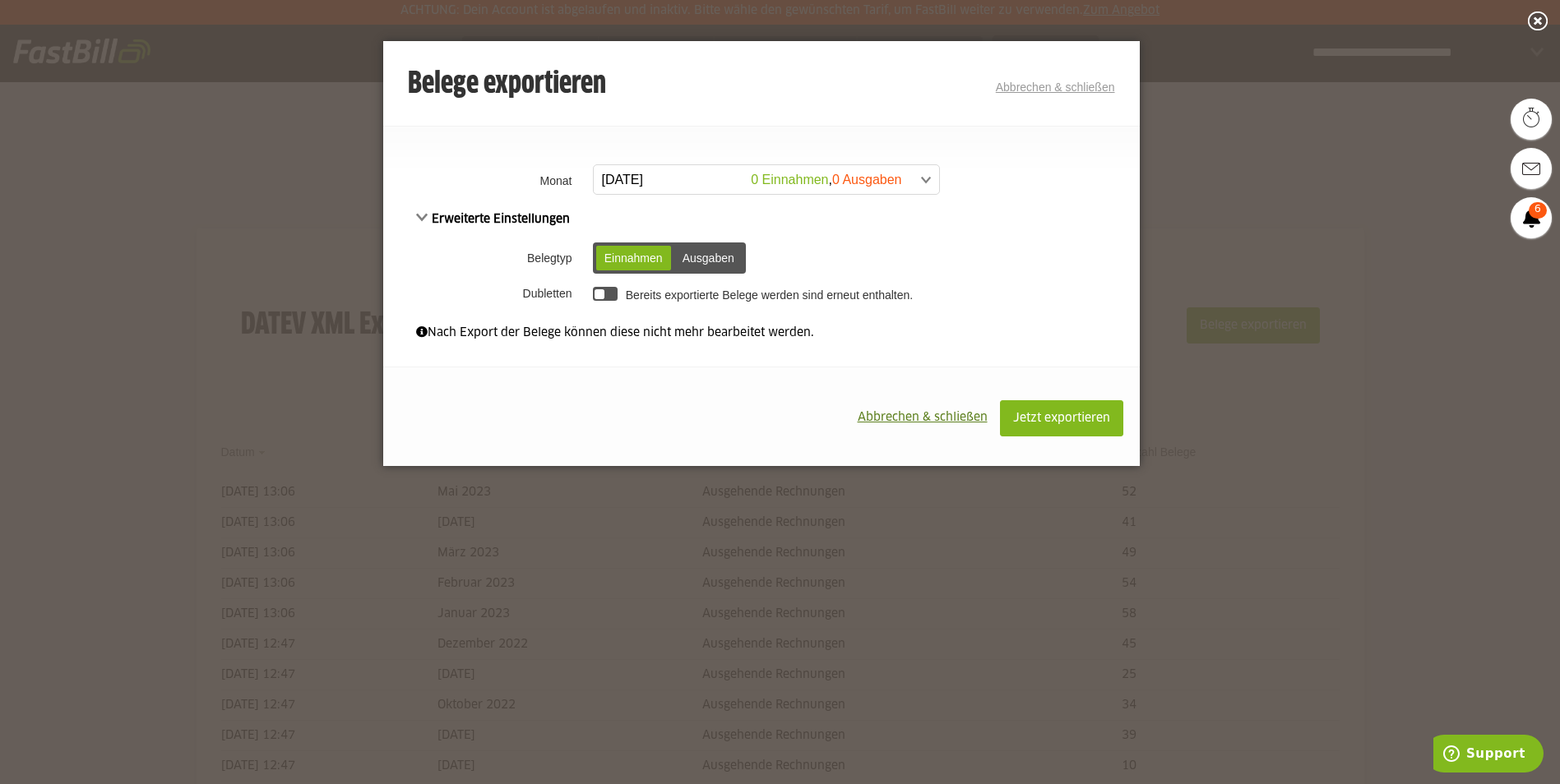
click at [701, 179] on span at bounding box center [758, 180] width 346 height 30
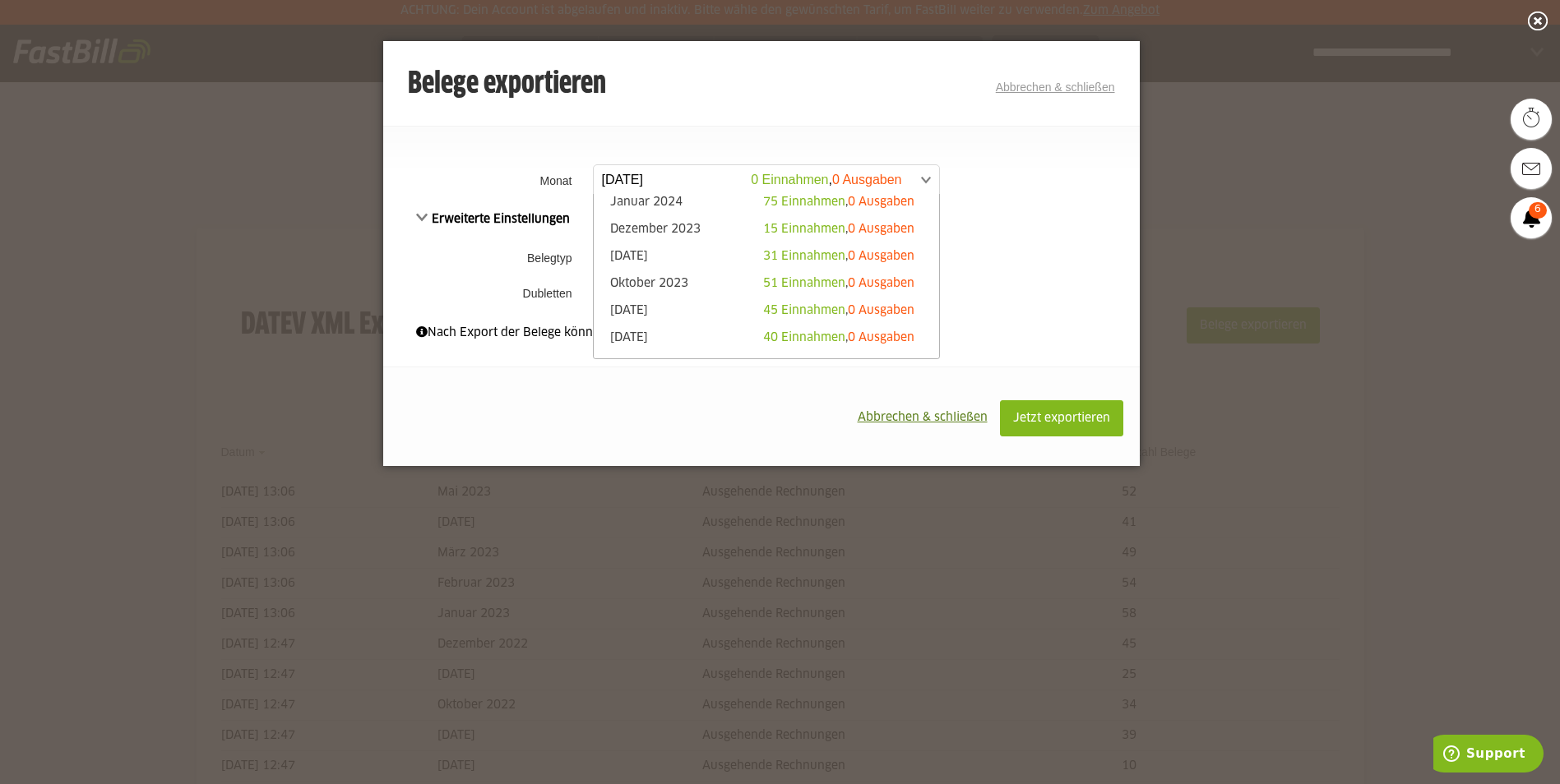
scroll to position [576, 0]
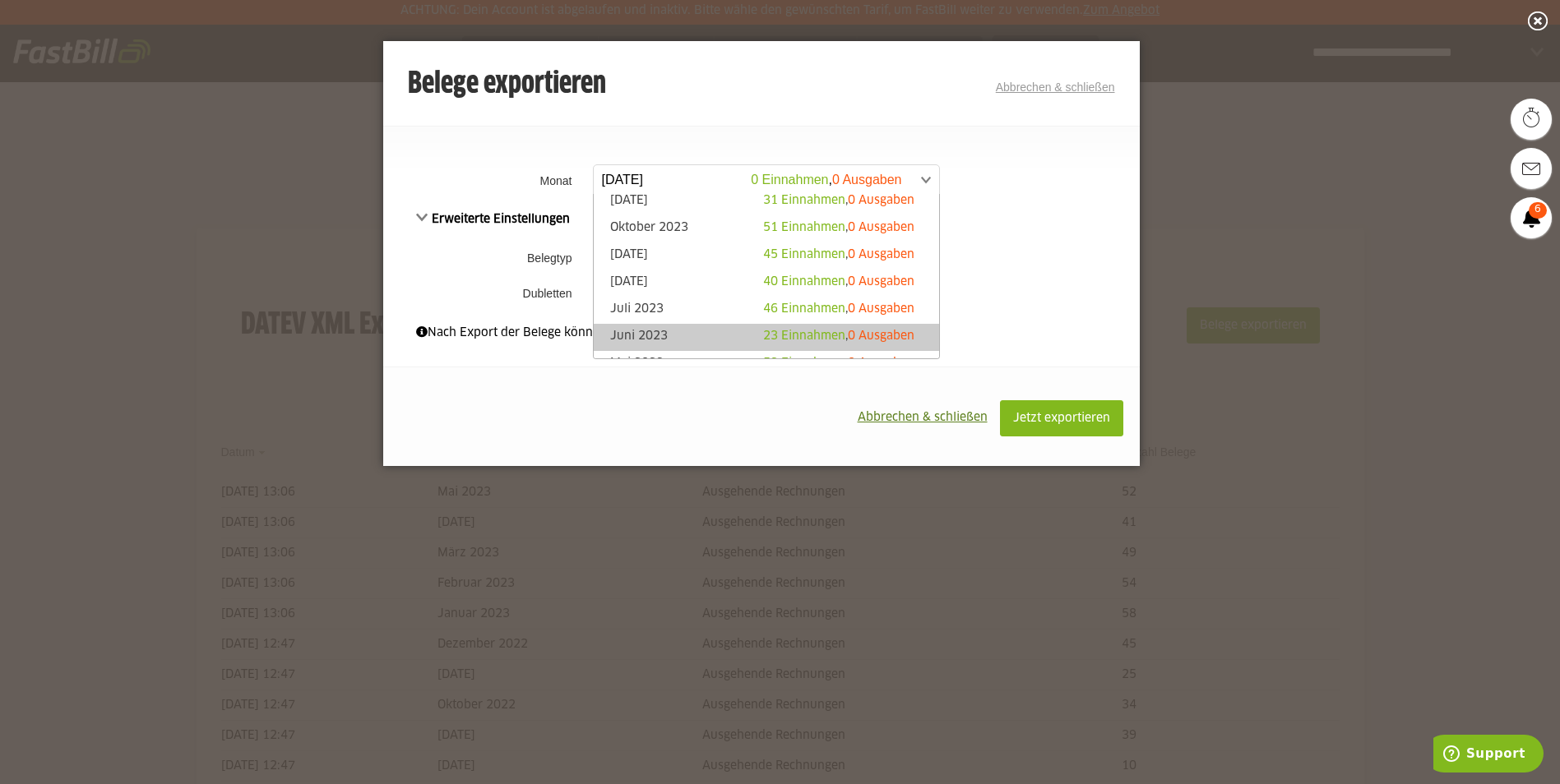
click at [622, 330] on link "Juni 2023 23 Einnahmen , 0 Ausgaben" at bounding box center [767, 337] width 329 height 19
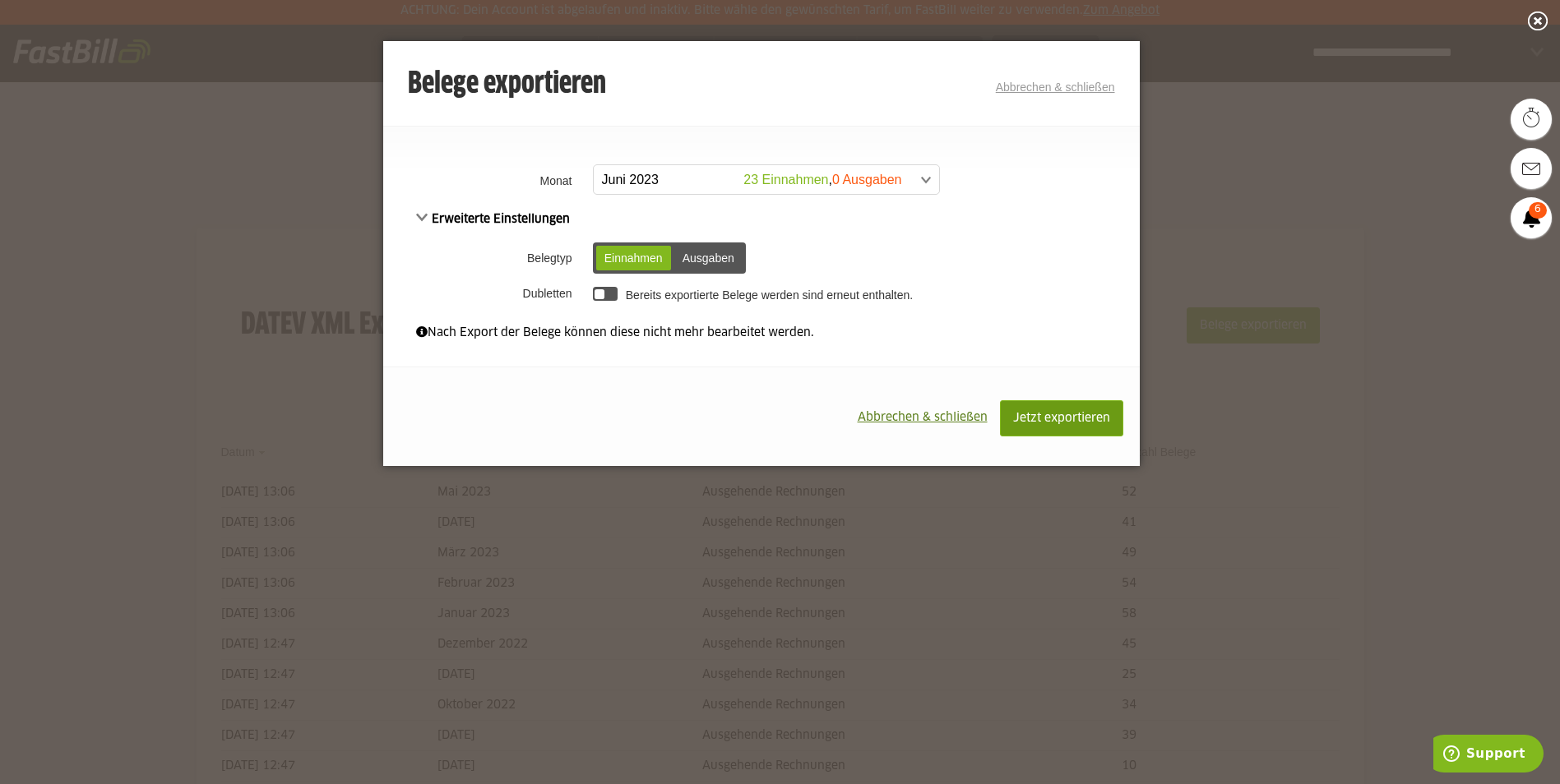
click at [1016, 410] on button "Jetzt exportieren" at bounding box center [1062, 419] width 123 height 37
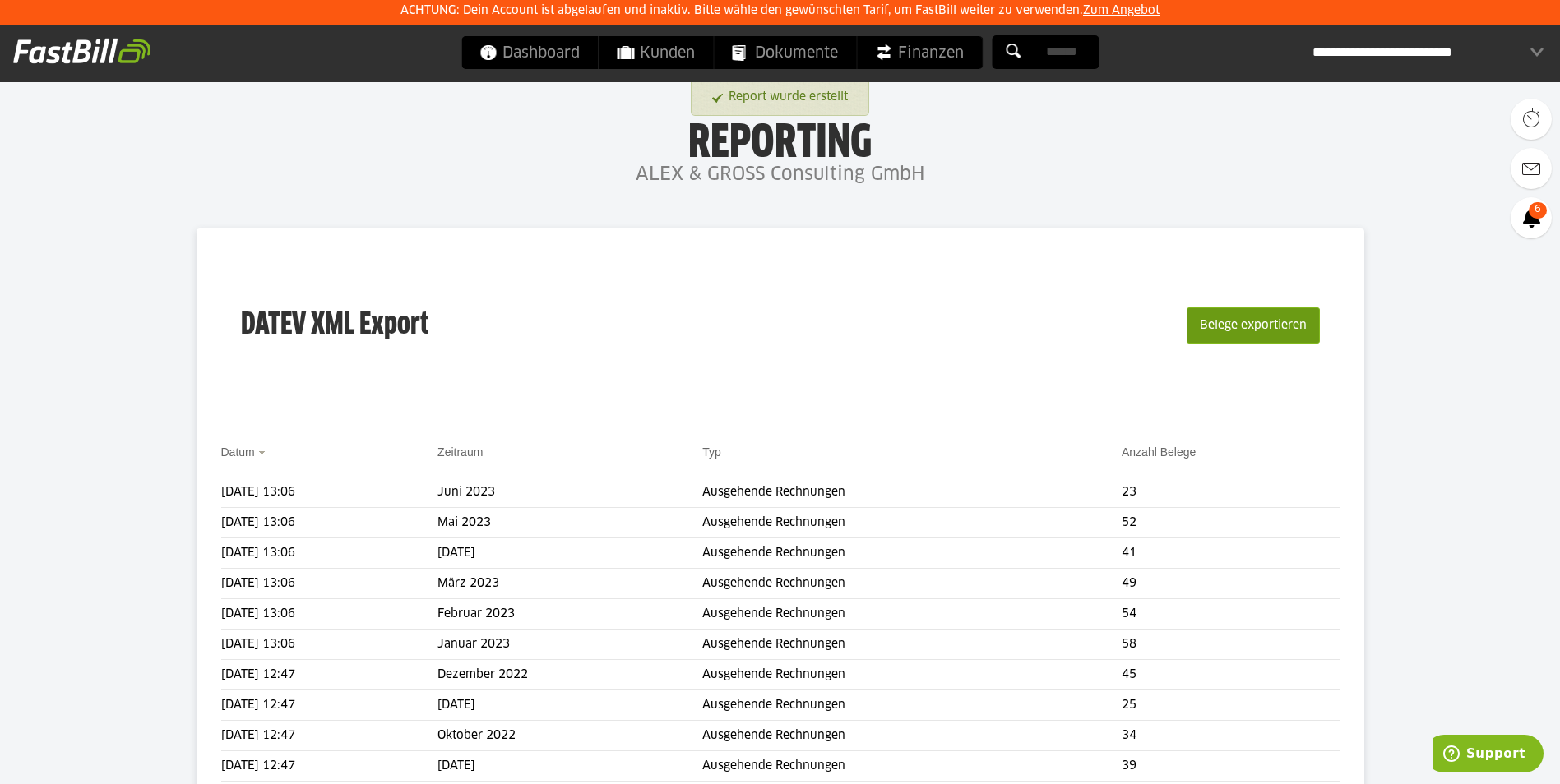
click at [1251, 329] on button "Belege exportieren" at bounding box center [1253, 326] width 133 height 37
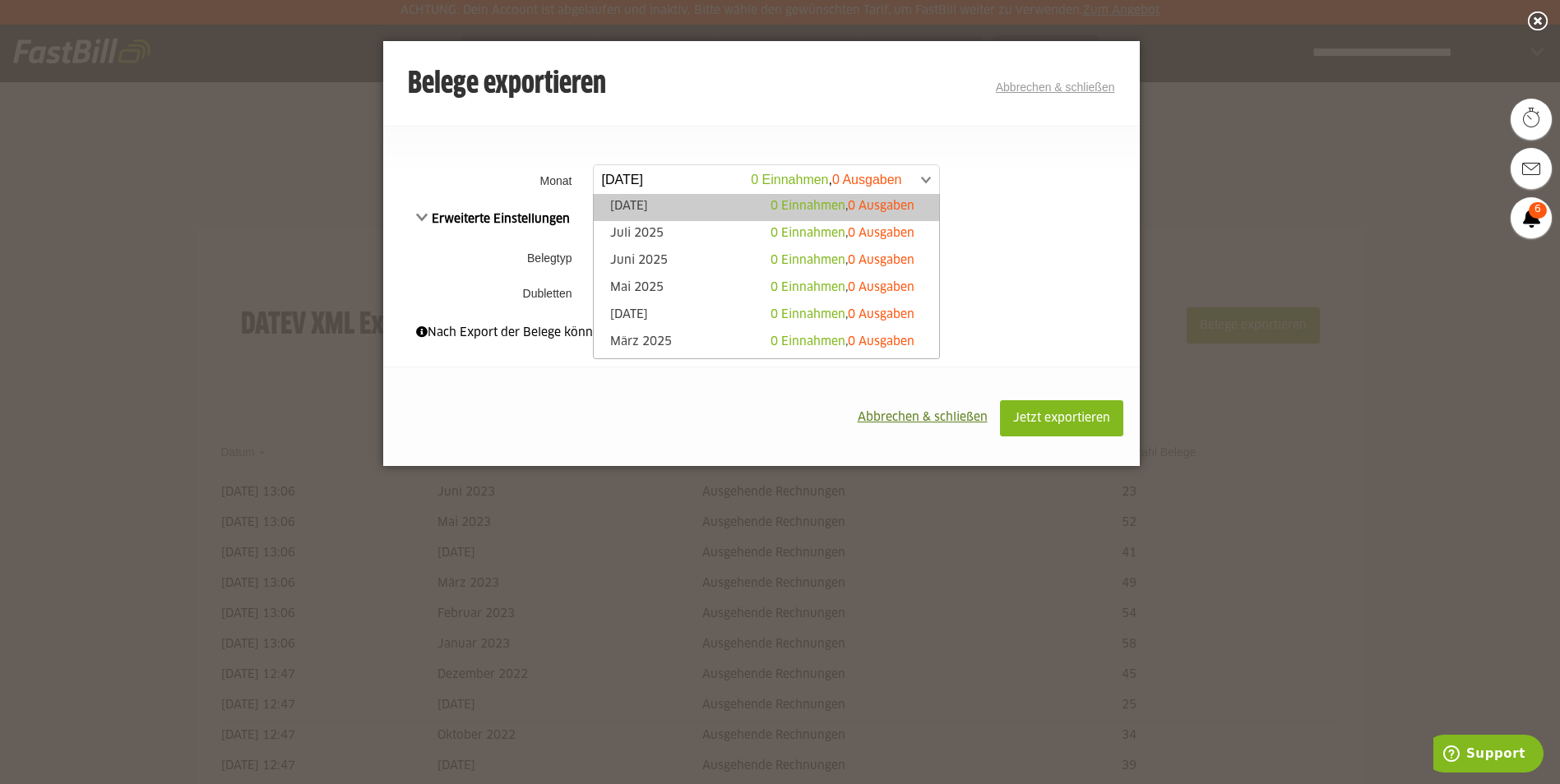
click at [714, 168] on span at bounding box center [758, 180] width 346 height 30
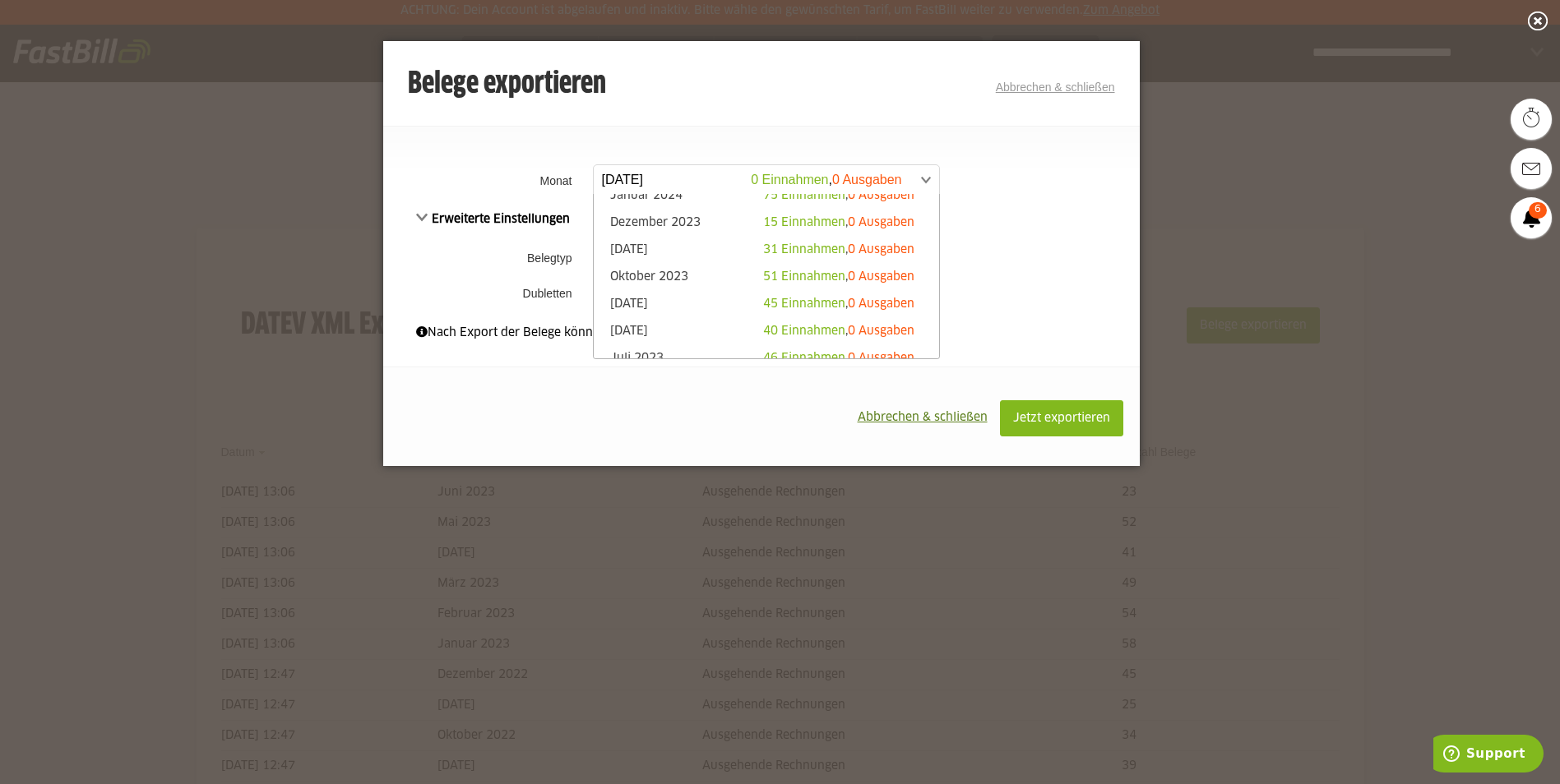
scroll to position [576, 0]
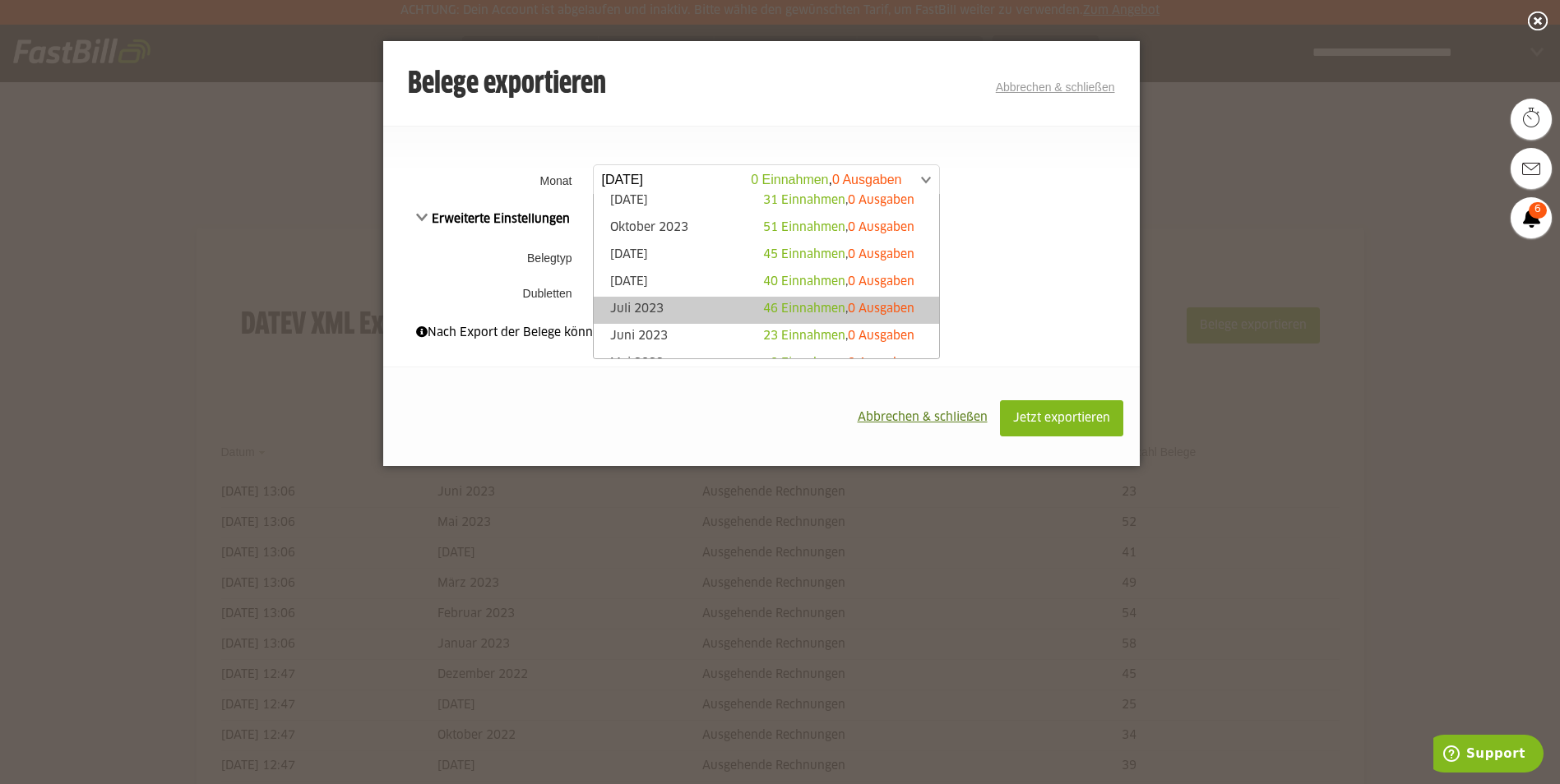
click at [701, 306] on link "Juli 2023 46 Einnahmen , 0 Ausgaben" at bounding box center [767, 310] width 329 height 19
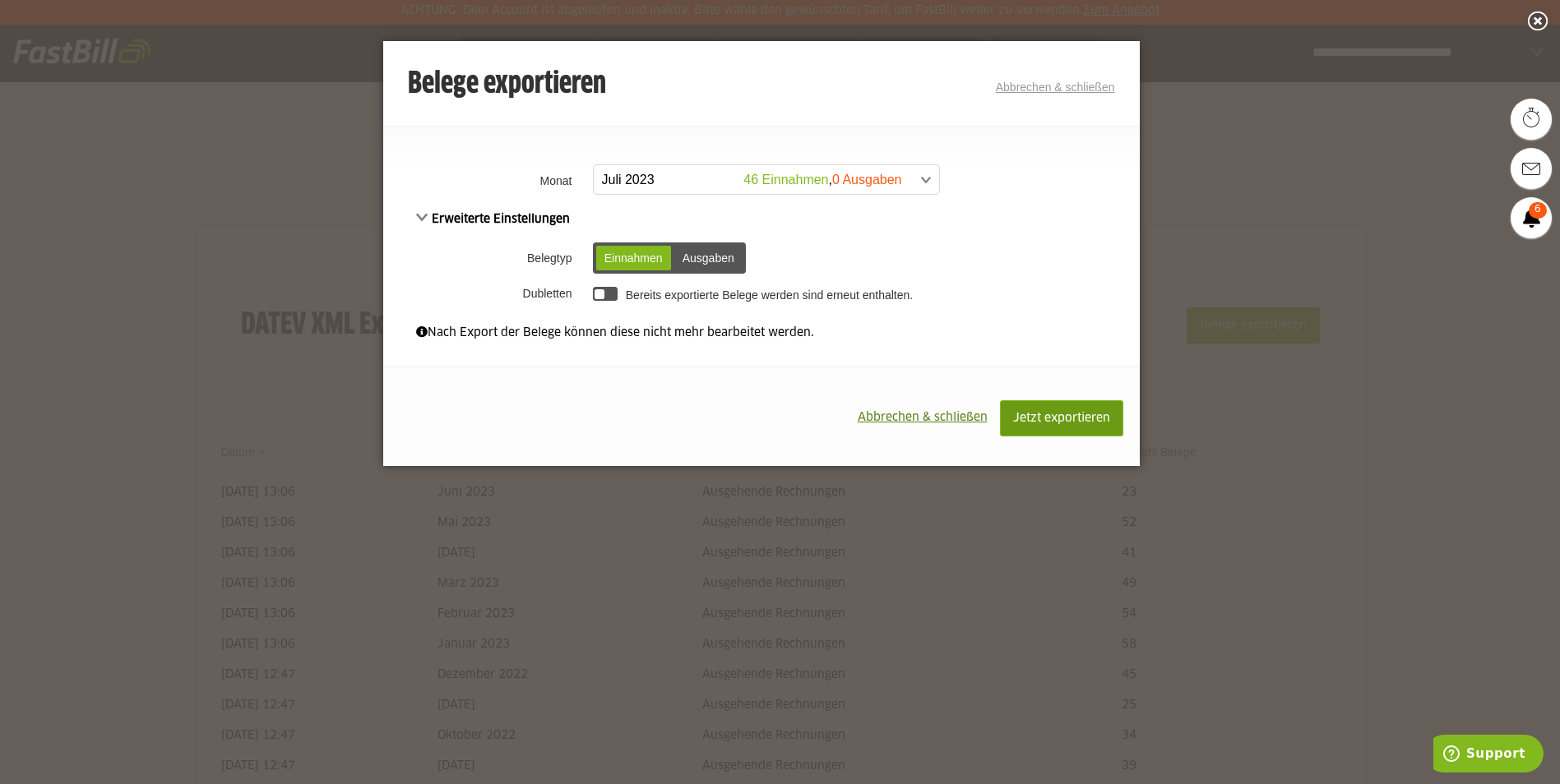
click at [1076, 422] on span "Jetzt exportieren" at bounding box center [1062, 419] width 97 height 12
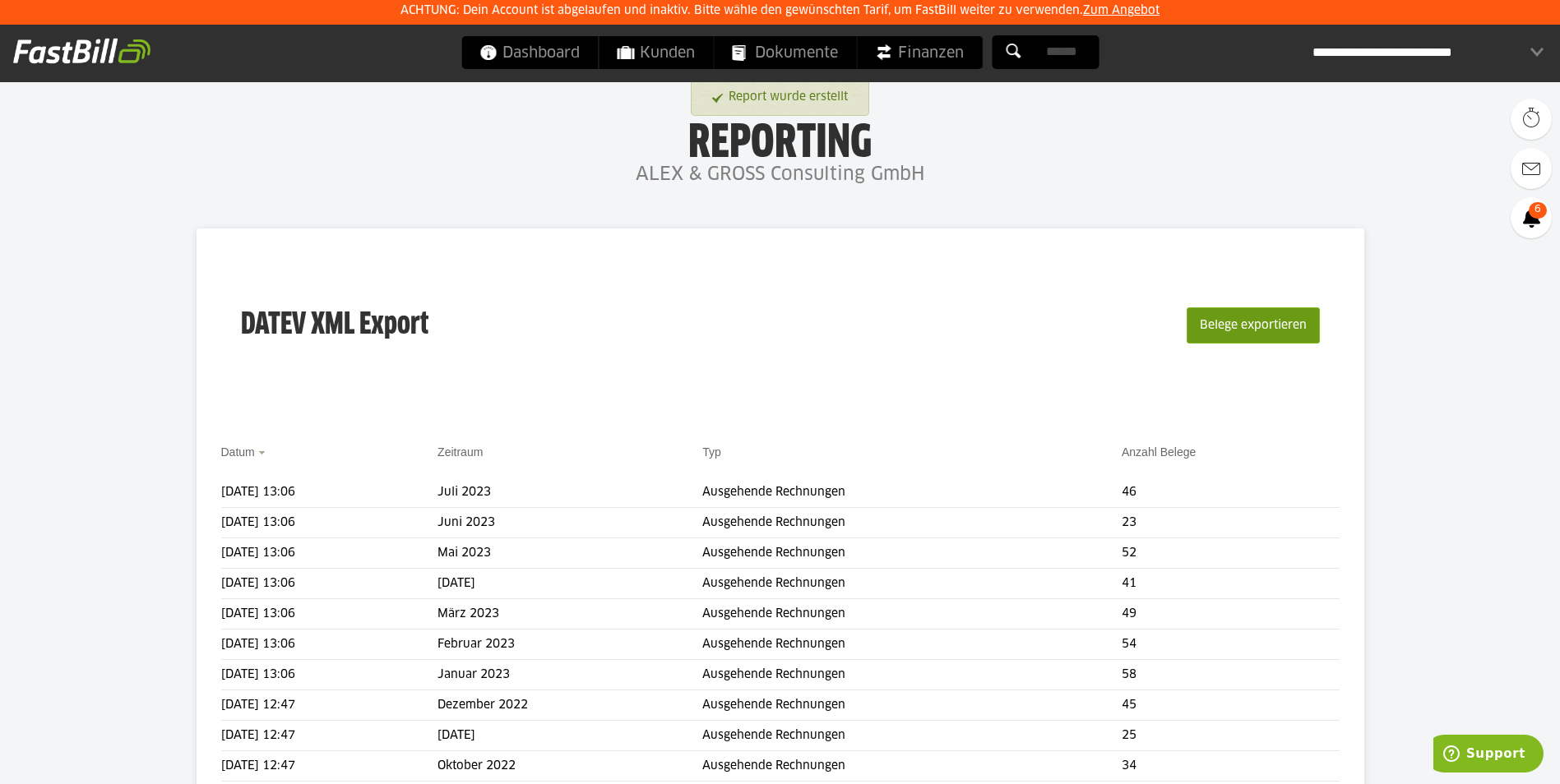
click at [1251, 326] on button "Belege exportieren" at bounding box center [1253, 326] width 133 height 37
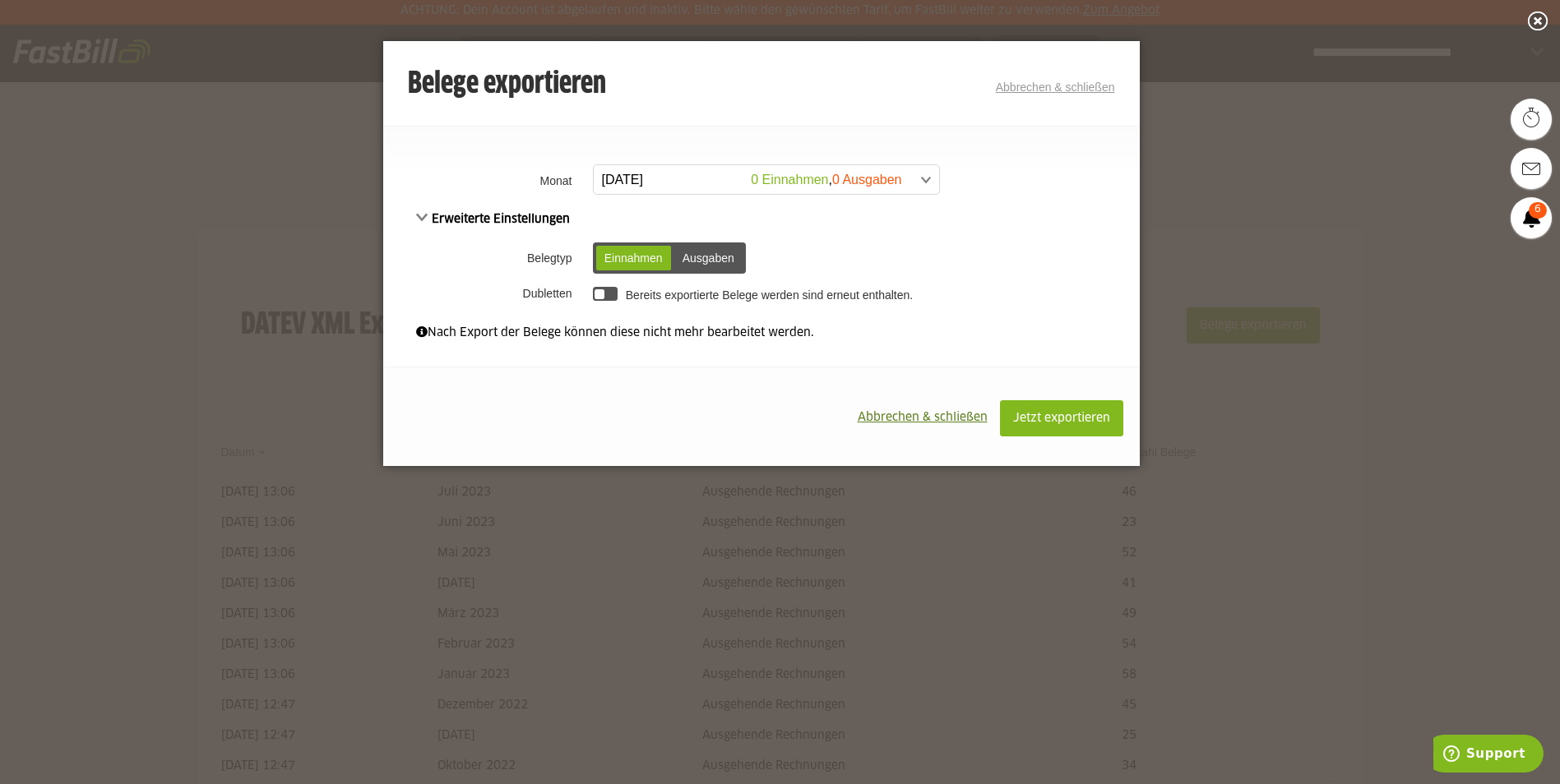
click at [719, 179] on span at bounding box center [758, 180] width 346 height 30
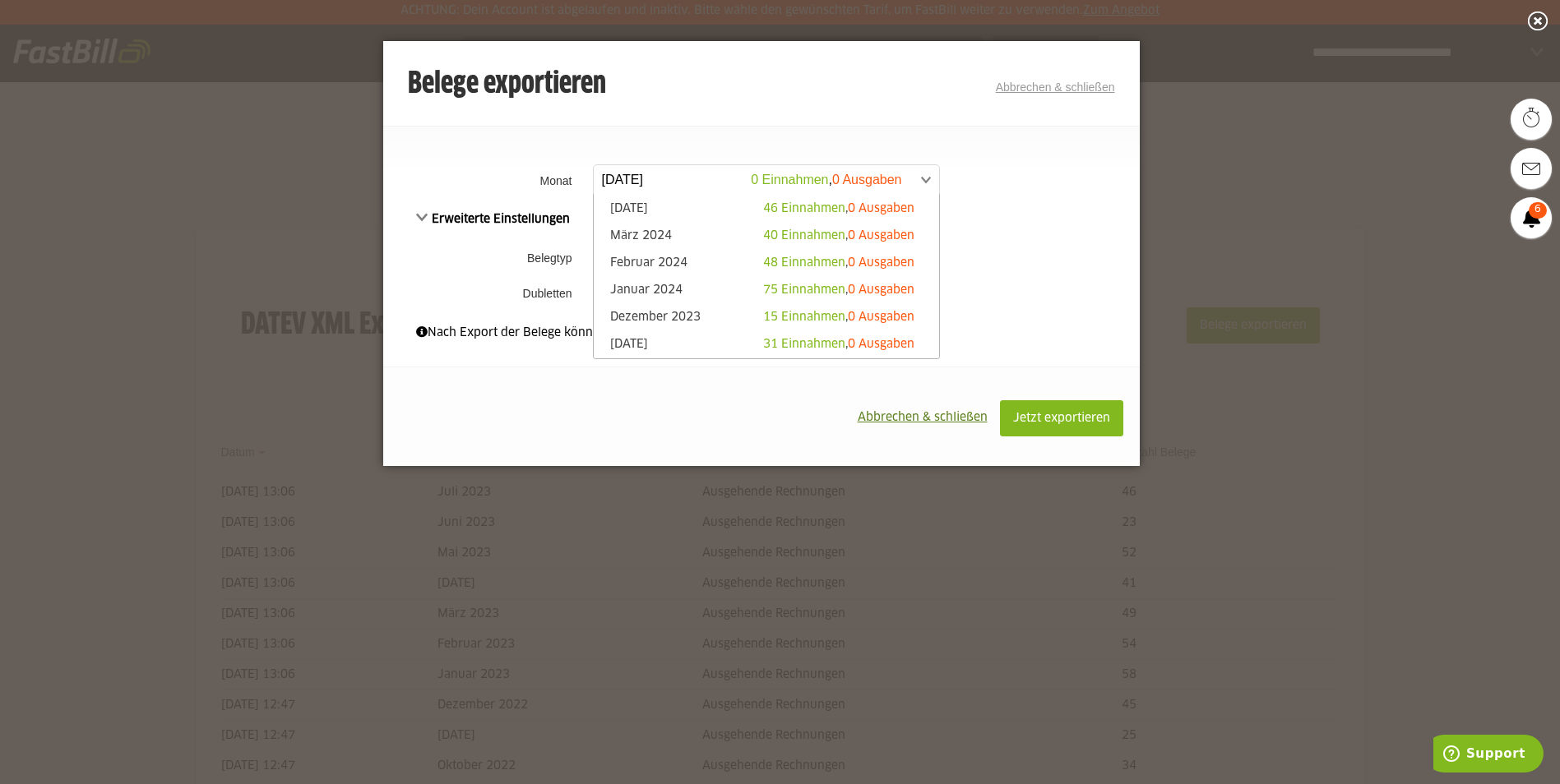
scroll to position [576, 0]
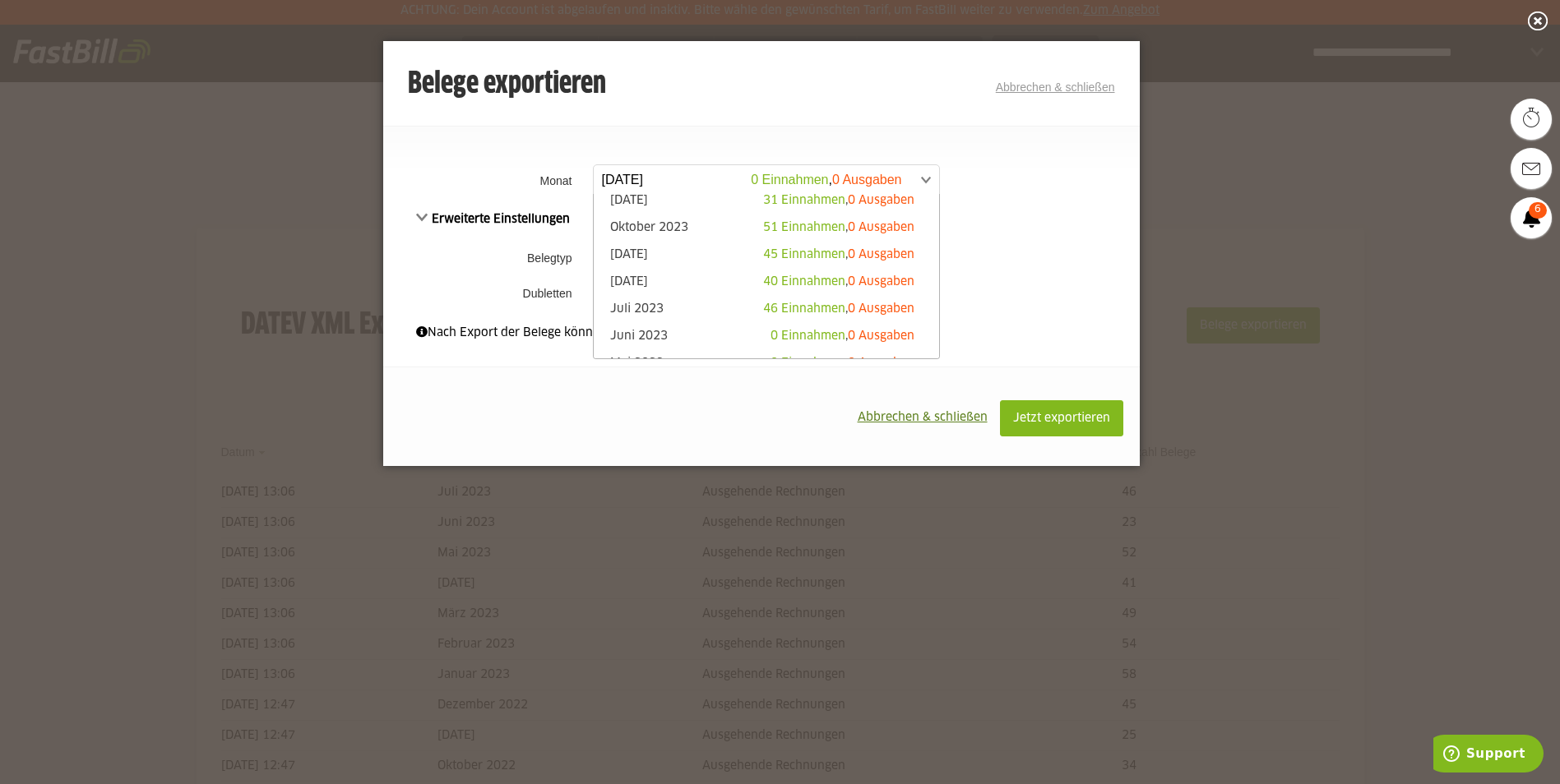
click at [636, 273] on li "[DATE] 40 Einnahmen , 0 Ausgaben" at bounding box center [767, 283] width 346 height 27
click at [641, 280] on link "[DATE] 40 Einnahmen , 0 Ausgaben" at bounding box center [767, 283] width 329 height 19
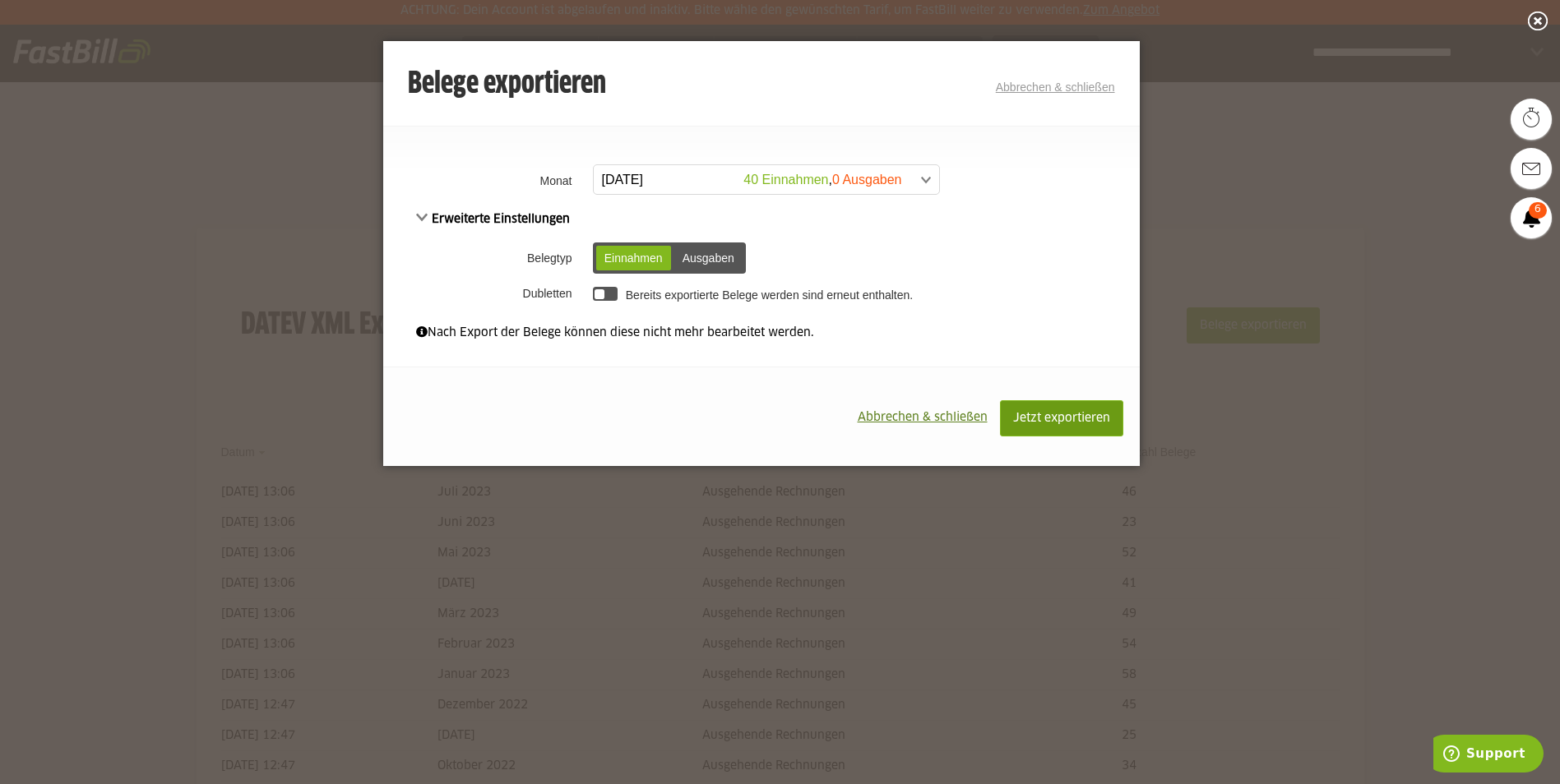
click at [1058, 416] on span "Jetzt exportieren" at bounding box center [1062, 419] width 97 height 12
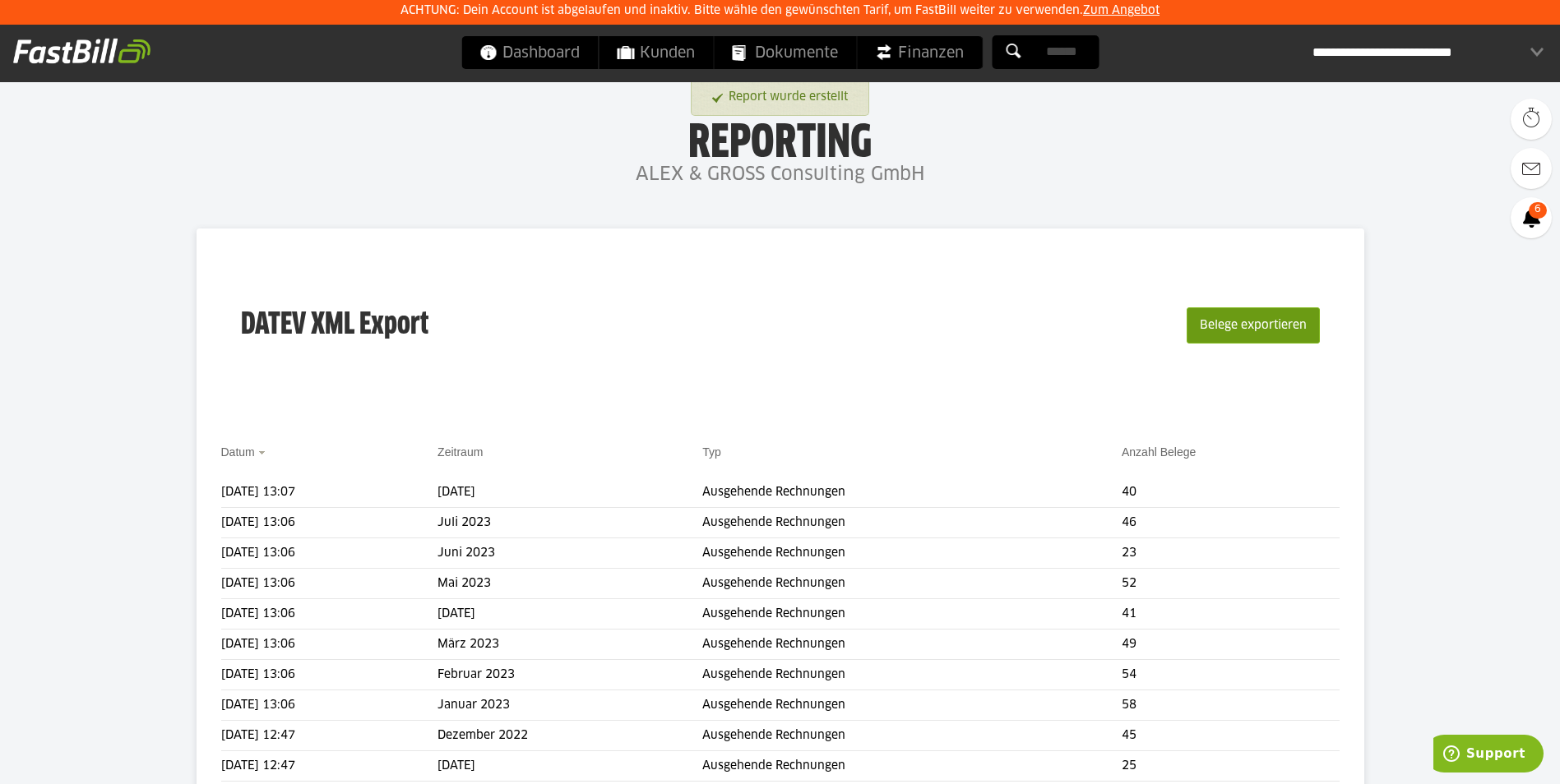
click at [1280, 319] on button "Belege exportieren" at bounding box center [1253, 326] width 133 height 37
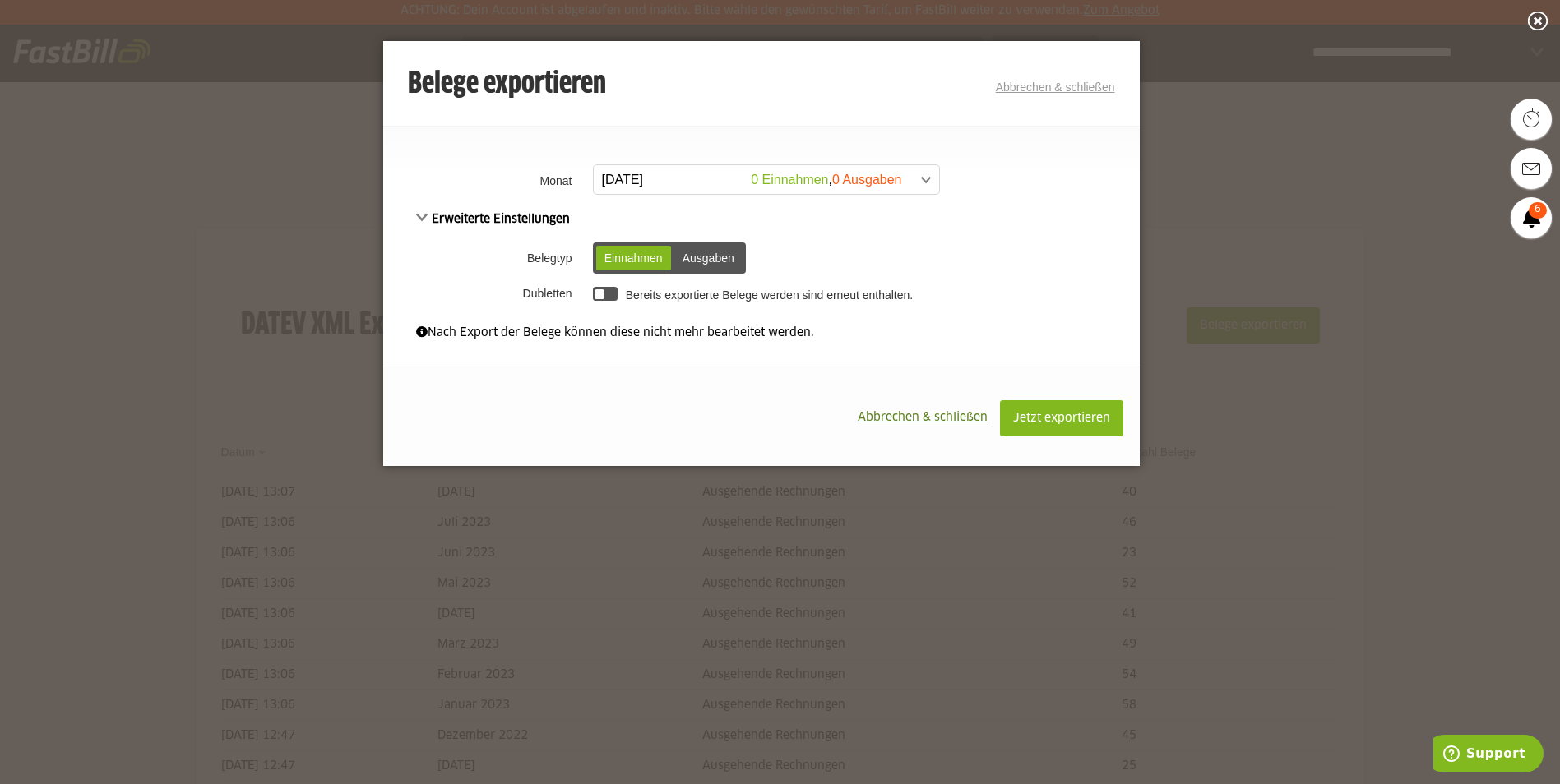
click at [722, 173] on span at bounding box center [758, 180] width 346 height 30
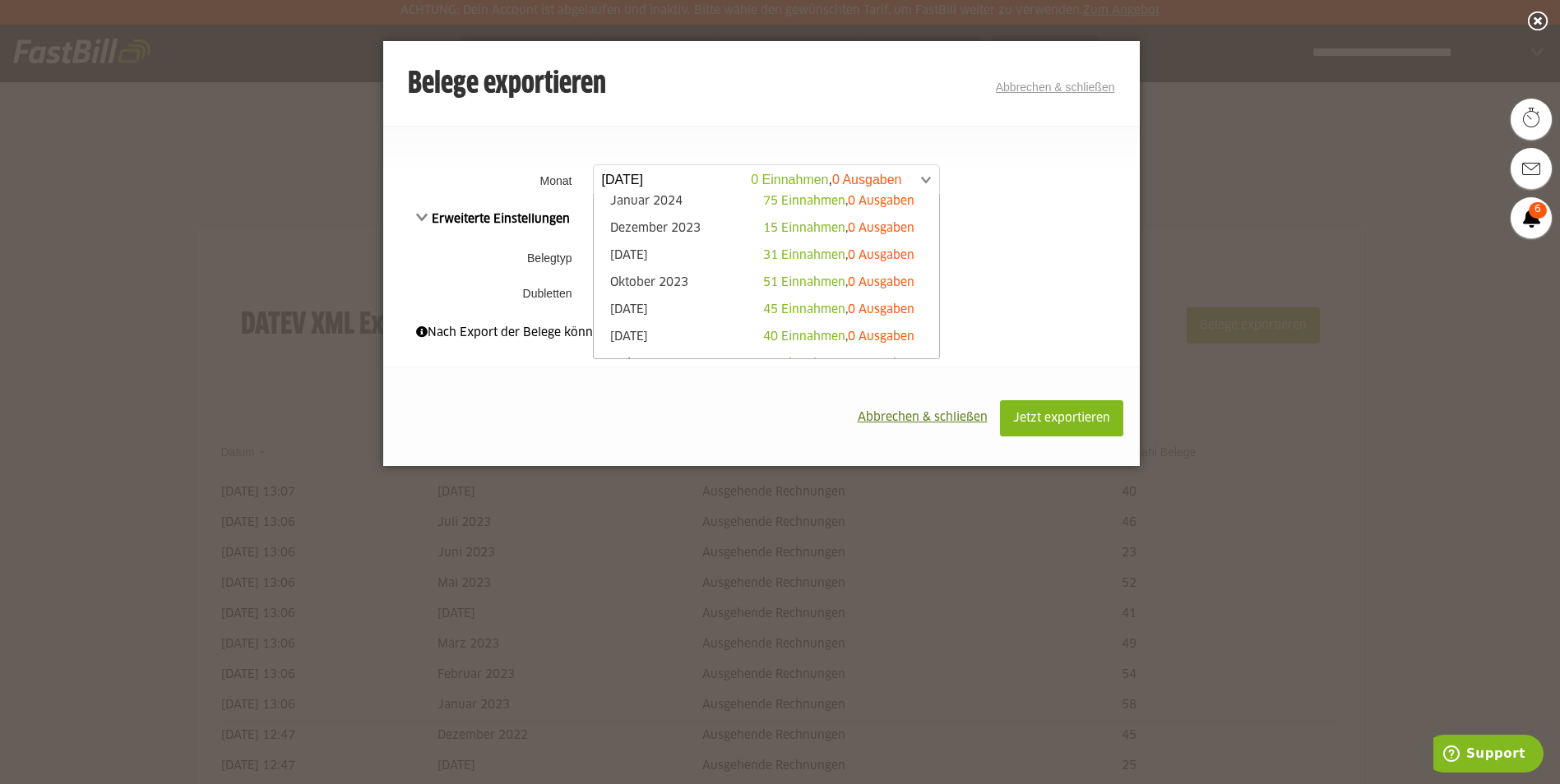
scroll to position [576, 0]
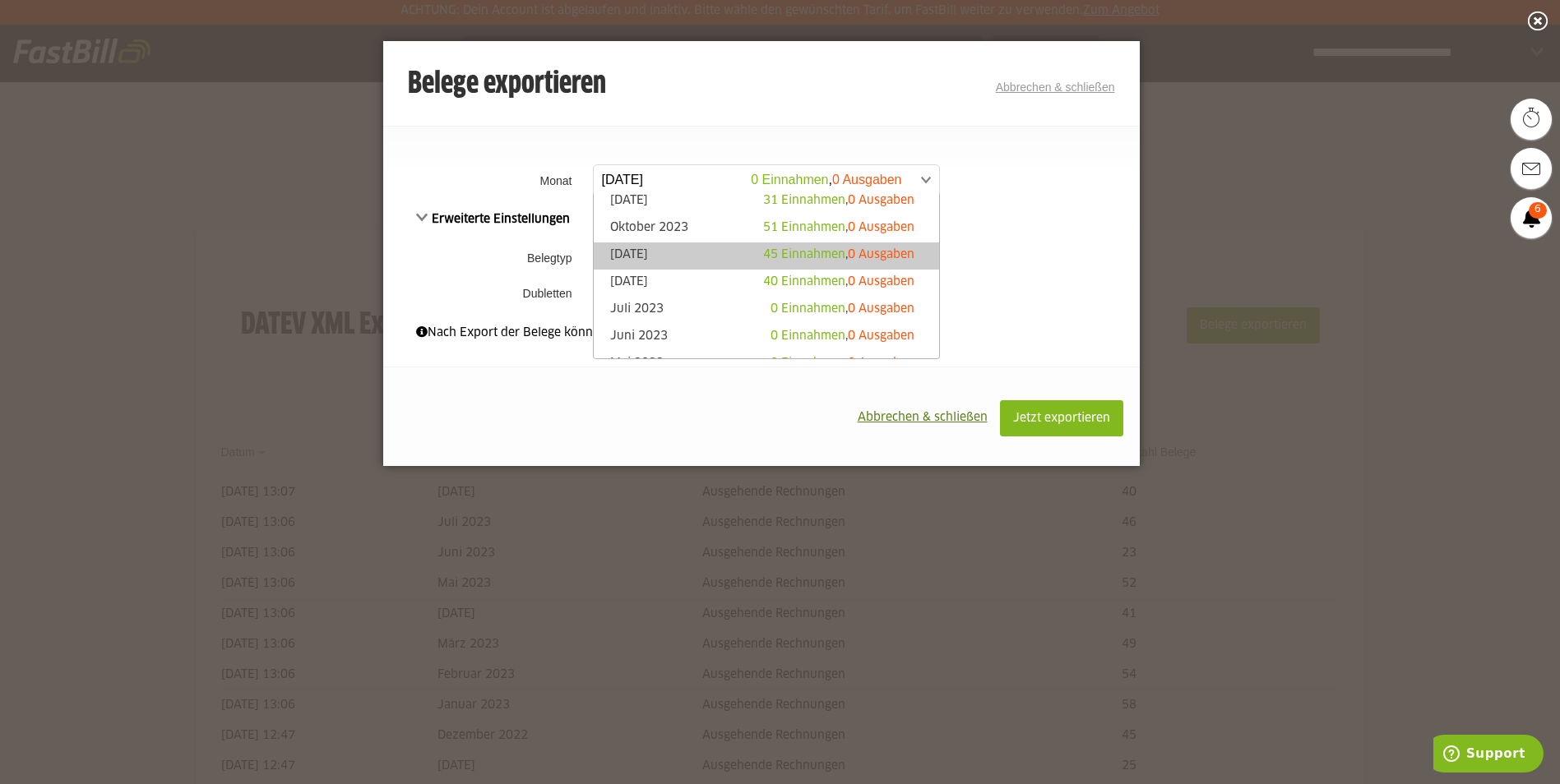
click at [615, 255] on link "[DATE] 45 Einnahmen , 0 Ausgaben" at bounding box center [767, 256] width 329 height 19
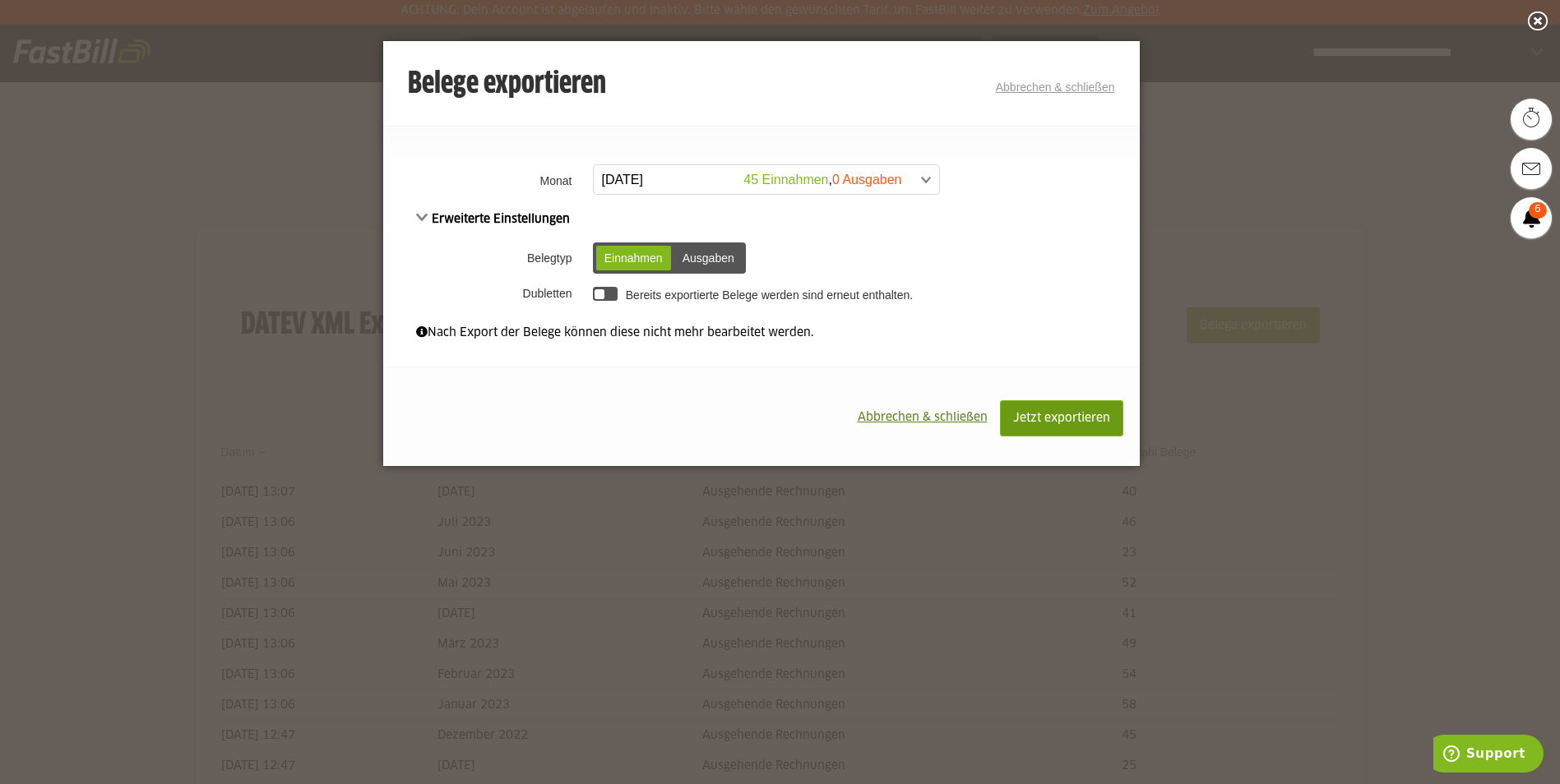
click at [1042, 419] on span "Jetzt exportieren" at bounding box center [1062, 419] width 97 height 12
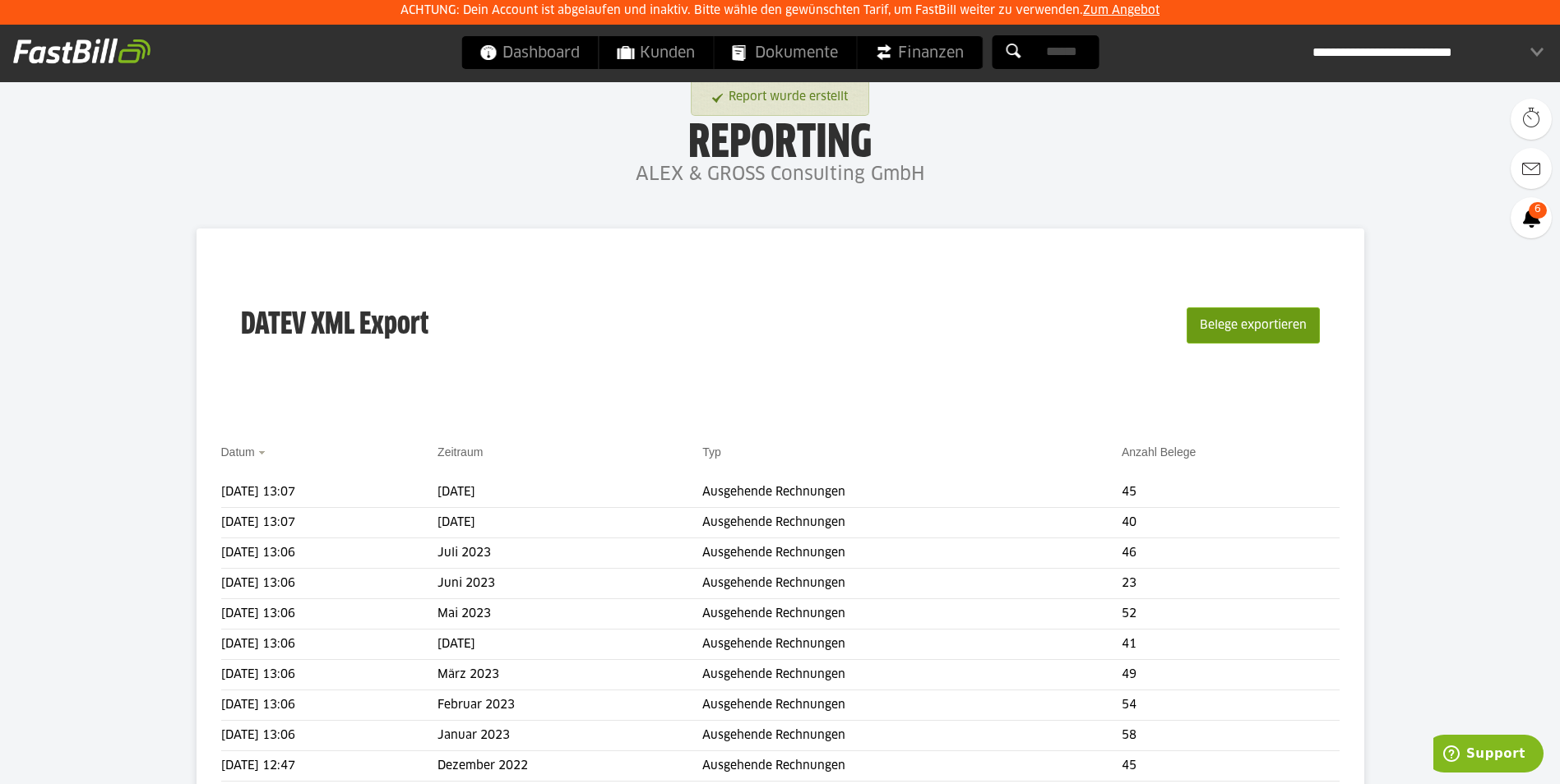
click at [1228, 326] on button "Belege exportieren" at bounding box center [1253, 326] width 133 height 37
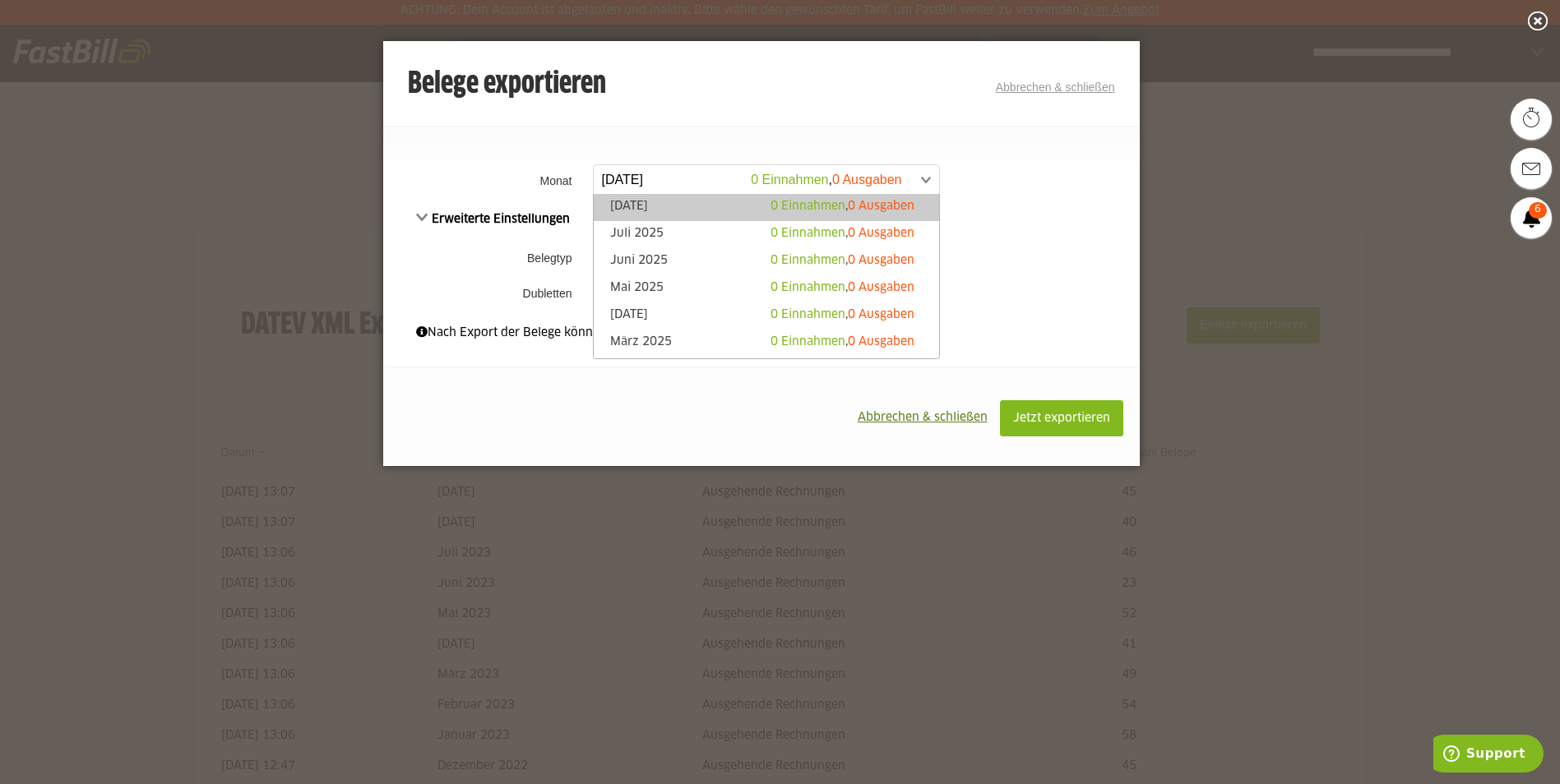
click at [683, 182] on span at bounding box center [758, 180] width 346 height 30
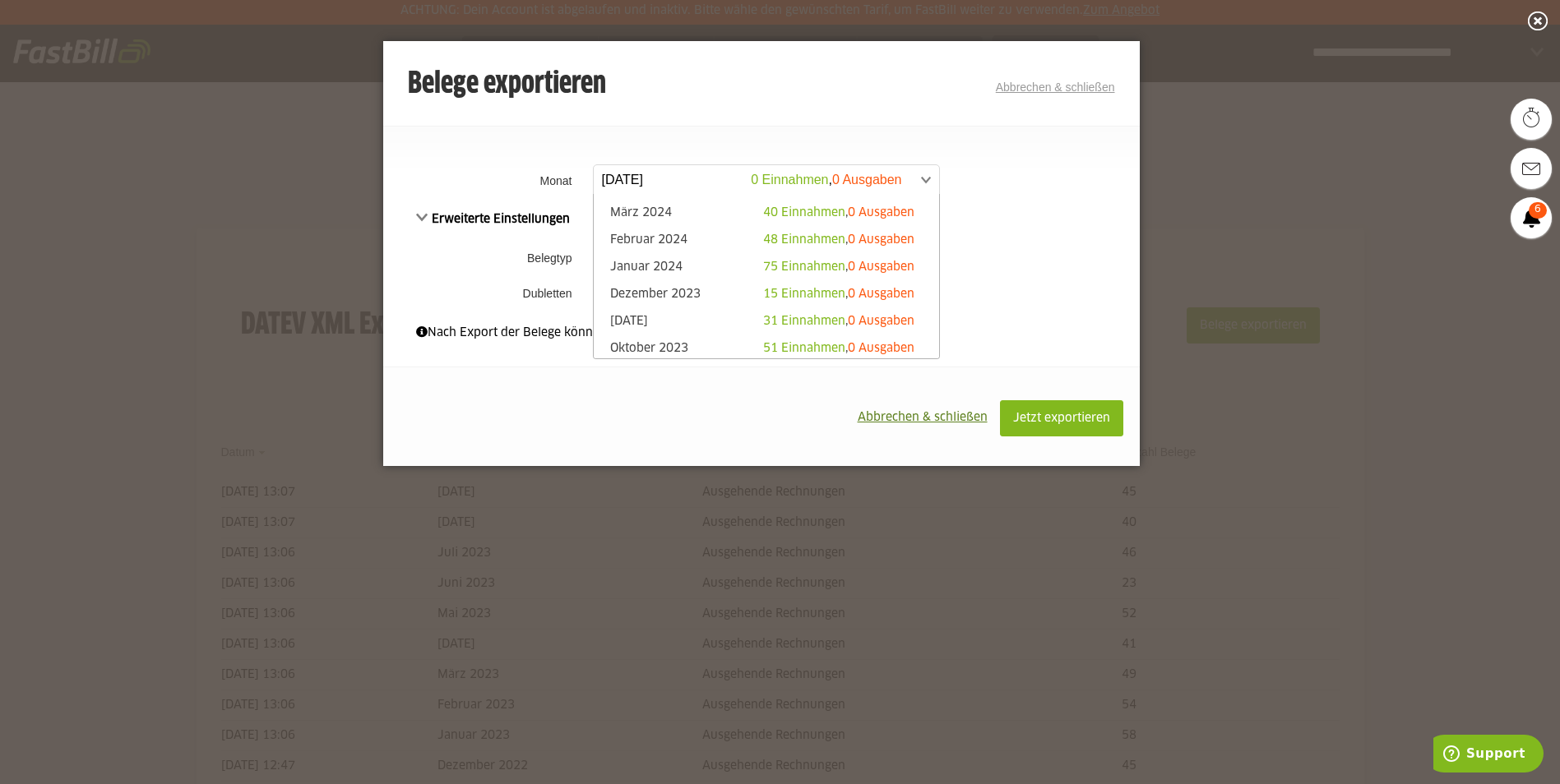
scroll to position [576, 0]
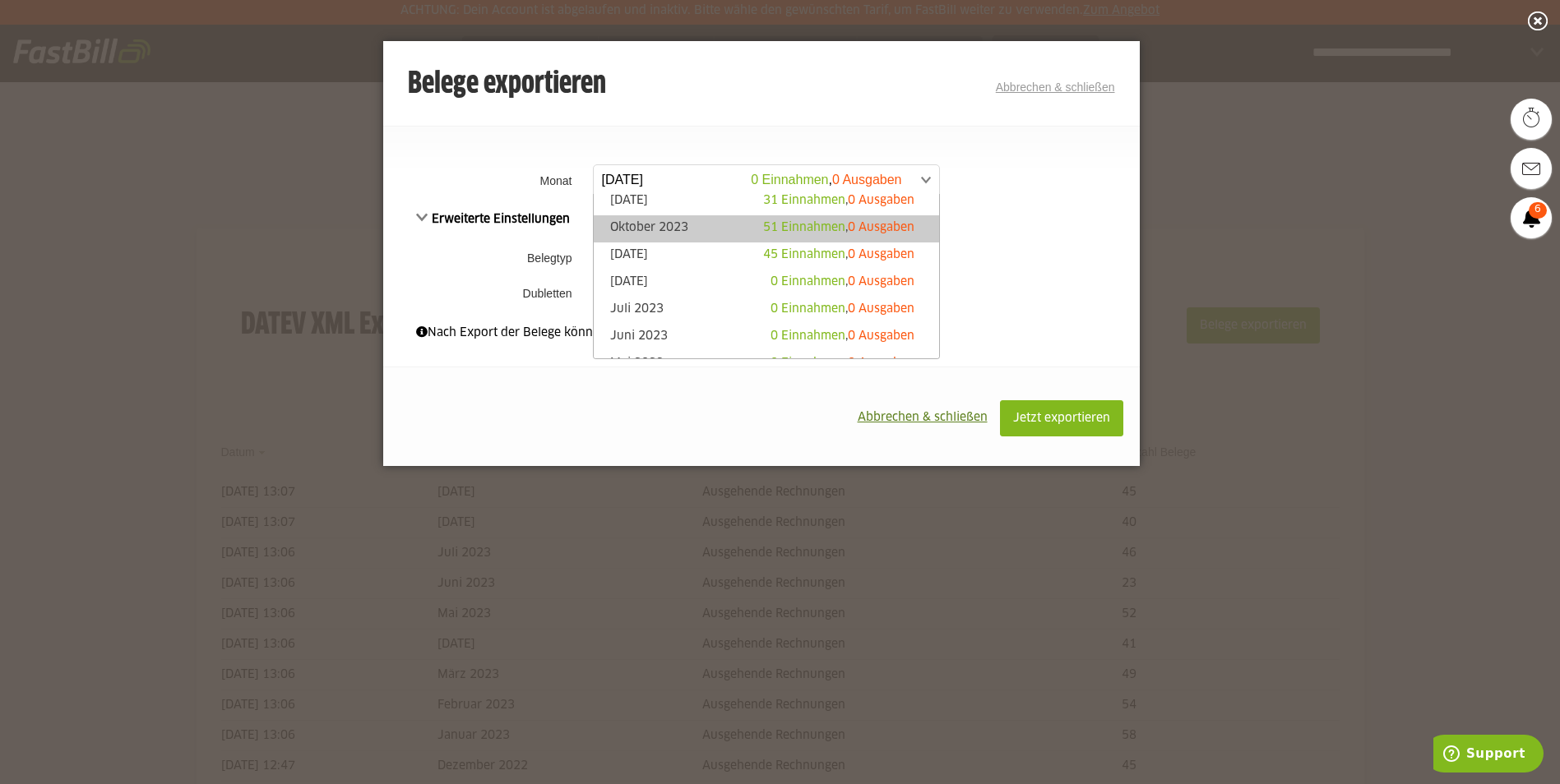
click at [690, 223] on link "Oktober 2023 51 Einnahmen , 0 Ausgaben" at bounding box center [767, 228] width 329 height 19
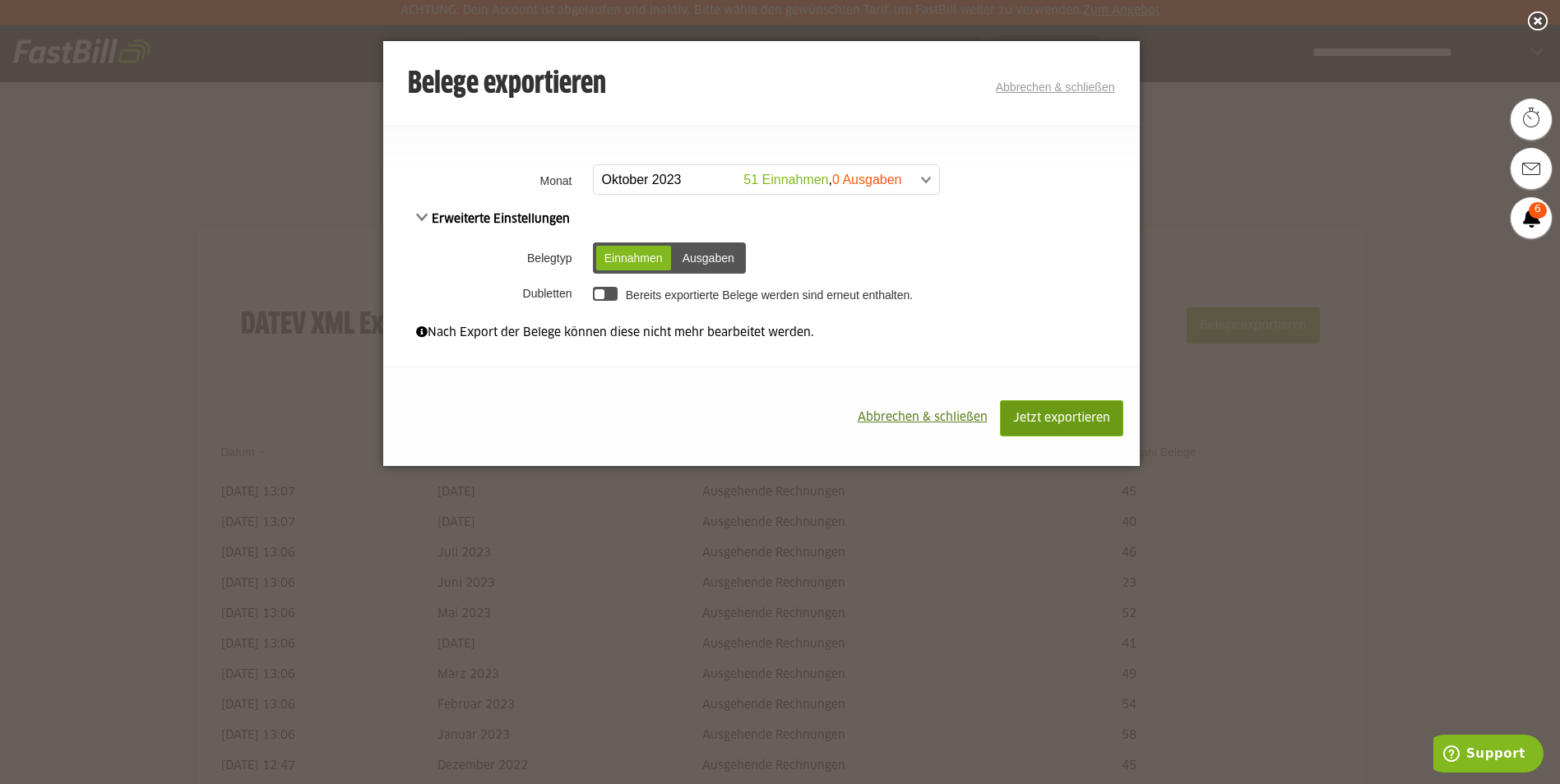
click at [1036, 417] on span "Jetzt exportieren" at bounding box center [1062, 419] width 97 height 12
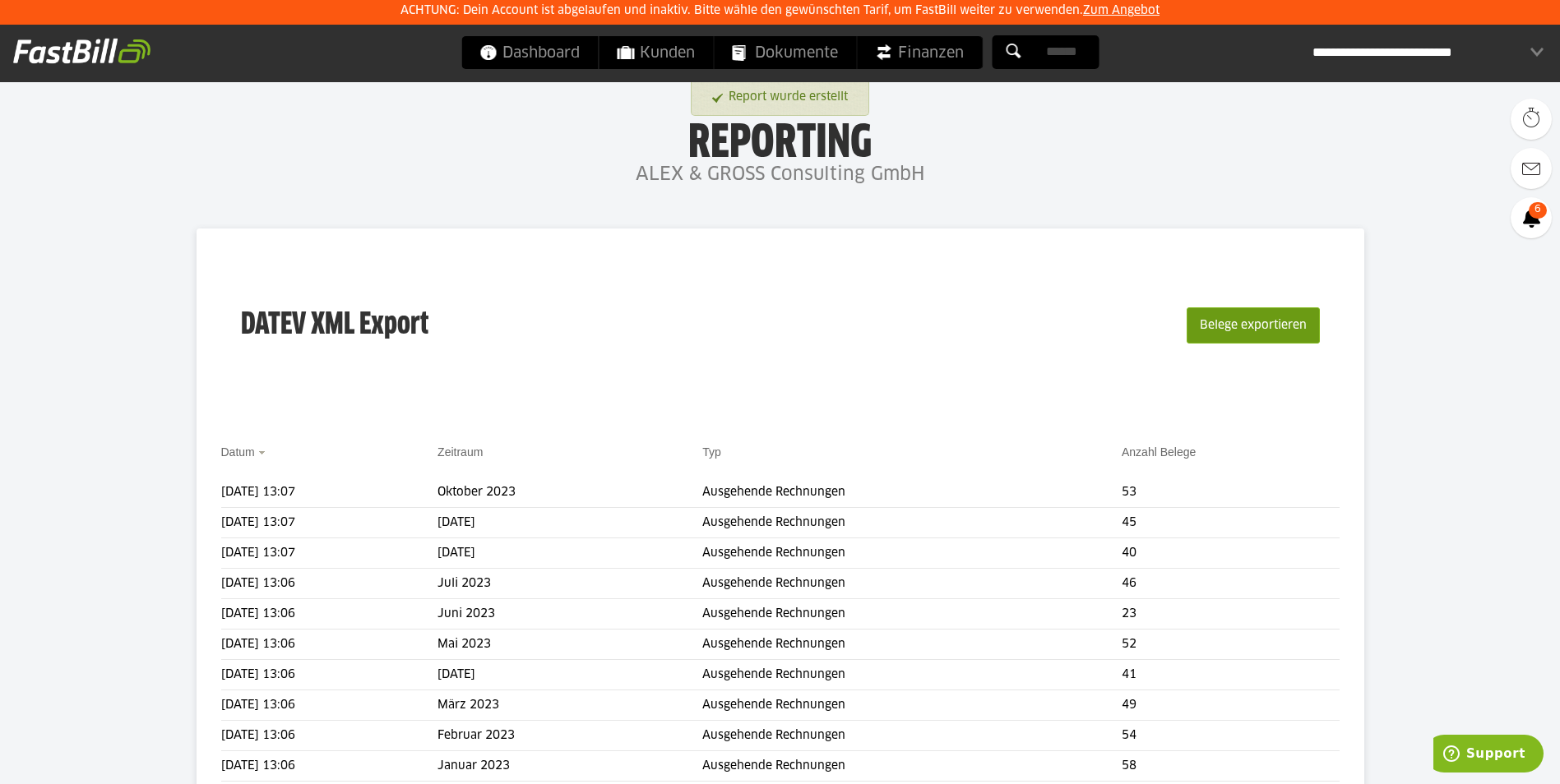
click at [1236, 325] on button "Belege exportieren" at bounding box center [1253, 326] width 133 height 37
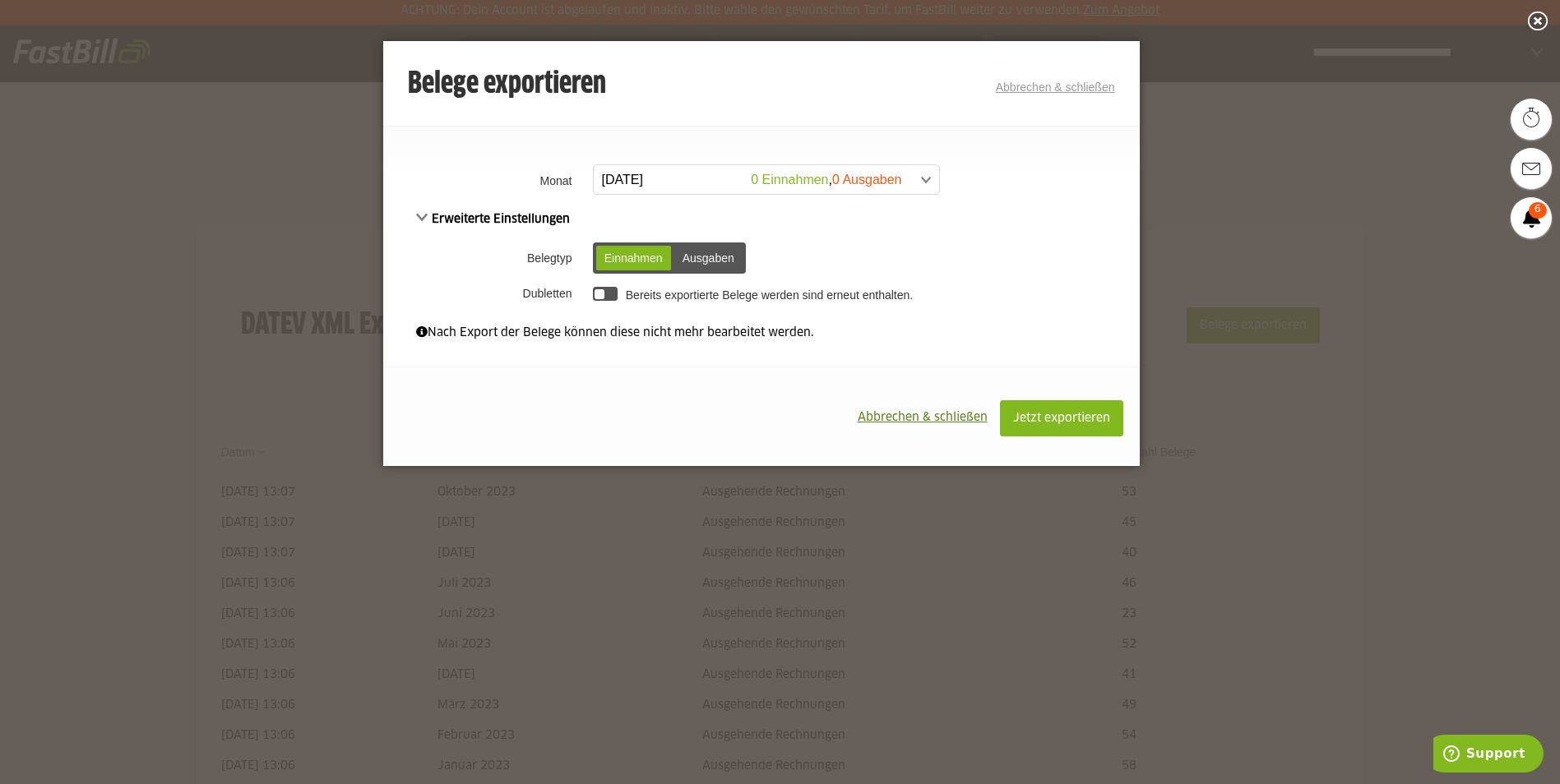
click at [733, 174] on span at bounding box center [758, 180] width 346 height 30
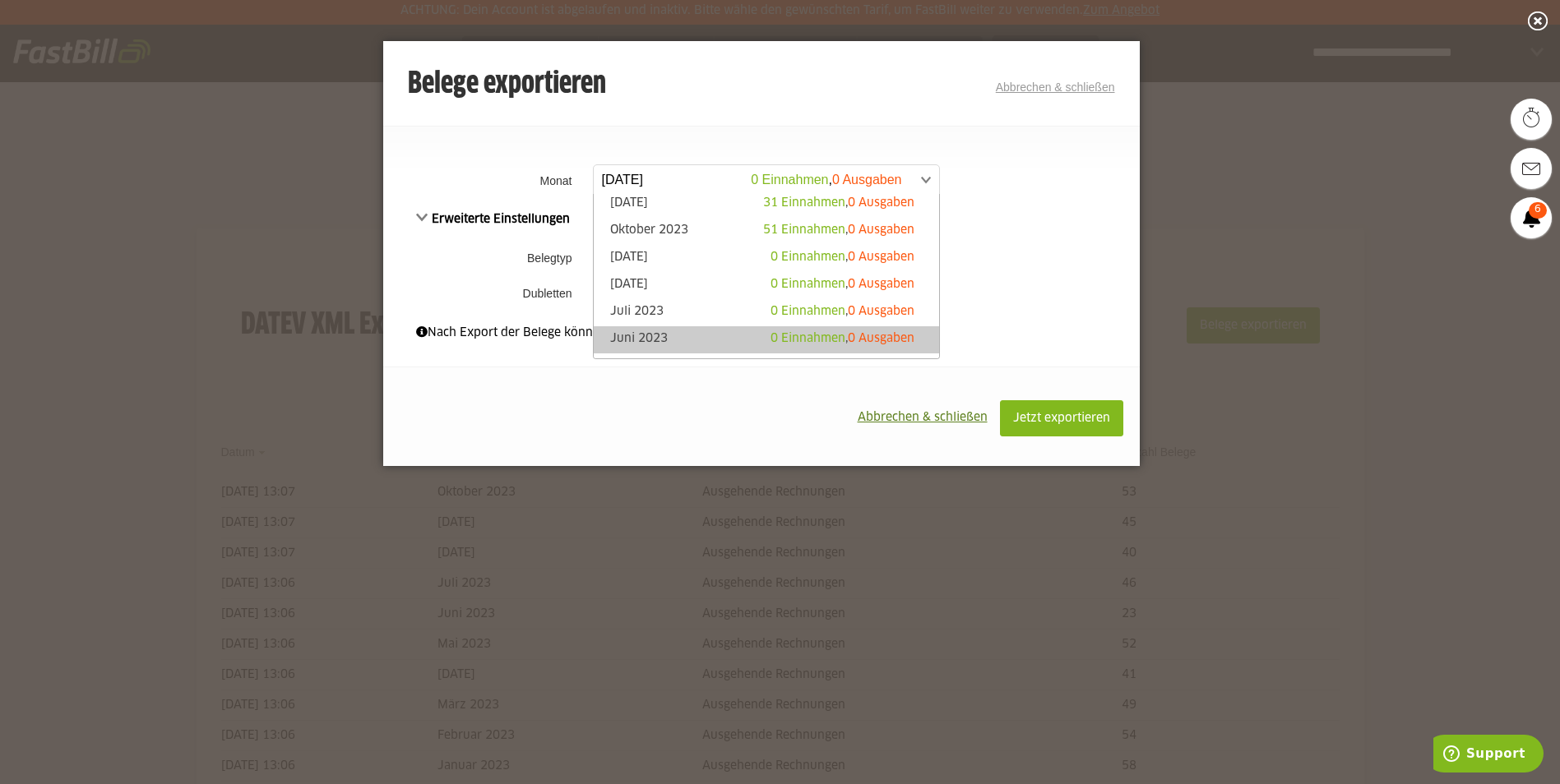
scroll to position [534, 0]
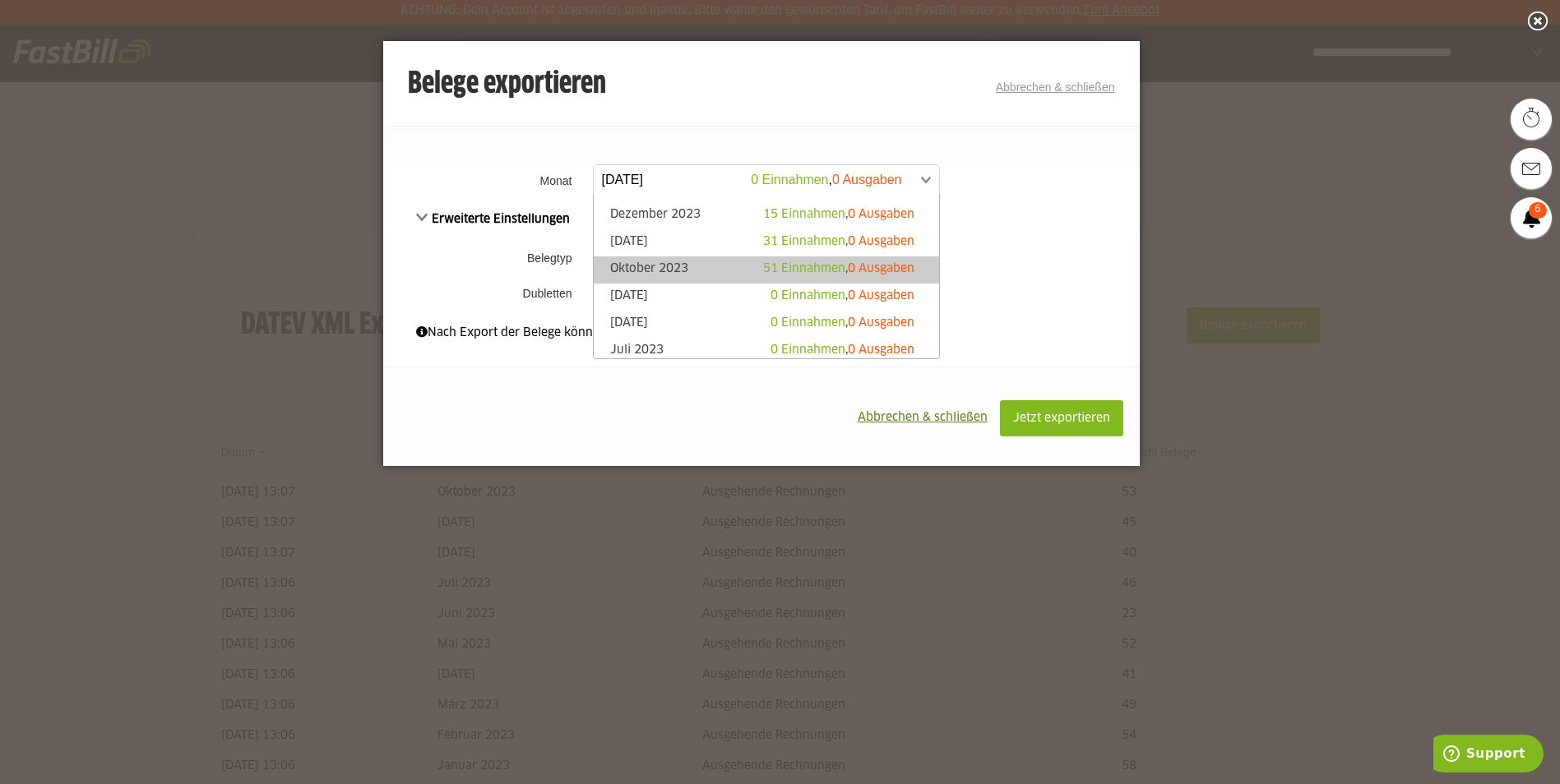
click at [677, 262] on link "Oktober 2023 51 Einnahmen , 0 Ausgaben" at bounding box center [767, 270] width 329 height 19
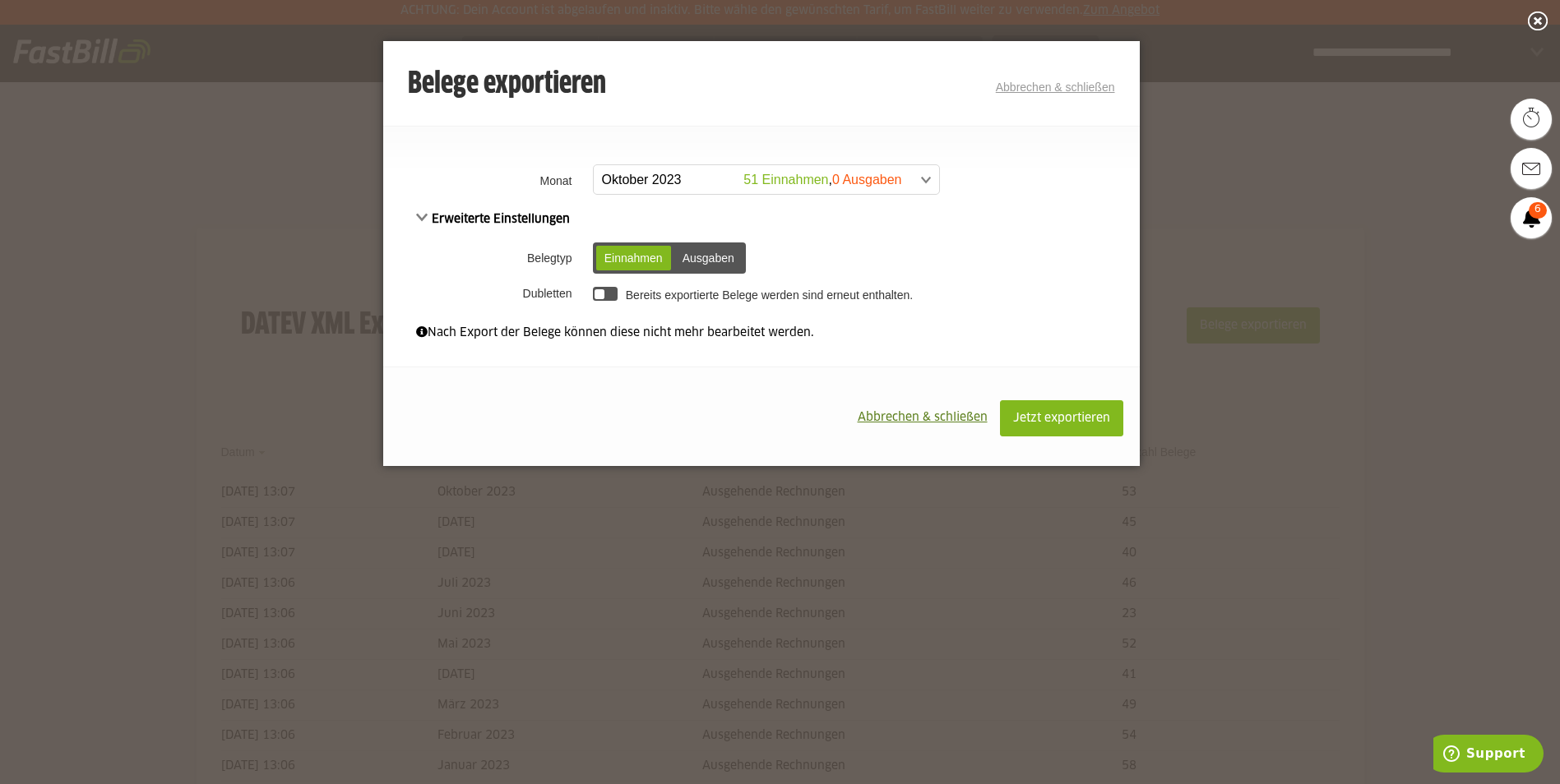
scroll to position [515, 0]
click at [703, 178] on span at bounding box center [758, 180] width 346 height 30
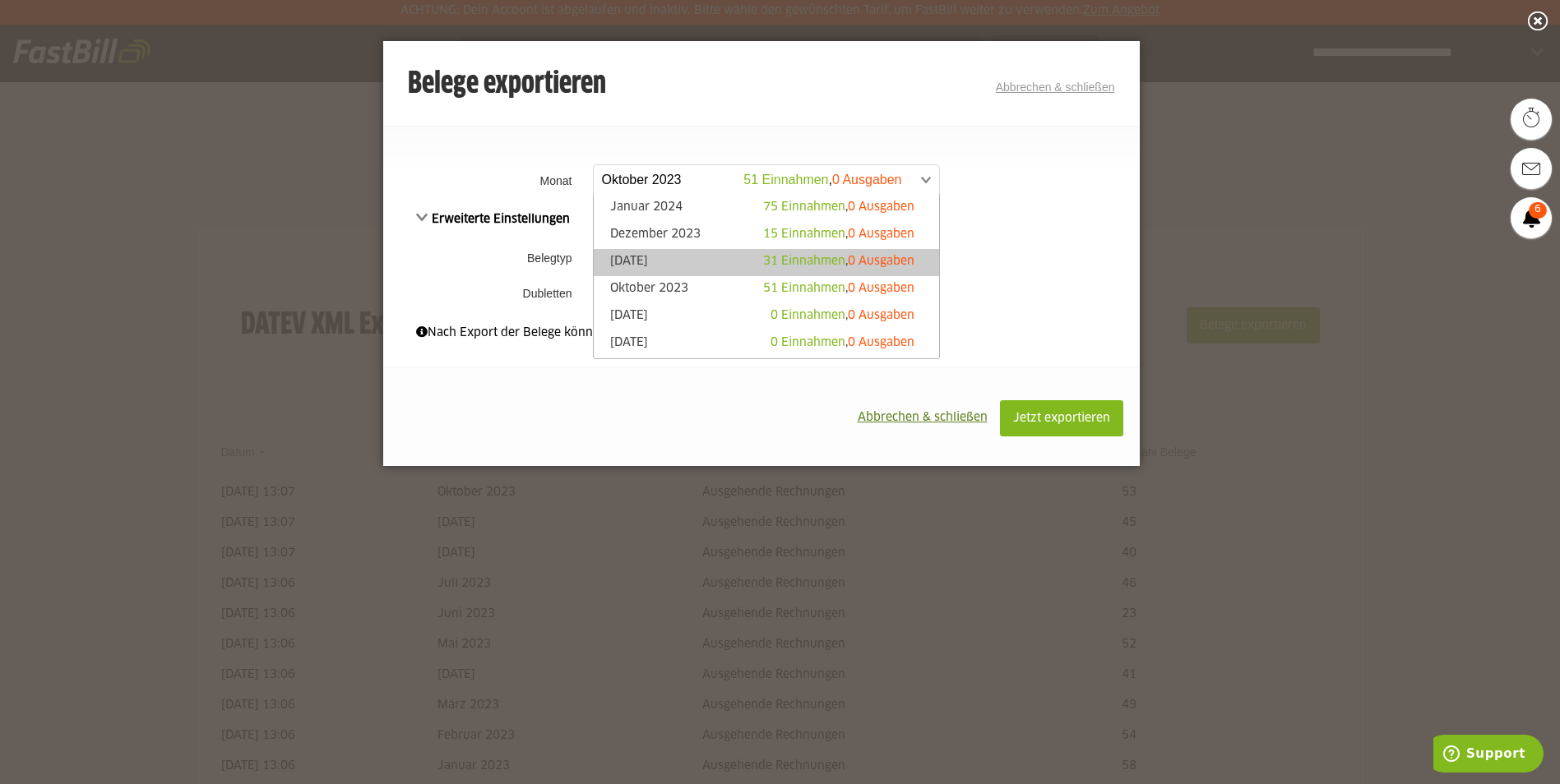
click at [654, 262] on link "[DATE] 31 Einnahmen , 0 Ausgaben" at bounding box center [767, 262] width 329 height 19
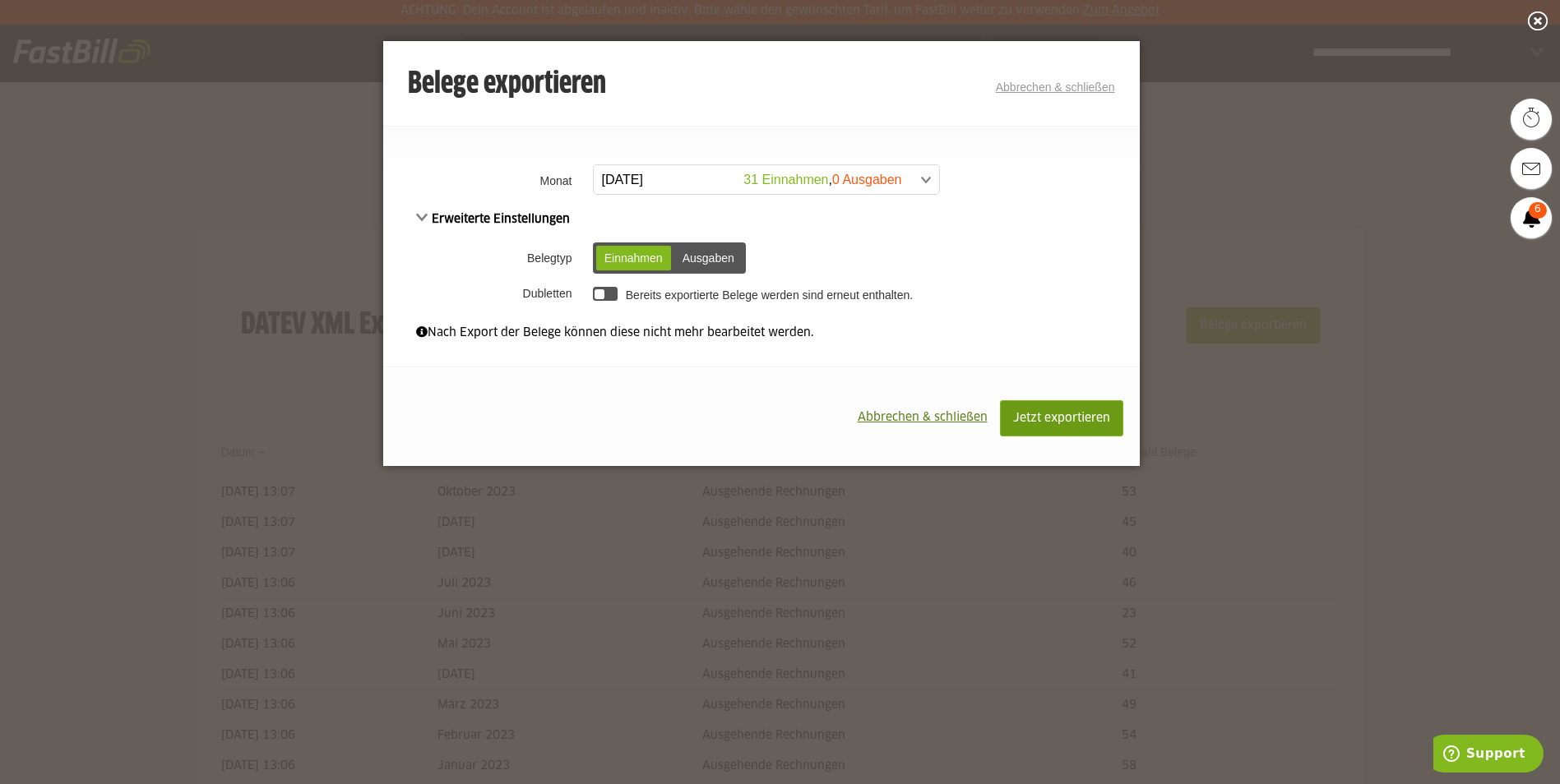
click at [1042, 416] on span "Jetzt exportieren" at bounding box center [1062, 419] width 97 height 12
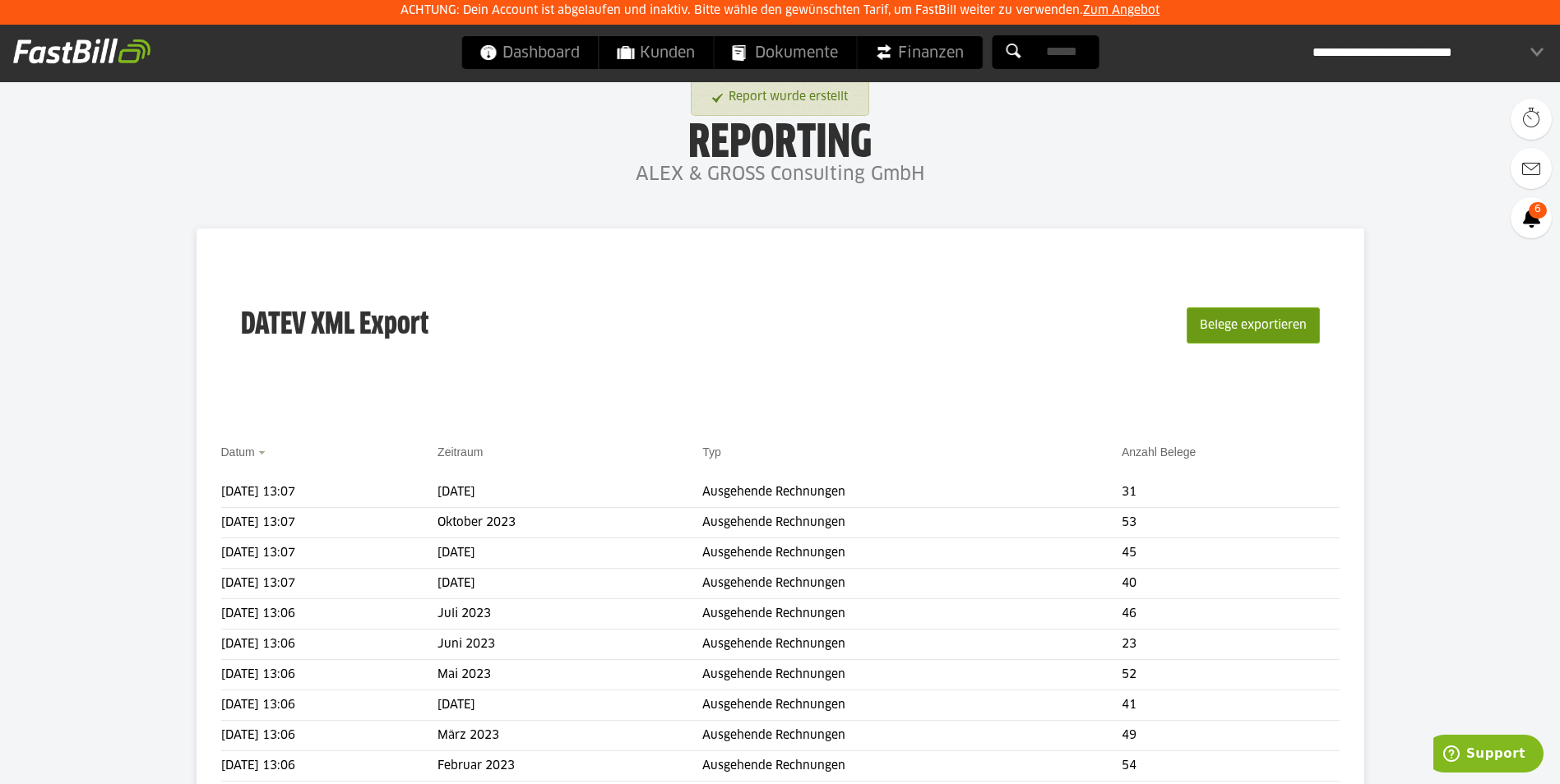
click at [1240, 330] on button "Belege exportieren" at bounding box center [1253, 326] width 133 height 37
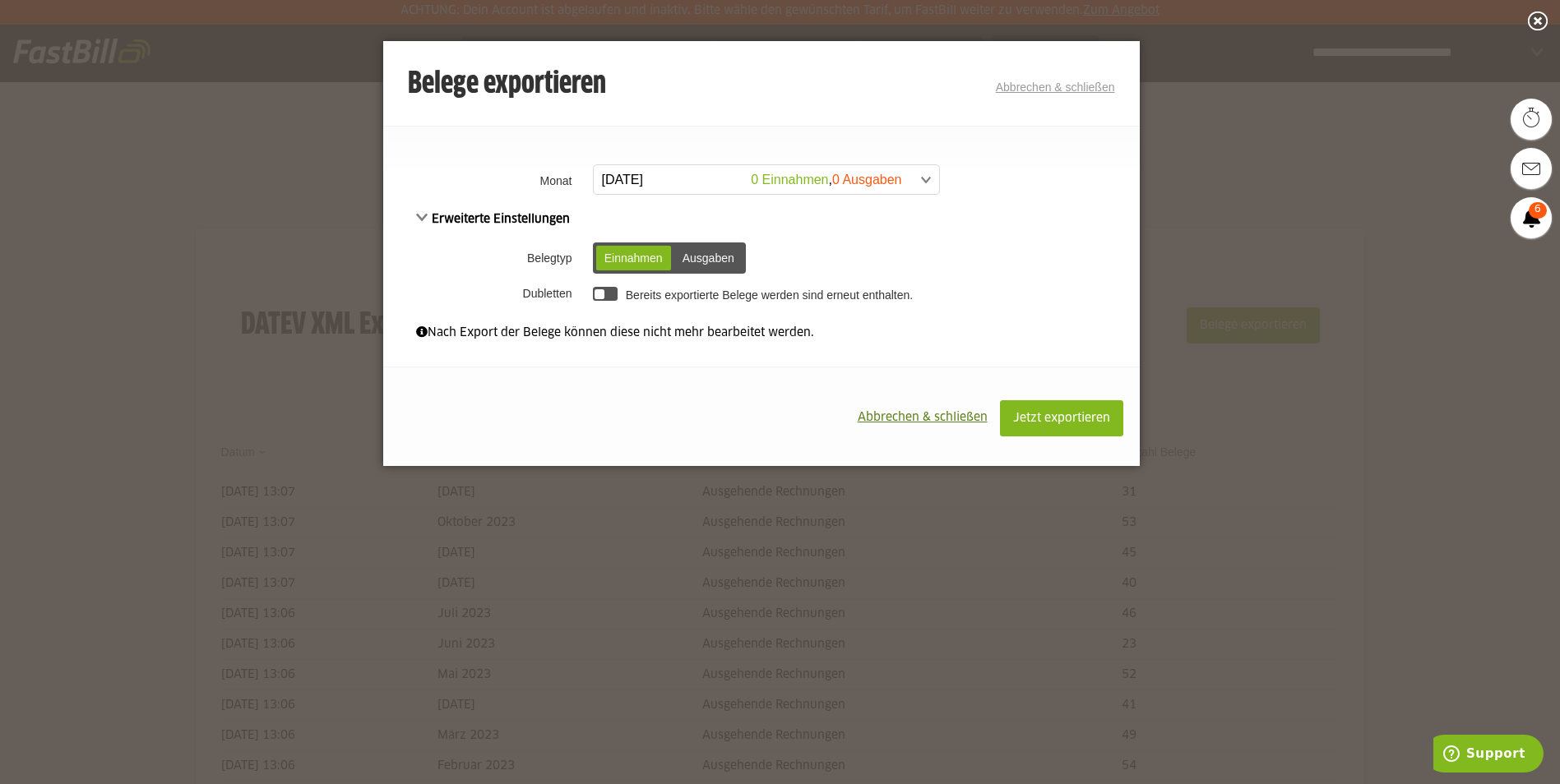
click at [708, 179] on span at bounding box center [758, 180] width 346 height 30
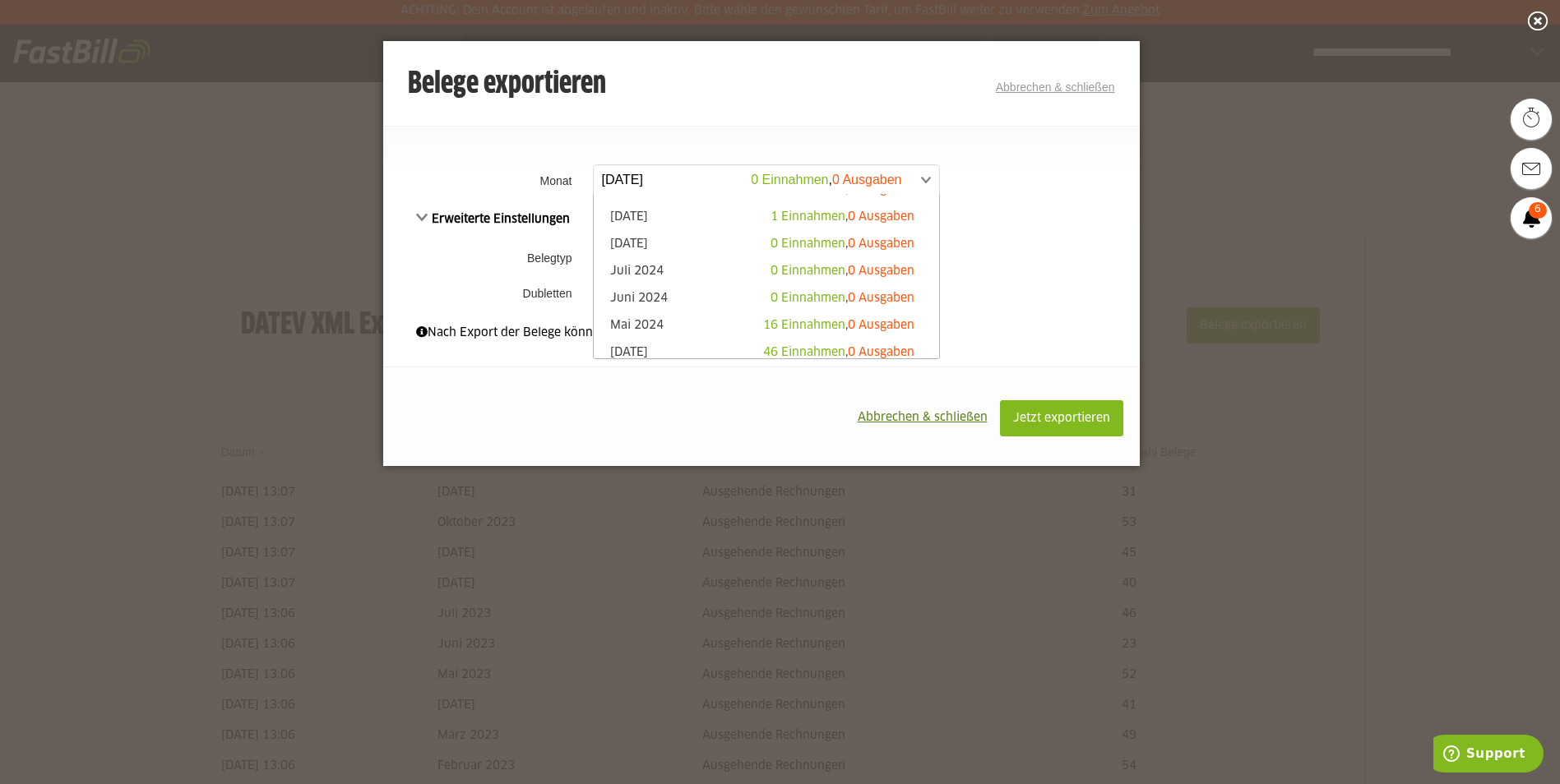
scroll to position [432, 0]
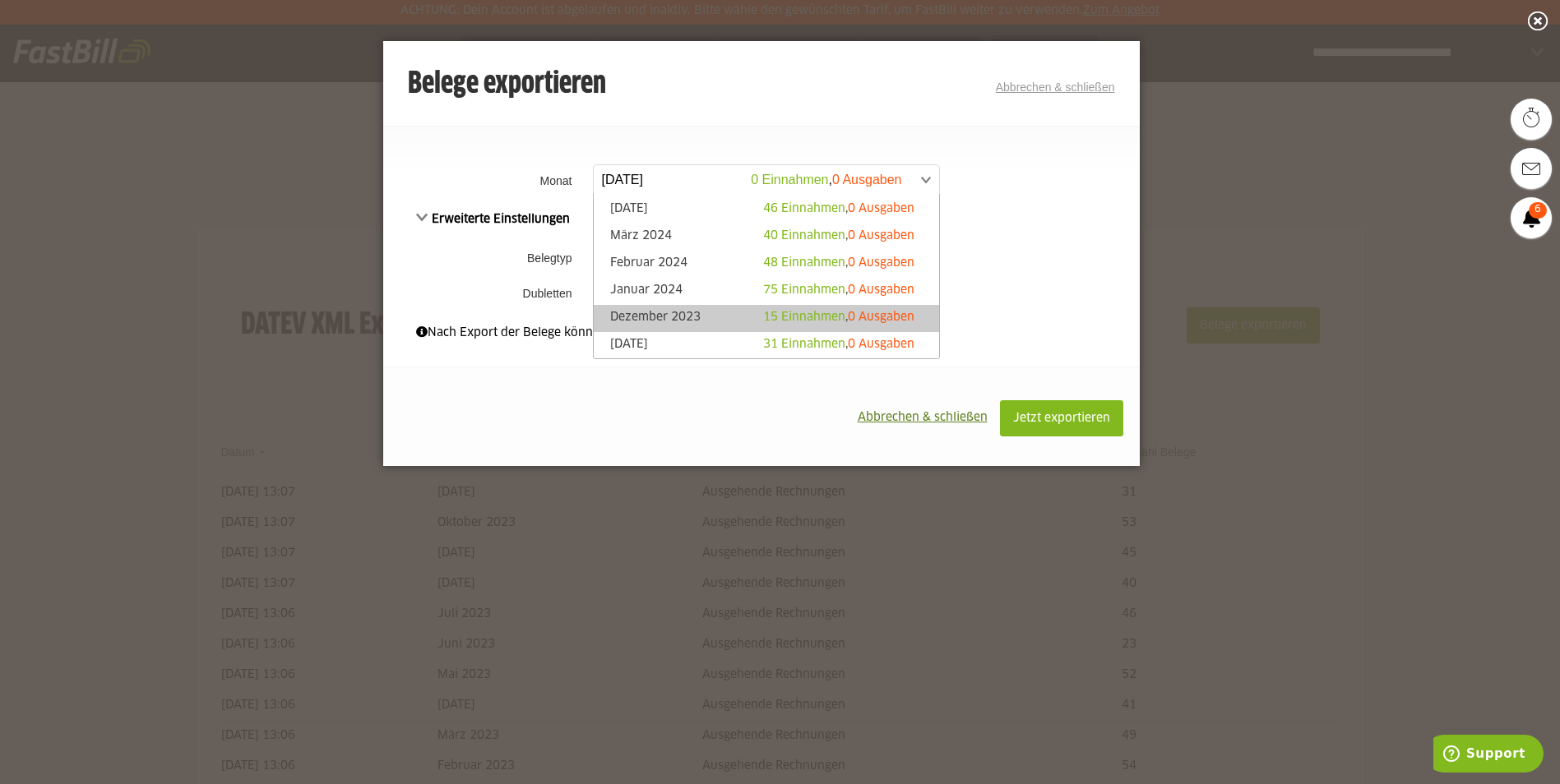
click at [719, 316] on link "Dezember 2023 15 Einnahmen , 0 Ausgaben" at bounding box center [767, 318] width 329 height 19
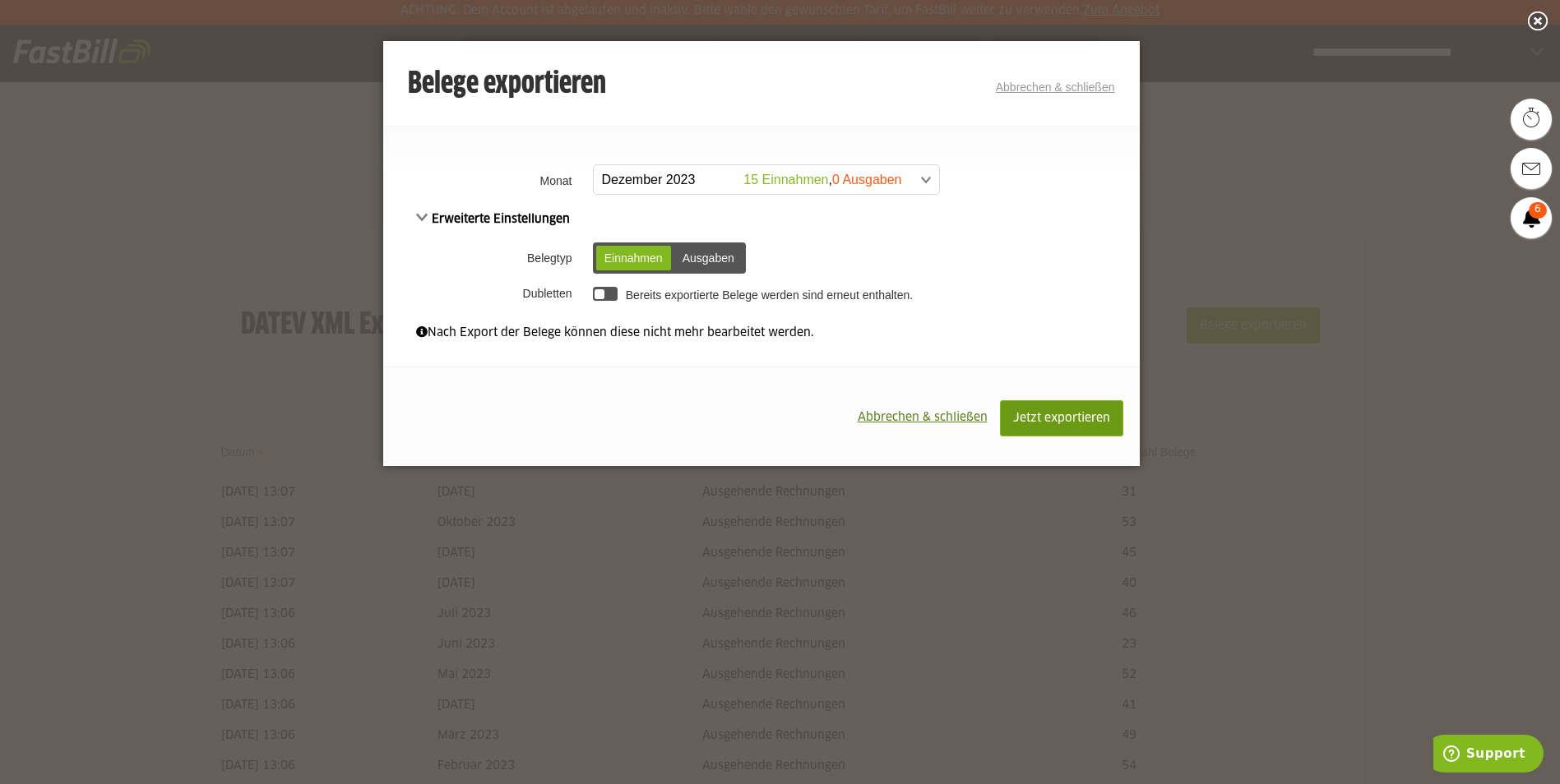
click at [1062, 419] on span "Jetzt exportieren" at bounding box center [1062, 419] width 97 height 12
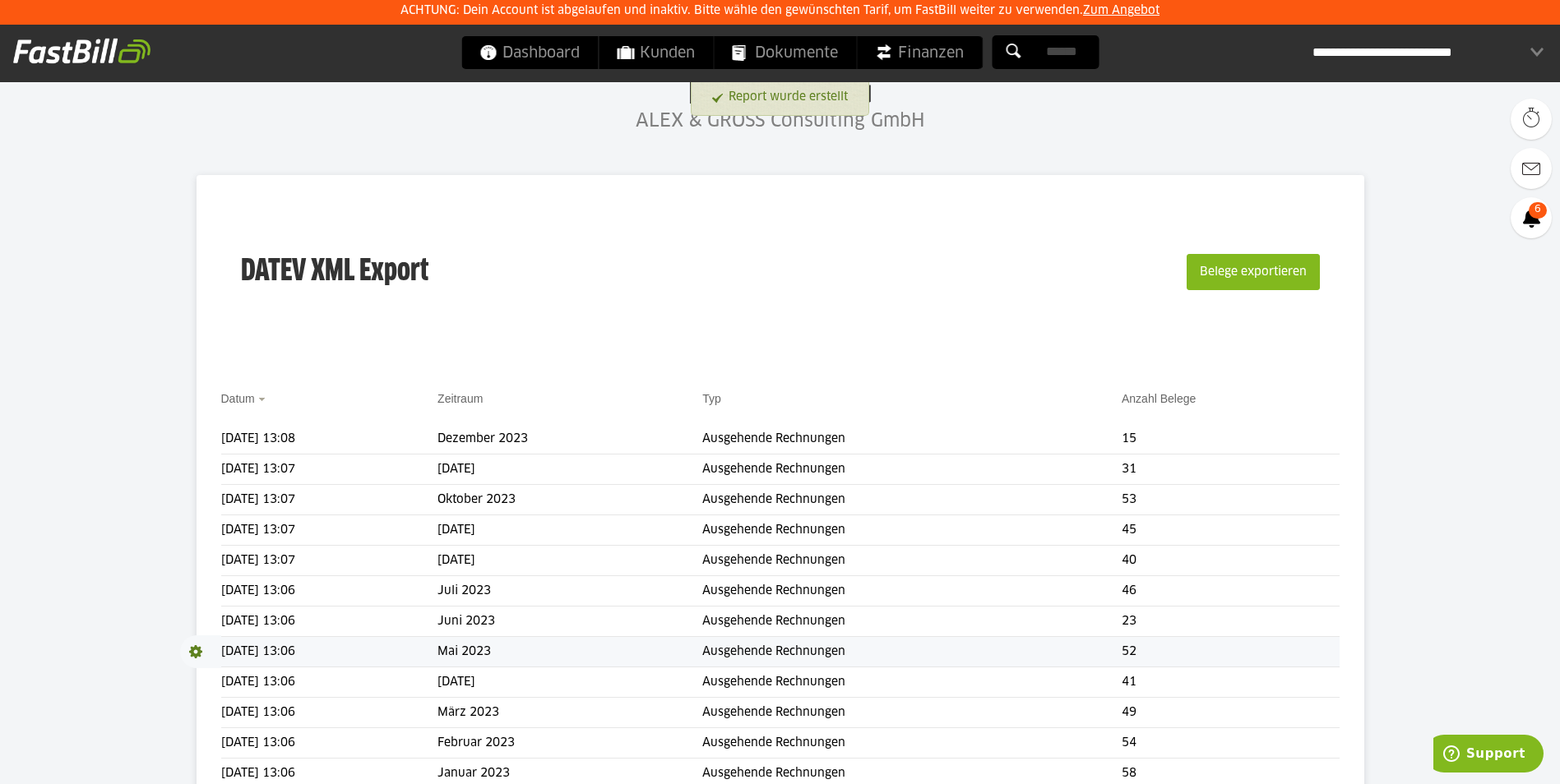
scroll to position [82, 0]
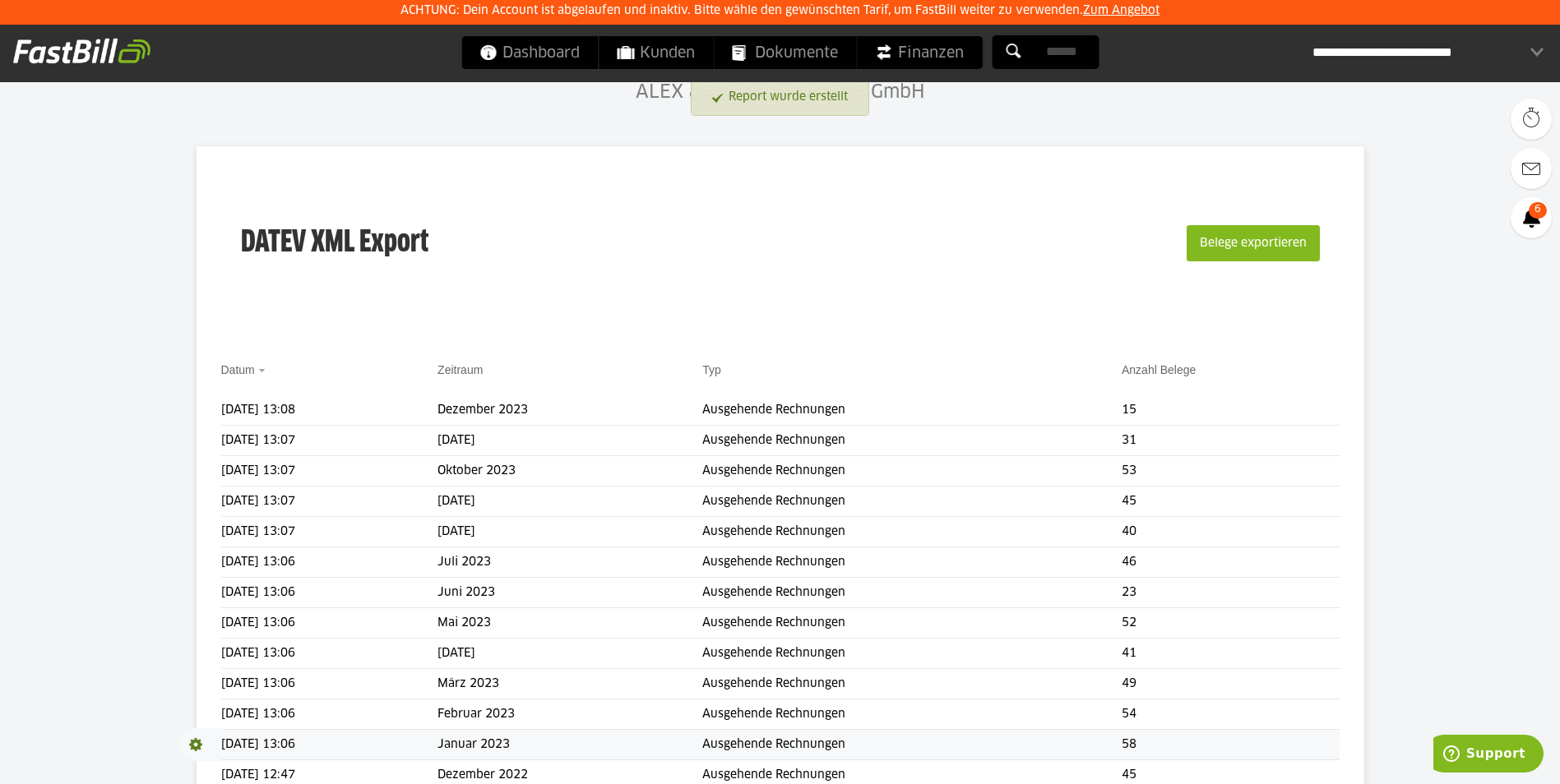
click at [199, 741] on span at bounding box center [200, 745] width 41 height 33
click at [213, 761] on link "Download" at bounding box center [224, 767] width 88 height 19
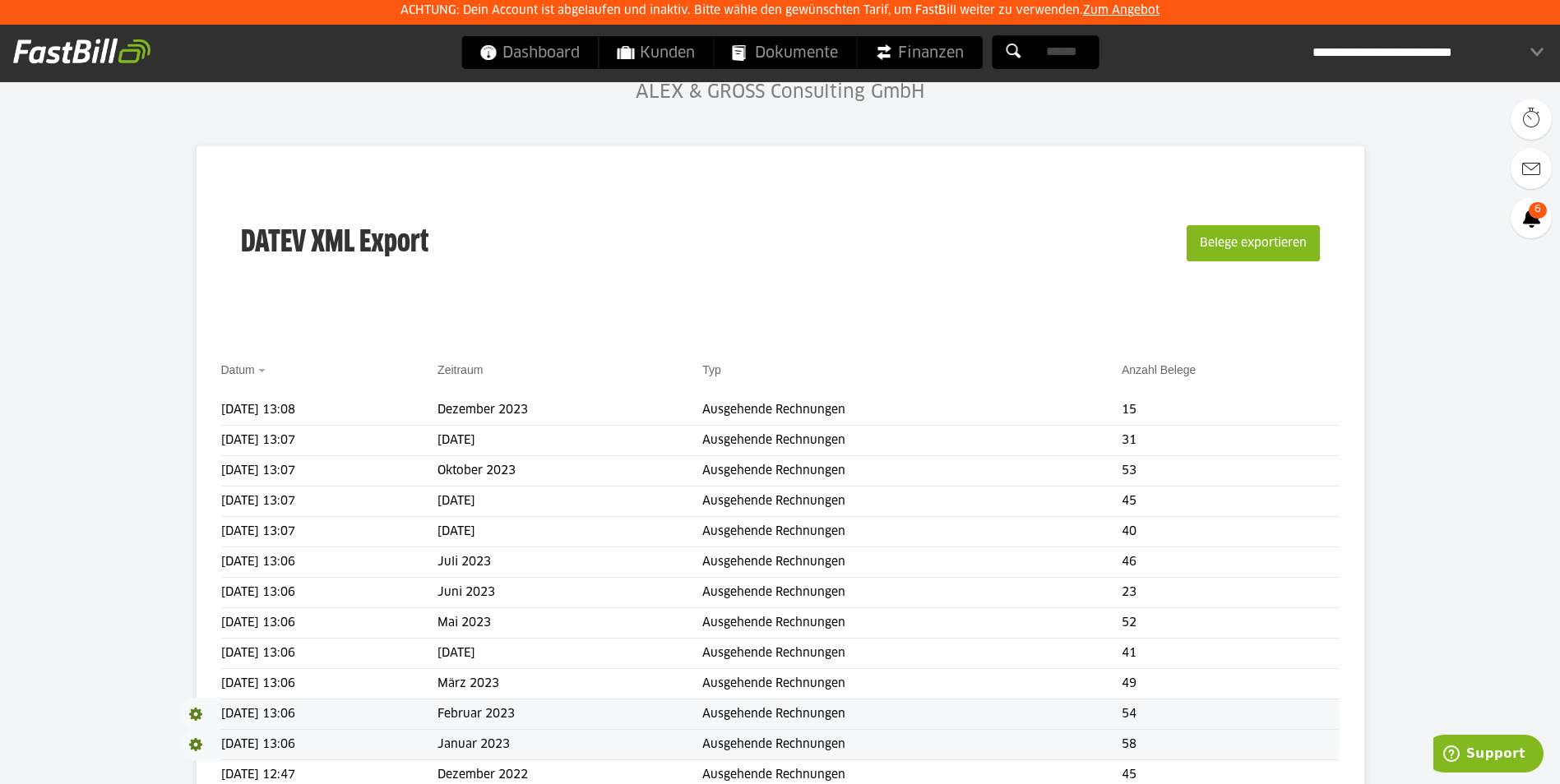
click at [194, 713] on span at bounding box center [200, 714] width 41 height 33
click at [199, 737] on link "Download" at bounding box center [224, 736] width 88 height 19
click at [198, 681] on span at bounding box center [200, 684] width 41 height 33
click at [206, 707] on link "Download" at bounding box center [224, 705] width 88 height 19
click at [193, 653] on span at bounding box center [200, 654] width 41 height 33
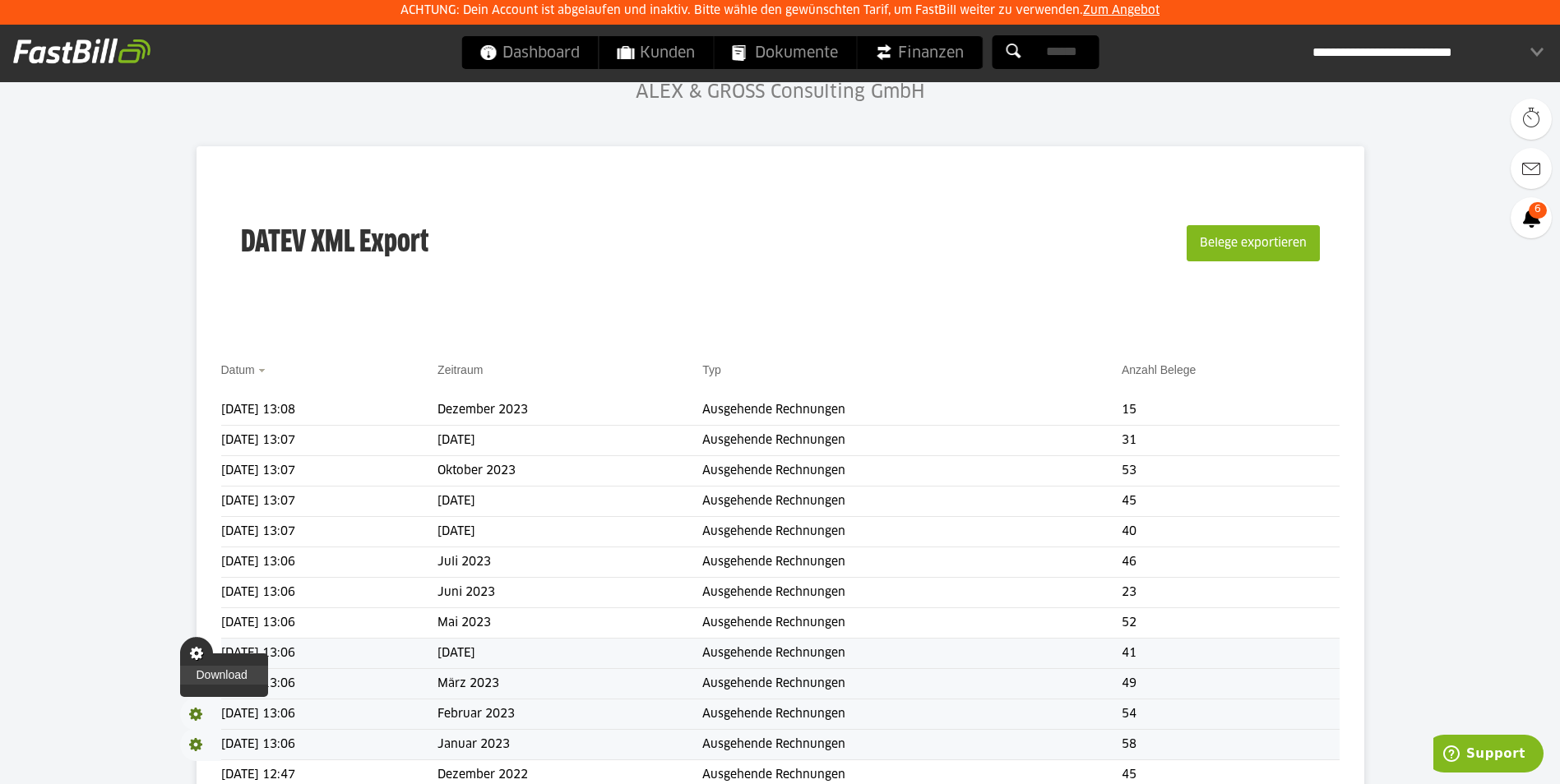
click at [211, 679] on link "Download" at bounding box center [224, 675] width 88 height 19
click at [197, 623] on span at bounding box center [200, 624] width 41 height 33
click at [203, 642] on link "Download" at bounding box center [224, 644] width 88 height 19
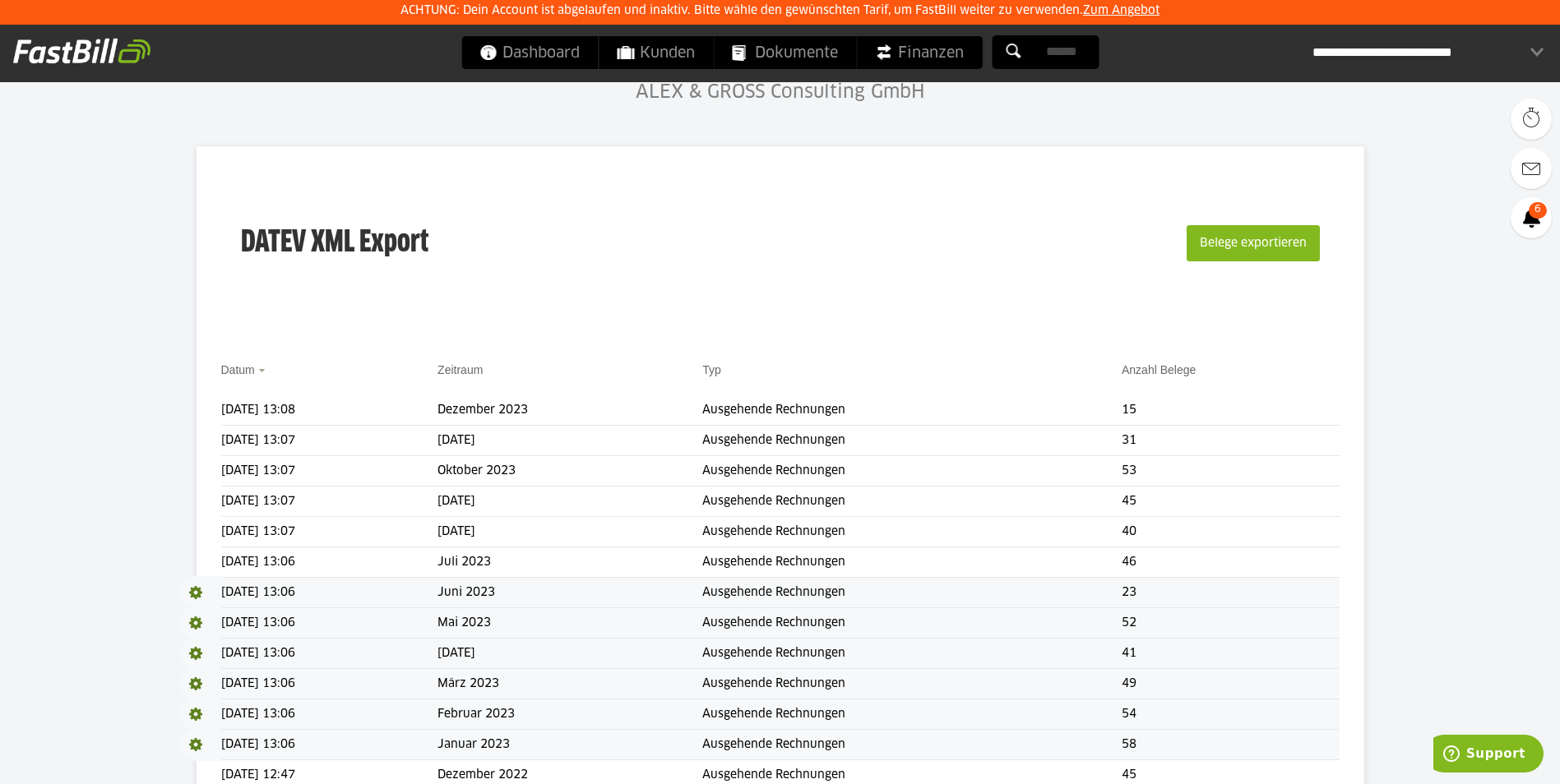
click at [196, 594] on span at bounding box center [200, 593] width 41 height 33
click at [222, 608] on link "Download" at bounding box center [224, 615] width 88 height 19
click at [201, 561] on span at bounding box center [200, 562] width 41 height 33
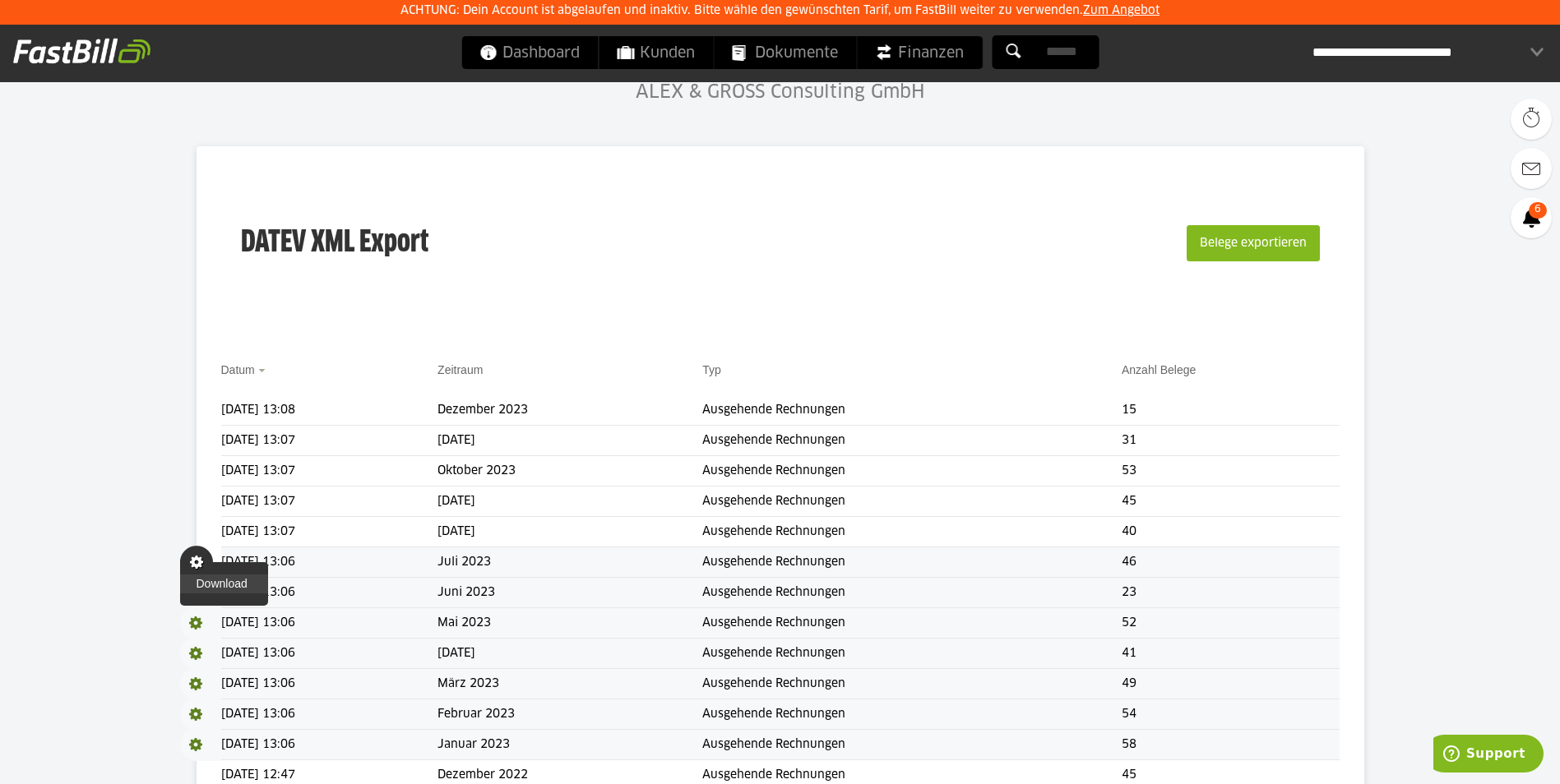
click at [227, 582] on link "Download" at bounding box center [224, 584] width 88 height 19
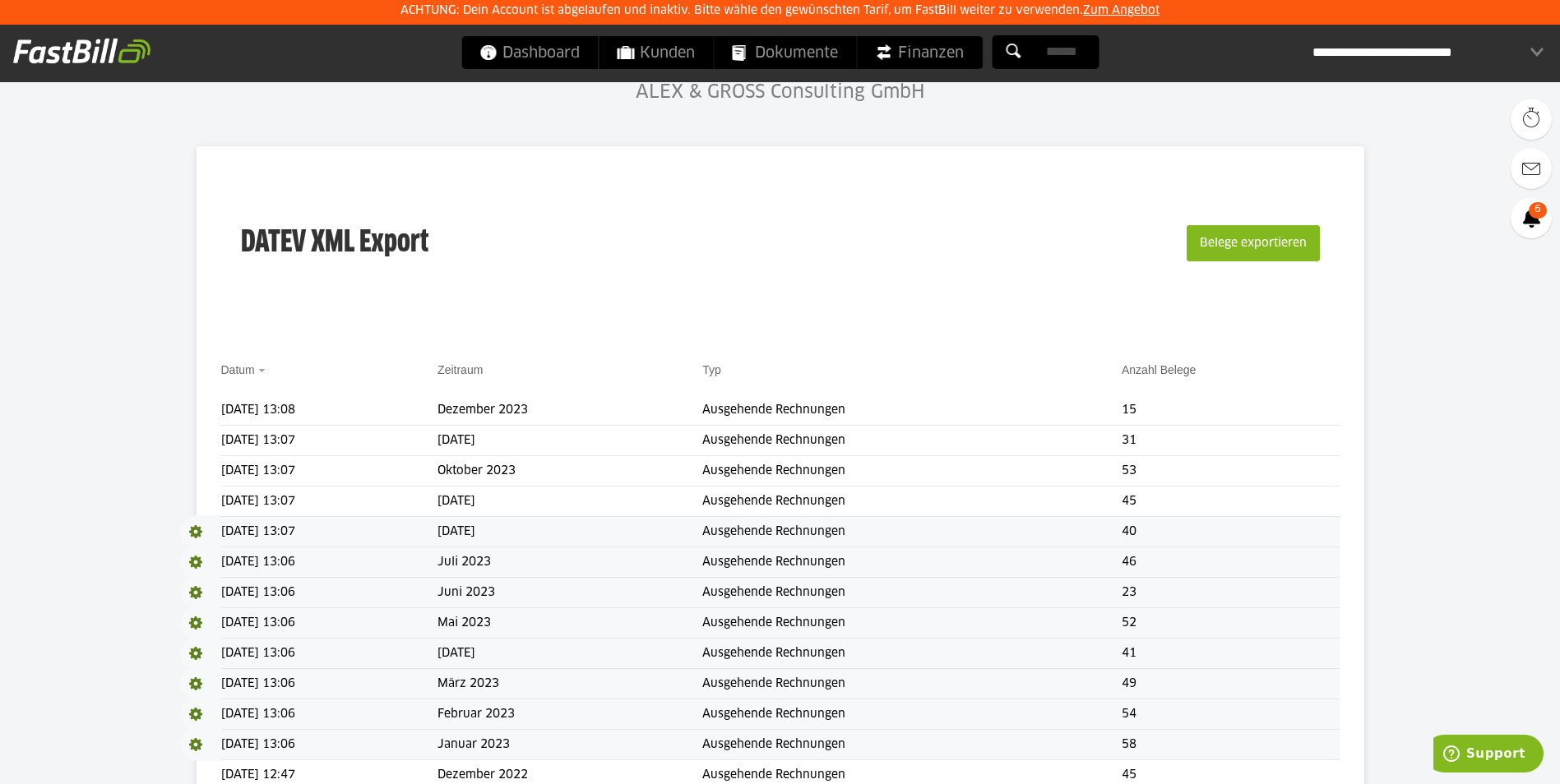
click at [198, 530] on span at bounding box center [200, 532] width 41 height 33
click at [213, 547] on link "Download" at bounding box center [224, 553] width 88 height 19
click at [196, 501] on span at bounding box center [200, 502] width 41 height 33
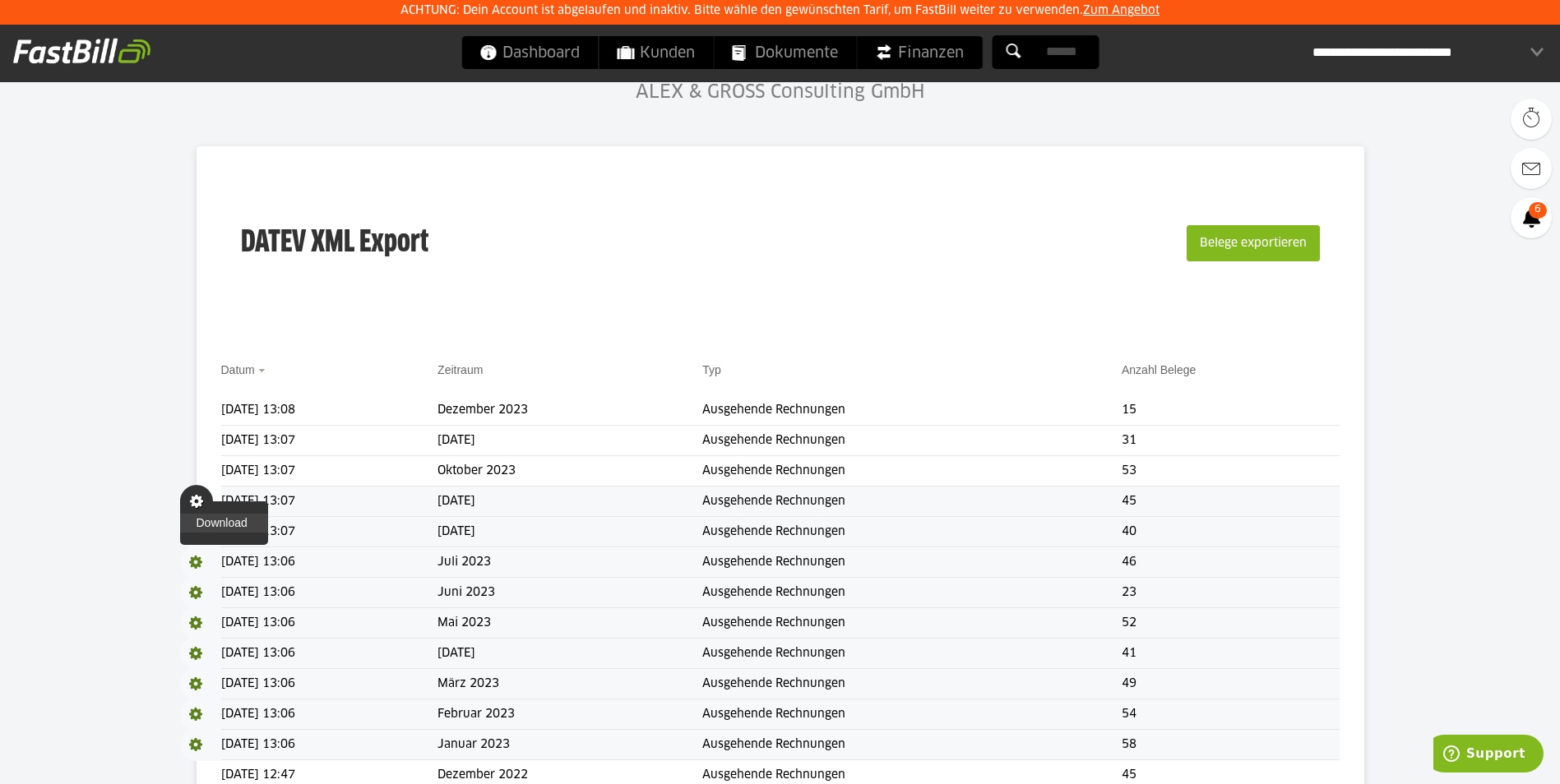
click at [207, 522] on link "Download" at bounding box center [224, 523] width 88 height 19
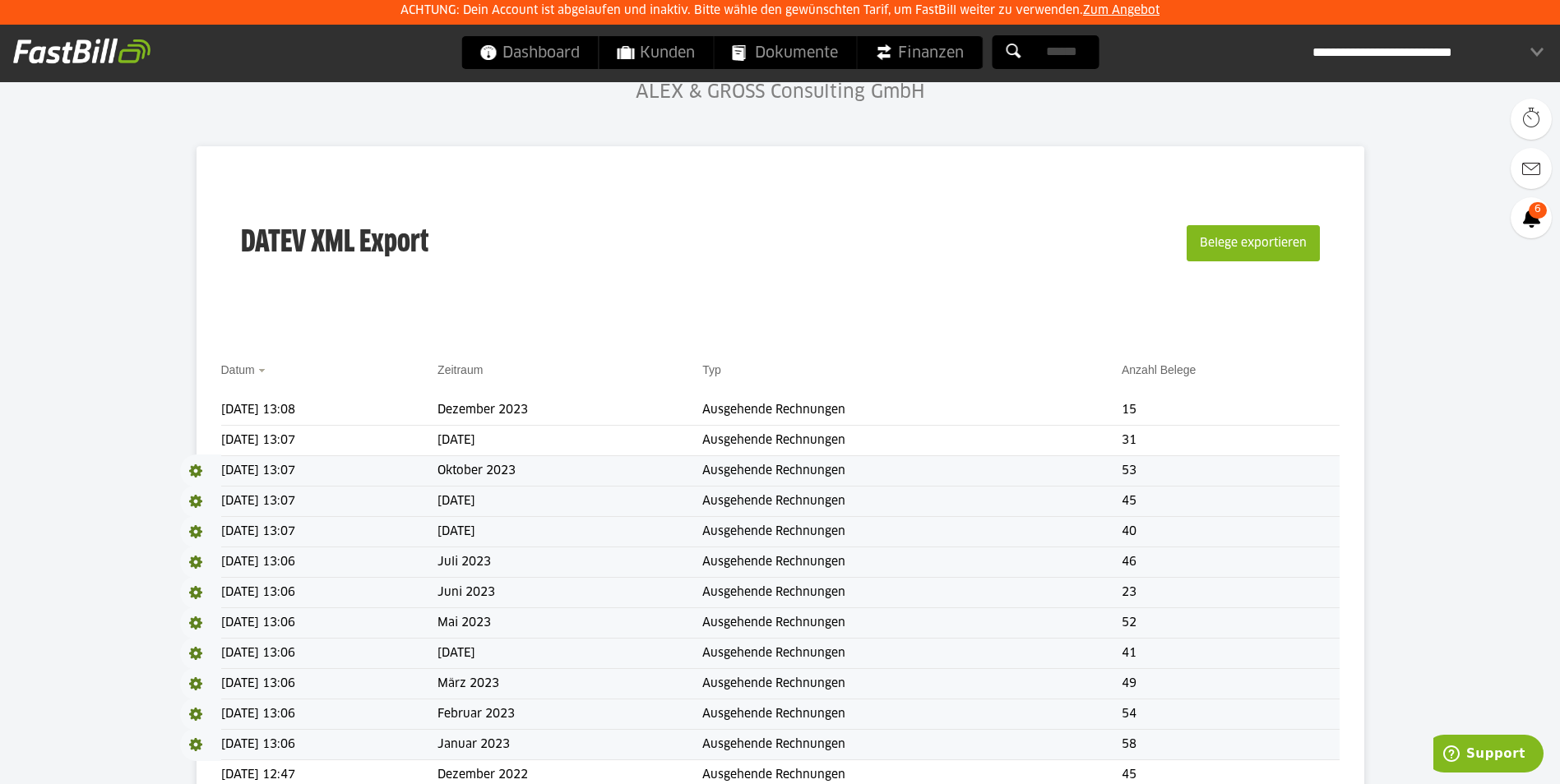
click at [196, 469] on span at bounding box center [200, 471] width 41 height 33
click at [208, 490] on link "Download" at bounding box center [224, 492] width 88 height 19
click at [197, 441] on span at bounding box center [200, 441] width 41 height 33
click at [209, 458] on link "Download" at bounding box center [224, 462] width 88 height 19
click at [191, 409] on span at bounding box center [200, 410] width 41 height 33
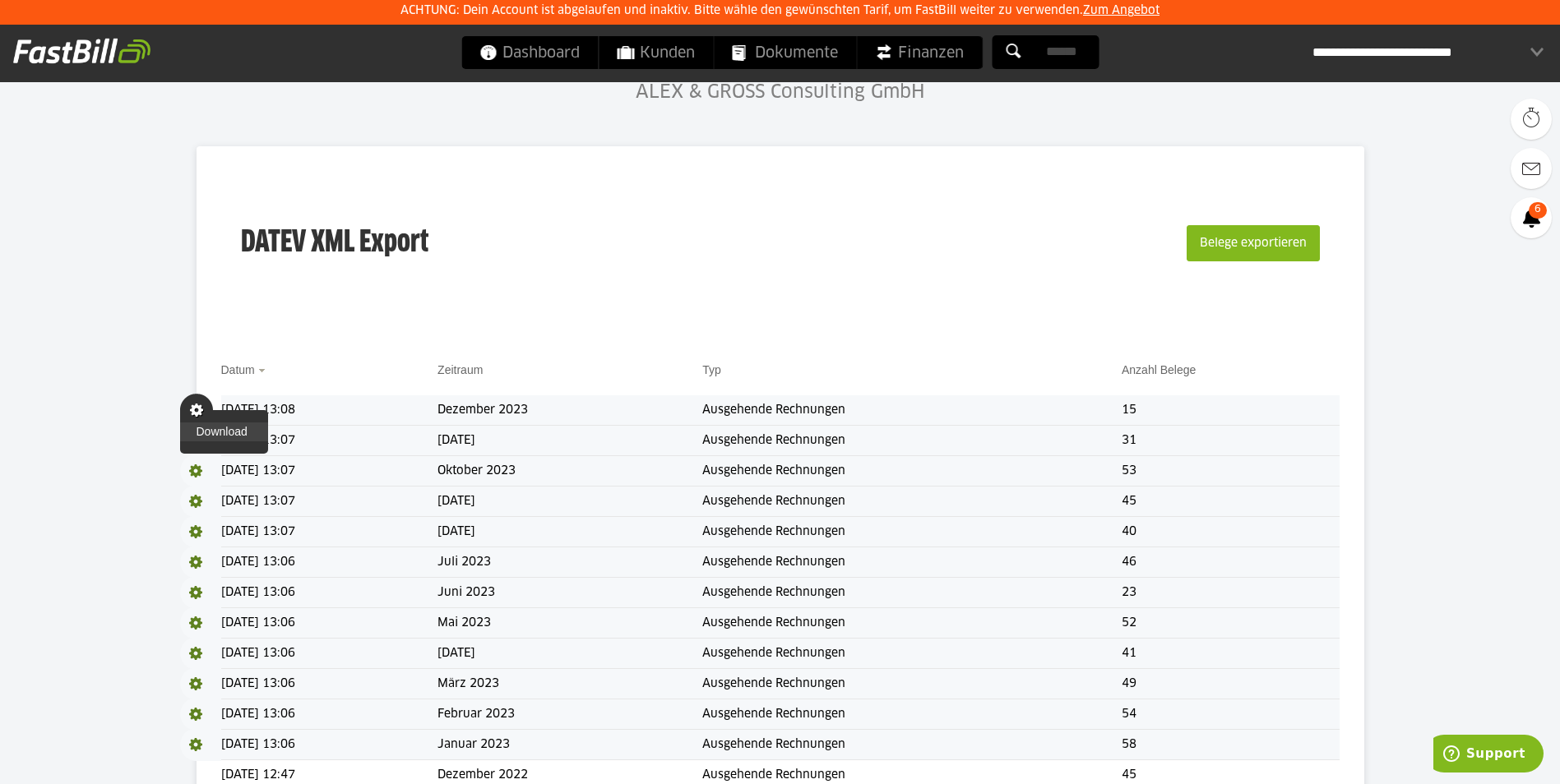
click at [203, 427] on link "Download" at bounding box center [224, 432] width 88 height 19
click at [1282, 238] on button "Belege exportieren" at bounding box center [1253, 243] width 133 height 37
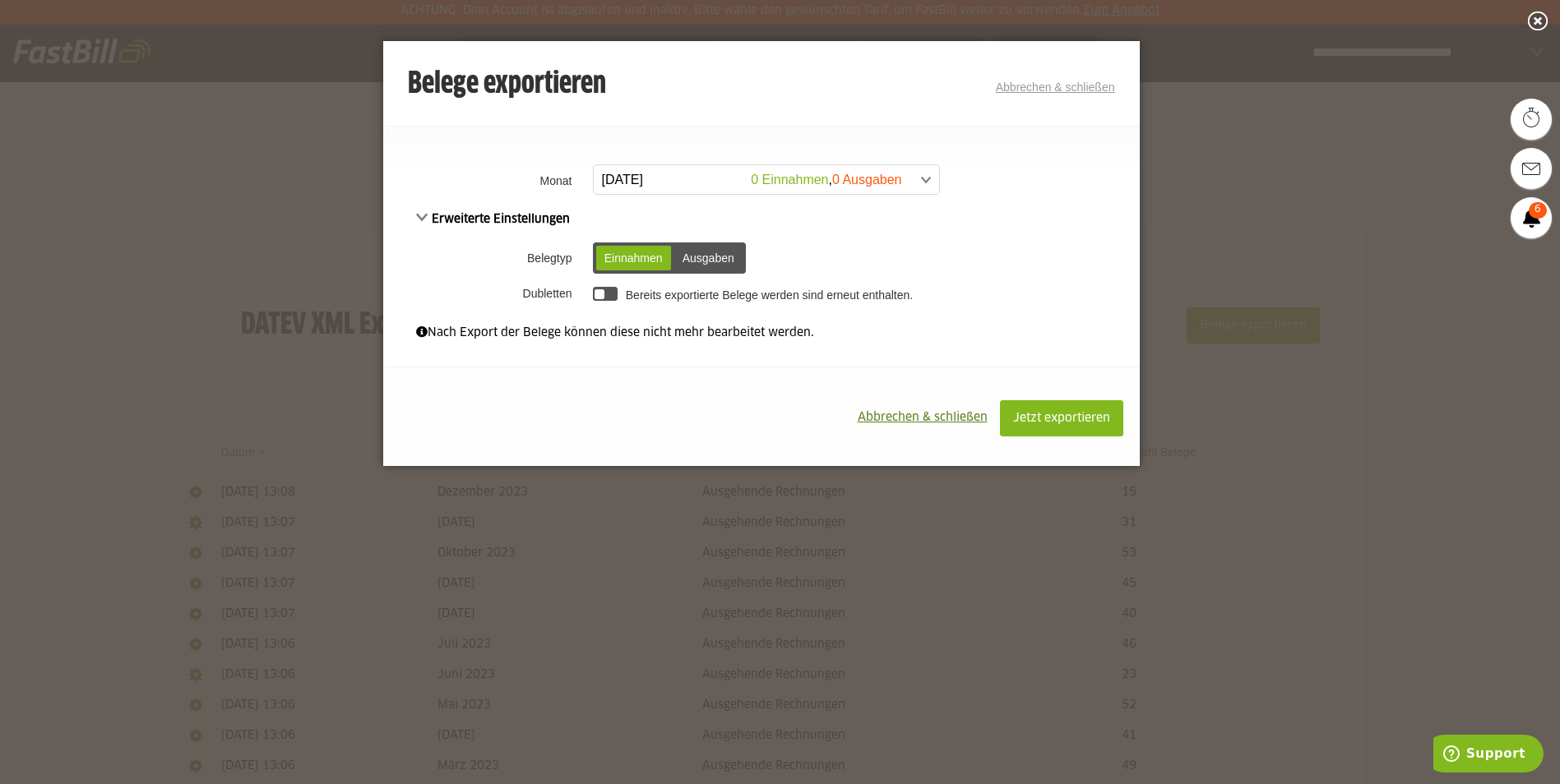
click at [706, 182] on span at bounding box center [758, 180] width 346 height 30
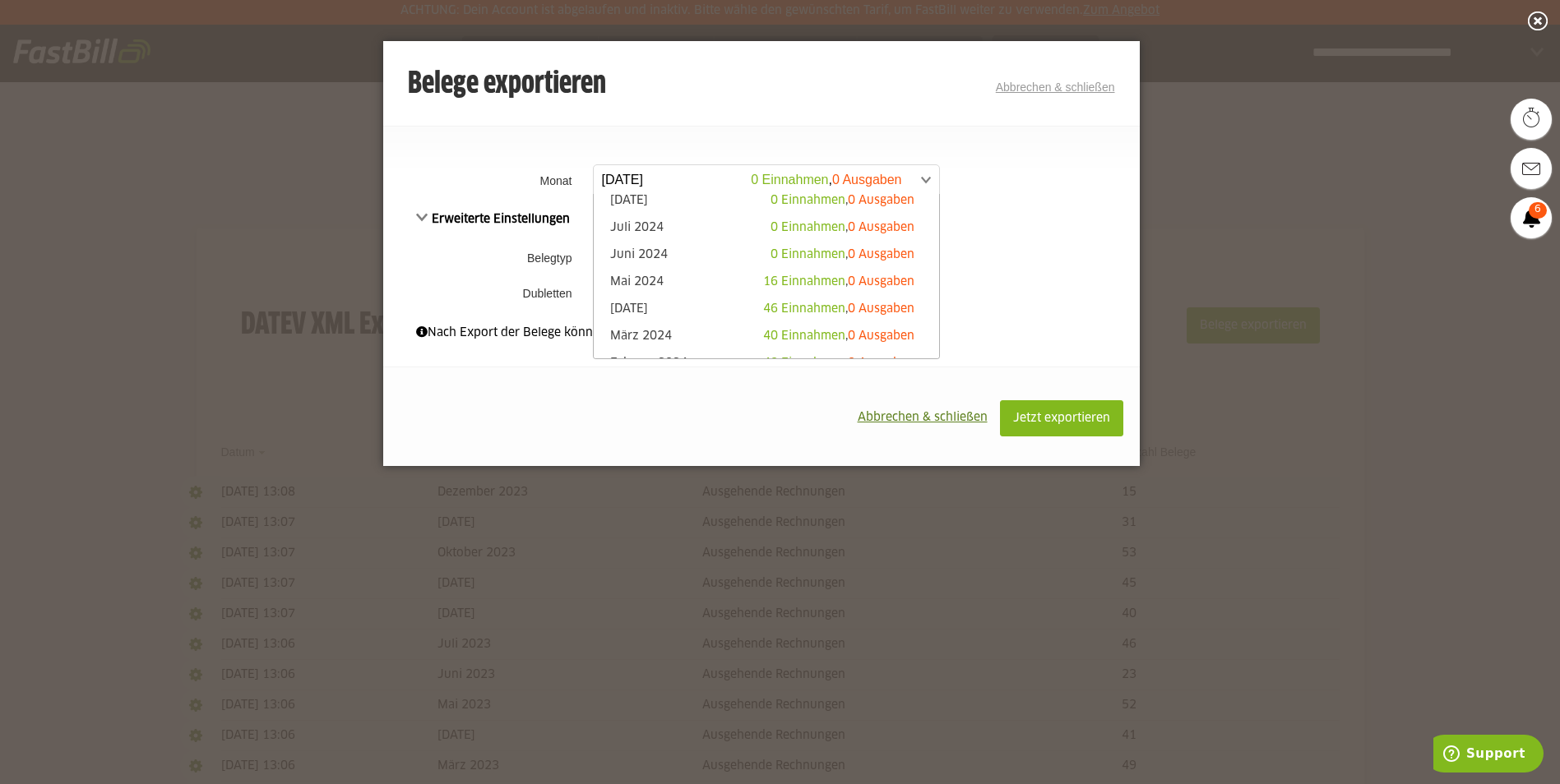
scroll to position [411, 0]
click at [663, 312] on link "Januar 2024 75 Einnahmen , 0 Ausgaben" at bounding box center [767, 311] width 329 height 19
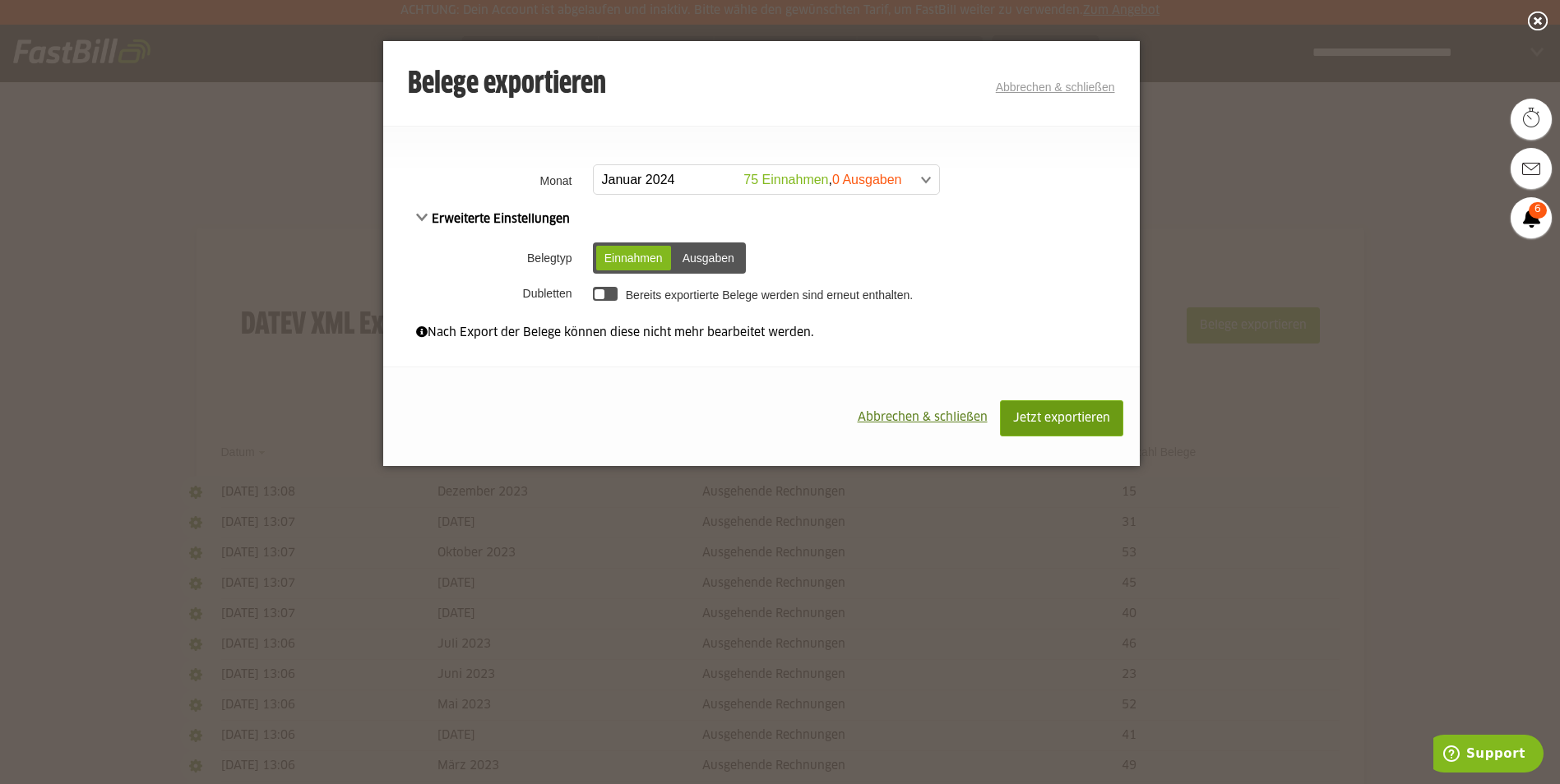
click at [1078, 414] on span "Jetzt exportieren" at bounding box center [1062, 419] width 97 height 12
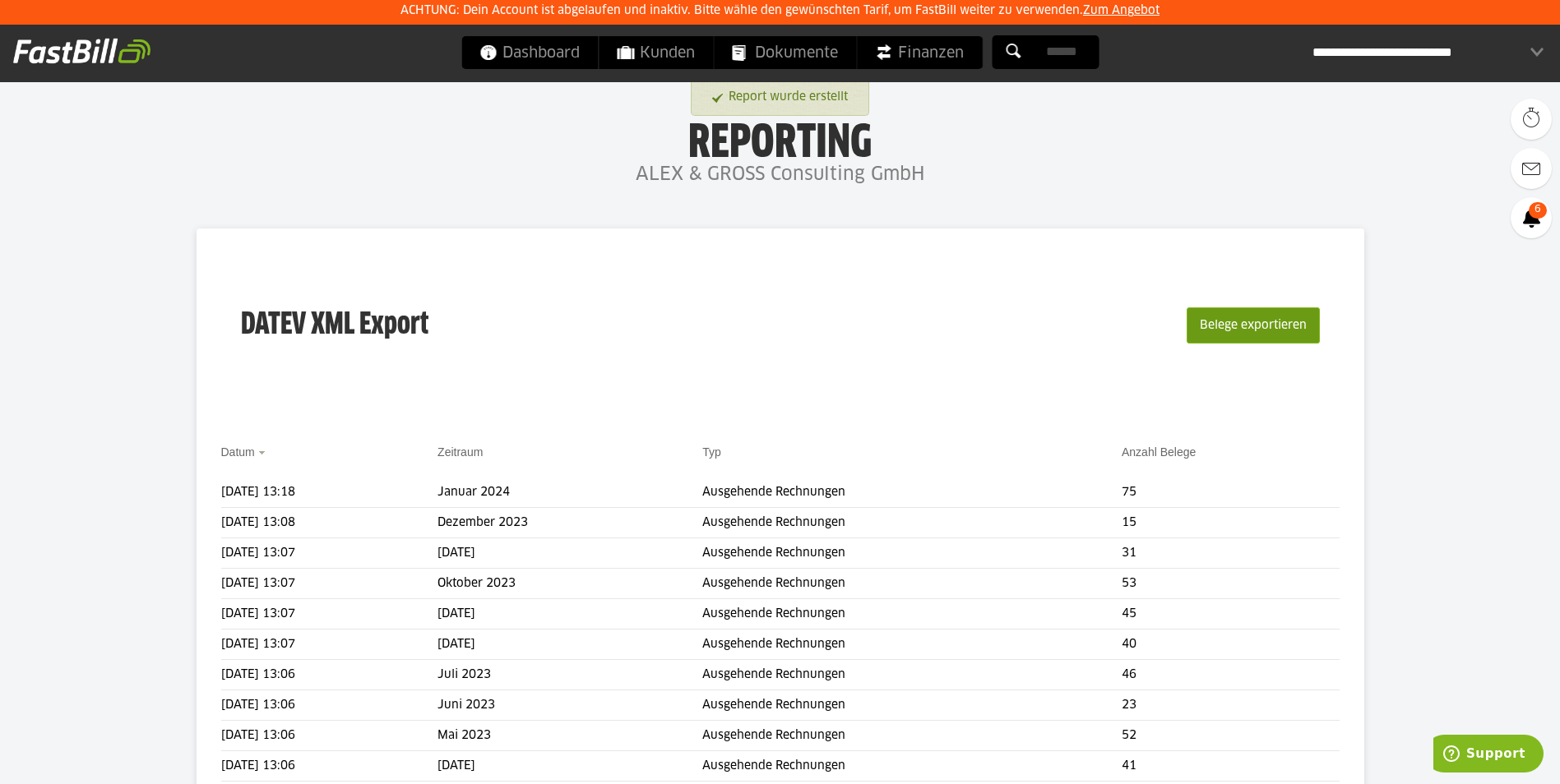
click at [1248, 325] on button "Belege exportieren" at bounding box center [1253, 326] width 133 height 37
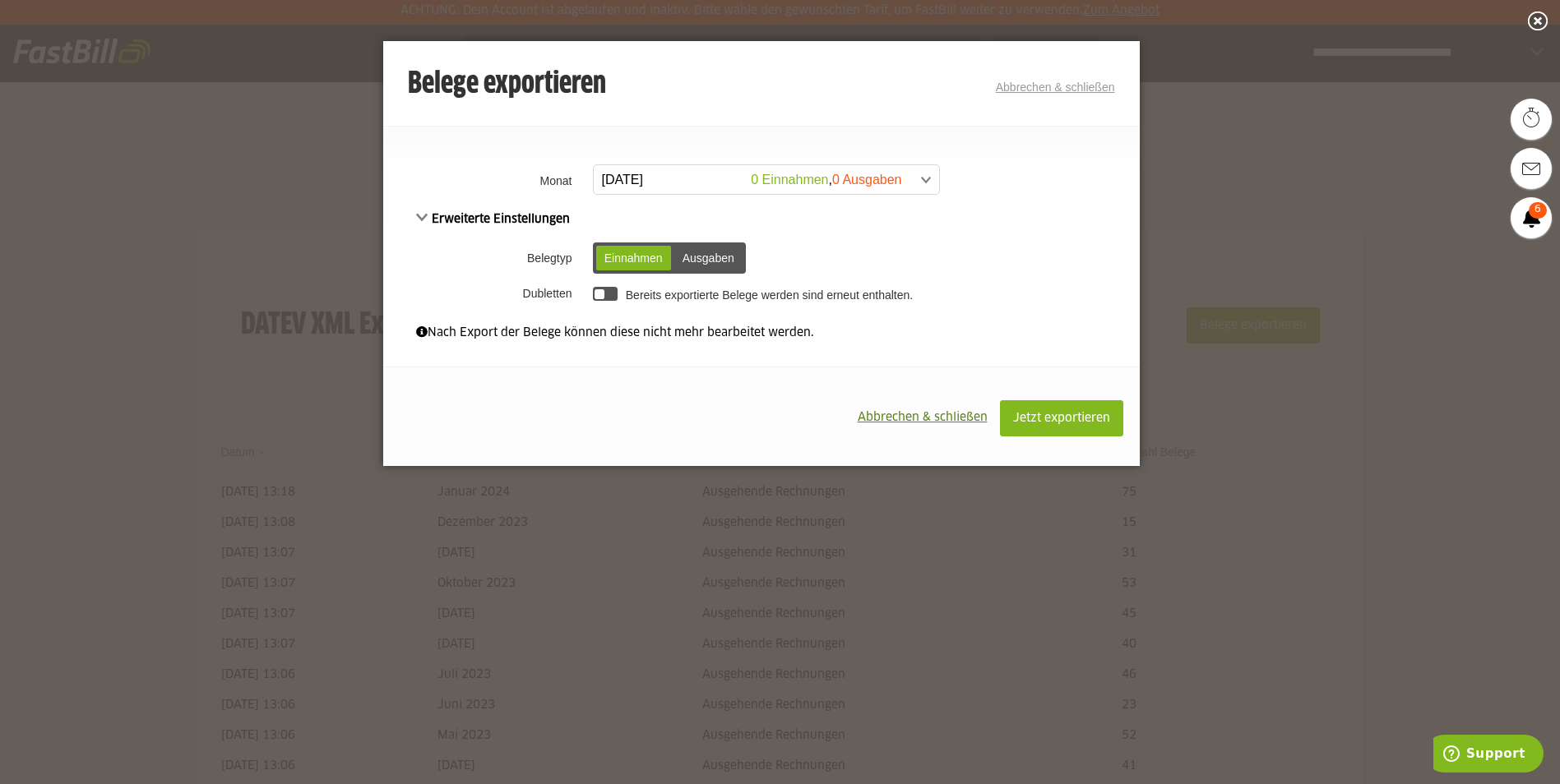
click at [692, 173] on span at bounding box center [758, 180] width 346 height 30
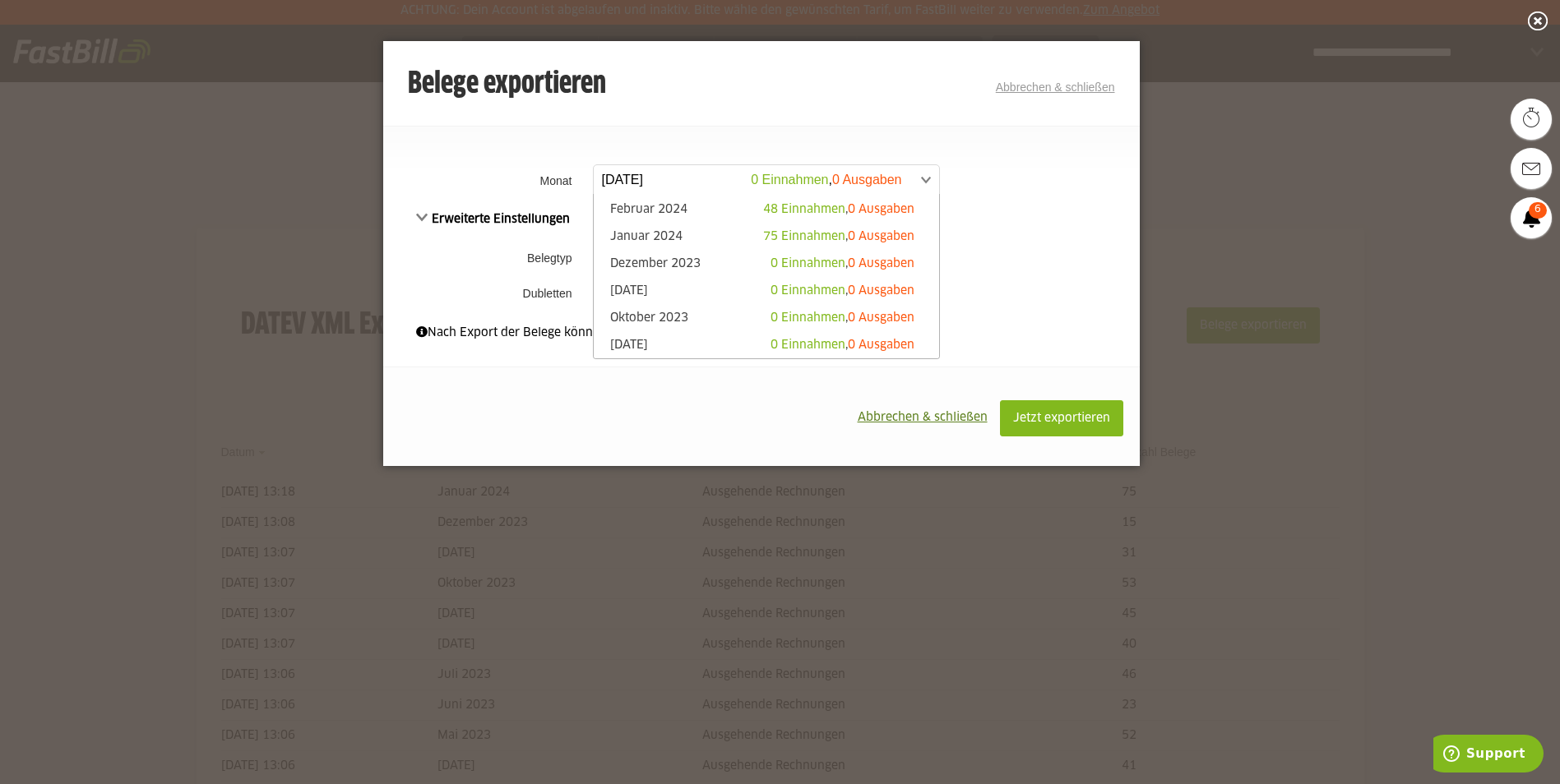
scroll to position [493, 0]
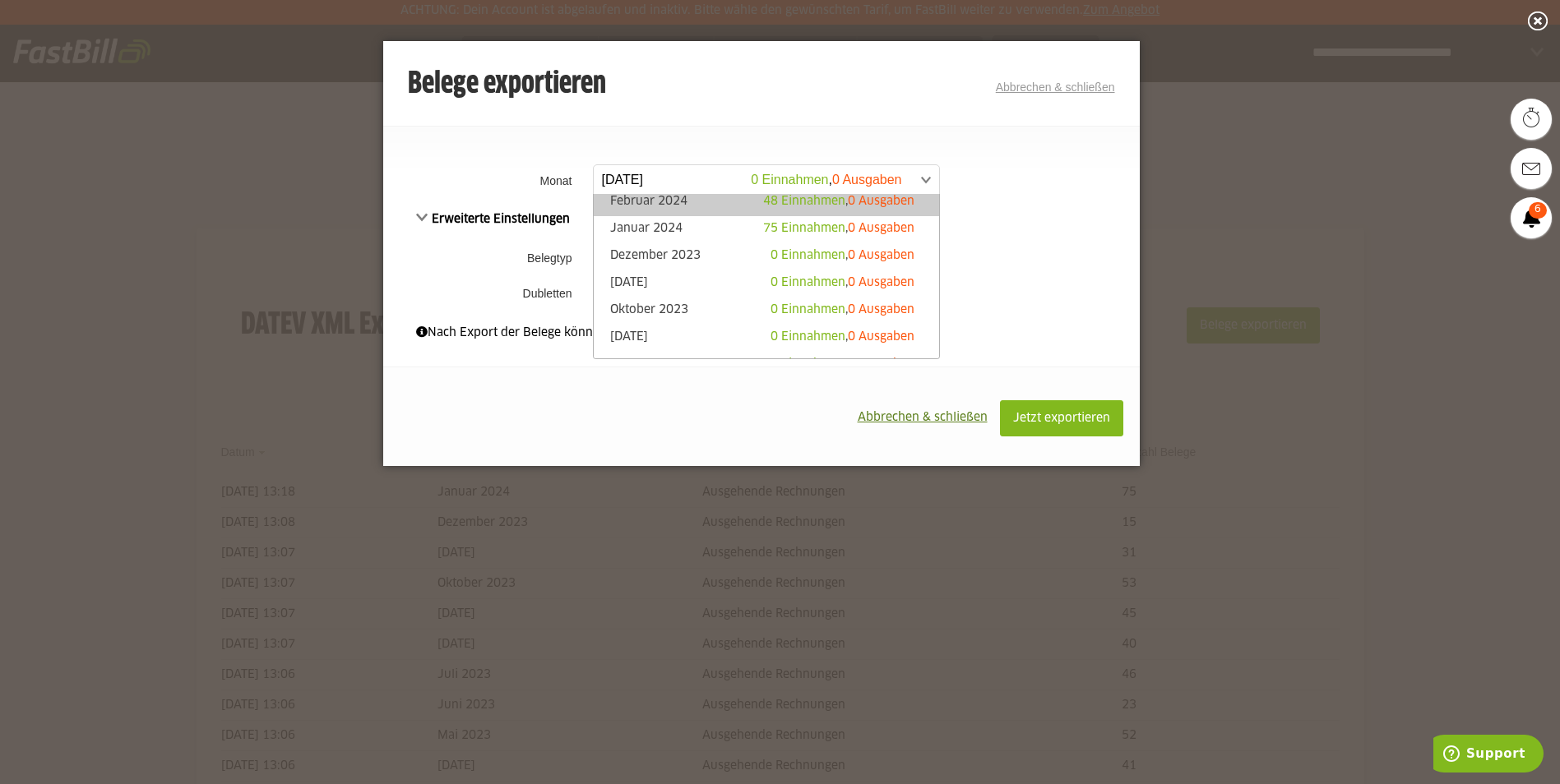
click at [689, 204] on link "Februar 2024 48 Einnahmen , 0 Ausgaben" at bounding box center [767, 203] width 329 height 19
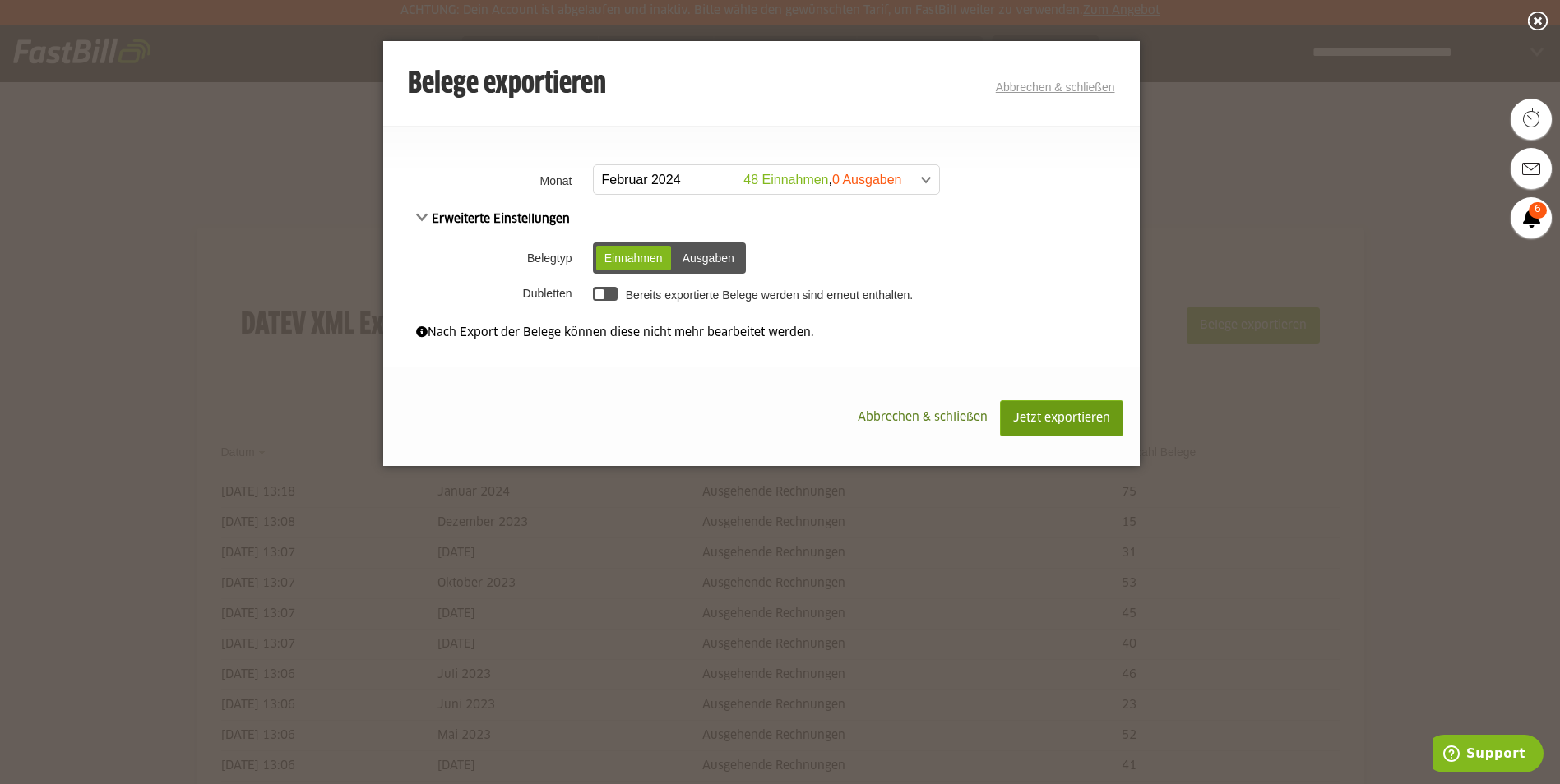
click at [1038, 409] on button "Jetzt exportieren" at bounding box center [1062, 419] width 123 height 37
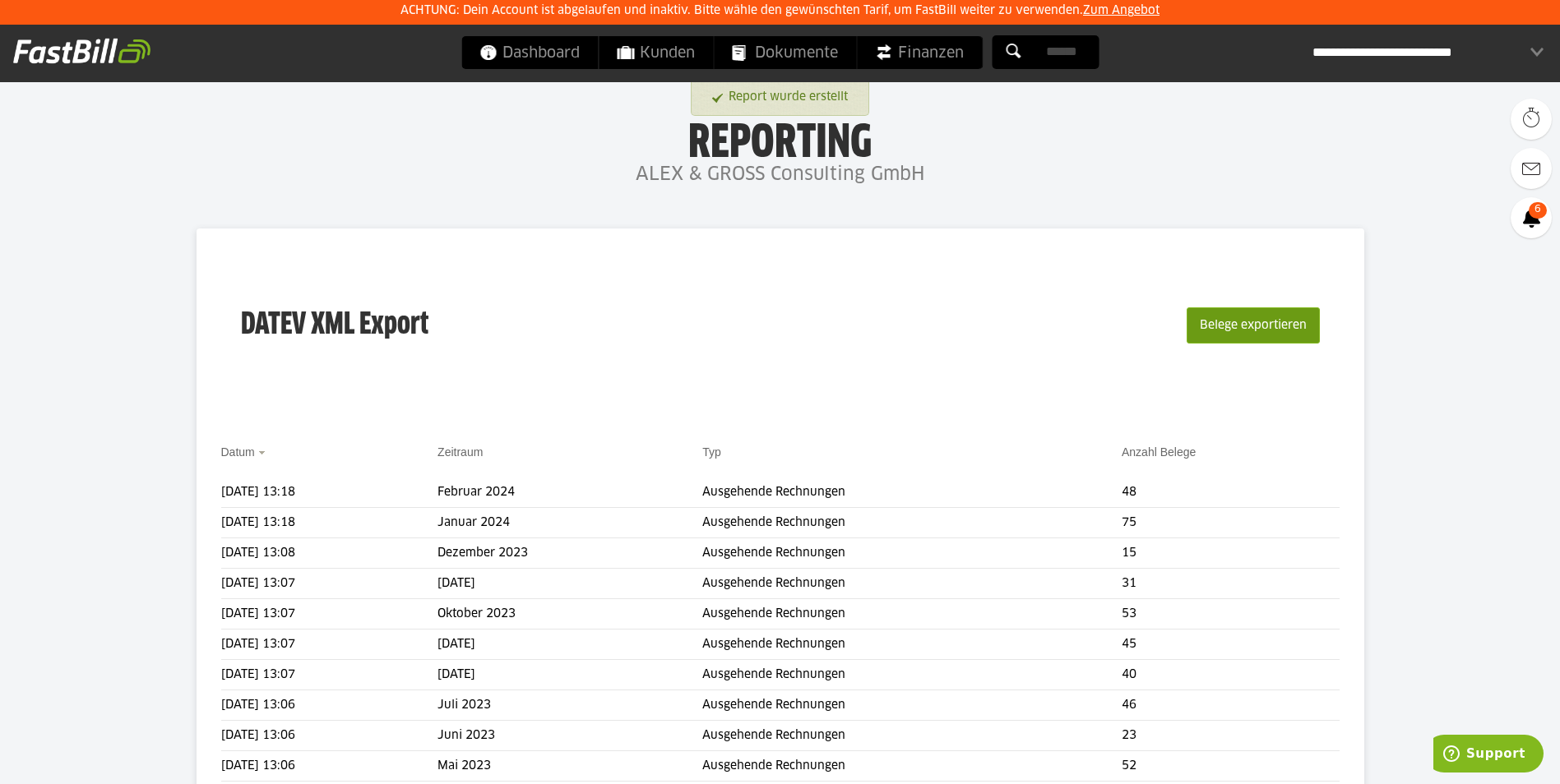
click at [1220, 326] on button "Belege exportieren" at bounding box center [1253, 326] width 133 height 37
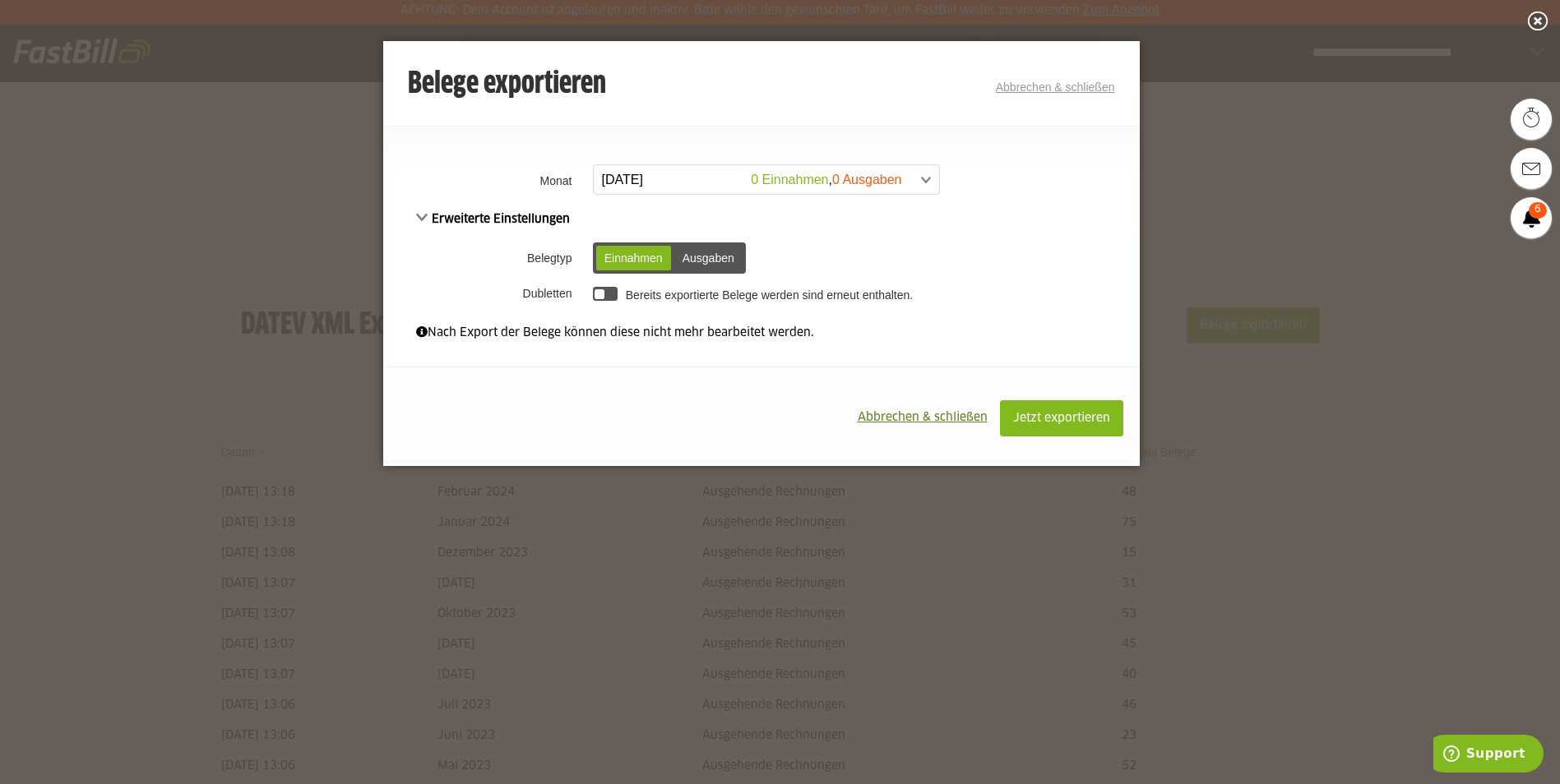
click at [698, 186] on span at bounding box center [758, 180] width 346 height 30
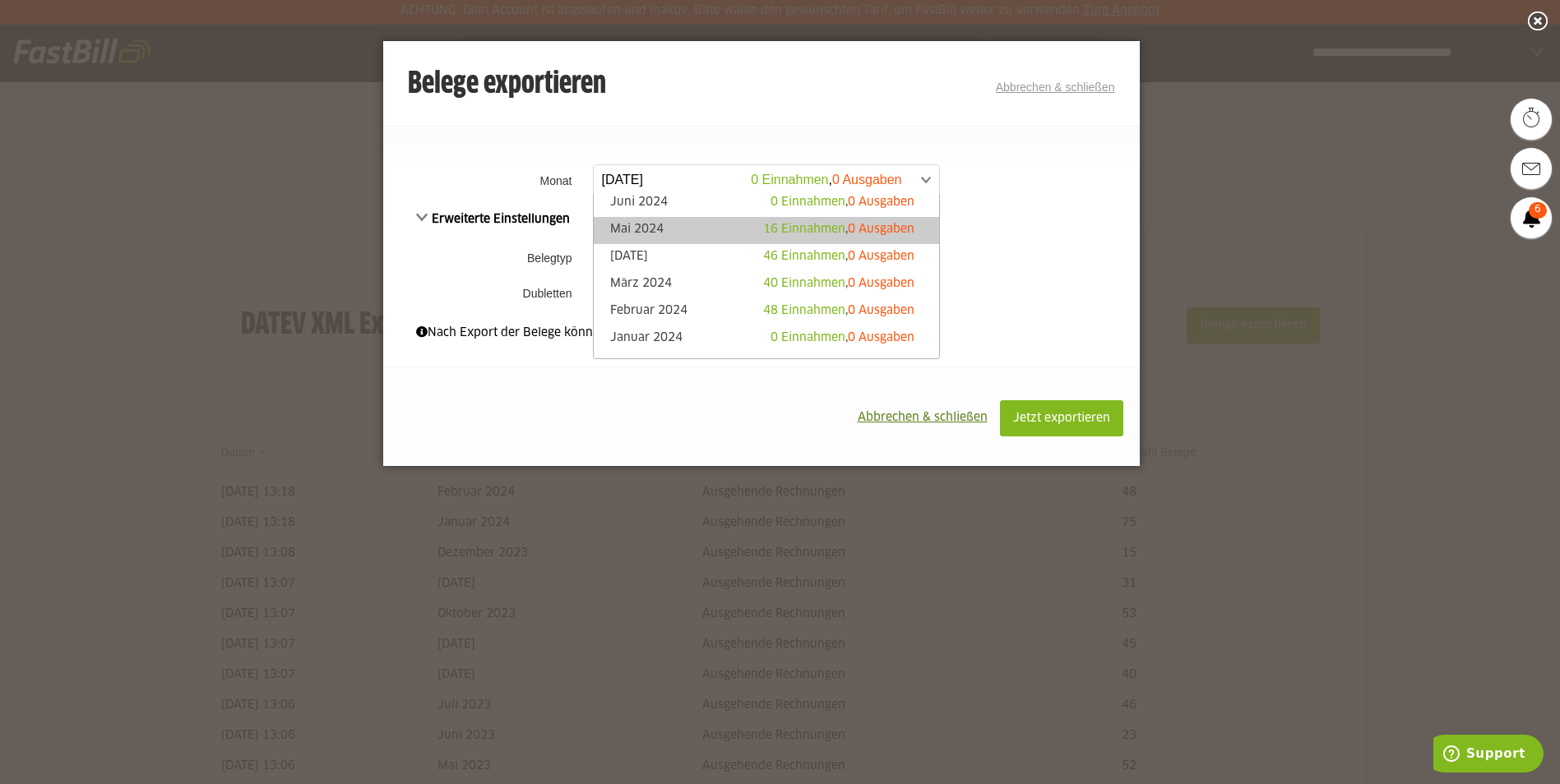
scroll to position [411, 0]
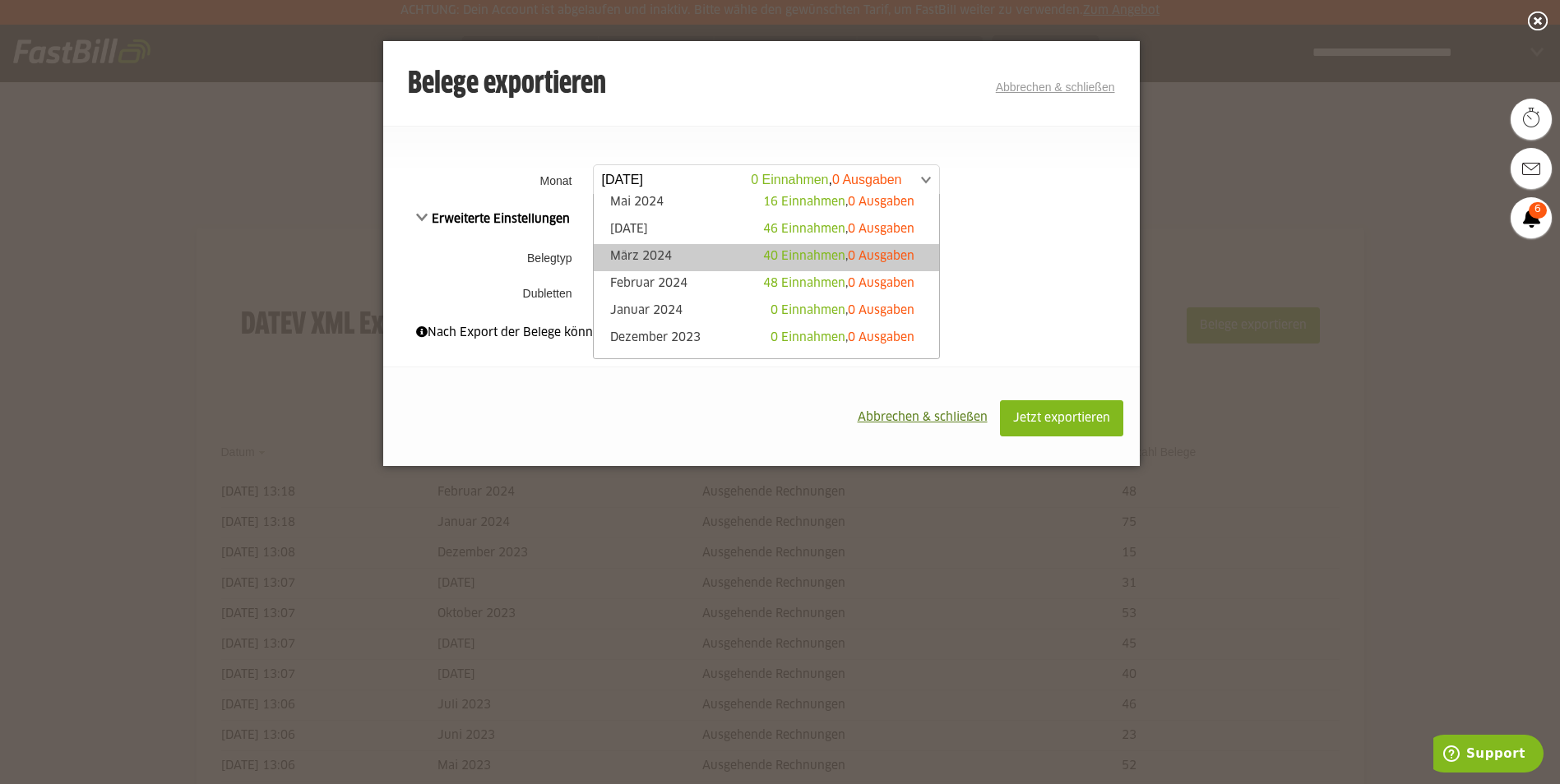
click at [694, 260] on link "März 2024 40 Einnahmen , 0 Ausgaben" at bounding box center [767, 257] width 329 height 19
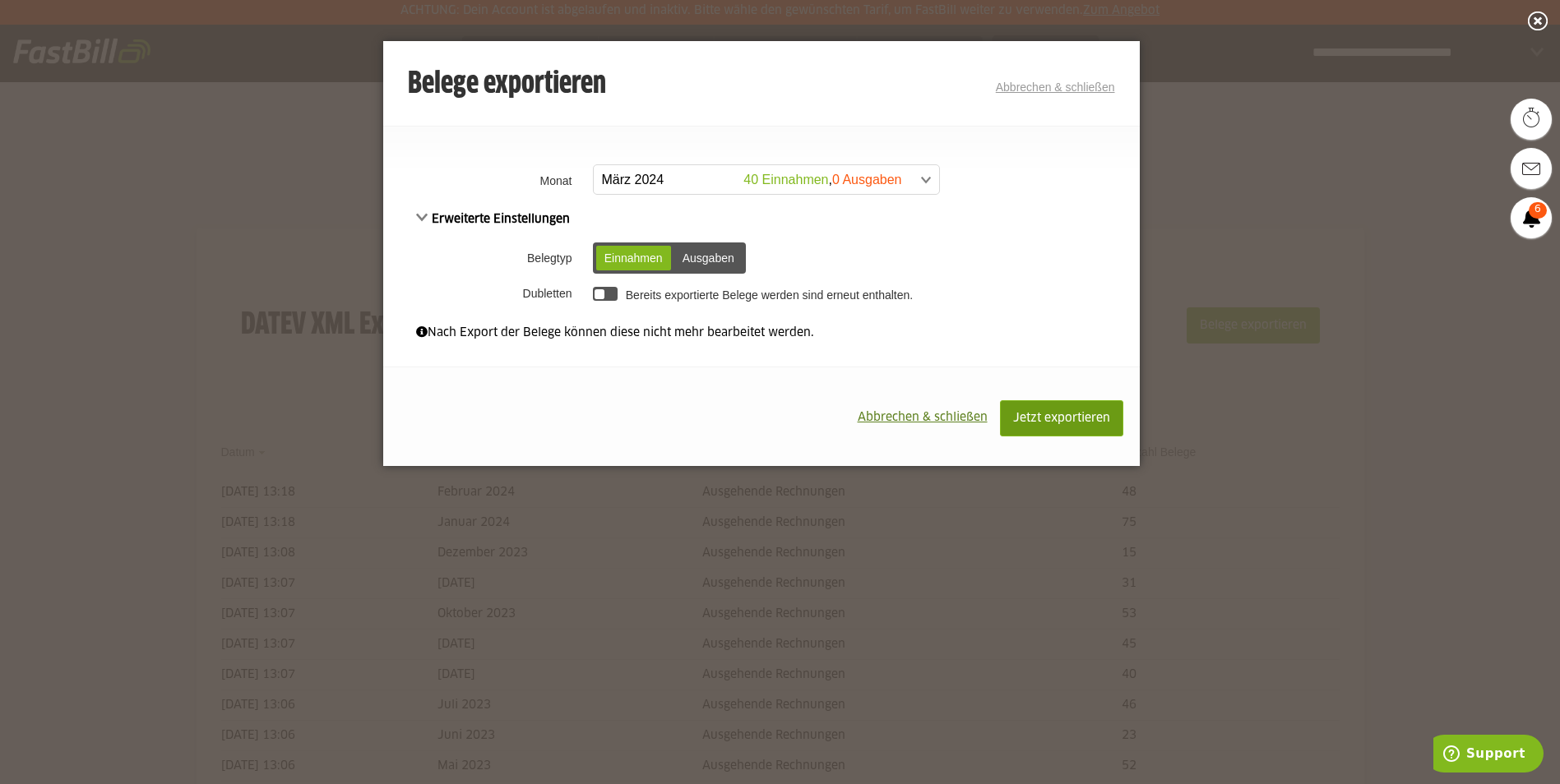
click at [1107, 419] on span "Jetzt exportieren" at bounding box center [1062, 419] width 97 height 12
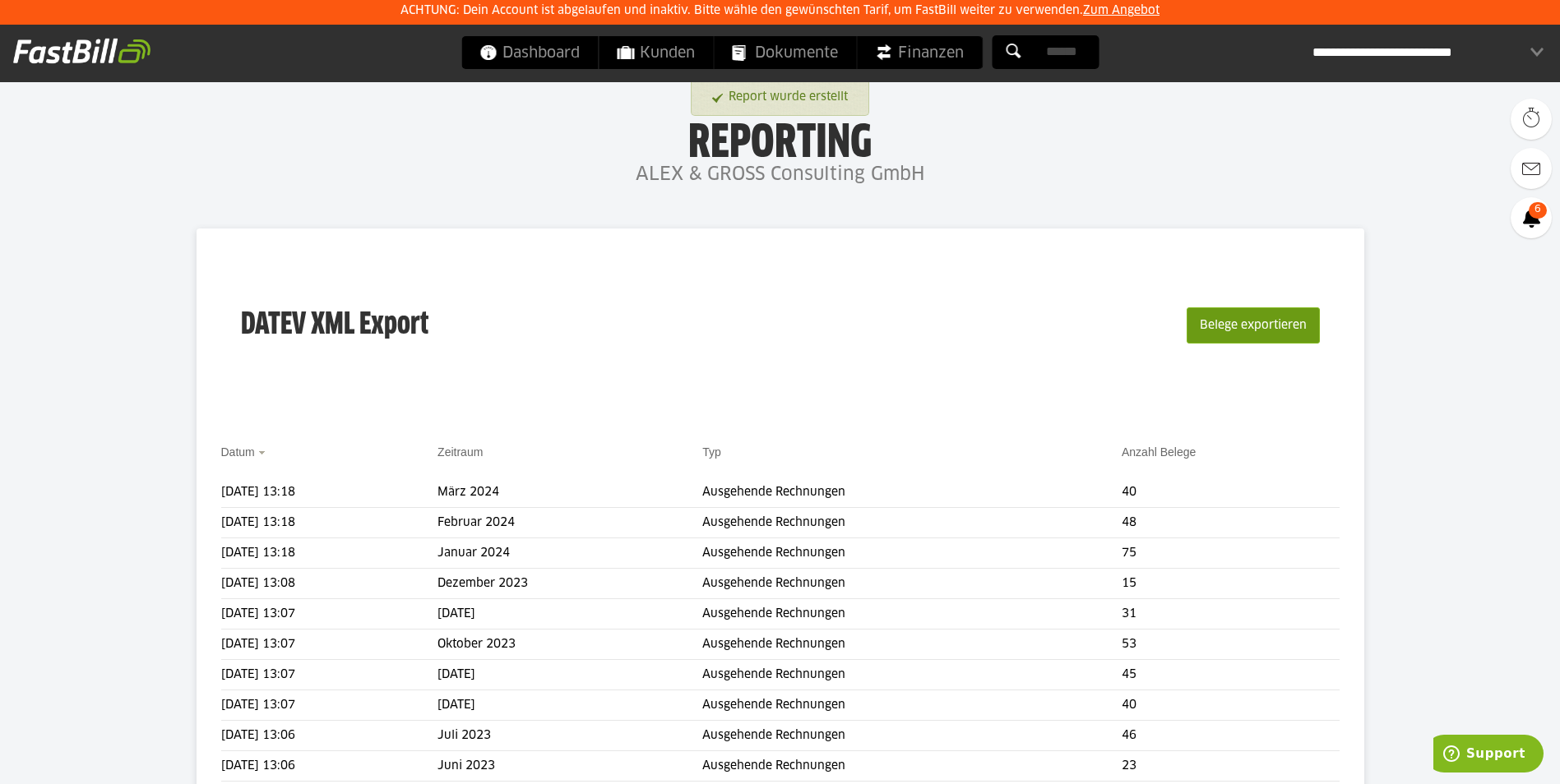
click at [1219, 320] on button "Belege exportieren" at bounding box center [1253, 326] width 133 height 37
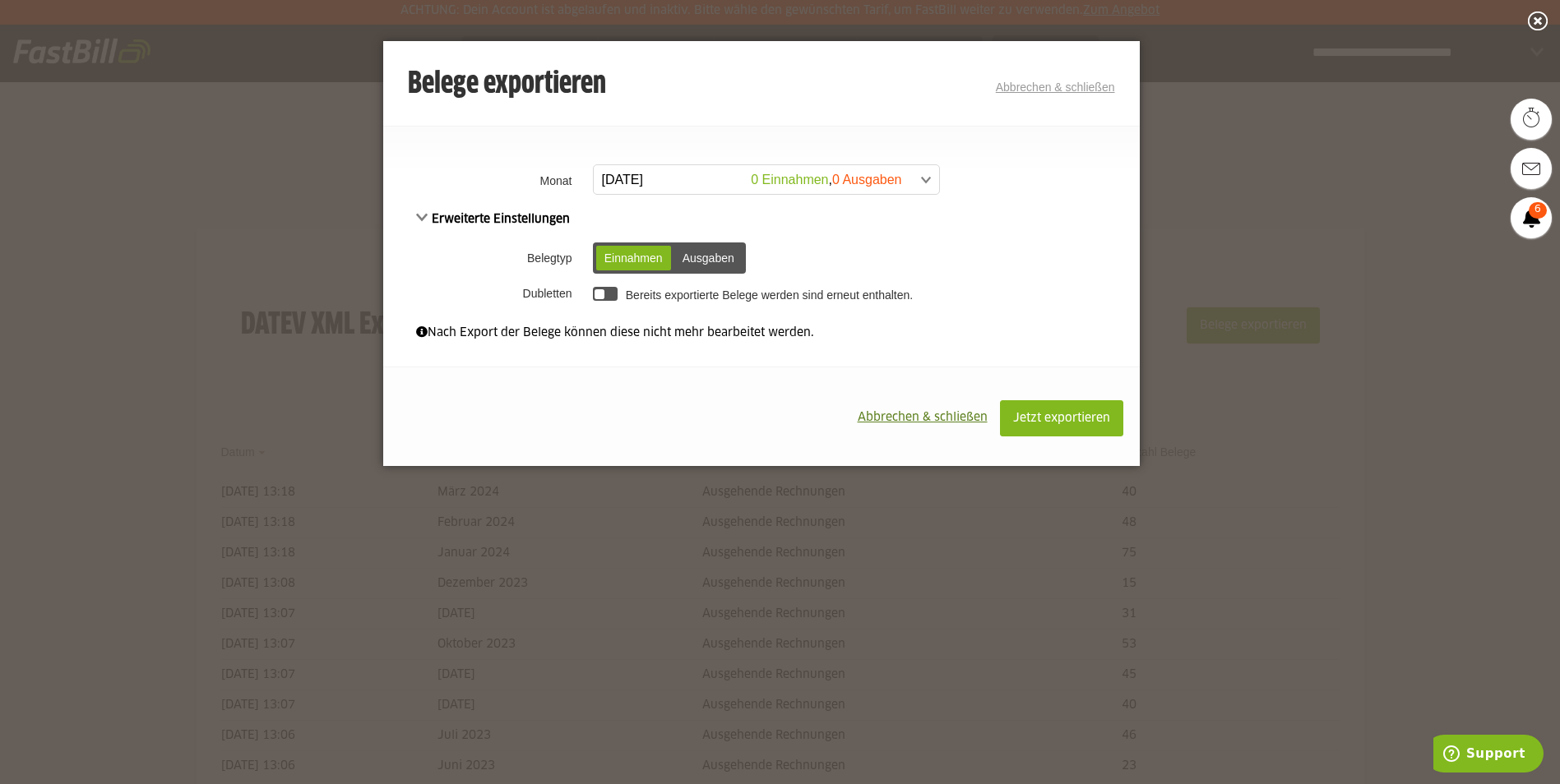
click at [704, 181] on span at bounding box center [758, 180] width 346 height 30
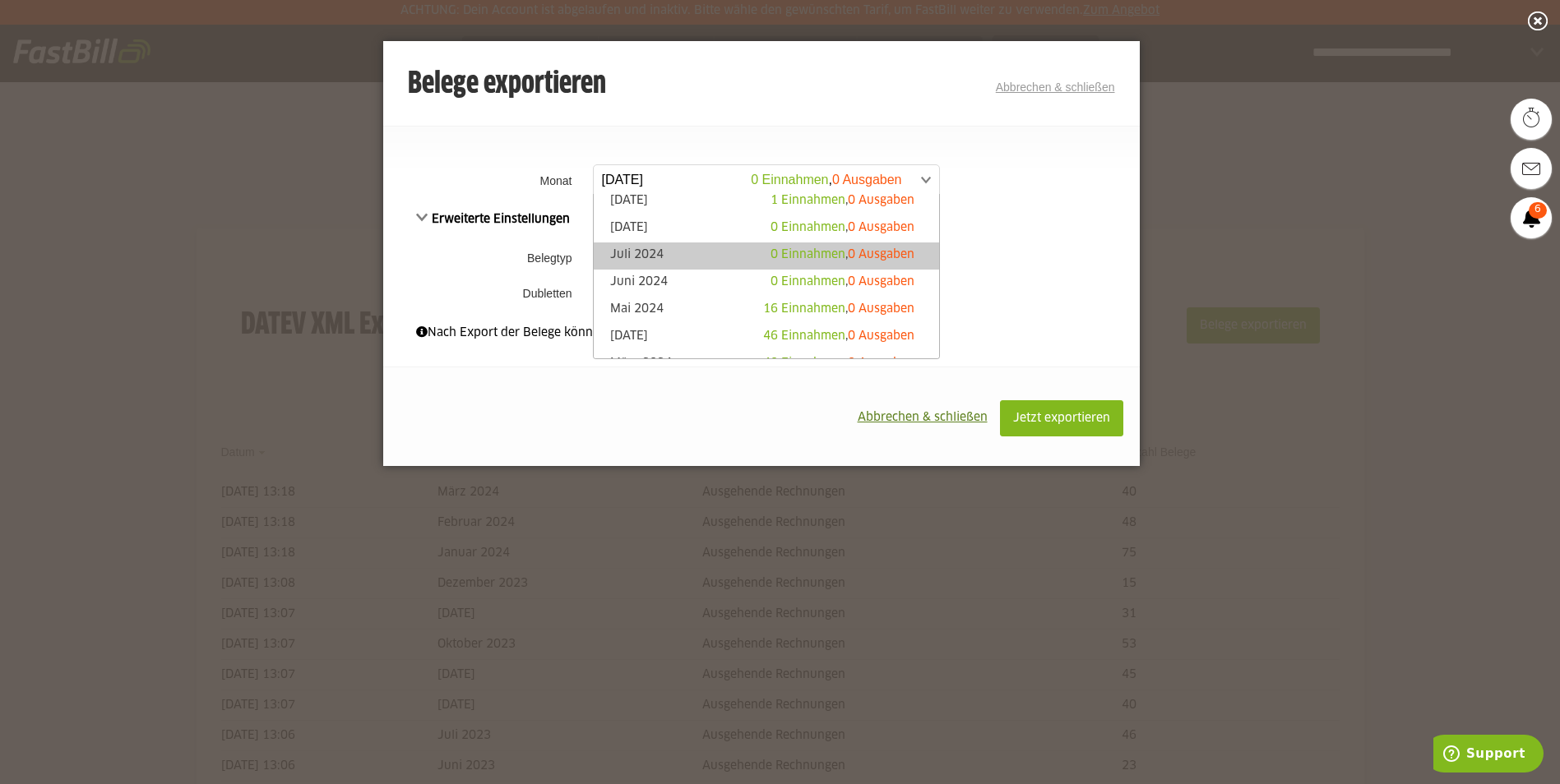
scroll to position [329, 0]
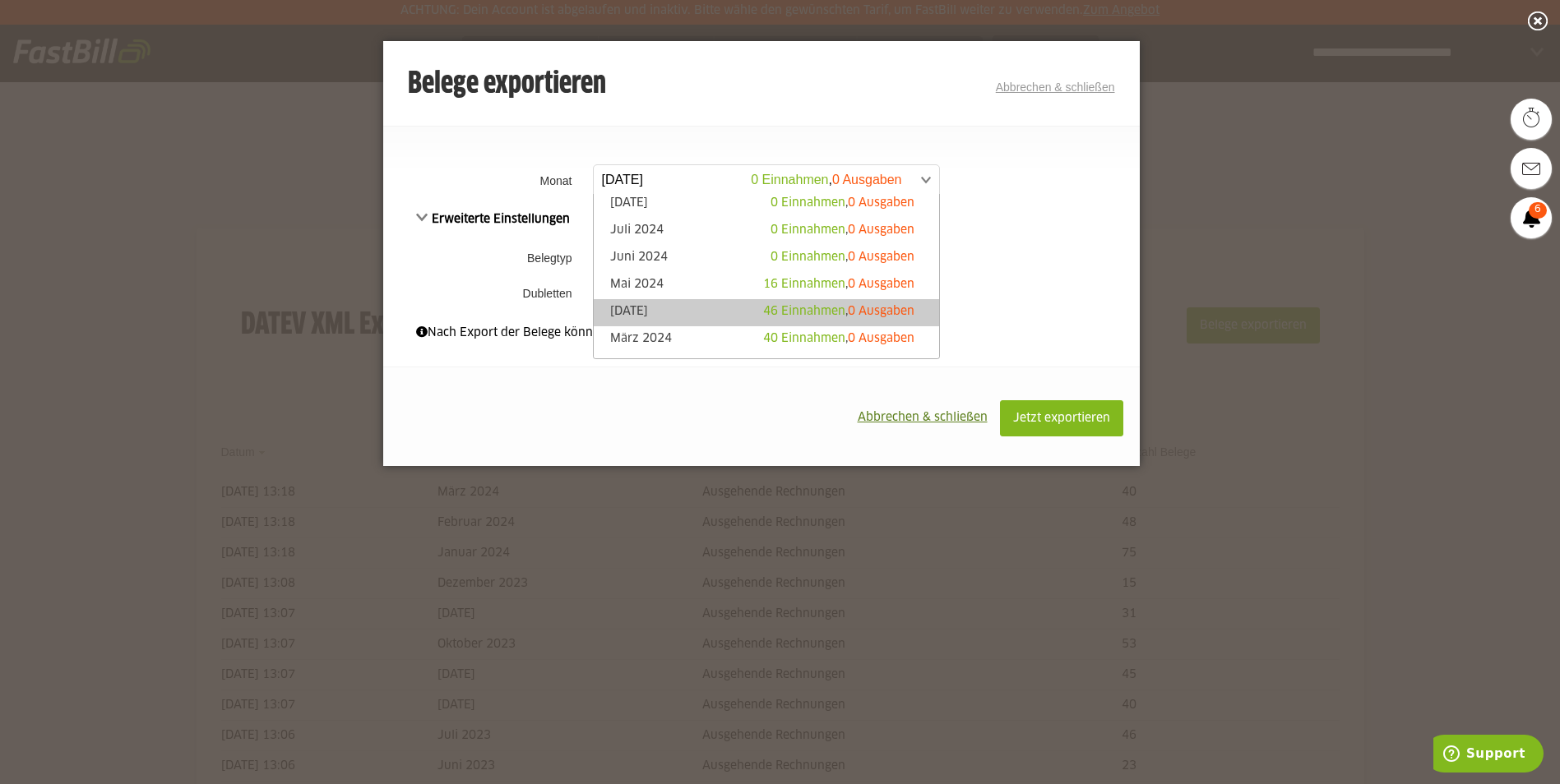
click at [684, 308] on link "April 2024 46 Einnahmen , 0 Ausgaben" at bounding box center [767, 312] width 329 height 19
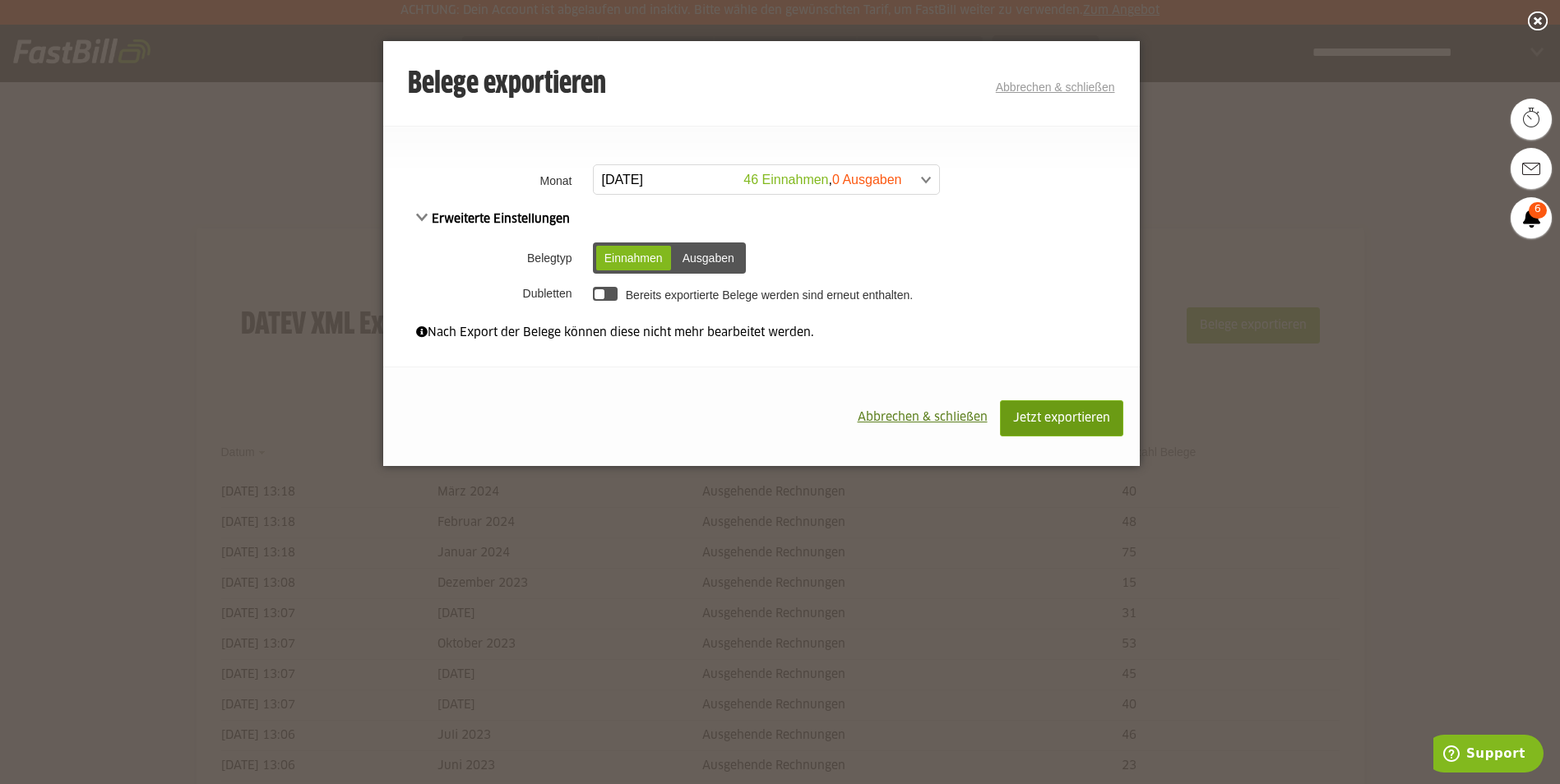
click at [1042, 423] on span "Jetzt exportieren" at bounding box center [1062, 419] width 97 height 12
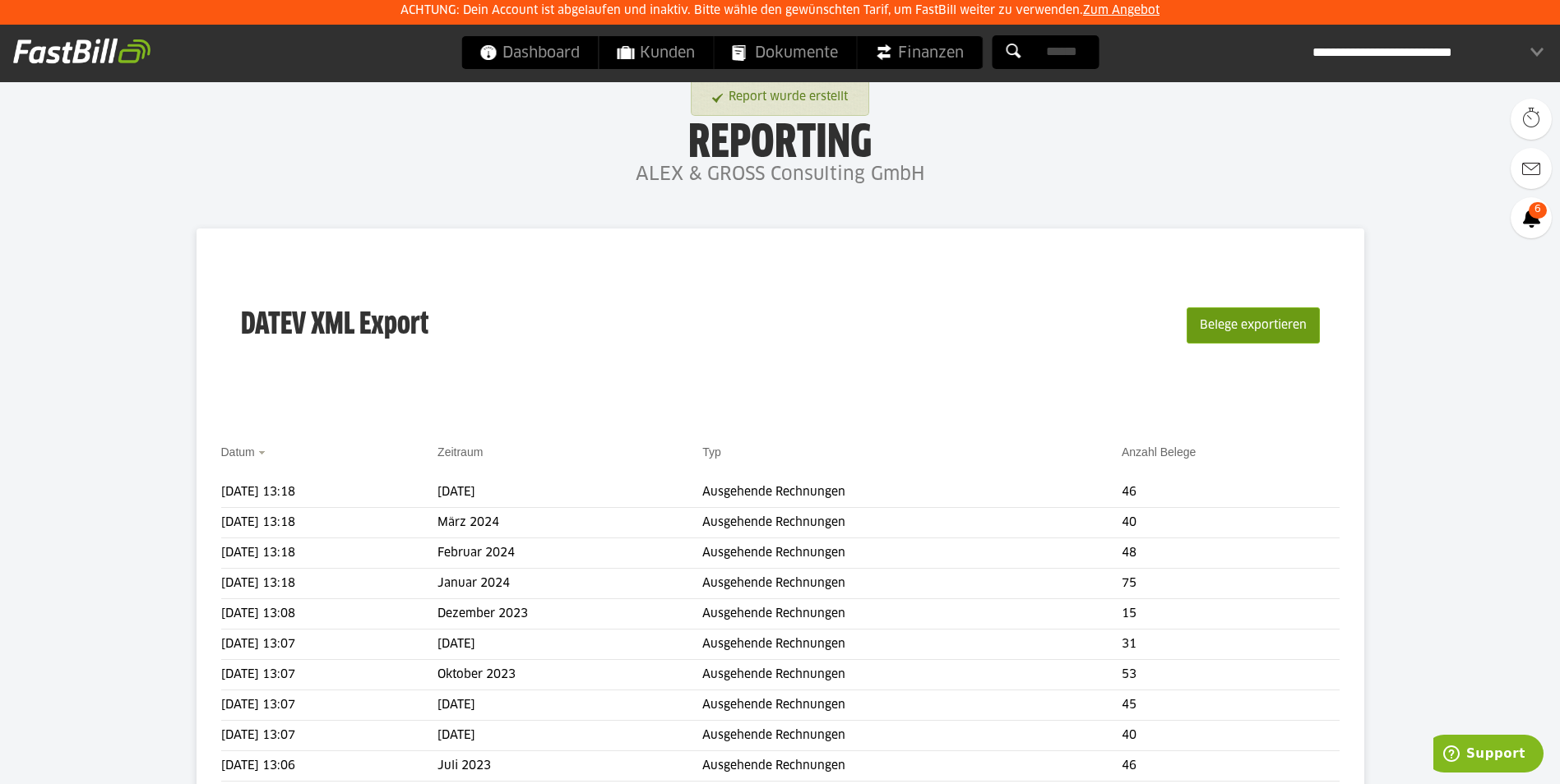
click at [1233, 316] on button "Belege exportieren" at bounding box center [1253, 326] width 133 height 37
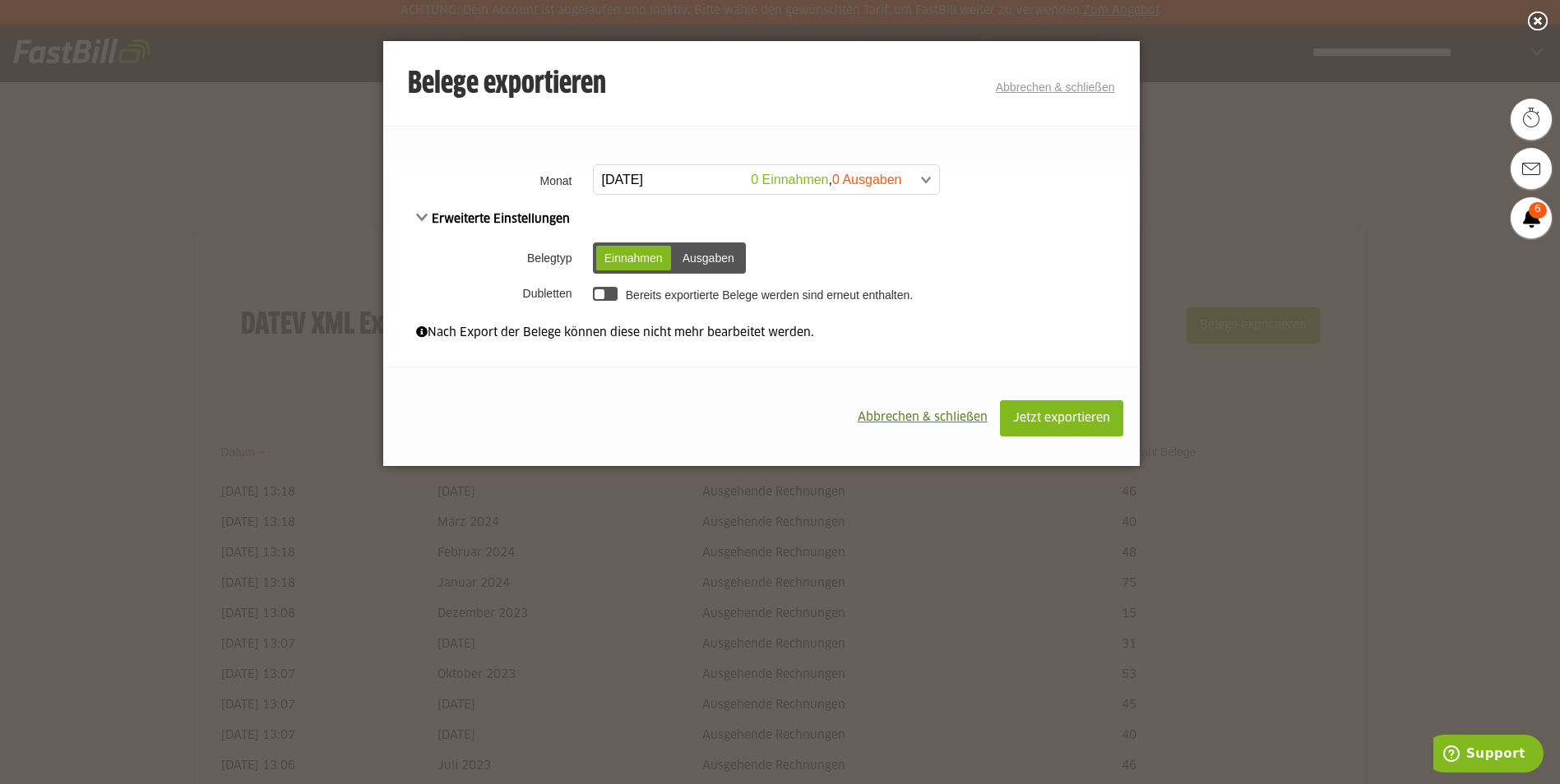
click at [703, 176] on span at bounding box center [758, 180] width 346 height 30
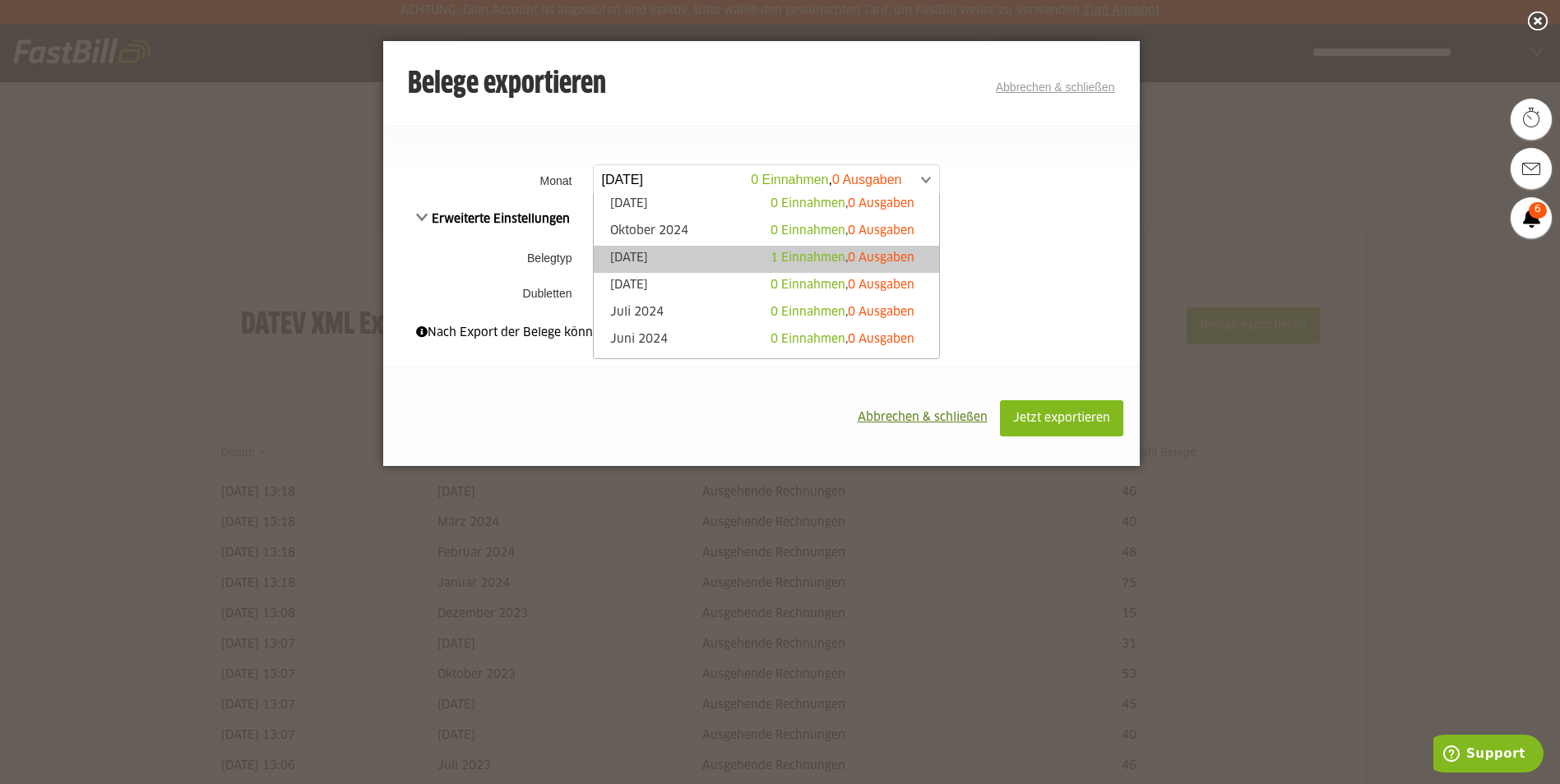
scroll to position [329, 0]
click at [672, 275] on li "Mai 2024 16 Einnahmen , 0 Ausgaben" at bounding box center [767, 286] width 346 height 27
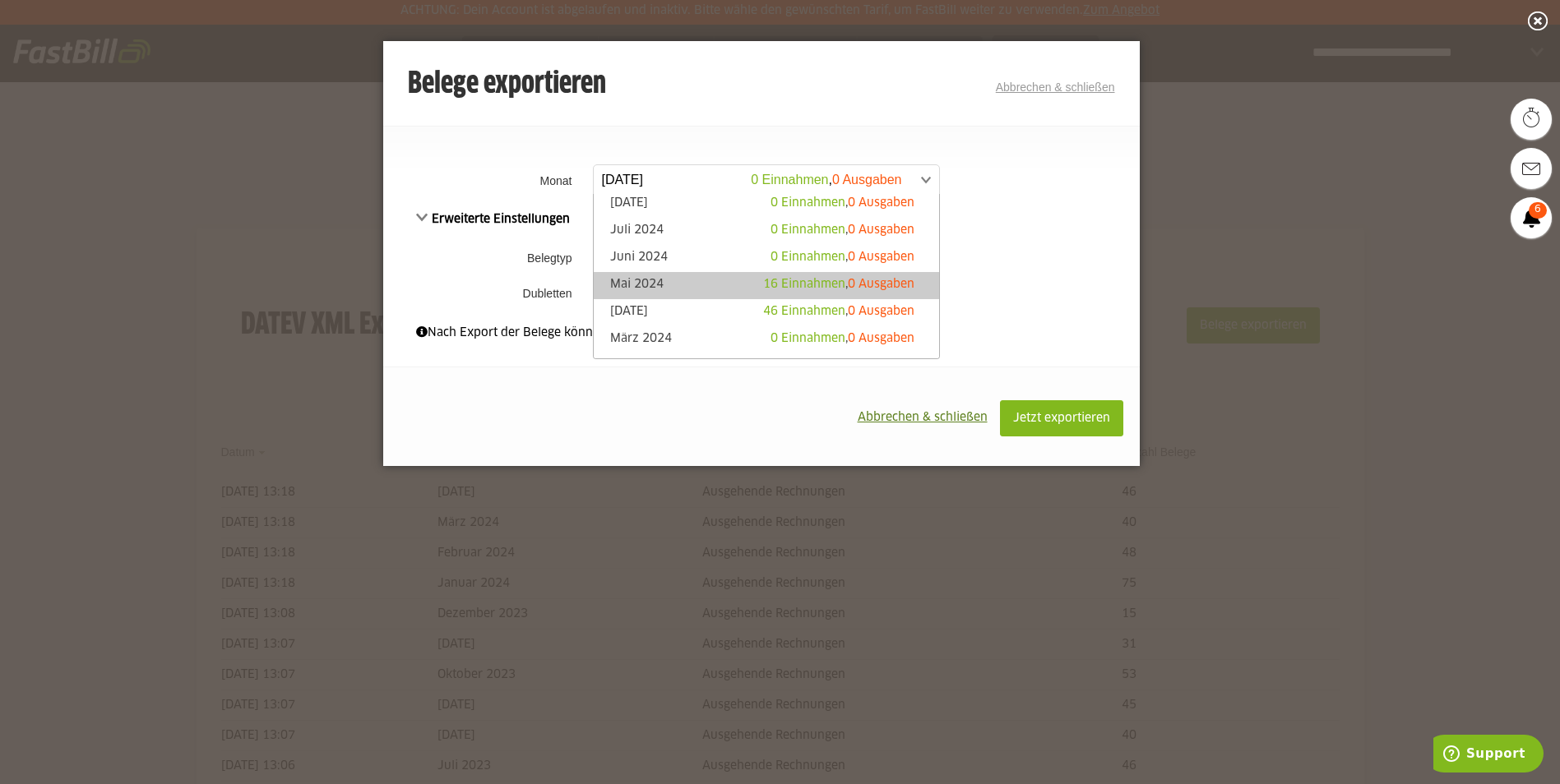
click at [670, 282] on link "Mai 2024 16 Einnahmen , 0 Ausgaben" at bounding box center [767, 286] width 329 height 19
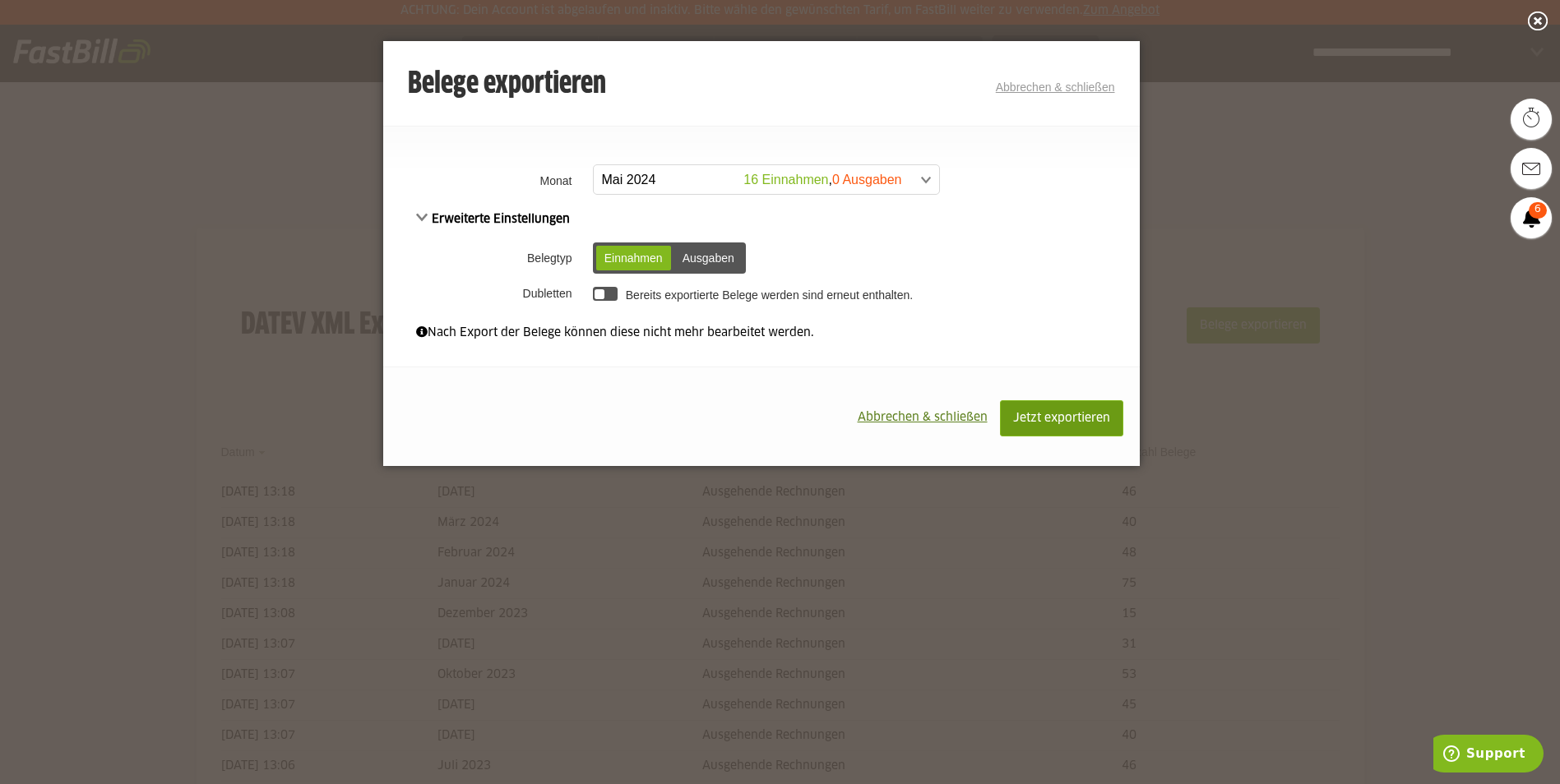
click at [1092, 418] on span "Jetzt exportieren" at bounding box center [1062, 419] width 97 height 12
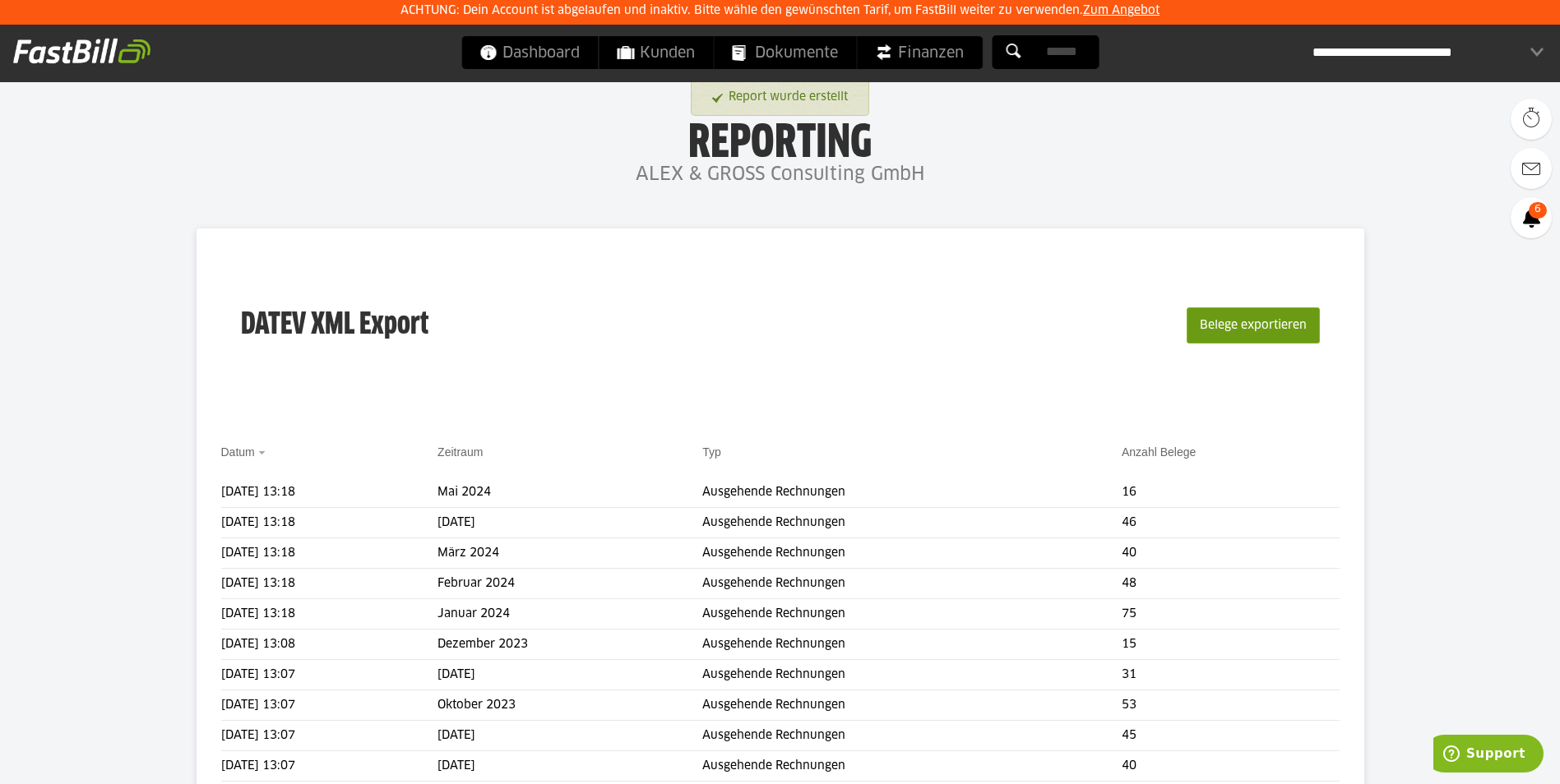
click at [1245, 314] on button "Belege exportieren" at bounding box center [1253, 326] width 133 height 37
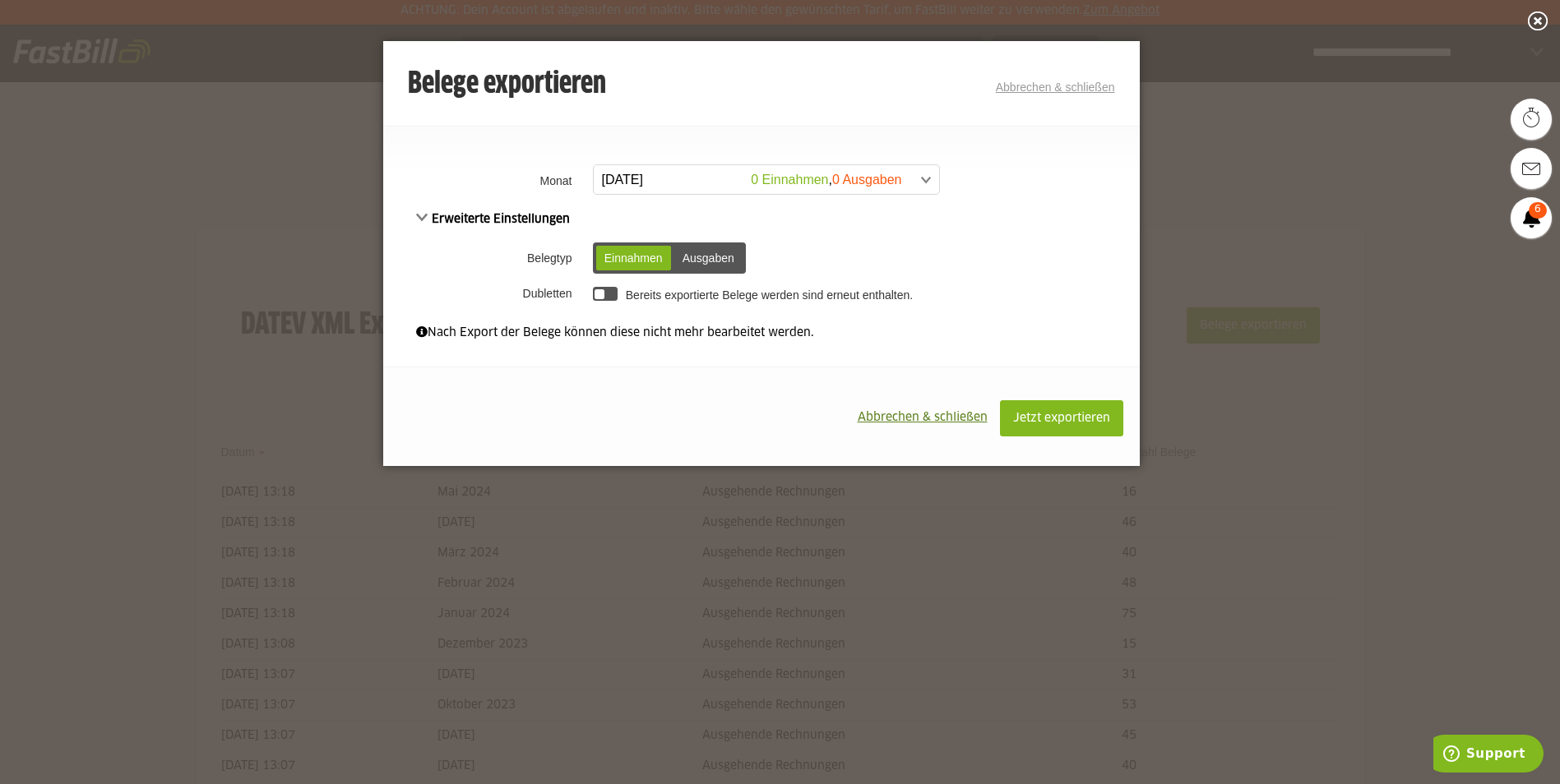
click at [704, 173] on span at bounding box center [758, 180] width 346 height 30
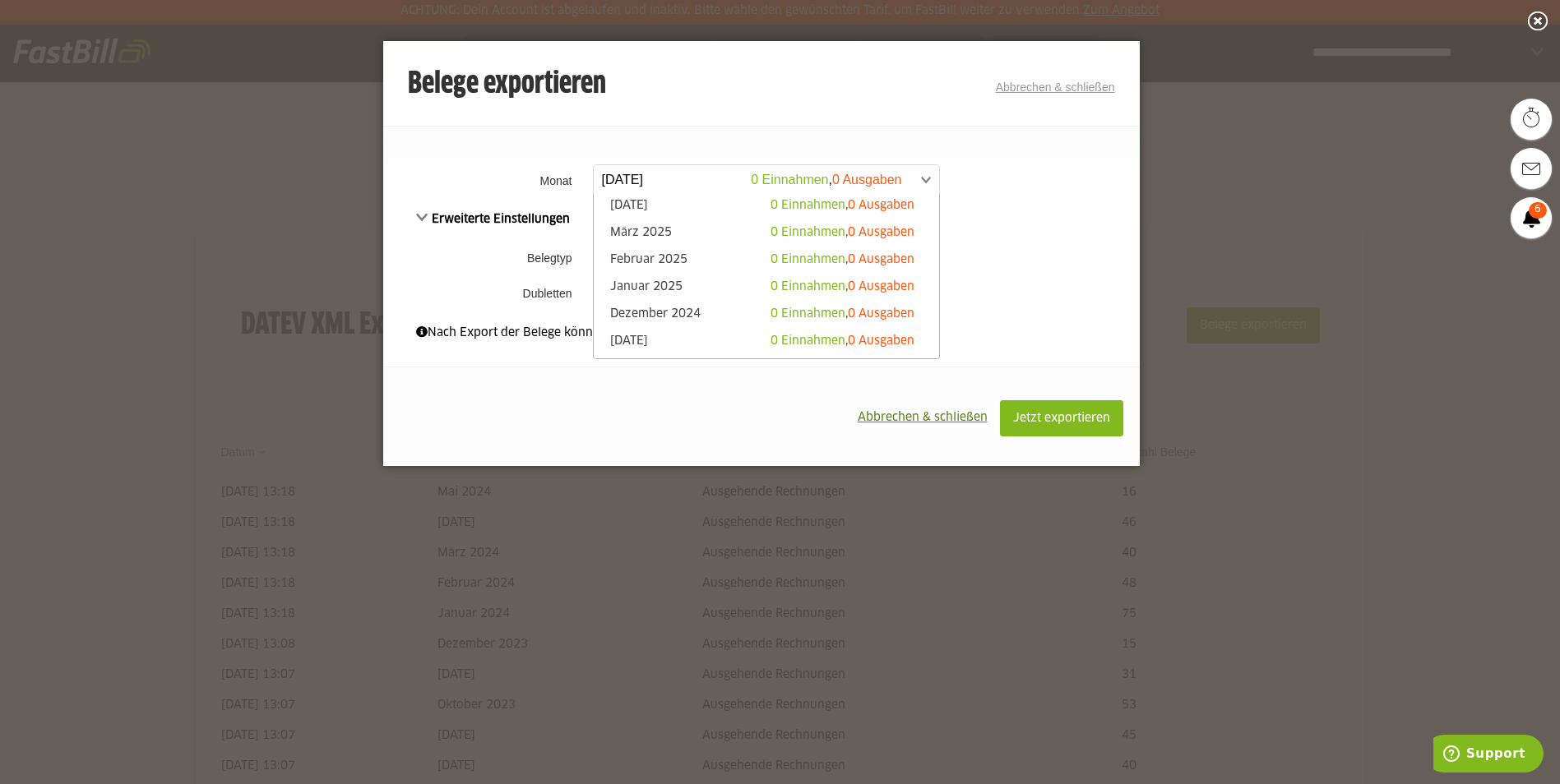
scroll to position [329, 0]
click at [686, 255] on link "Juni 2024 0 Einnahmen , 0 Ausgaben" at bounding box center [767, 258] width 329 height 19
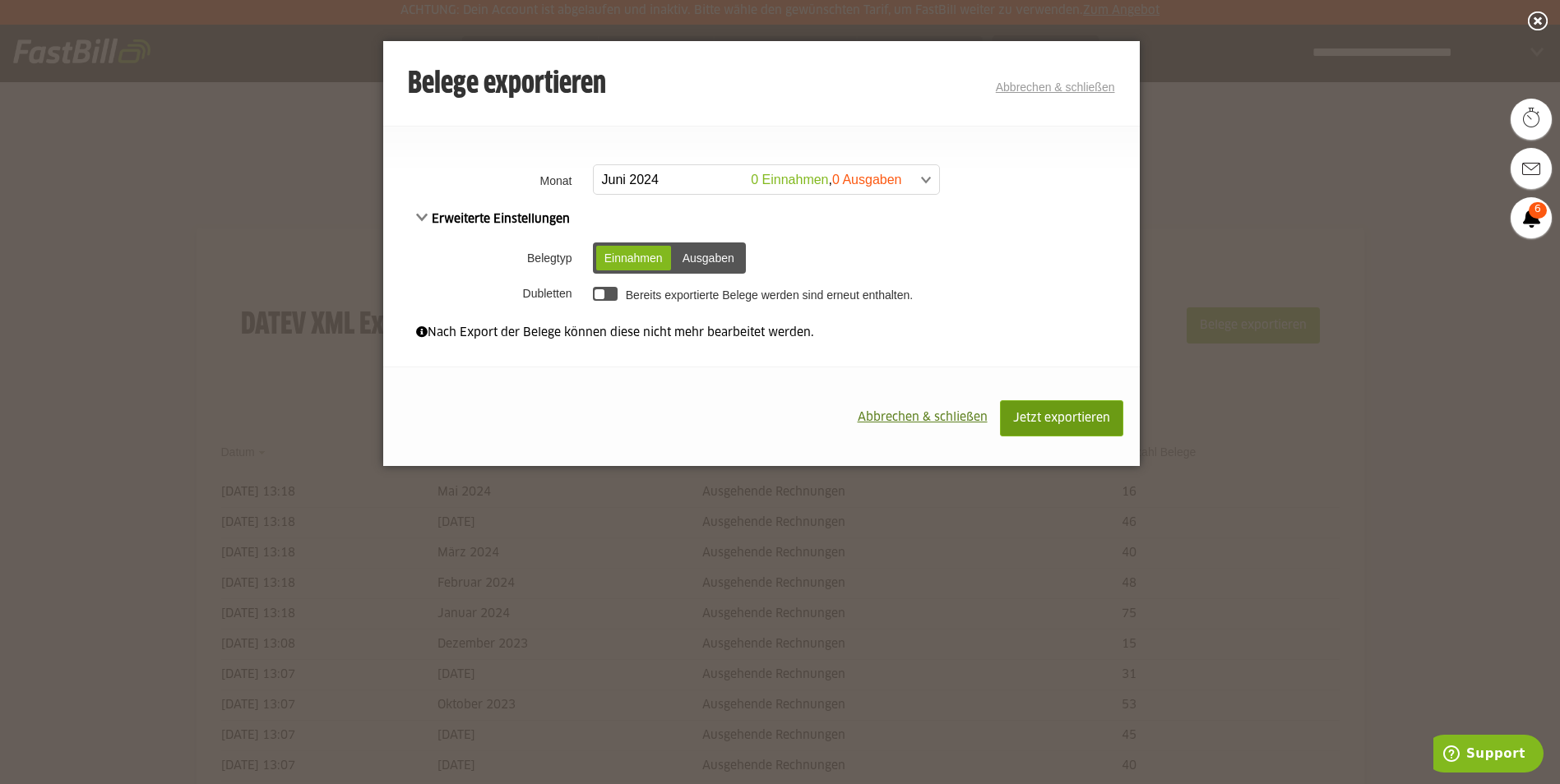
click at [1047, 419] on span "Jetzt exportieren" at bounding box center [1062, 419] width 97 height 12
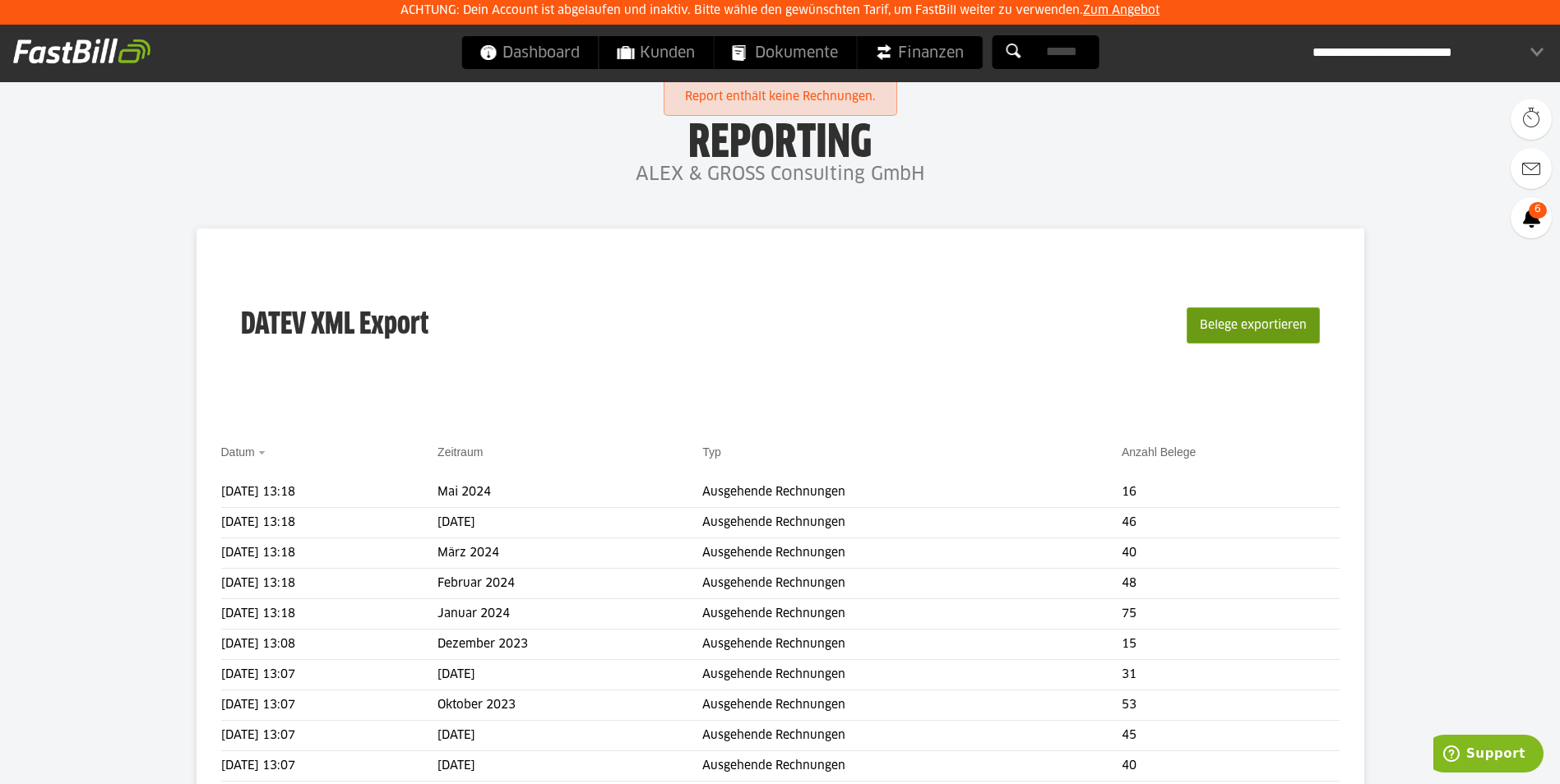
click at [1219, 330] on button "Belege exportieren" at bounding box center [1253, 326] width 133 height 37
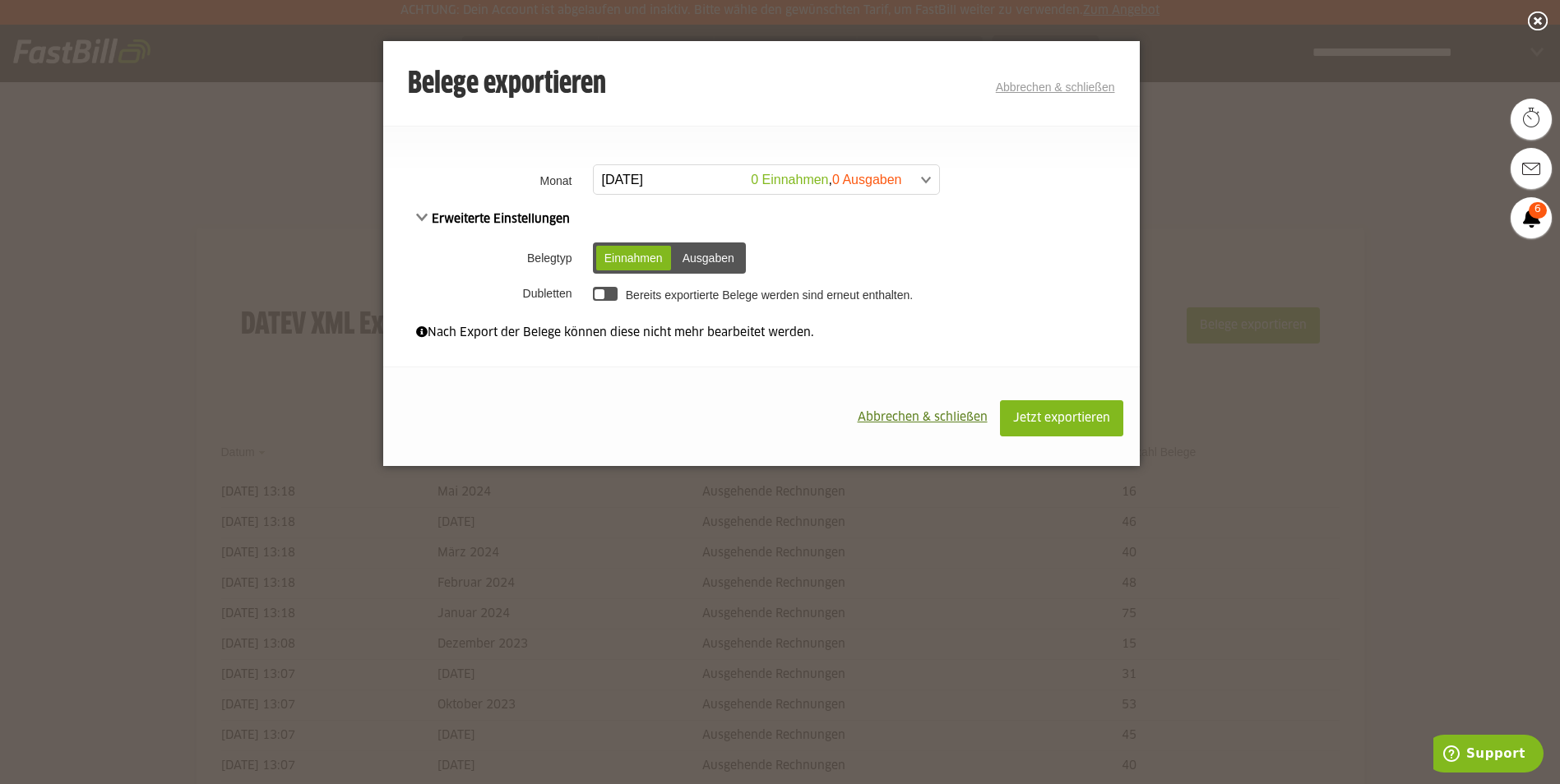
click at [697, 179] on span at bounding box center [758, 180] width 346 height 30
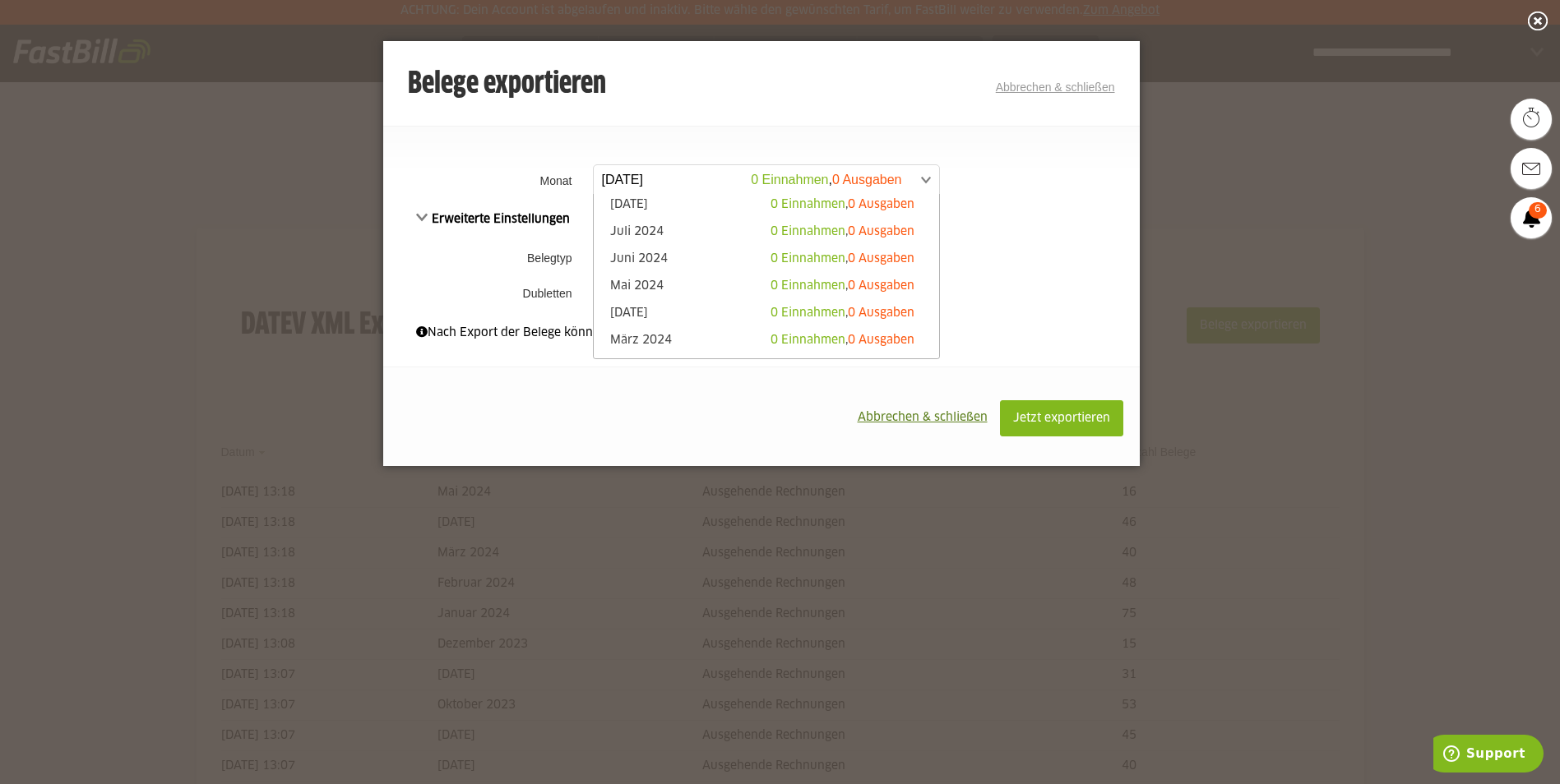
scroll to position [329, 0]
click at [660, 232] on link "Juli 2024 0 Einnahmen , 0 Ausgaben" at bounding box center [767, 231] width 329 height 19
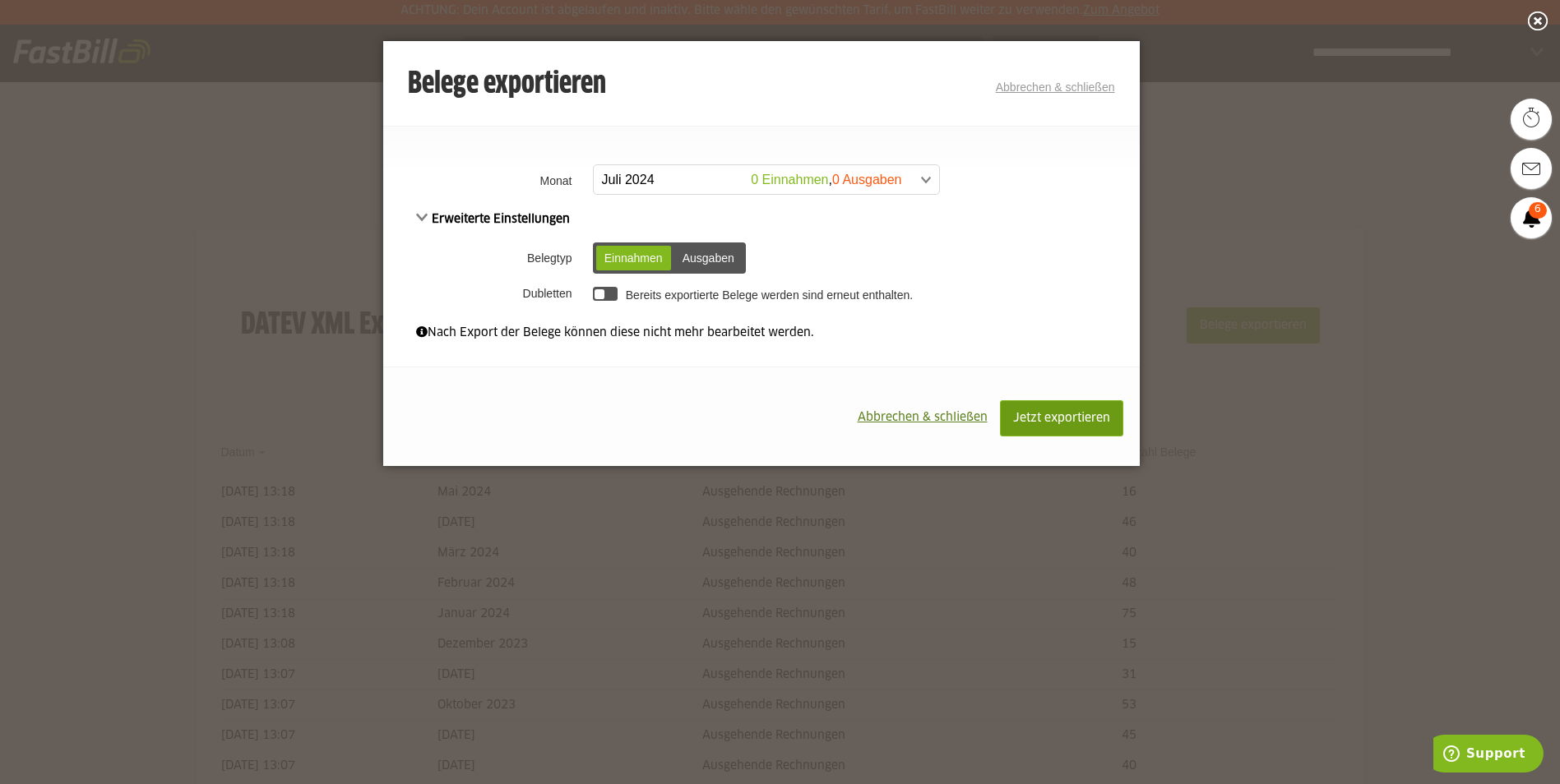
click at [1037, 415] on span "Jetzt exportieren" at bounding box center [1062, 419] width 97 height 12
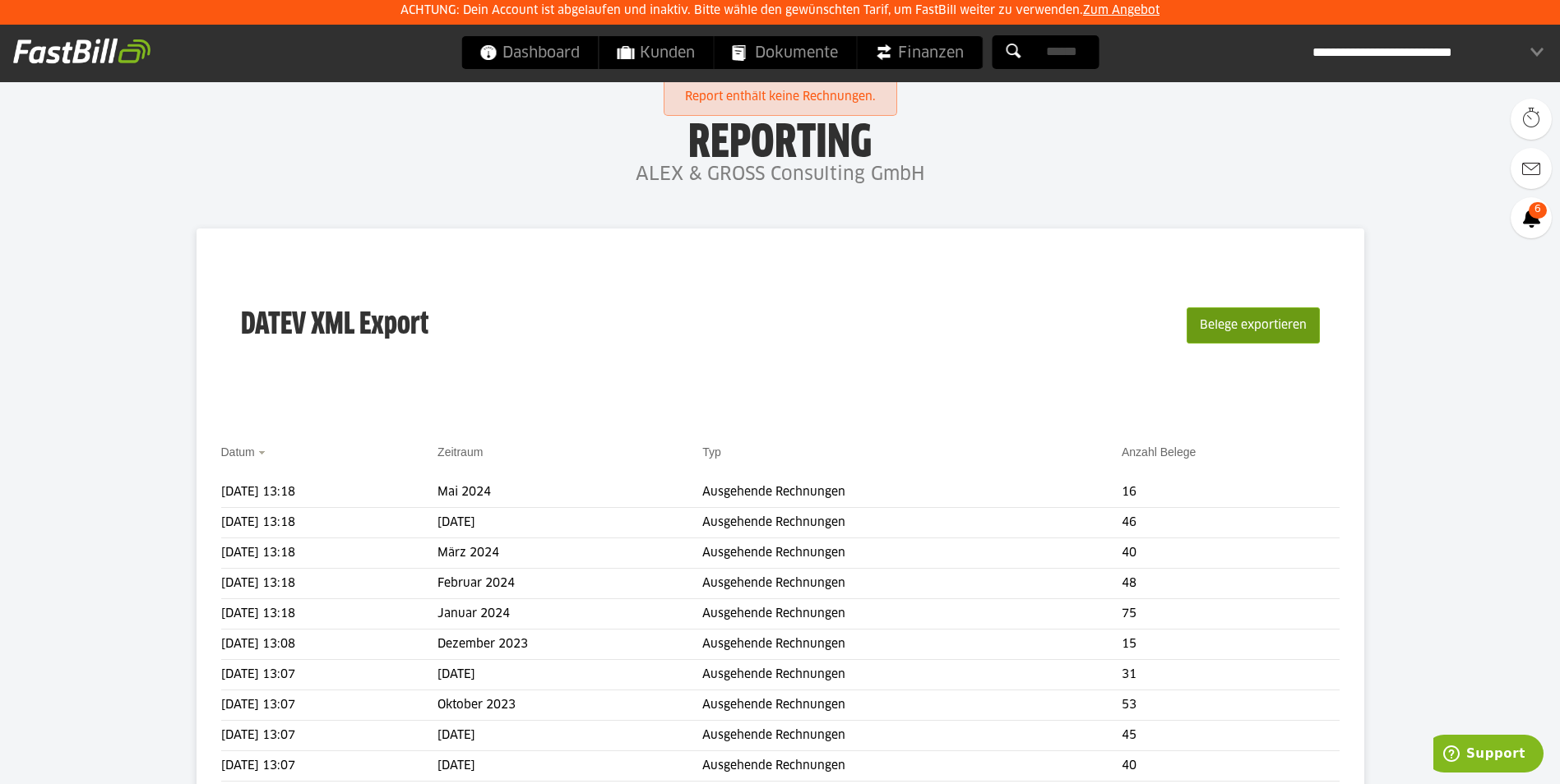
click at [1229, 321] on button "Belege exportieren" at bounding box center [1253, 326] width 133 height 37
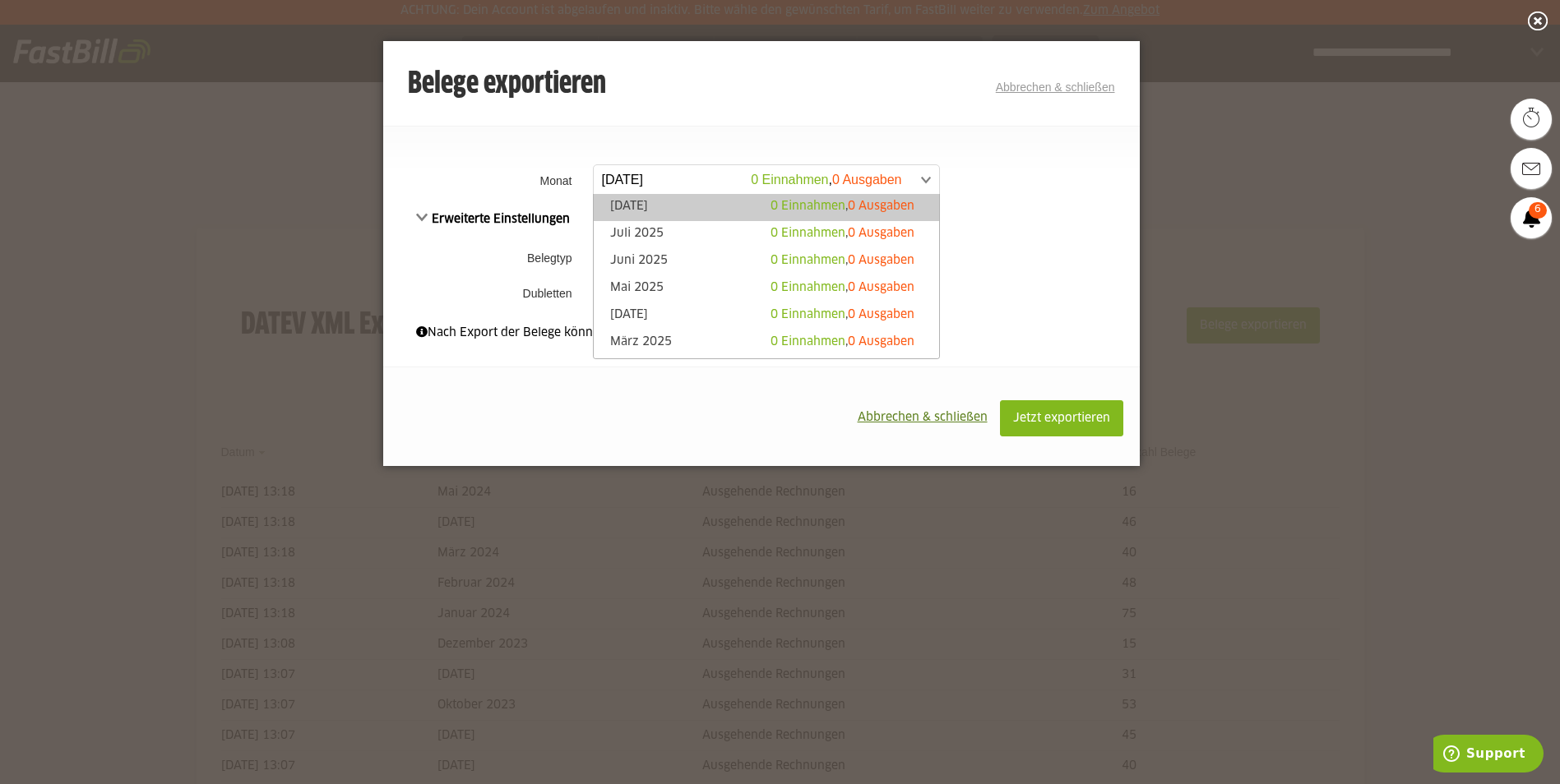
click at [689, 183] on span at bounding box center [758, 180] width 346 height 30
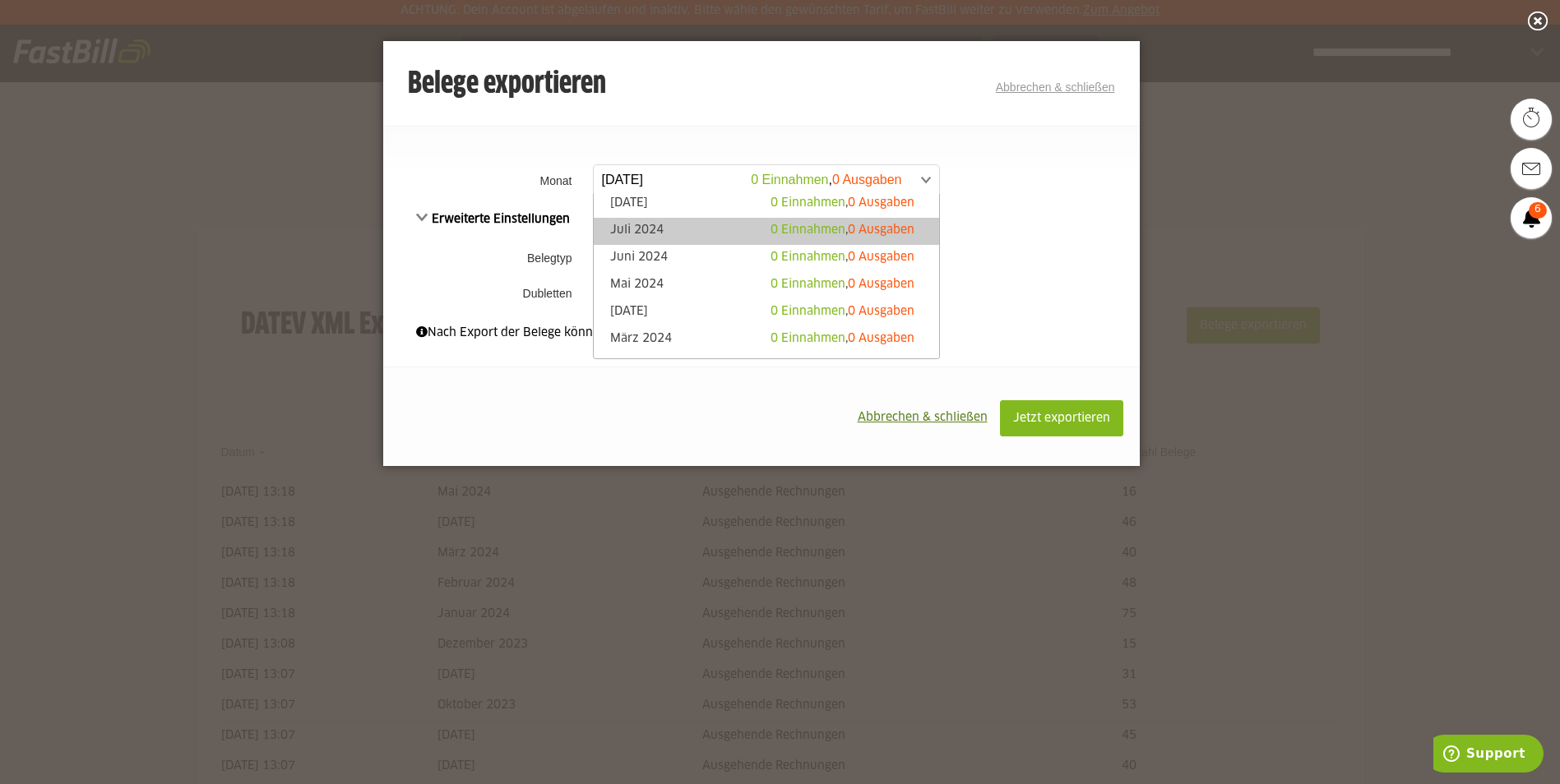
click at [656, 228] on link "Juli 2024 0 Einnahmen , 0 Ausgaben" at bounding box center [767, 231] width 329 height 19
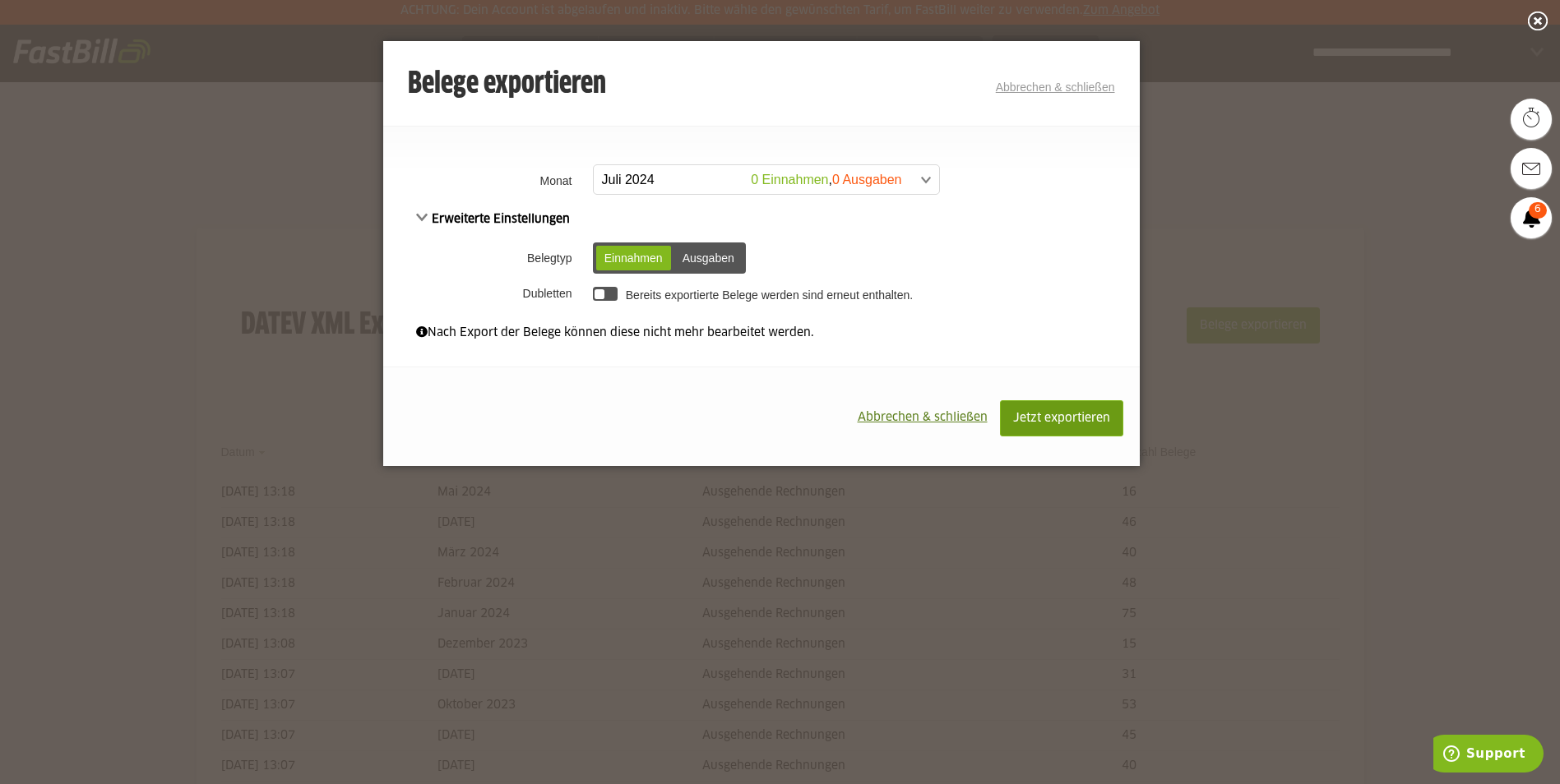
click at [1052, 414] on span "Jetzt exportieren" at bounding box center [1062, 419] width 97 height 12
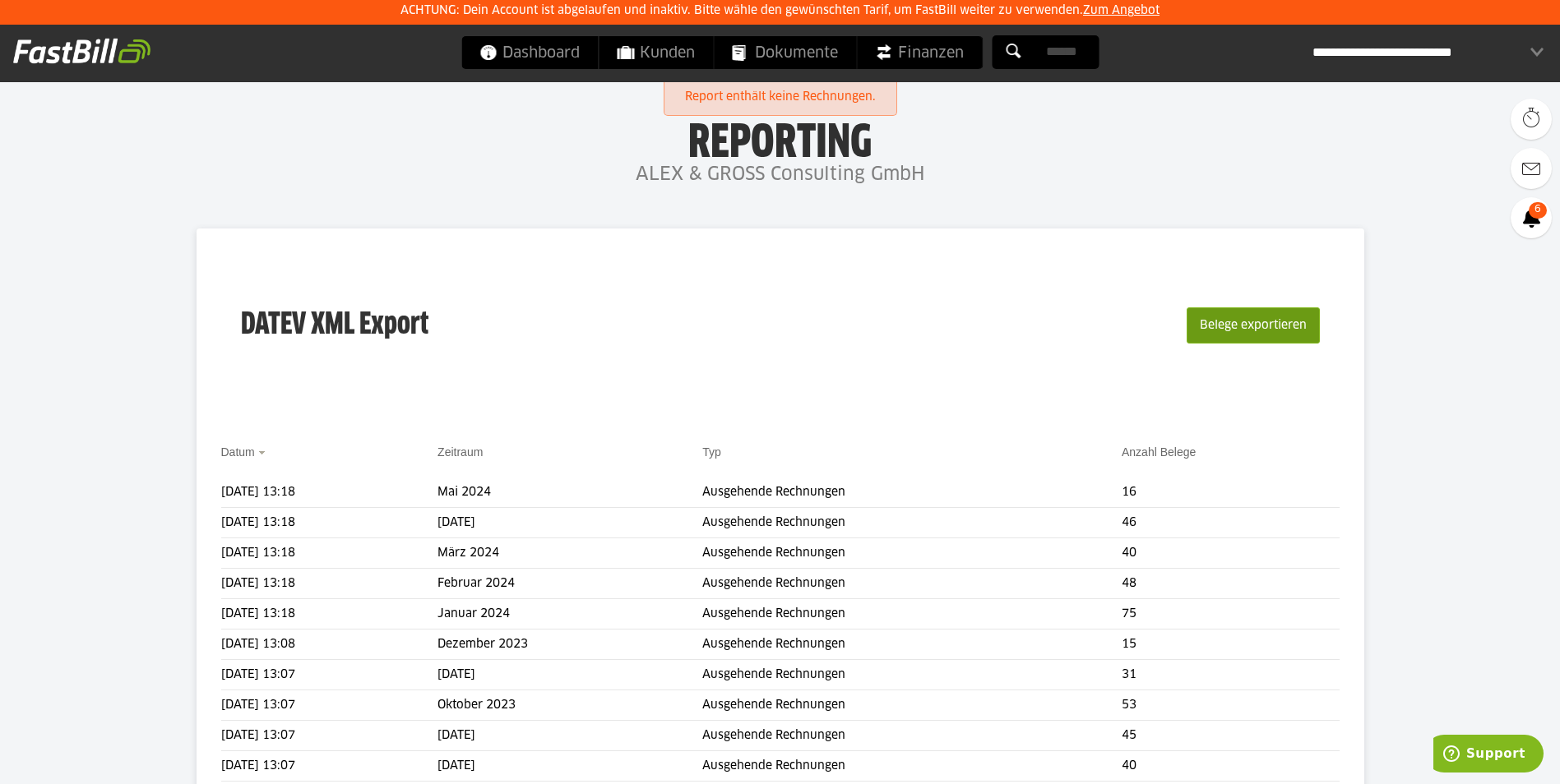
click at [1270, 323] on button "Belege exportieren" at bounding box center [1253, 326] width 133 height 37
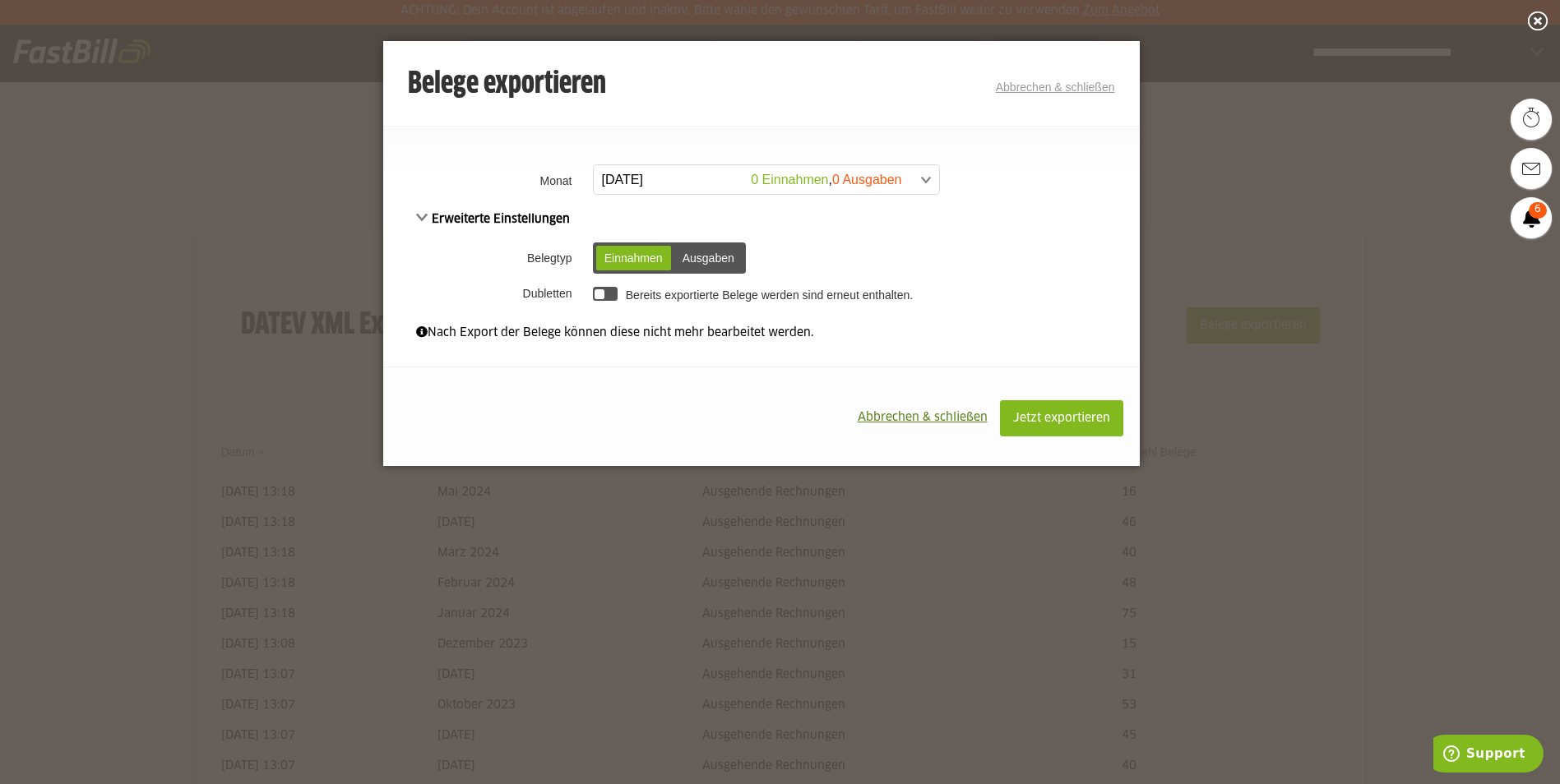
click at [689, 179] on span at bounding box center [758, 180] width 346 height 30
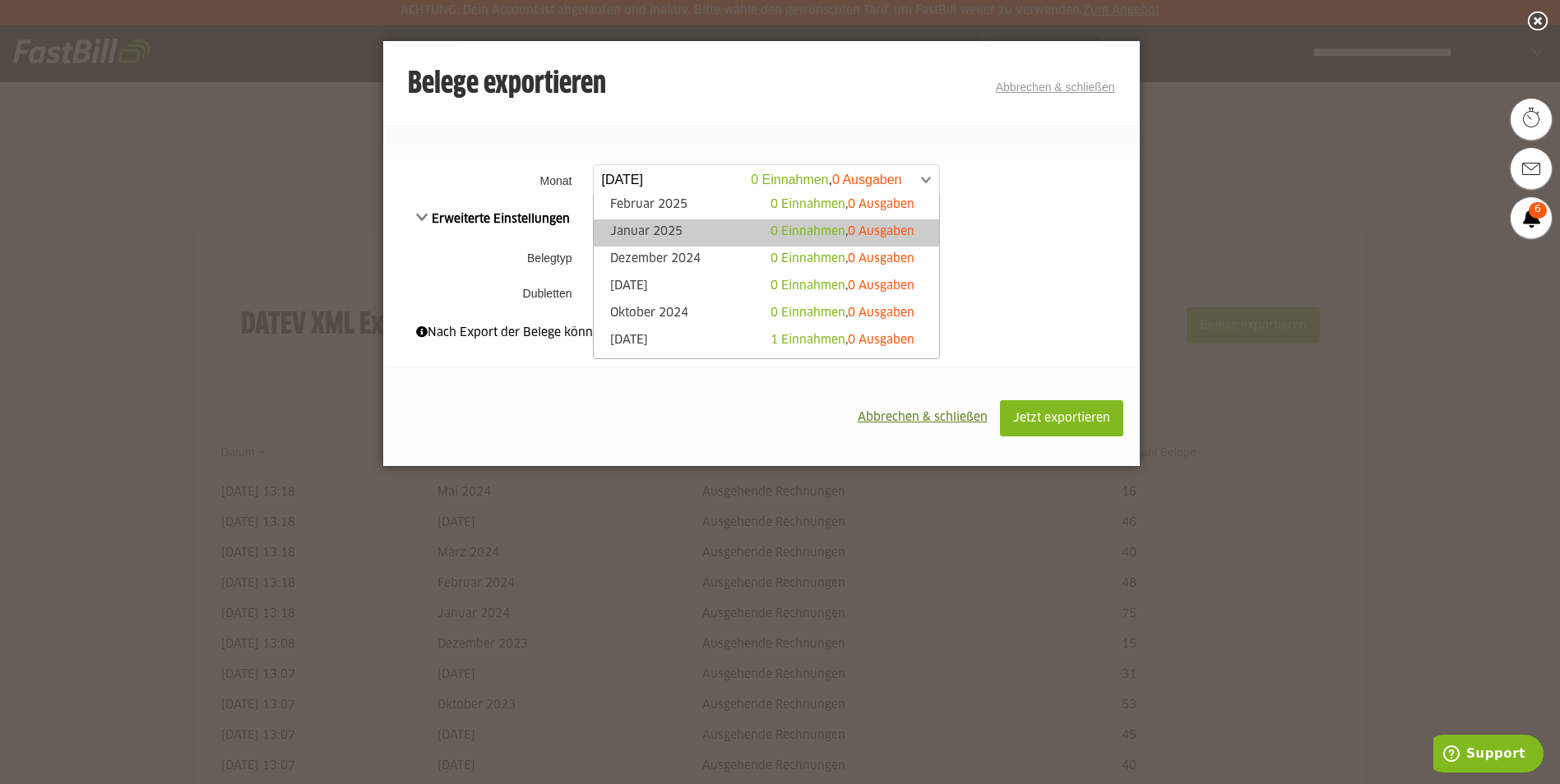
scroll to position [247, 0]
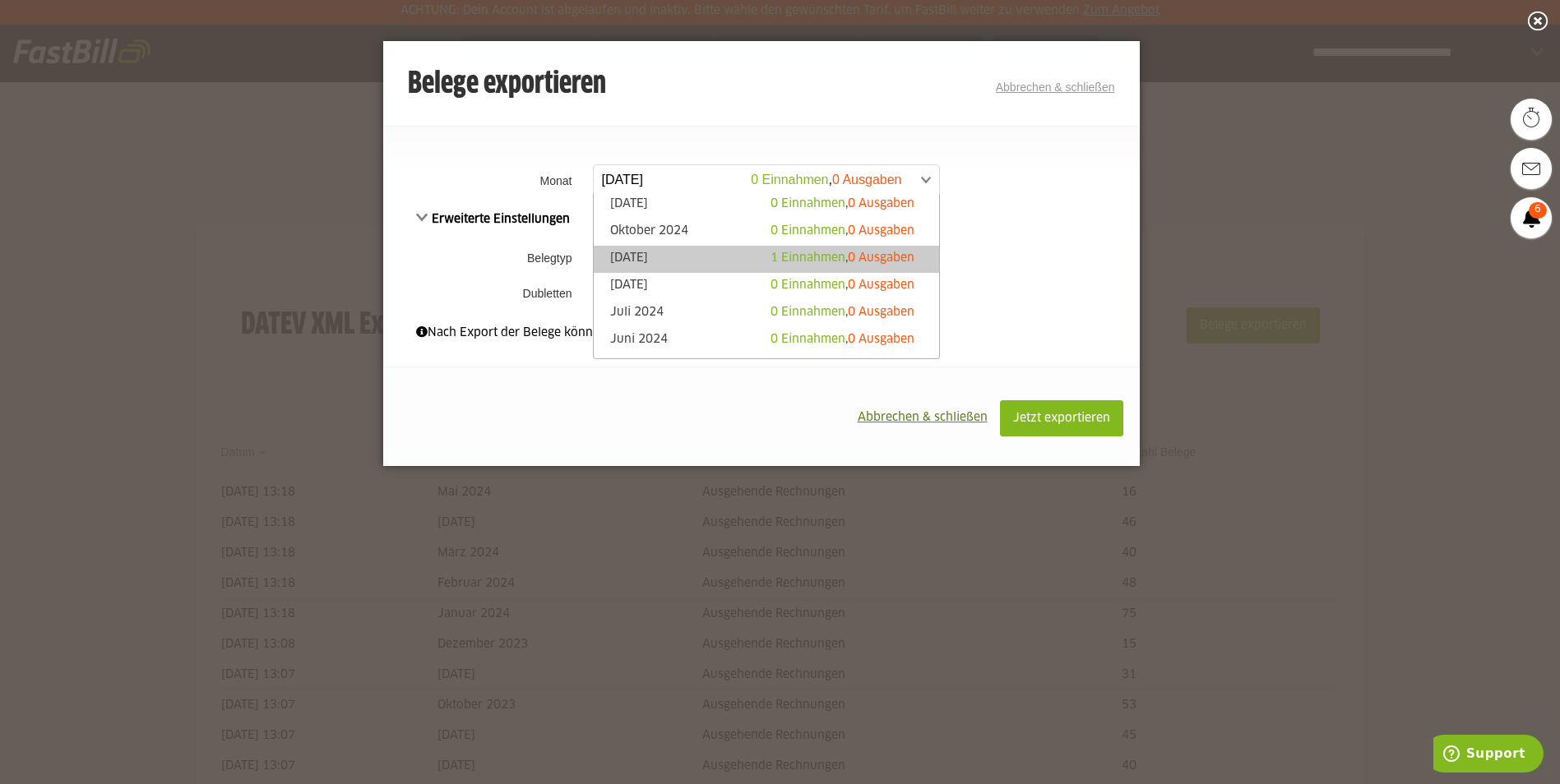
click at [672, 258] on link "September 2024 1 Einnahmen , 0 Ausgaben" at bounding box center [767, 259] width 329 height 19
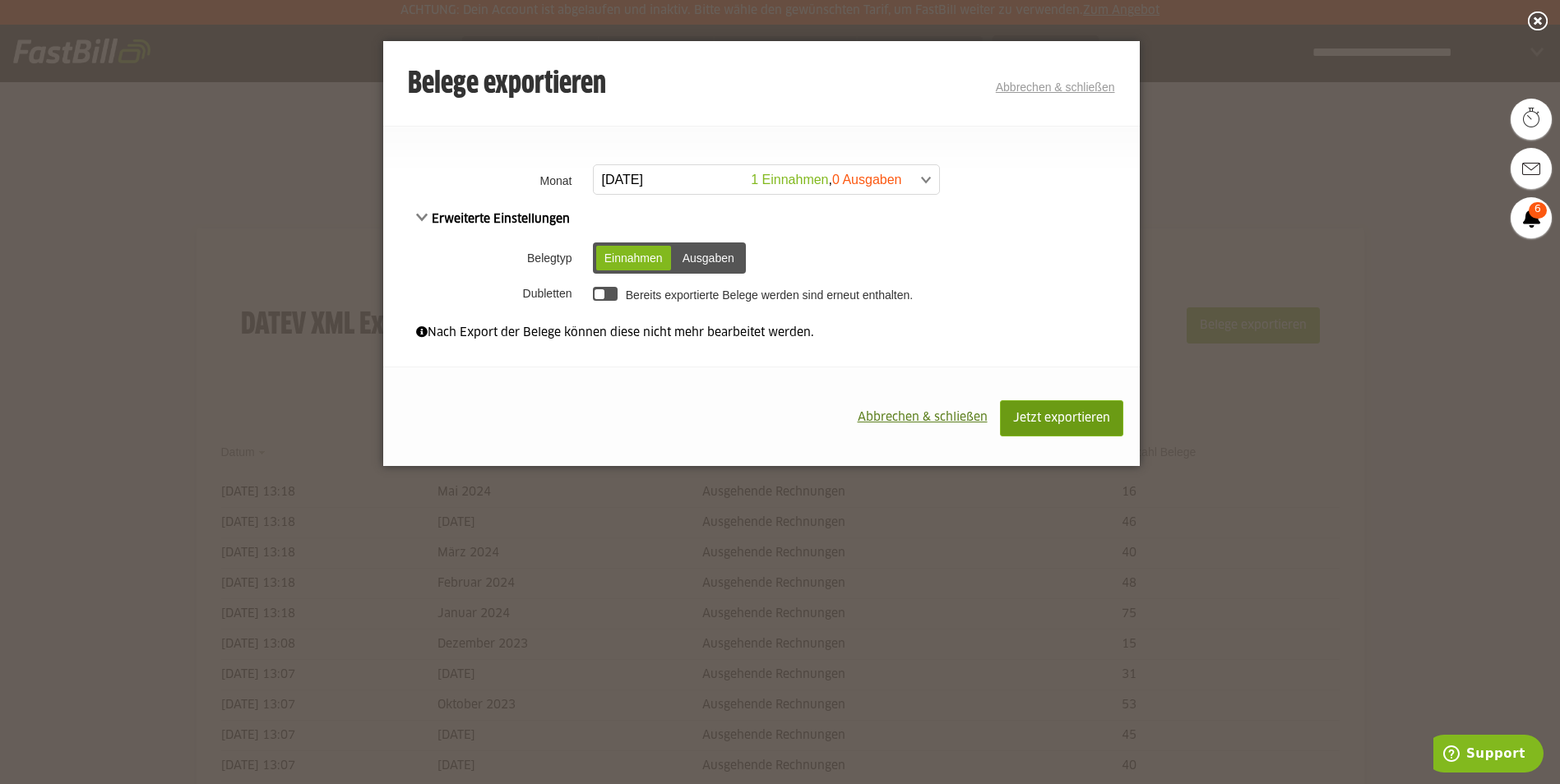
click at [1028, 413] on span "Jetzt exportieren" at bounding box center [1062, 419] width 97 height 12
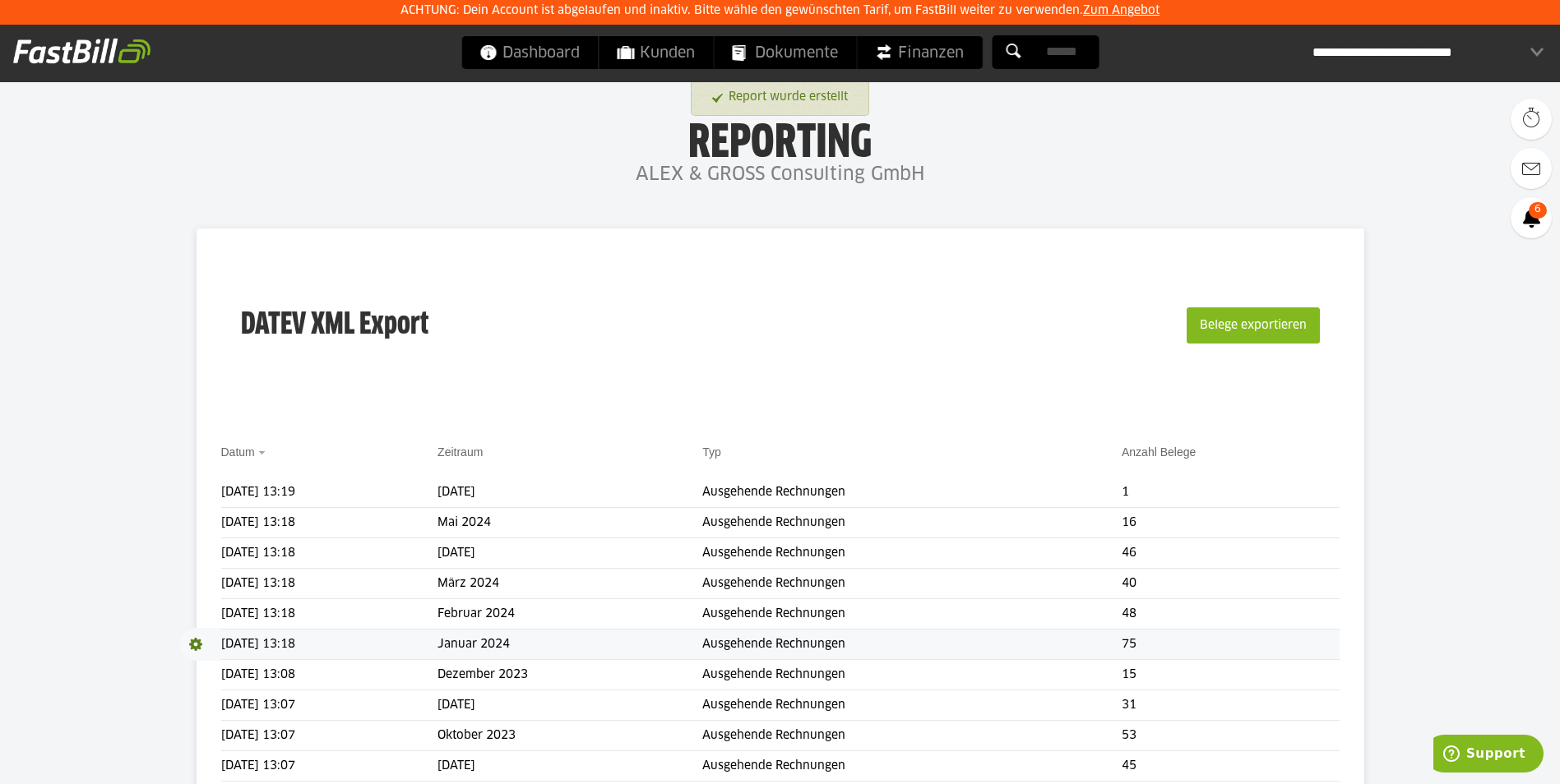
click at [193, 645] on span at bounding box center [200, 644] width 41 height 33
click at [207, 665] on link "Download" at bounding box center [224, 666] width 88 height 19
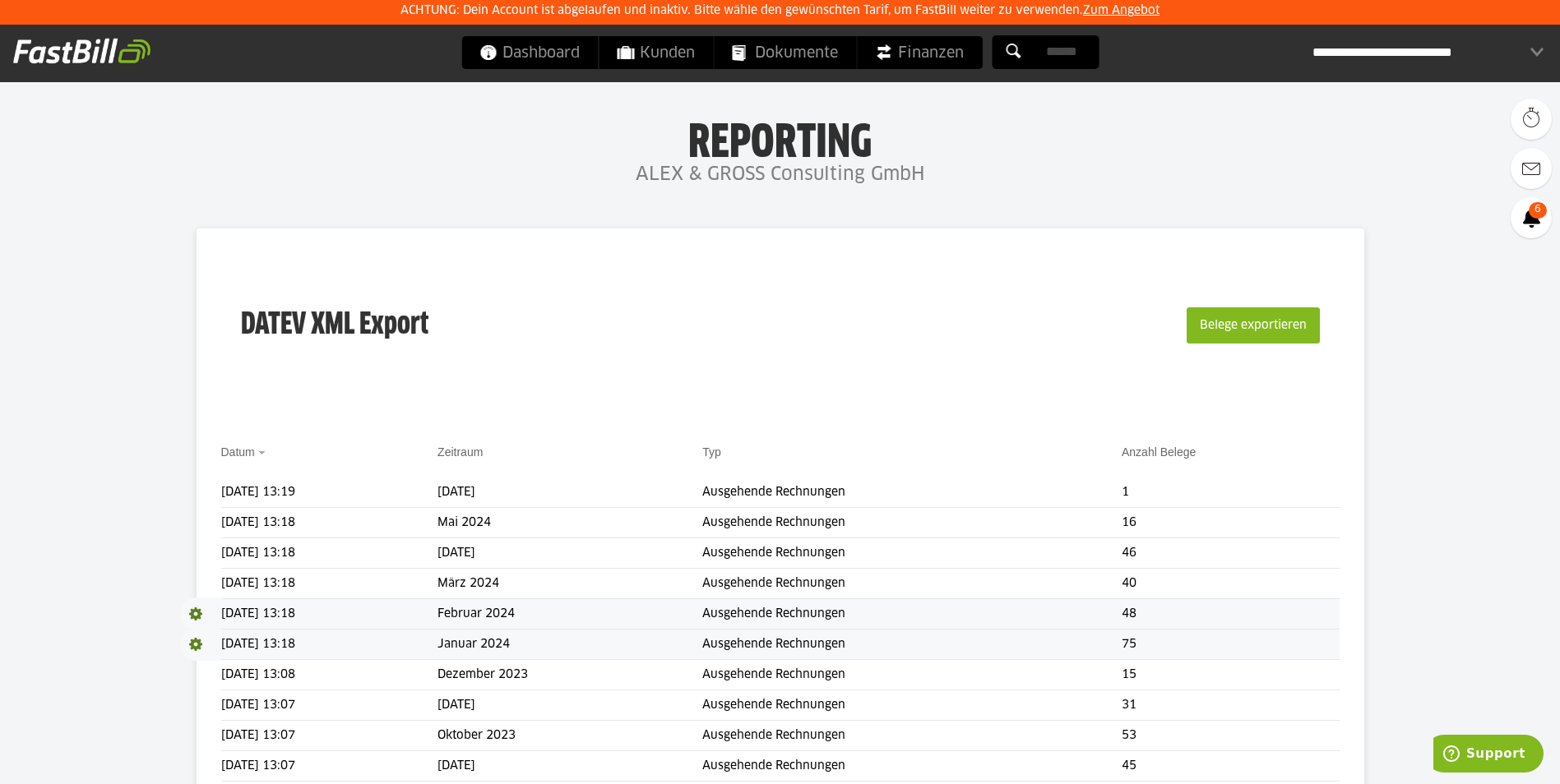
click at [199, 614] on span at bounding box center [200, 615] width 41 height 33
click at [207, 632] on link "Download" at bounding box center [224, 635] width 88 height 19
click at [197, 585] on span at bounding box center [200, 584] width 41 height 33
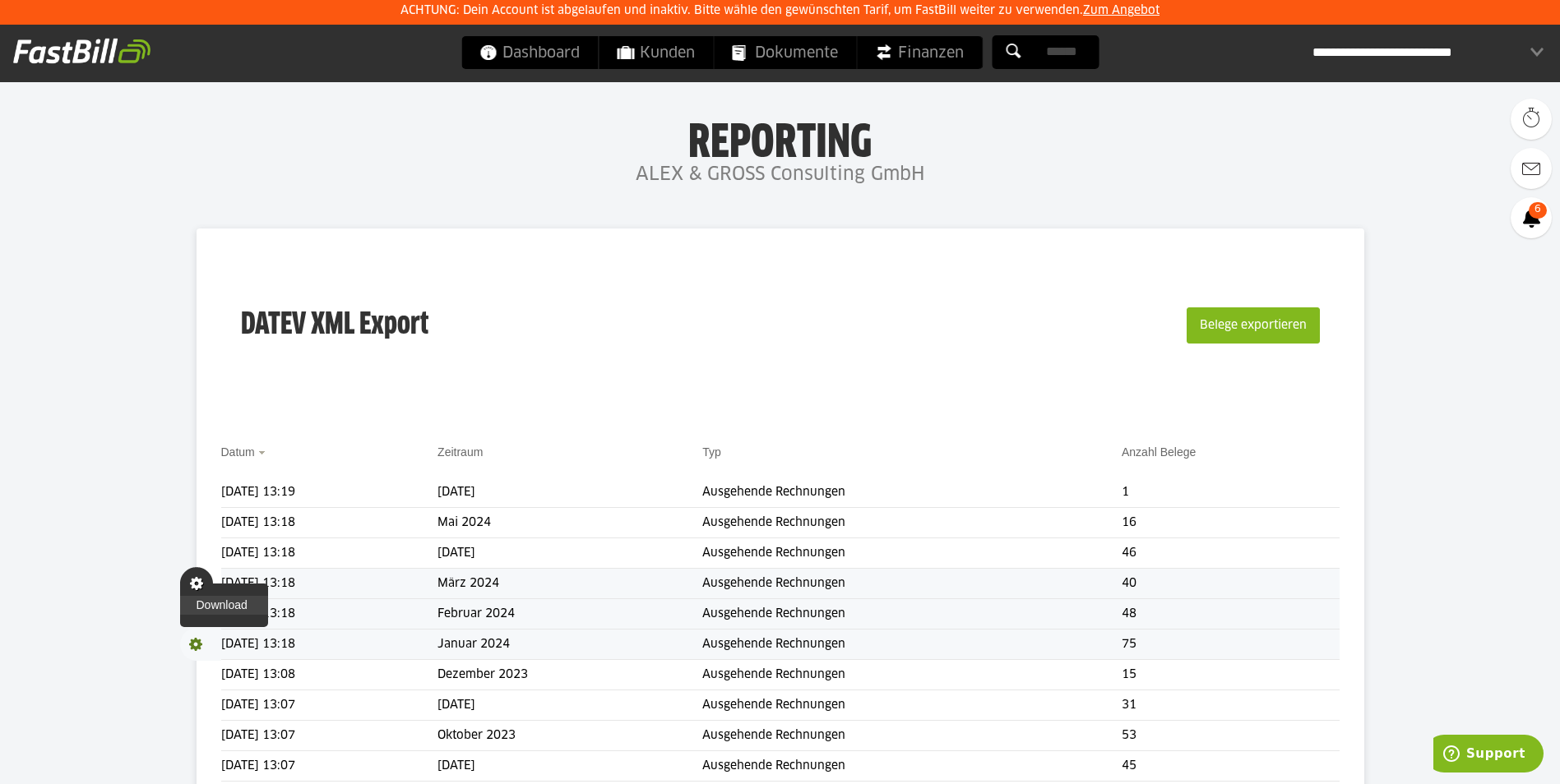
click at [211, 607] on link "Download" at bounding box center [224, 605] width 88 height 19
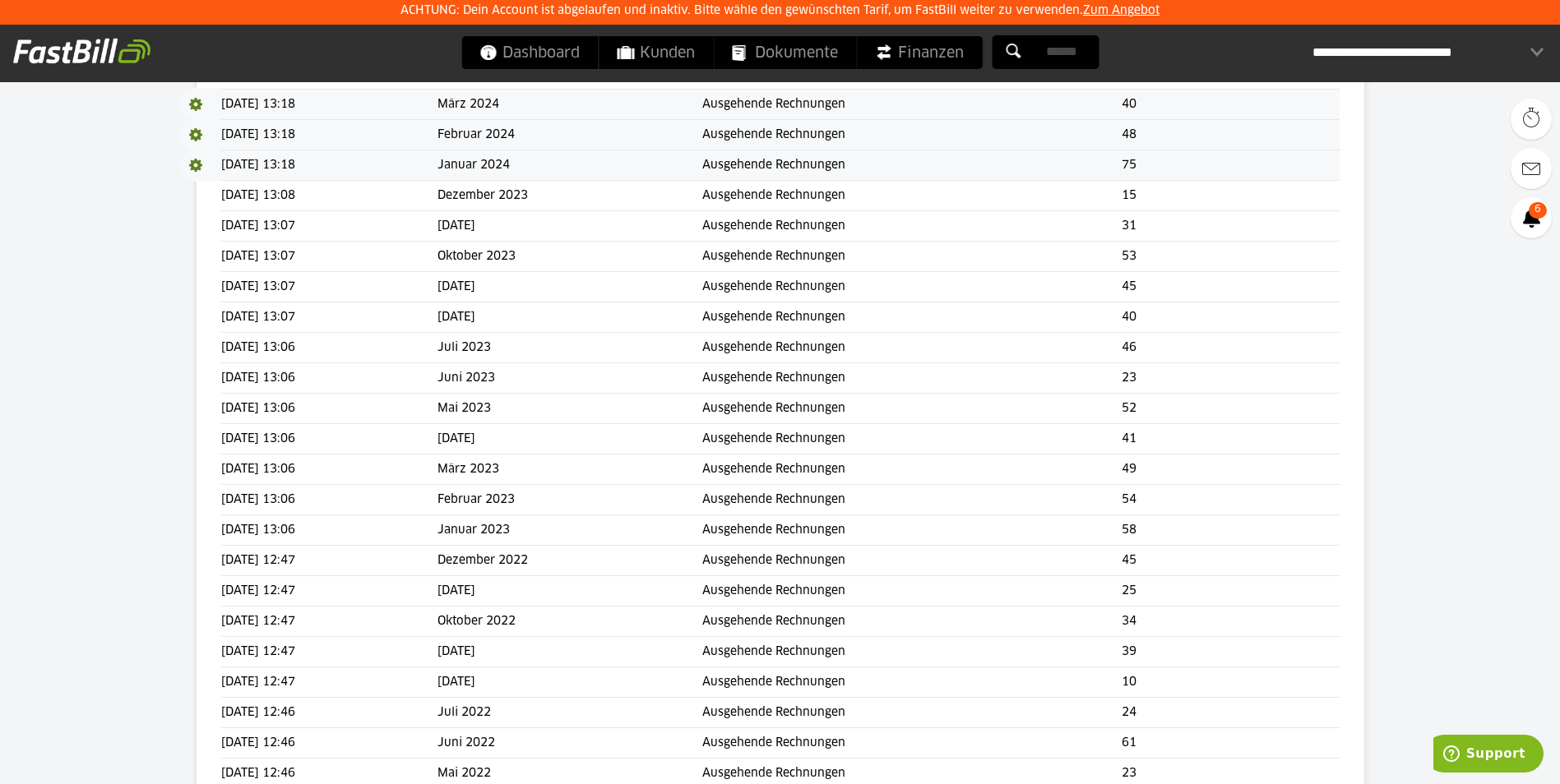
scroll to position [411, 0]
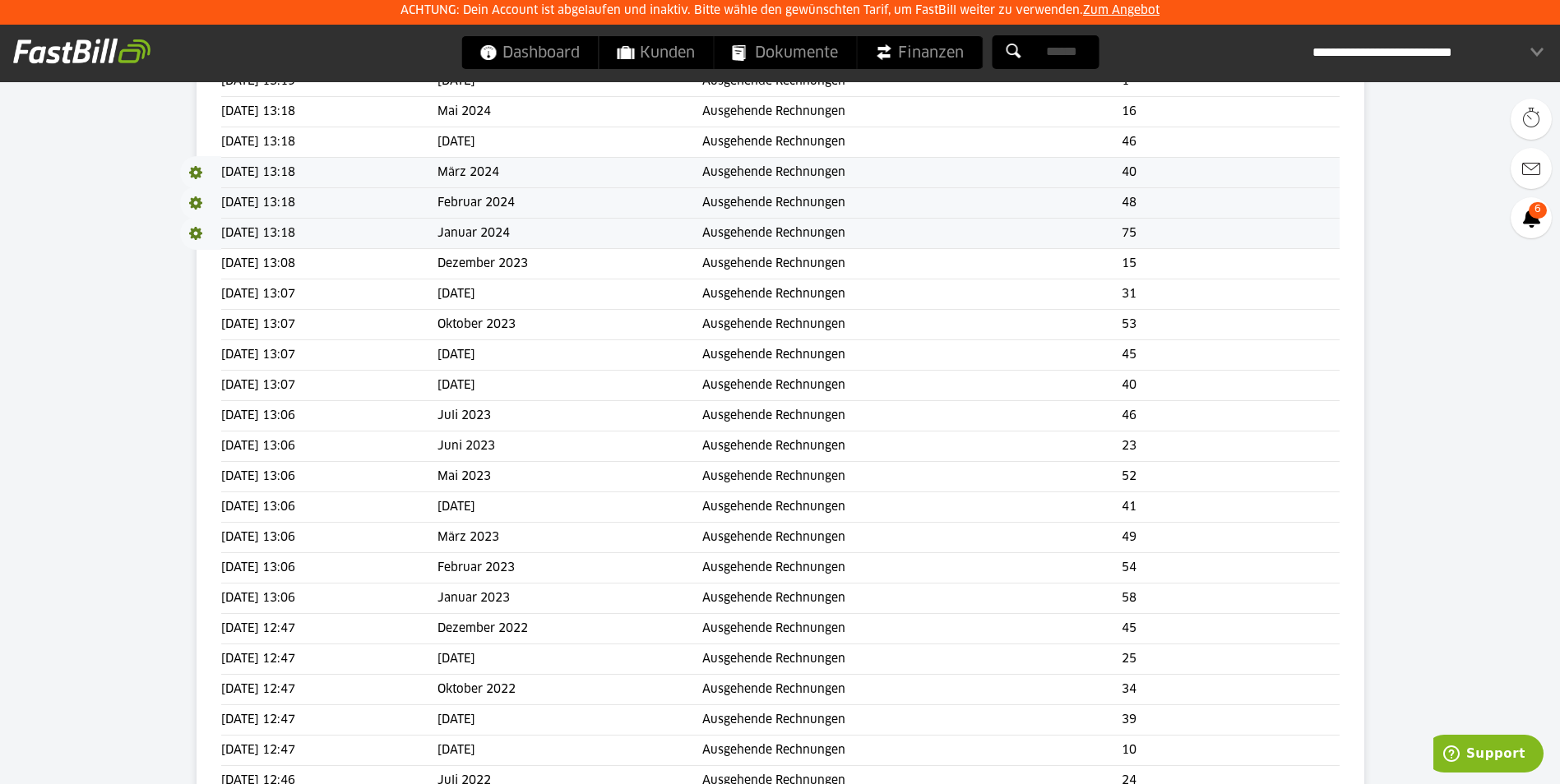
click at [191, 170] on span "Download" at bounding box center [200, 173] width 41 height 33
click at [207, 190] on link "Download" at bounding box center [224, 194] width 88 height 19
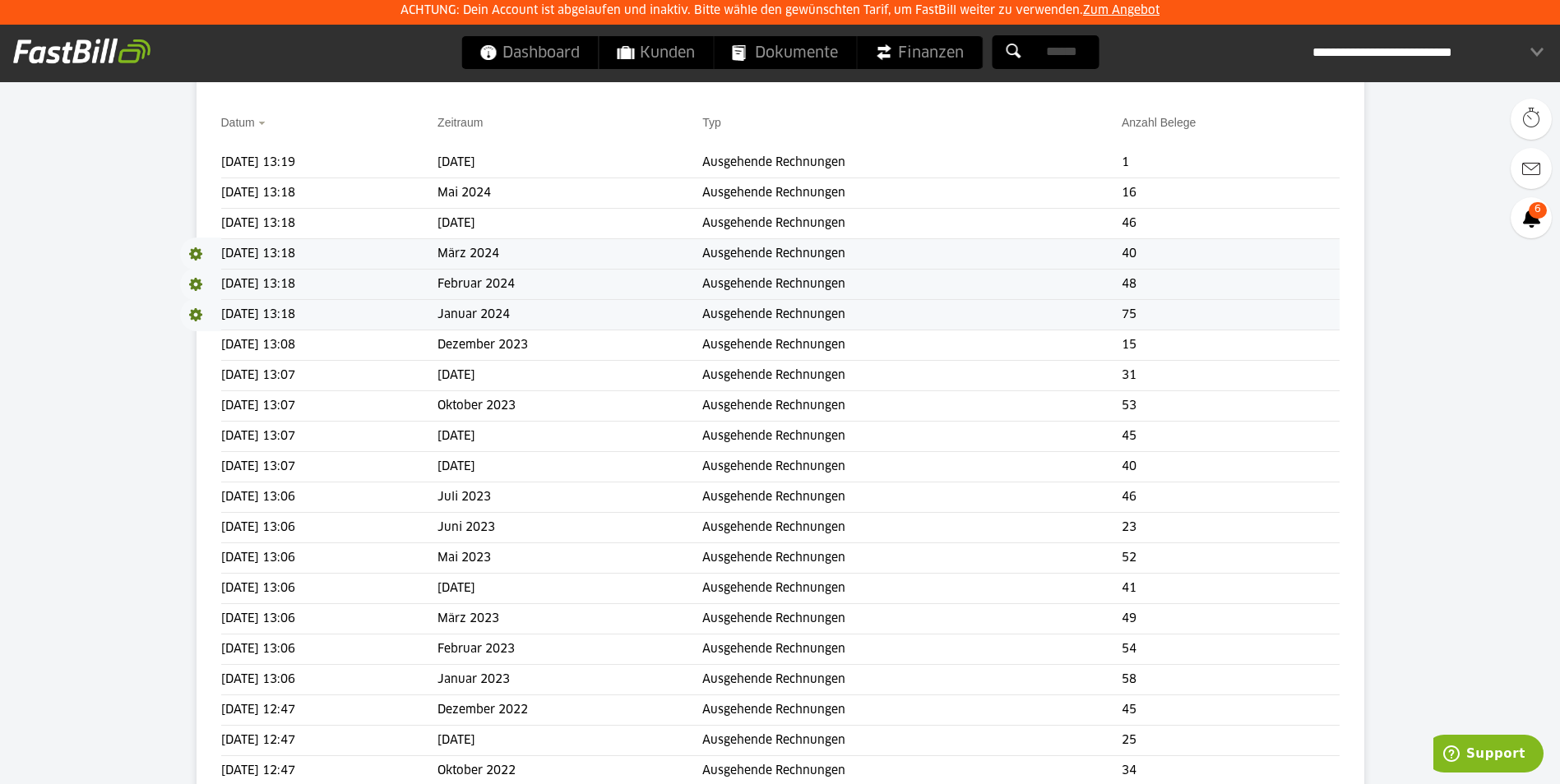
scroll to position [329, 0]
click at [195, 224] on span at bounding box center [200, 224] width 41 height 33
click at [209, 247] on link "Download" at bounding box center [224, 246] width 88 height 19
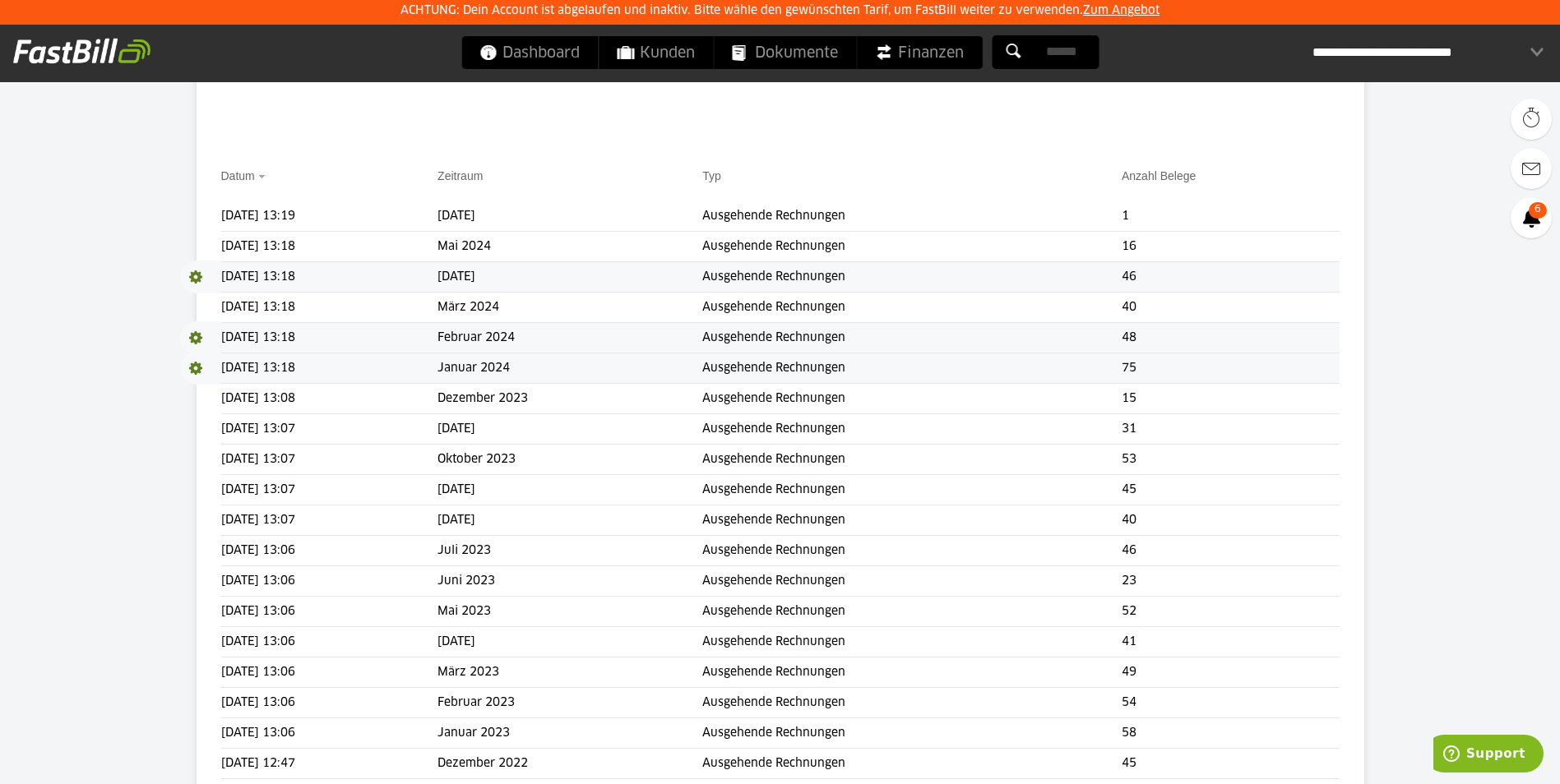
scroll to position [247, 0]
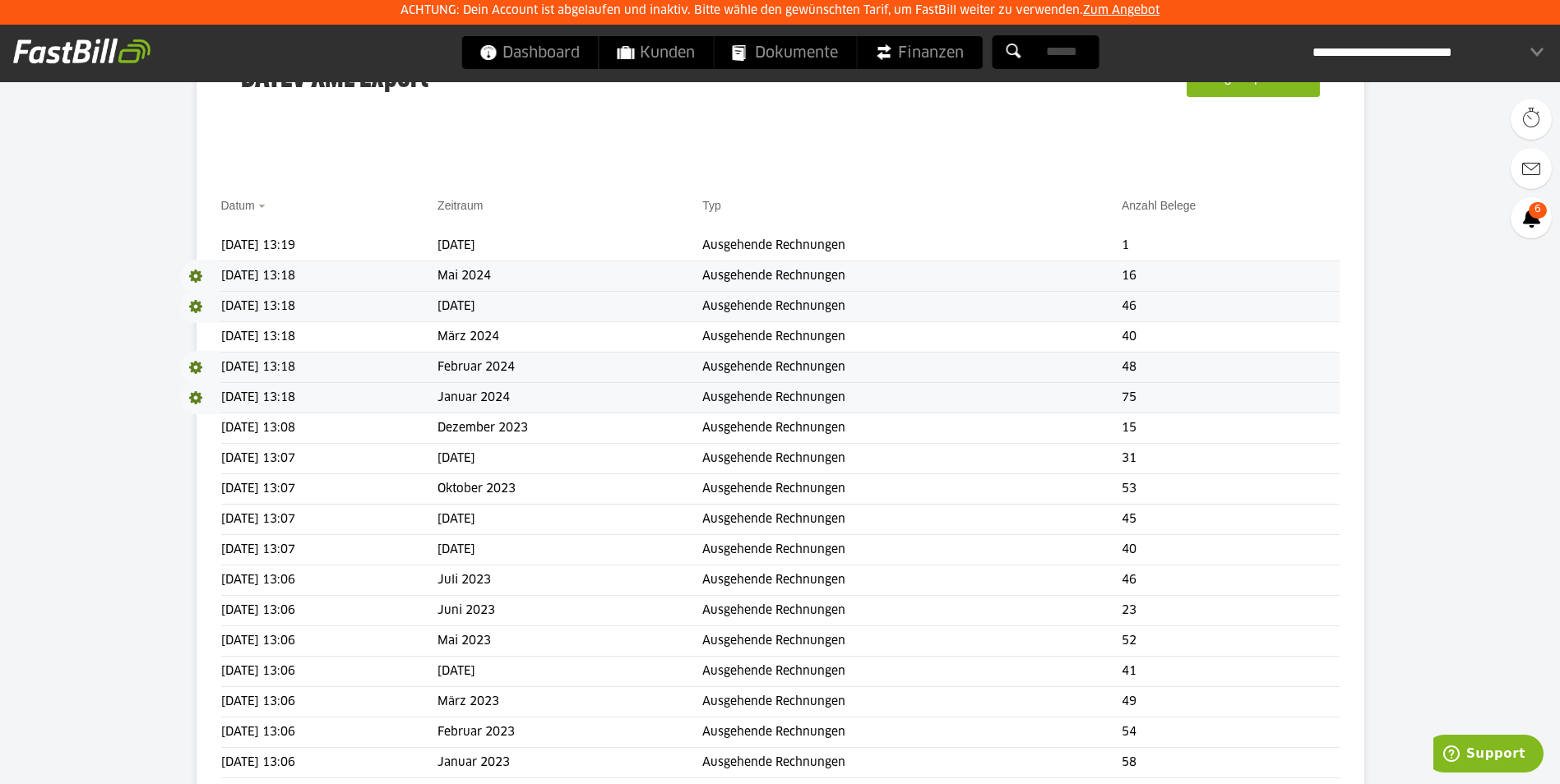
click at [194, 276] on span at bounding box center [200, 277] width 41 height 33
click at [204, 295] on link "Download" at bounding box center [224, 297] width 88 height 19
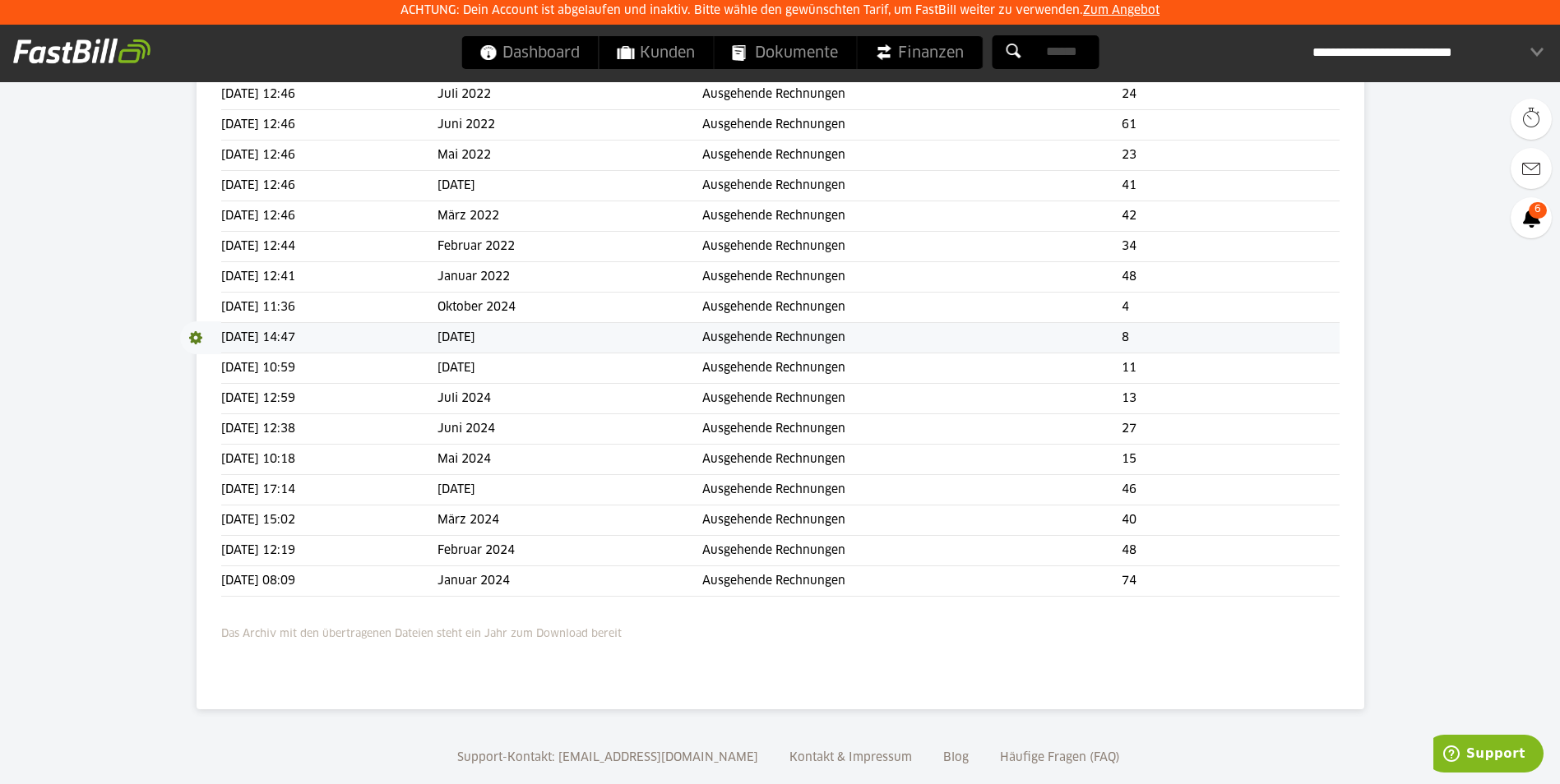
scroll to position [1128, 0]
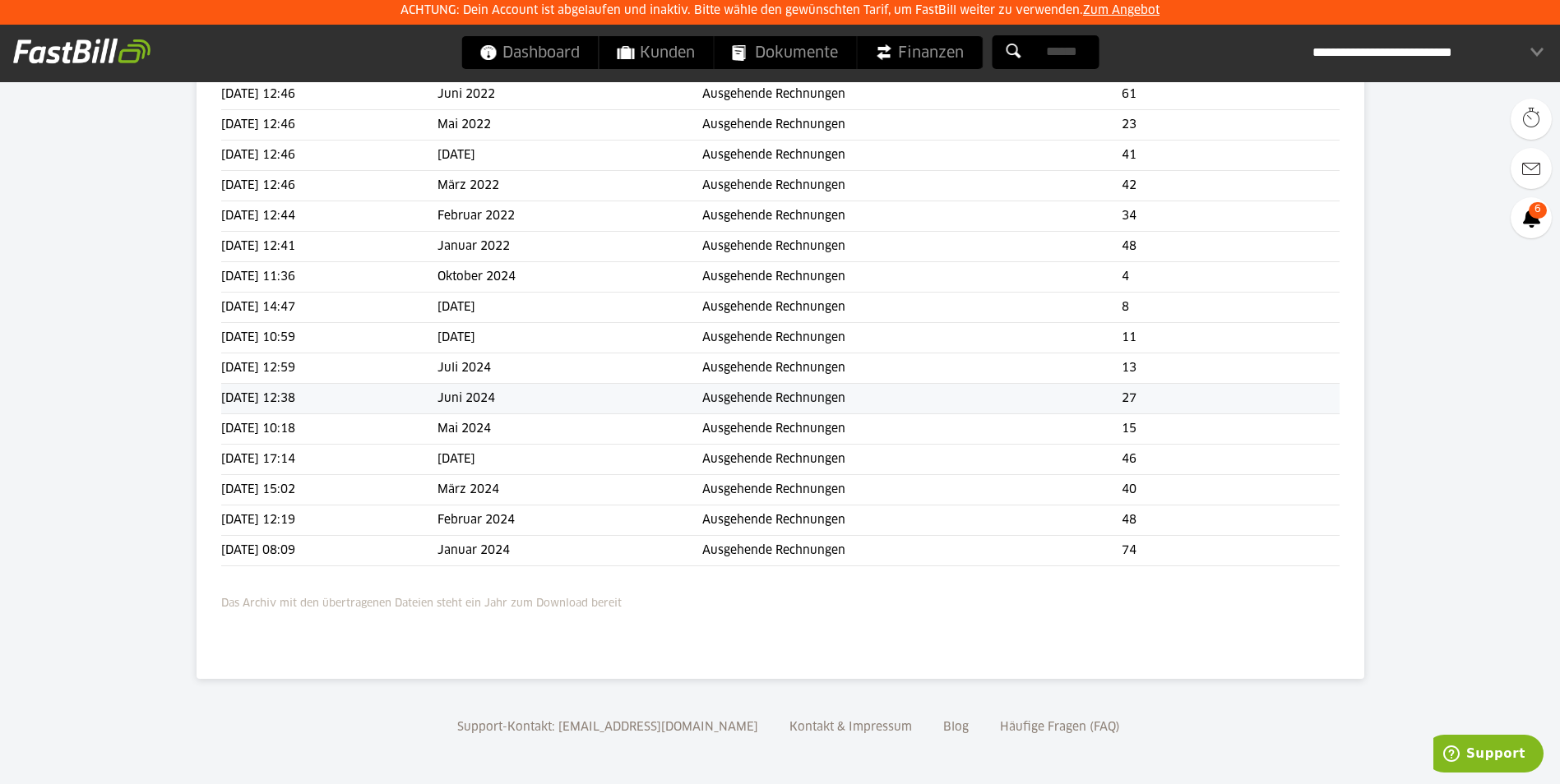
click at [243, 393] on td "[DATE] 12:38" at bounding box center [329, 399] width 217 height 31
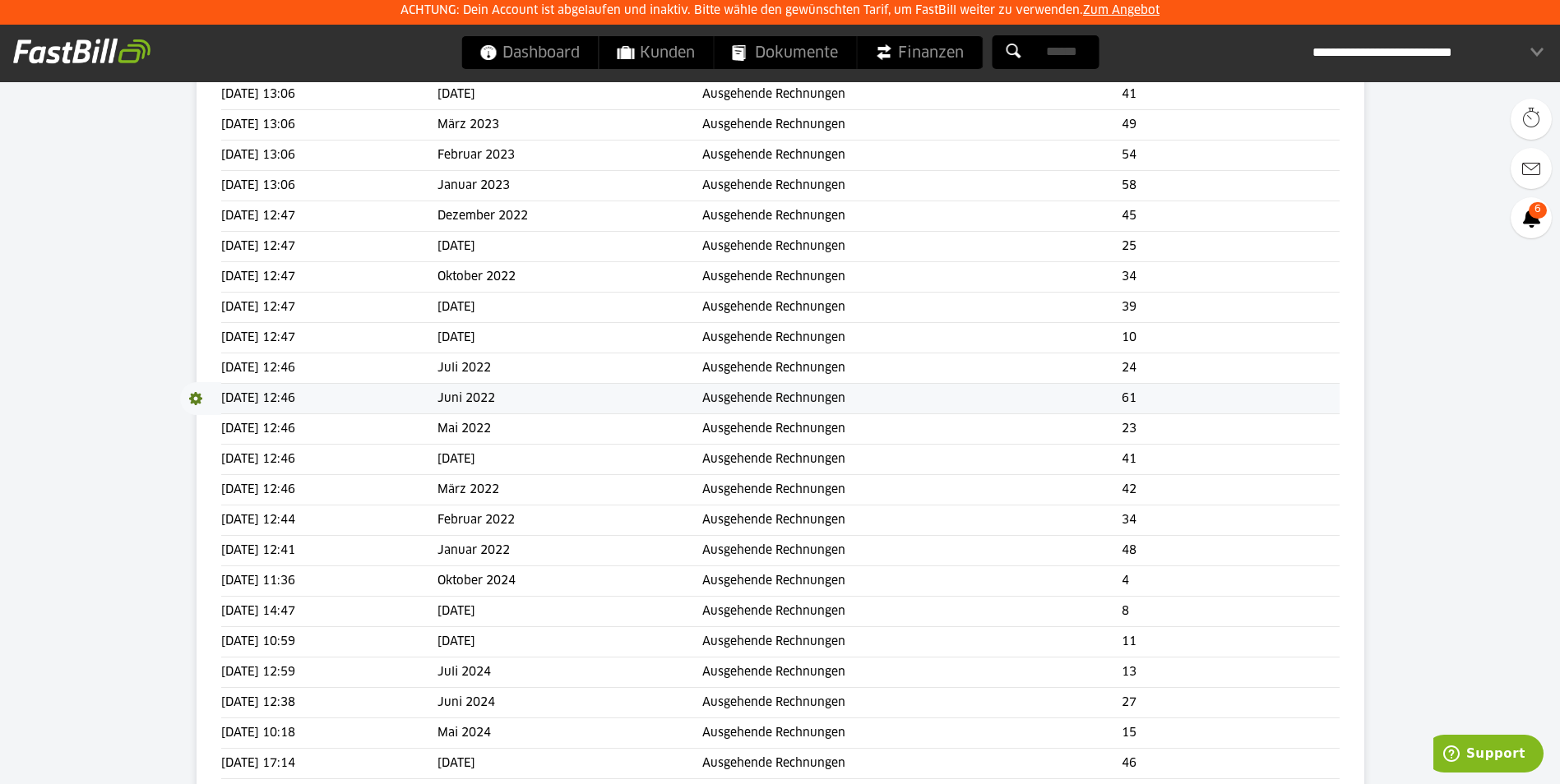
scroll to position [1046, 0]
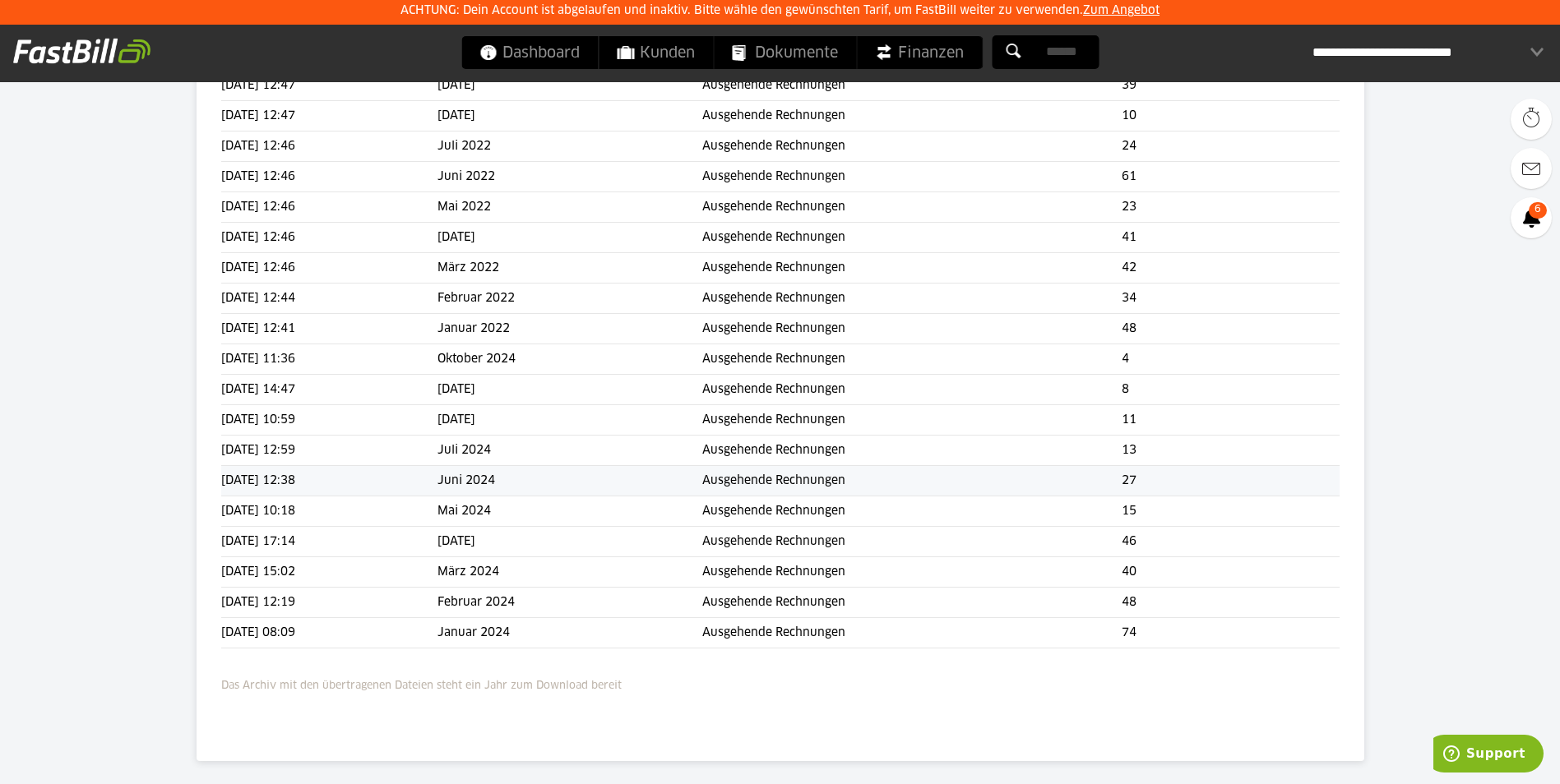
click at [533, 478] on td "Juni 2024" at bounding box center [570, 481] width 265 height 31
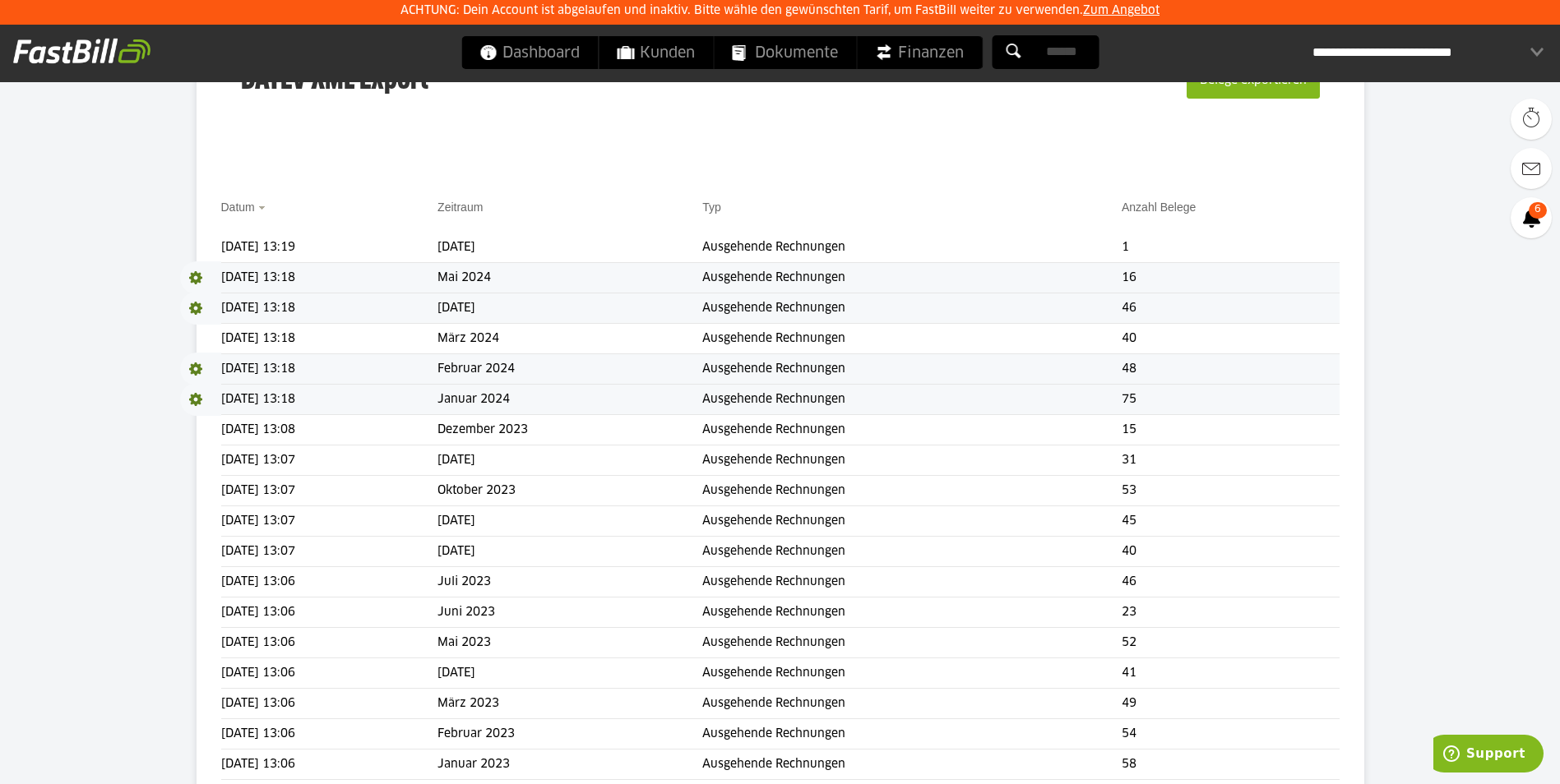
scroll to position [223, 0]
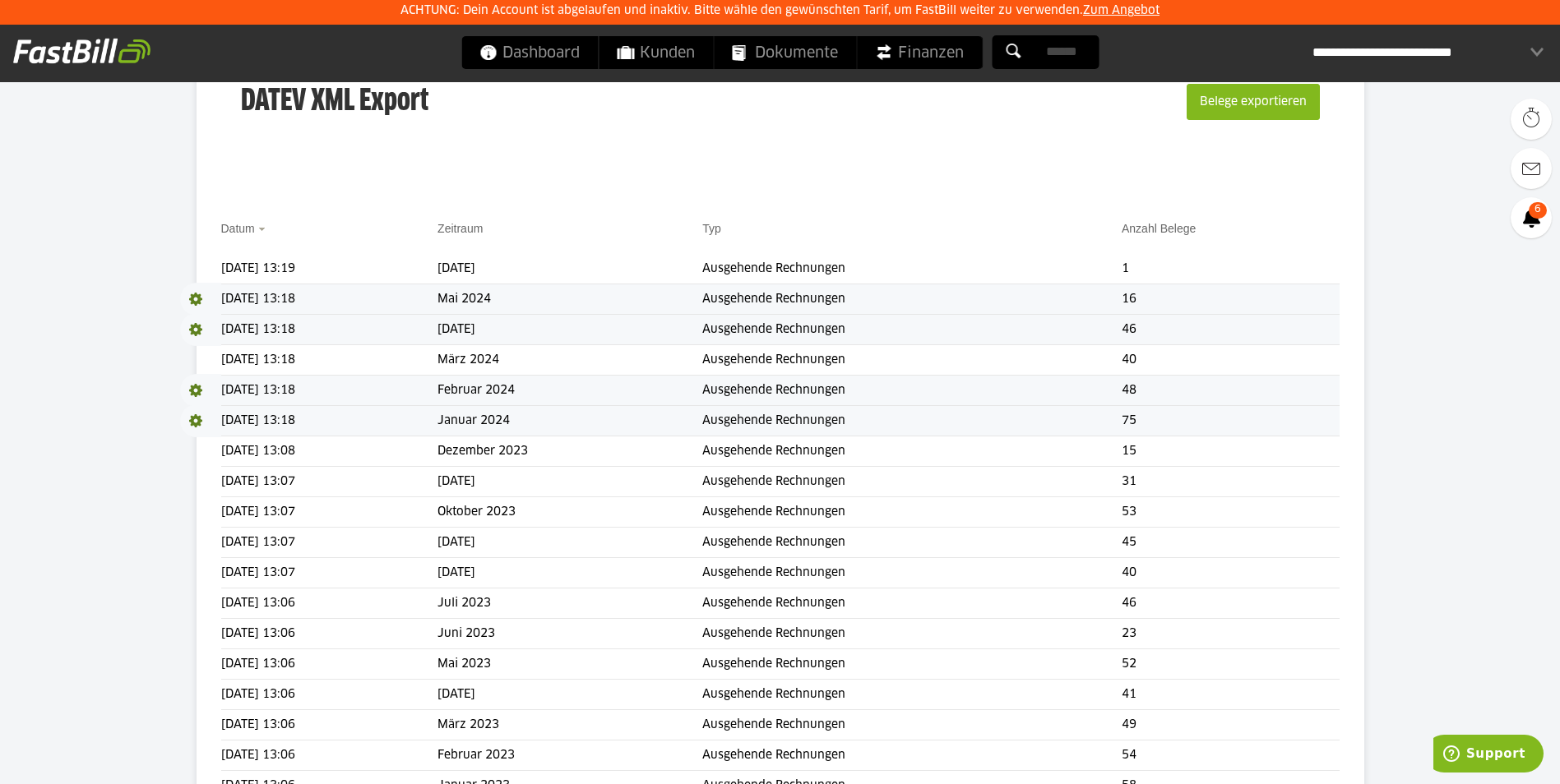
click at [200, 420] on span "Download" at bounding box center [200, 421] width 41 height 33
click at [208, 443] on link "Download" at bounding box center [224, 443] width 88 height 19
click at [1077, 170] on div "DATEV XML Export Belege exportieren" at bounding box center [780, 112] width 1118 height 165
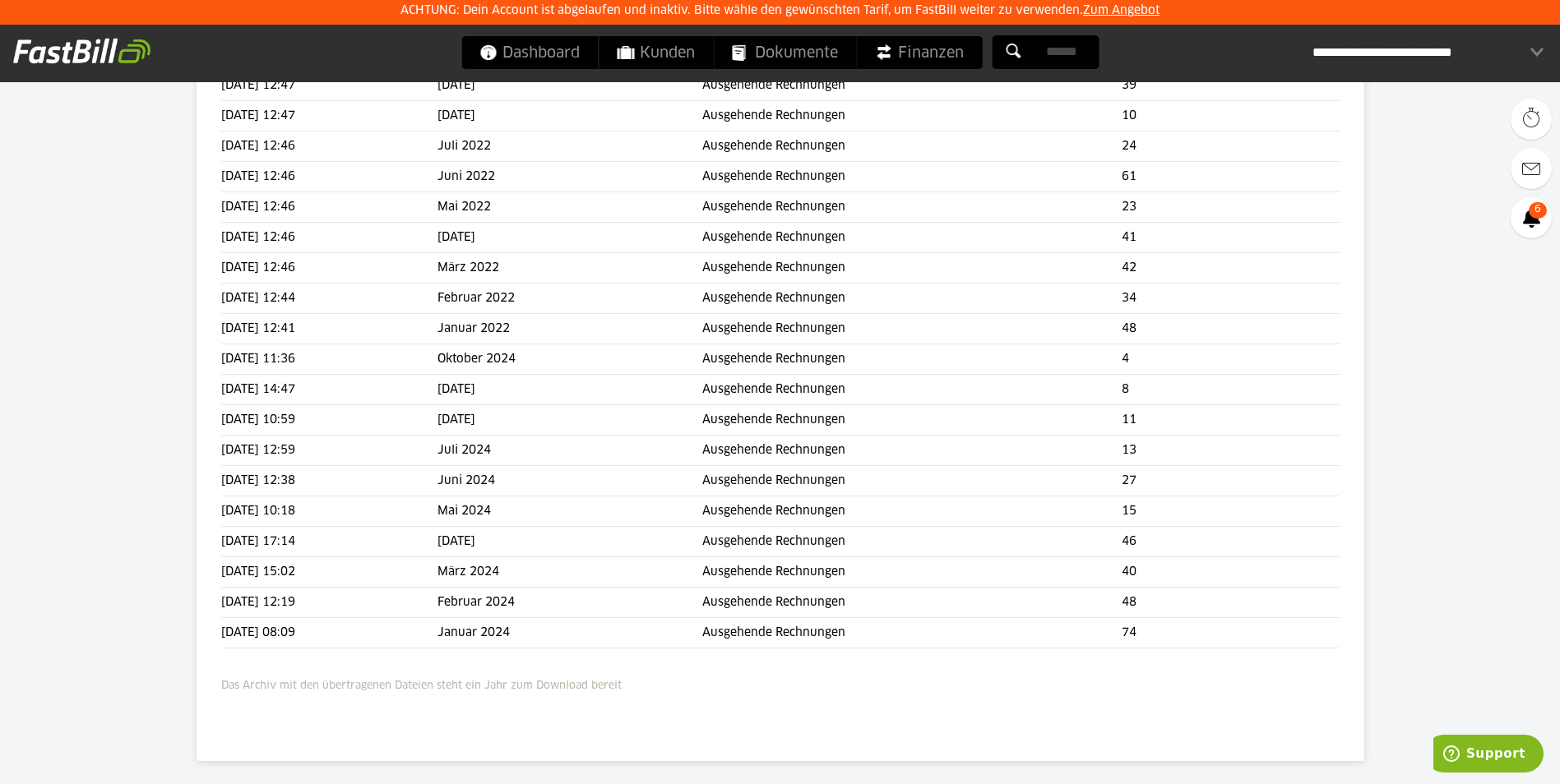
scroll to position [799, 0]
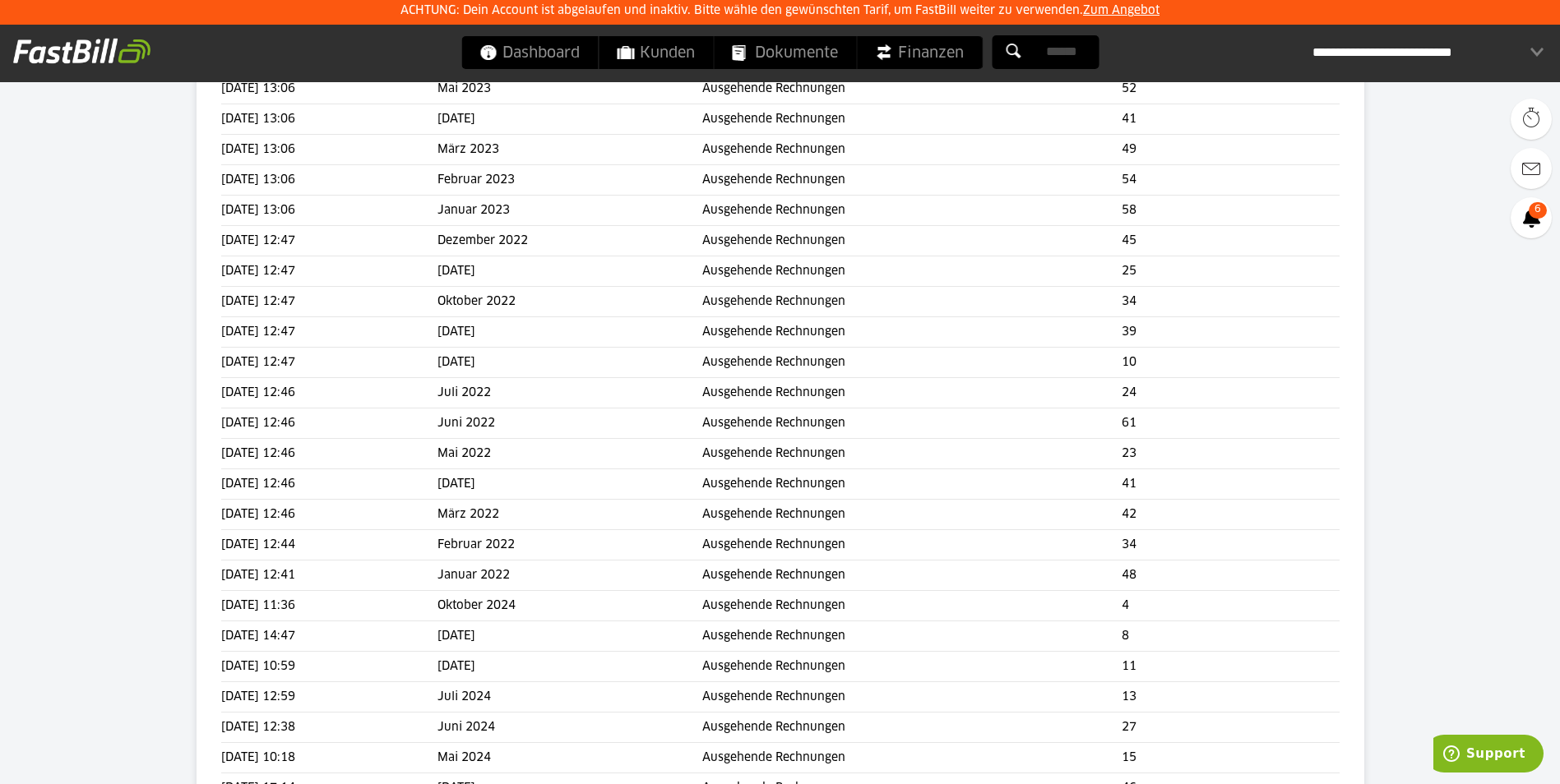
click at [1419, 45] on div "**********" at bounding box center [1428, 53] width 231 height 33
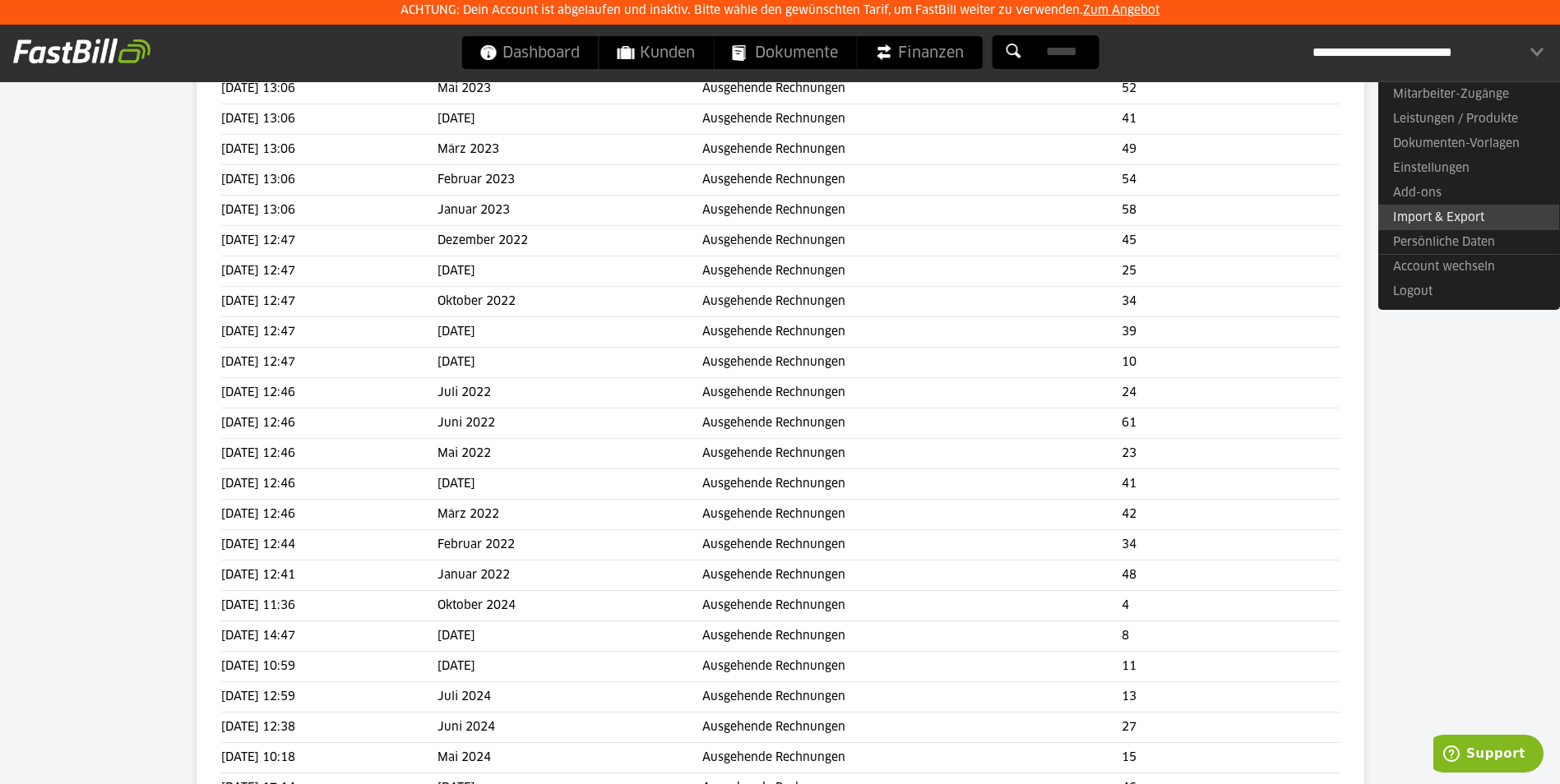
click at [1460, 221] on link "Import & Export" at bounding box center [1469, 217] width 181 height 26
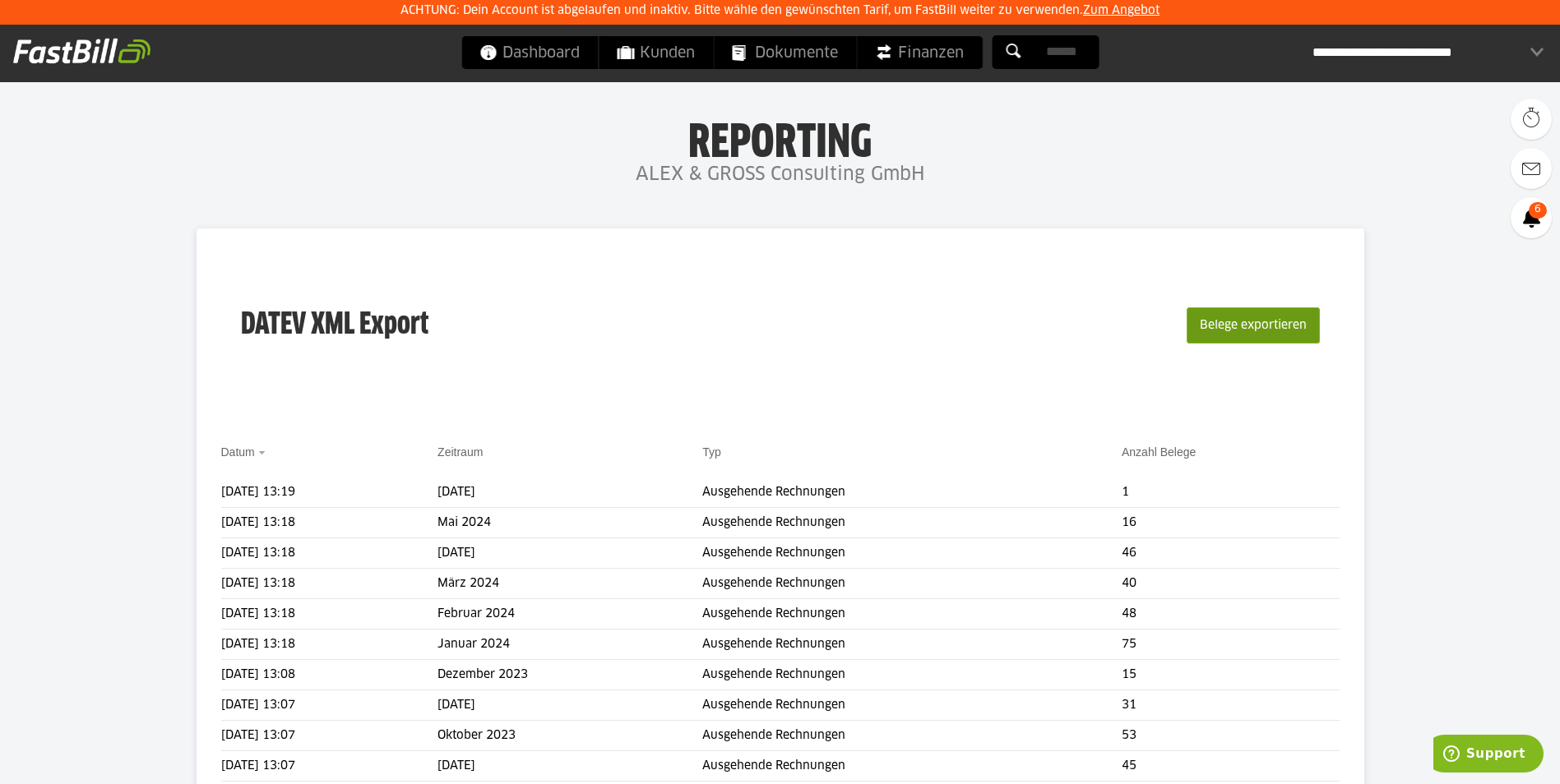
click at [1224, 324] on button "Belege exportieren" at bounding box center [1253, 326] width 133 height 37
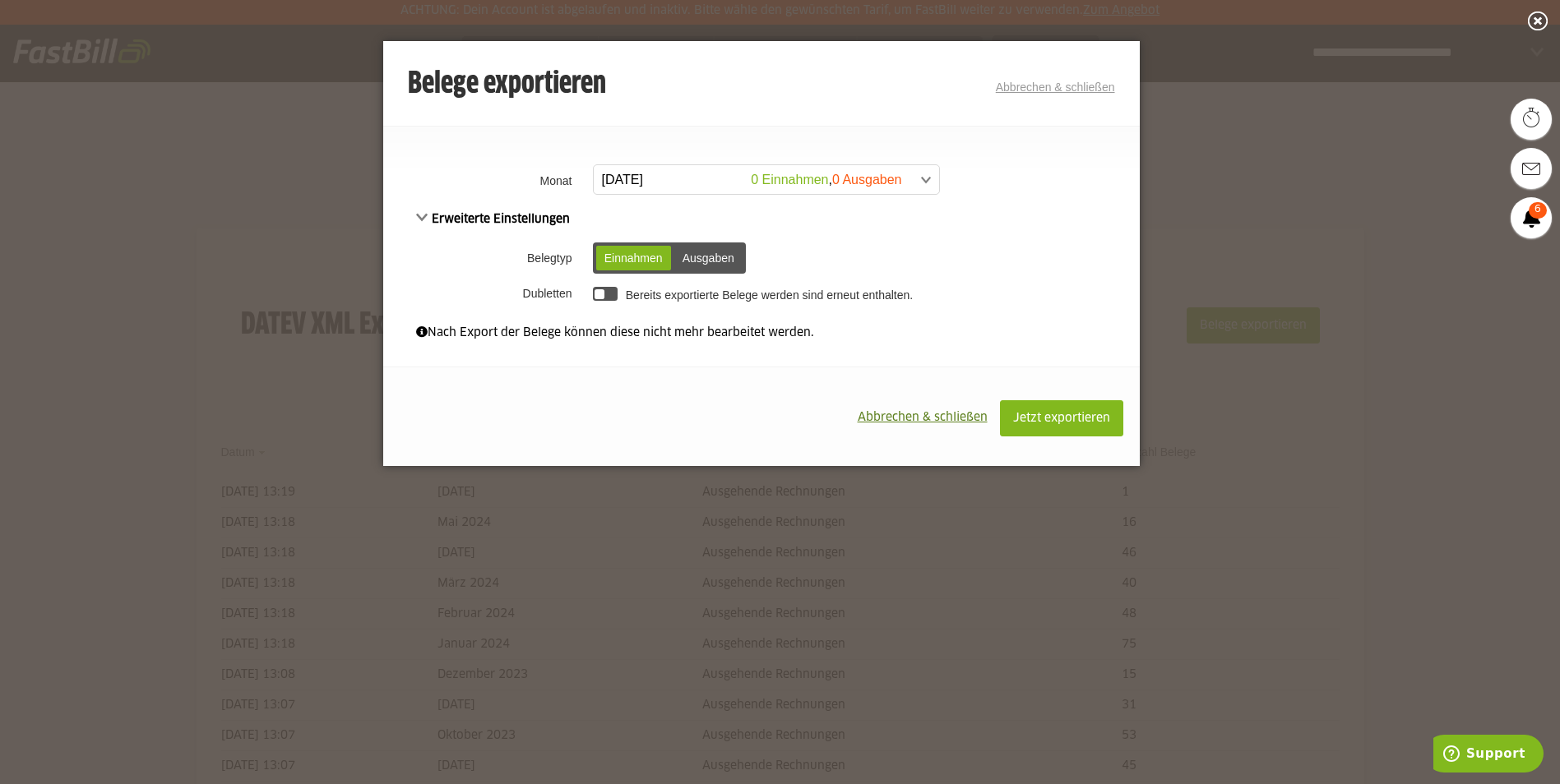
click at [703, 170] on span at bounding box center [758, 180] width 346 height 30
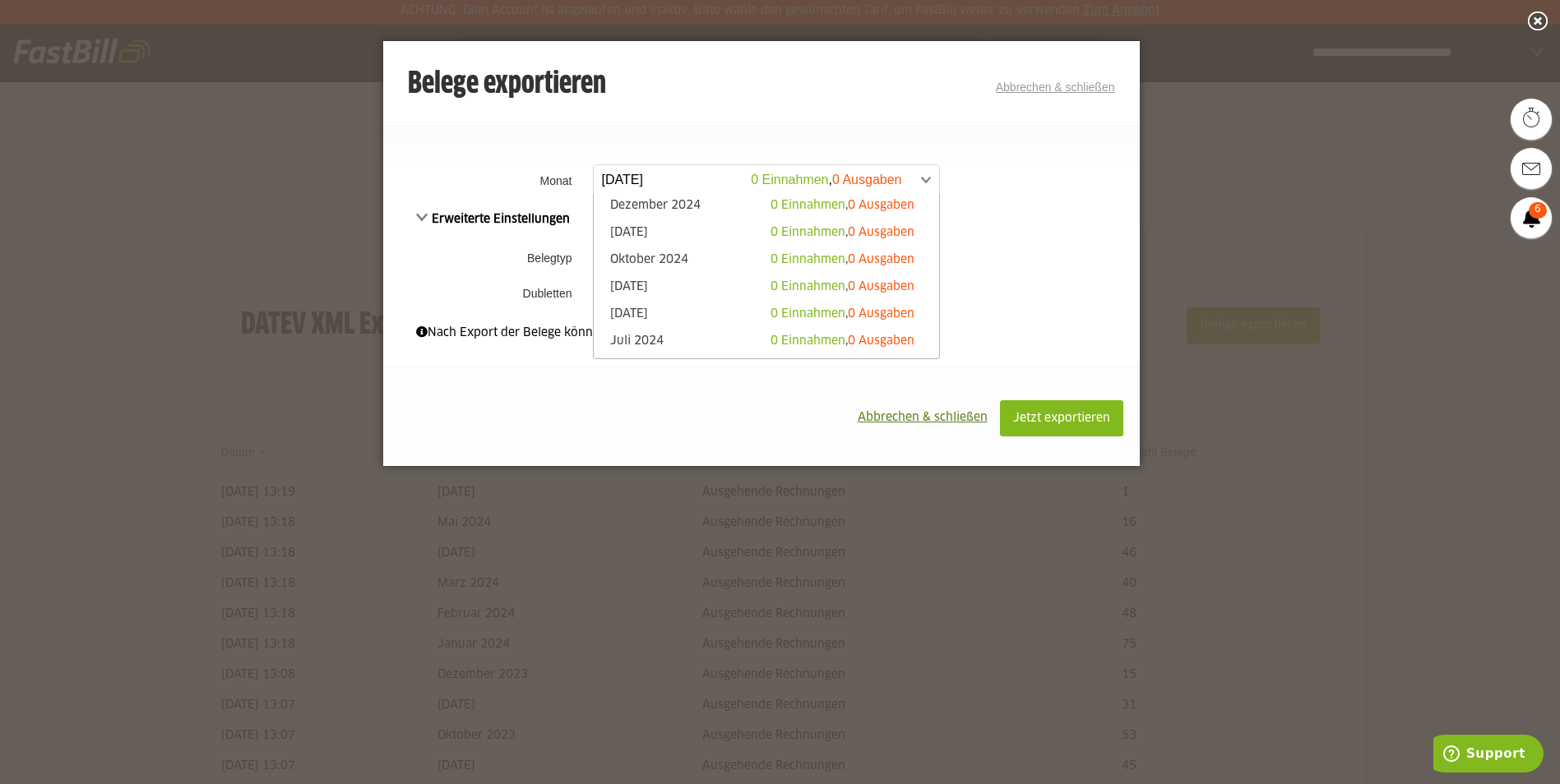
scroll to position [247, 0]
click at [661, 333] on link "Juni 2024 0 Einnahmen , 0 Ausgaben" at bounding box center [767, 341] width 329 height 19
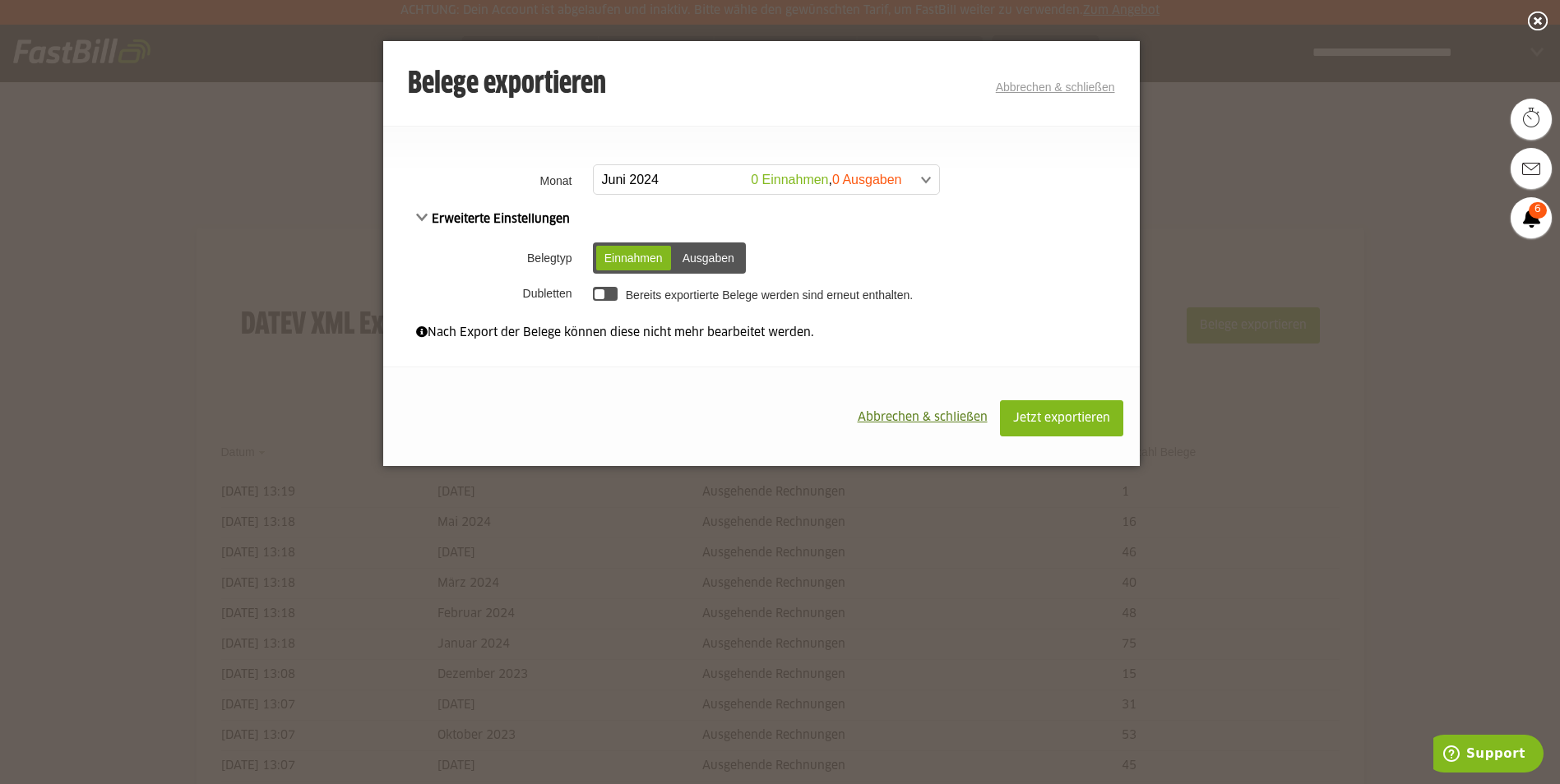
click at [606, 295] on div at bounding box center [606, 293] width 26 height 14
click at [690, 177] on span at bounding box center [758, 180] width 346 height 30
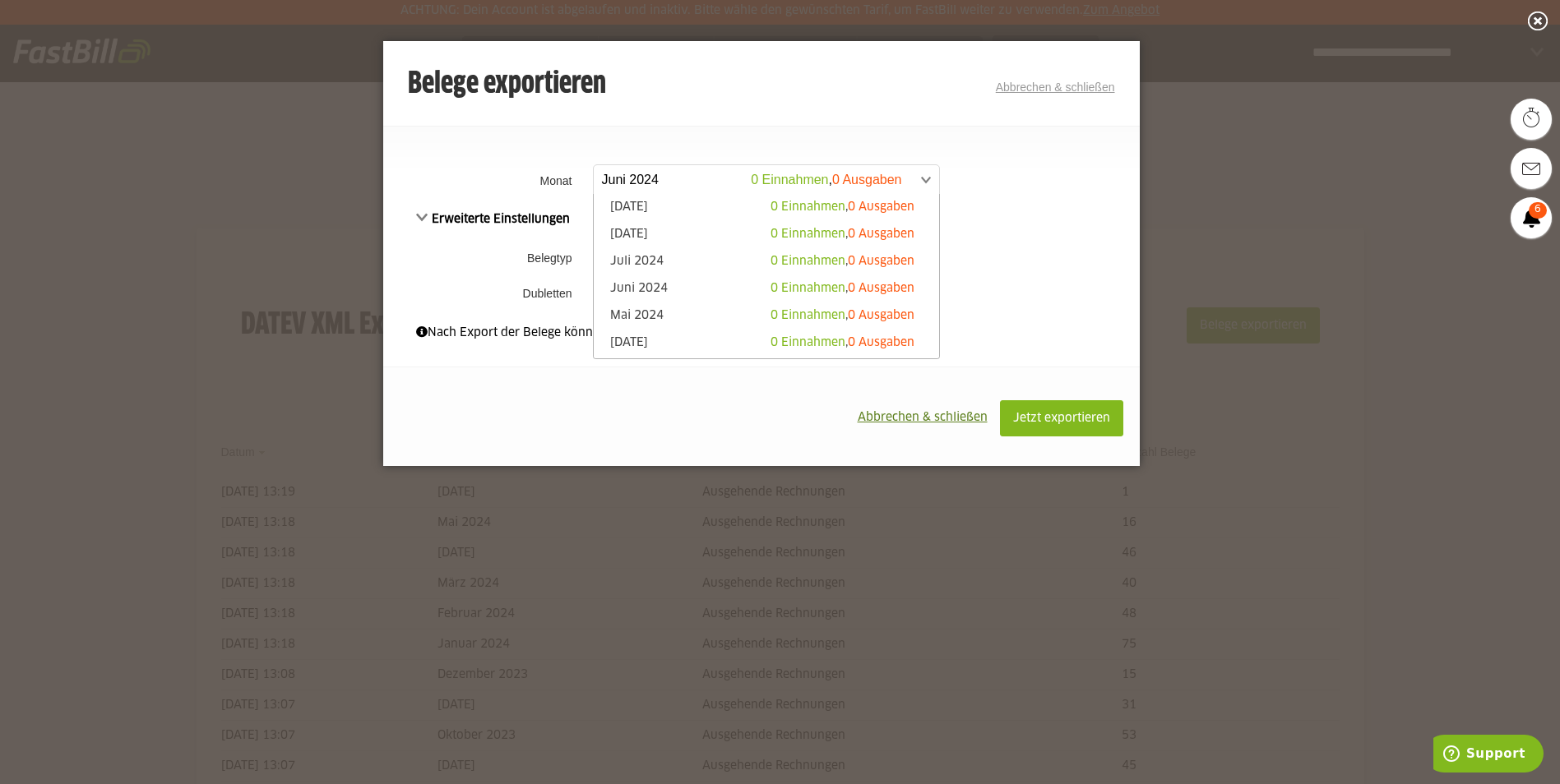
click at [1002, 214] on div "Erweiterte Einstellungen Belegtyp Einnahmen Ausgaben Einnahmen Ausgaben [GEOGRA…" at bounding box center [761, 258] width 757 height 98
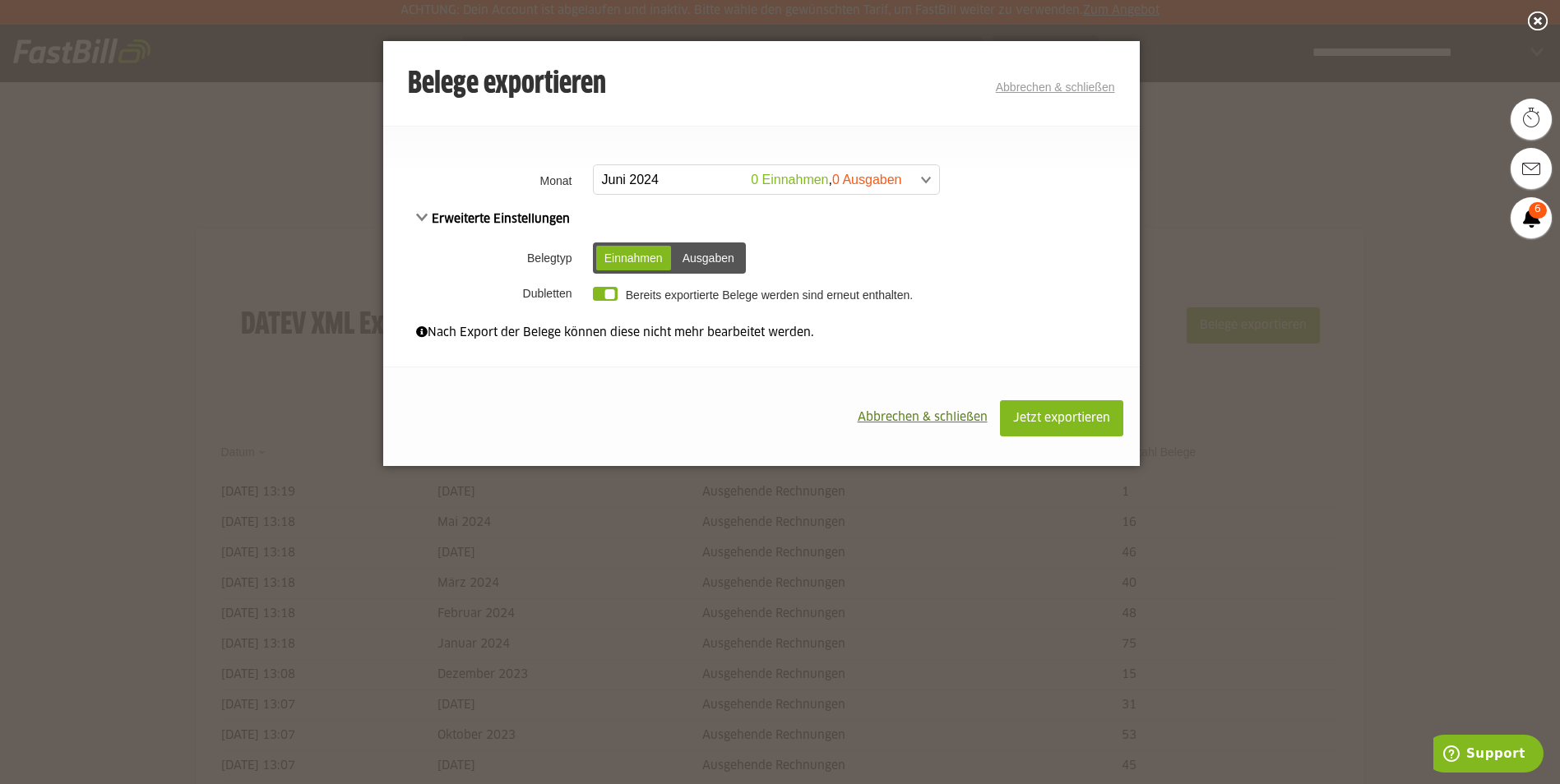
click at [925, 415] on span "Abbrechen & schließen" at bounding box center [922, 418] width 130 height 12
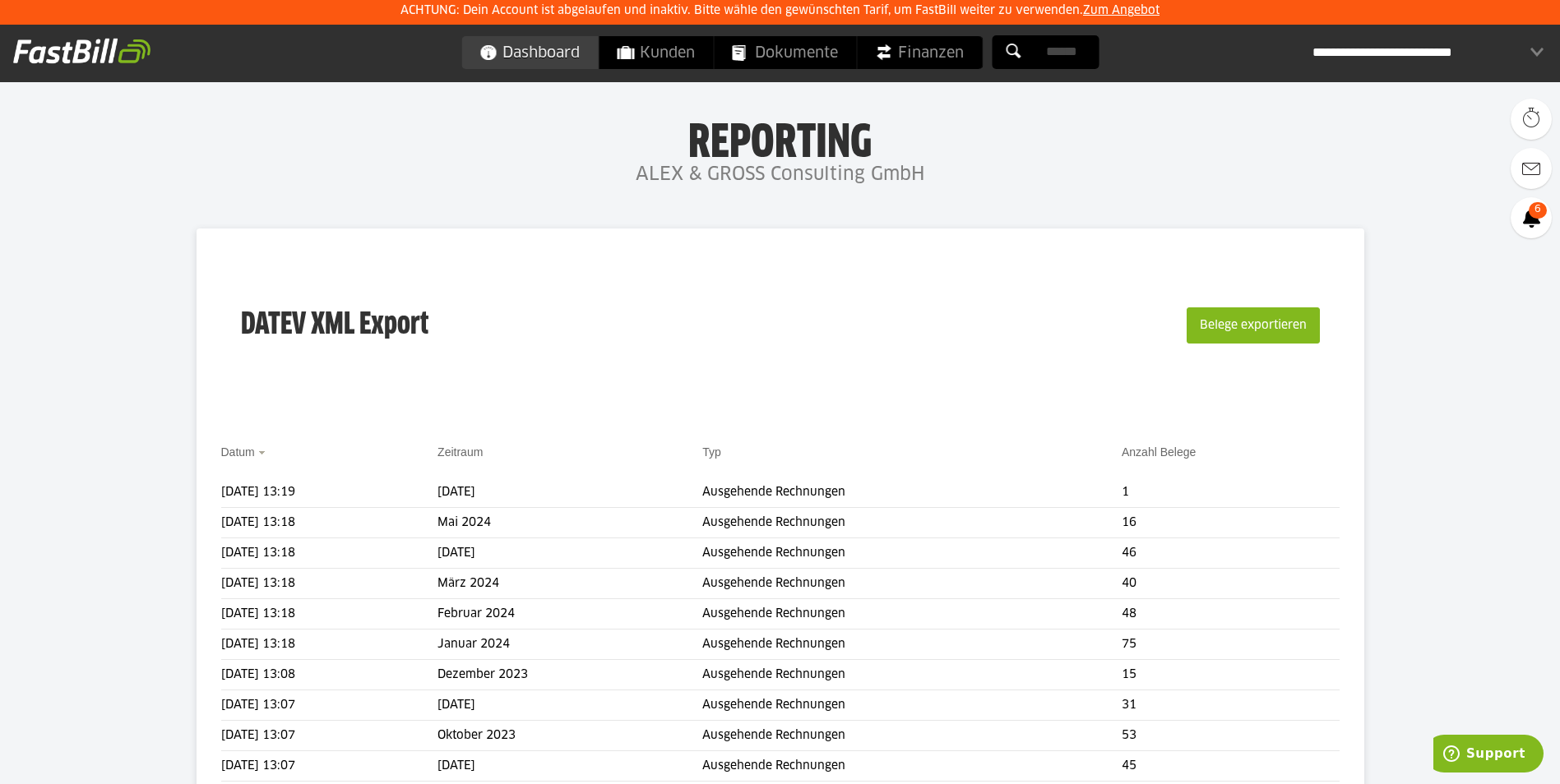
click at [542, 55] on span "Dashboard" at bounding box center [529, 53] width 101 height 33
